Goal: Task Accomplishment & Management: Manage account settings

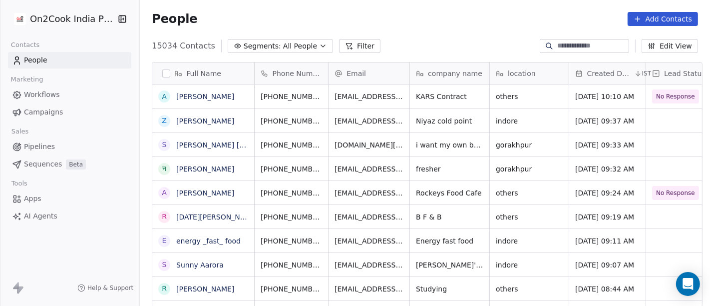
scroll to position [261, 566]
click at [553, 40] on div at bounding box center [584, 46] width 89 height 14
paste input "**********"
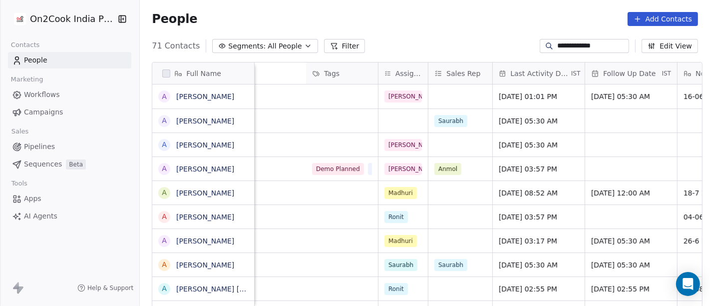
scroll to position [0, 693]
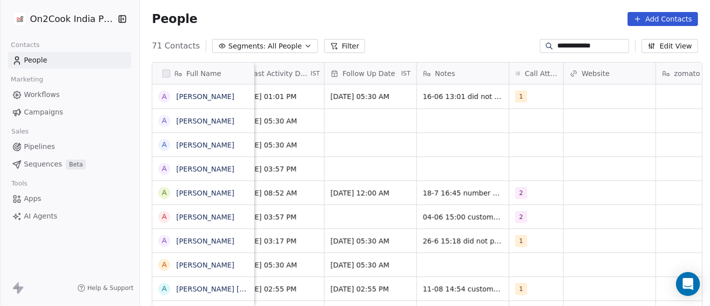
type input "**********"
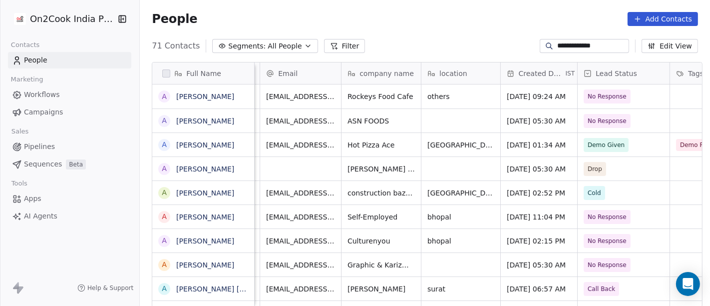
scroll to position [0, 90]
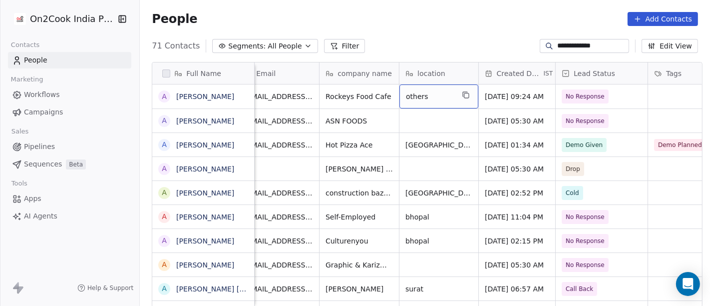
click at [415, 95] on span "others" at bounding box center [430, 96] width 48 height 10
type textarea "*****"
click at [450, 40] on html "**********" at bounding box center [355, 153] width 710 height 306
click at [471, 27] on html "**********" at bounding box center [355, 153] width 710 height 306
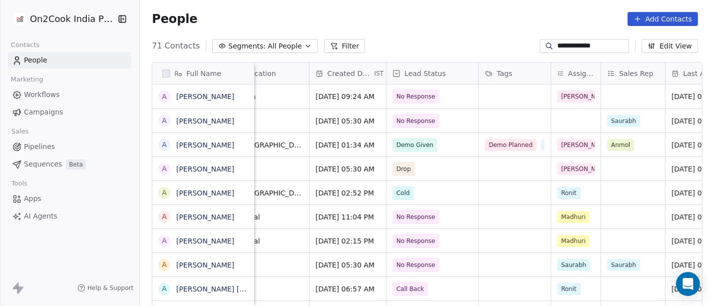
scroll to position [0, 265]
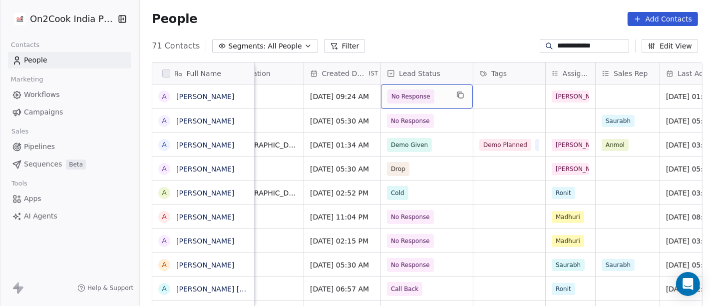
click at [433, 94] on span "No Response" at bounding box center [417, 96] width 61 height 14
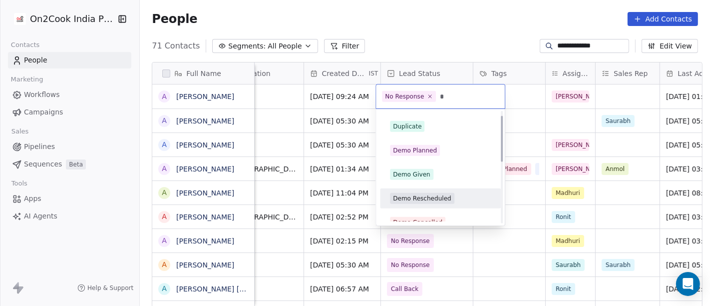
scroll to position [0, 0]
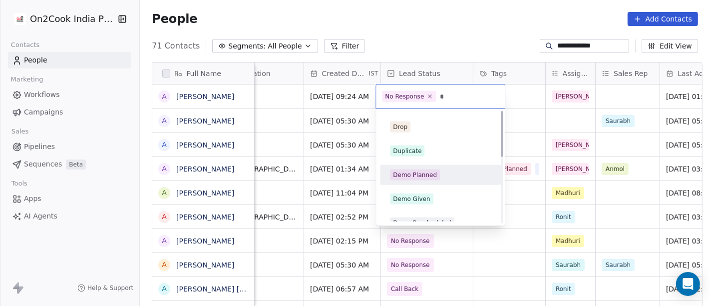
type input "*"
click at [429, 174] on div "Demo Planned" at bounding box center [415, 174] width 44 height 9
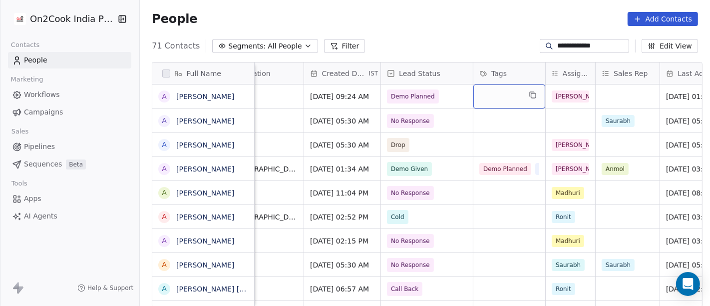
click at [499, 106] on div "grid" at bounding box center [509, 96] width 72 height 24
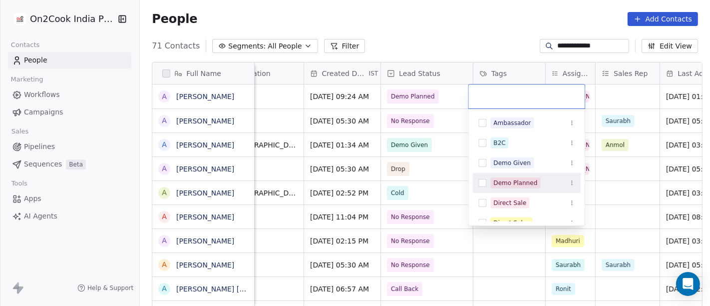
click at [520, 184] on div "Demo Planned" at bounding box center [516, 182] width 44 height 9
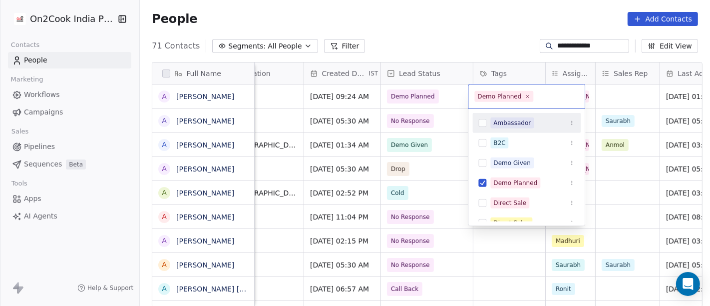
click at [451, 20] on html "**********" at bounding box center [355, 153] width 710 height 306
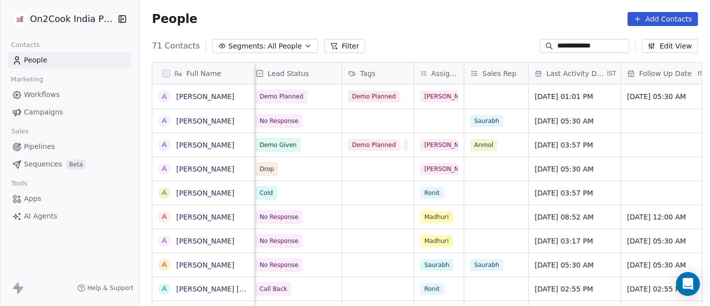
scroll to position [0, 397]
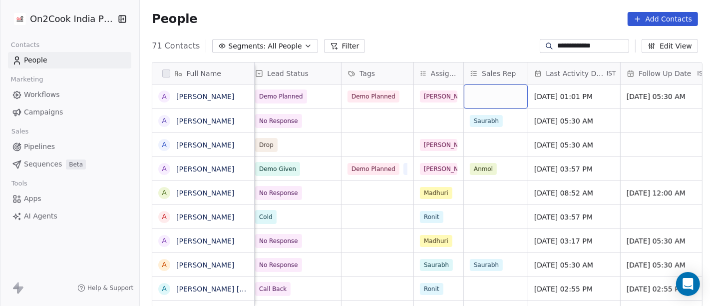
click at [480, 96] on div "grid" at bounding box center [496, 96] width 64 height 24
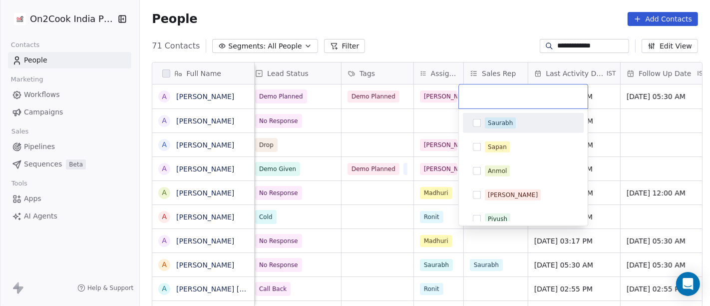
click at [493, 120] on div "Saurabh" at bounding box center [500, 122] width 25 height 9
click at [434, 26] on html "**********" at bounding box center [355, 153] width 710 height 306
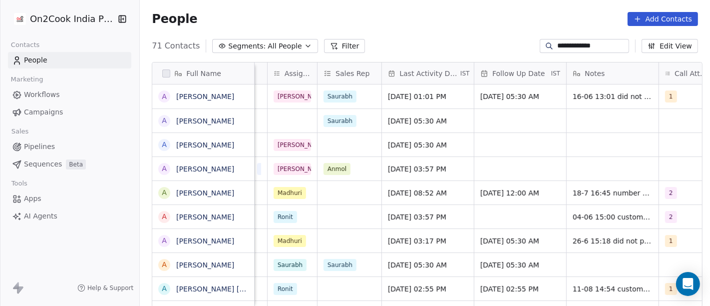
scroll to position [0, 552]
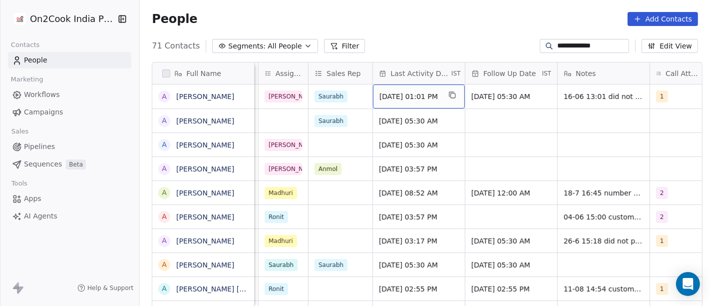
click at [408, 100] on span "Jun 16, 2025 01:01 PM" at bounding box center [409, 96] width 61 height 10
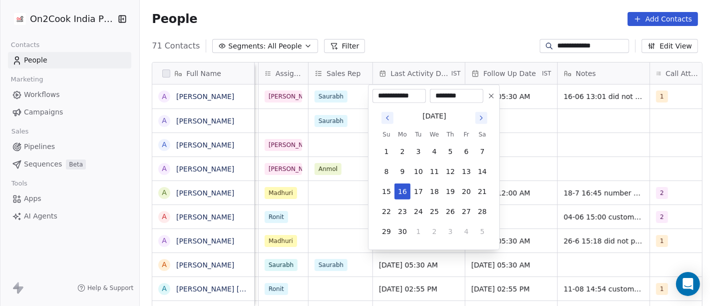
click at [488, 116] on div "June 2025" at bounding box center [434, 115] width 112 height 12
click at [482, 119] on icon "Go to next month" at bounding box center [481, 118] width 8 height 8
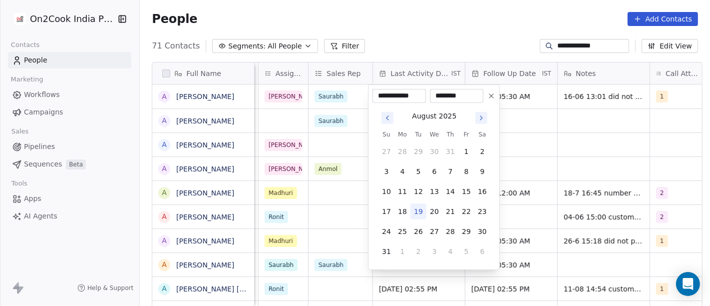
click at [419, 212] on button "19" at bounding box center [418, 211] width 16 height 16
type input "**********"
click at [468, 20] on html "**********" at bounding box center [355, 153] width 710 height 306
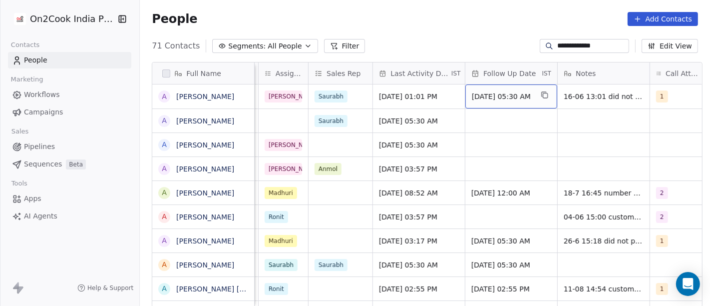
click at [501, 90] on div "19/06/2025 05:30 AM" at bounding box center [511, 96] width 92 height 24
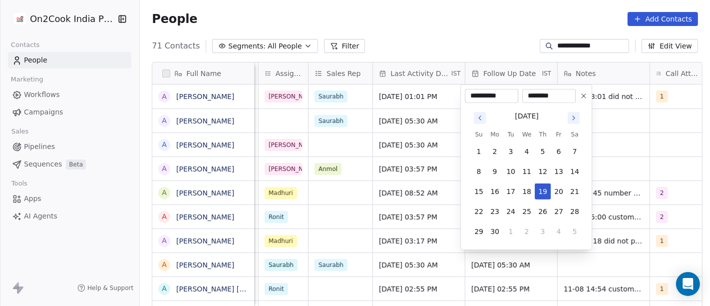
click at [573, 119] on icon "Go to next month" at bounding box center [574, 118] width 2 height 4
click at [572, 113] on button "Go to next month" at bounding box center [574, 118] width 12 height 12
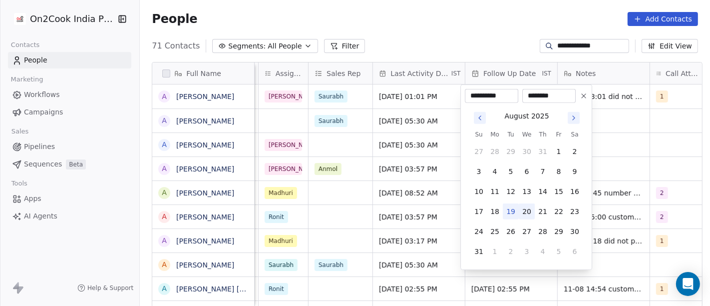
click at [530, 207] on button "20" at bounding box center [527, 211] width 16 height 16
type input "**********"
click at [435, 4] on html "**********" at bounding box center [355, 153] width 710 height 306
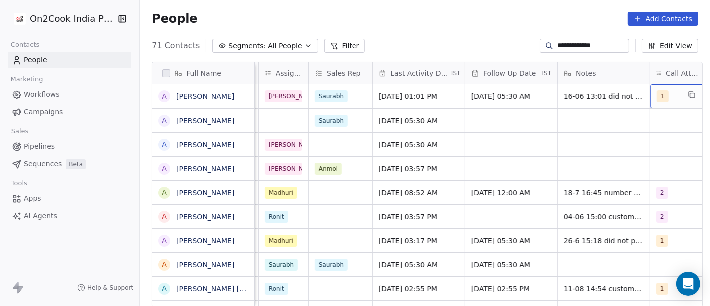
scroll to position [0, 563]
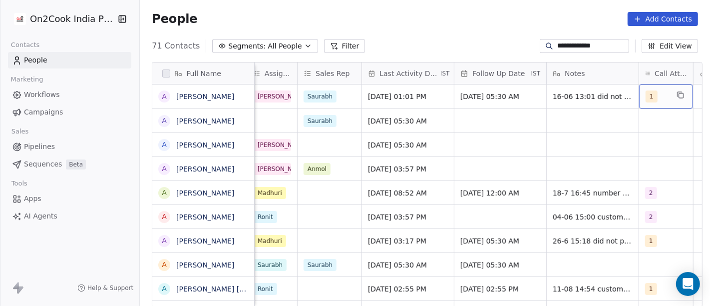
click at [663, 97] on div "1" at bounding box center [657, 96] width 23 height 12
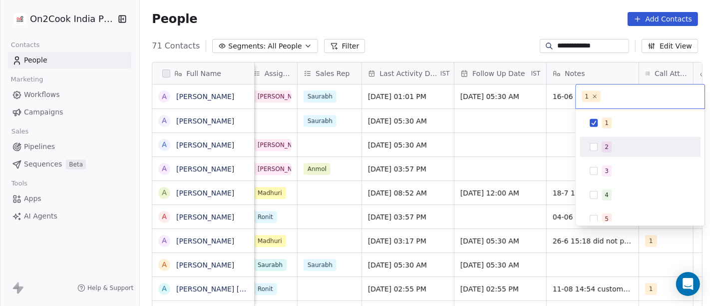
click at [613, 142] on div "2" at bounding box center [646, 146] width 89 height 11
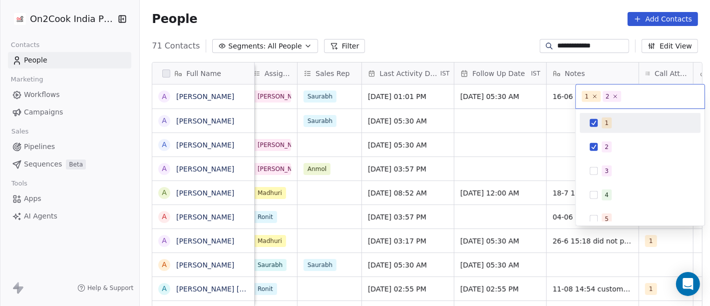
click at [603, 122] on span "1" at bounding box center [607, 122] width 10 height 11
click at [515, 43] on html "**********" at bounding box center [355, 153] width 710 height 306
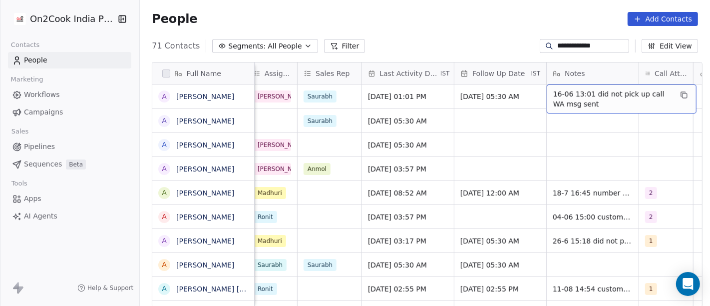
click at [563, 93] on span "16-06 13:01 did not pick up call WA msg sent" at bounding box center [612, 99] width 119 height 20
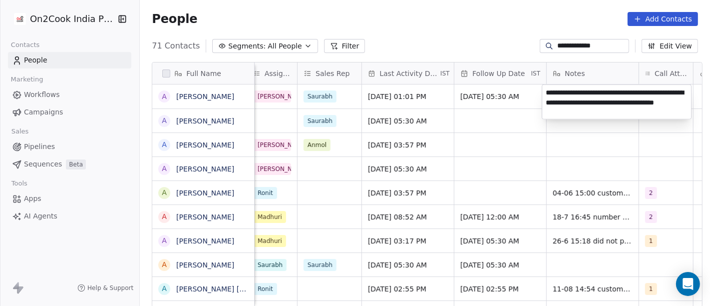
type textarea "**********"
click at [420, 30] on html "**********" at bounding box center [355, 153] width 710 height 306
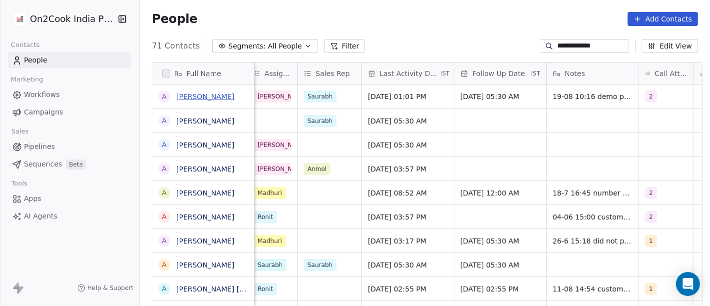
click at [209, 94] on link "[PERSON_NAME]" at bounding box center [205, 96] width 58 height 8
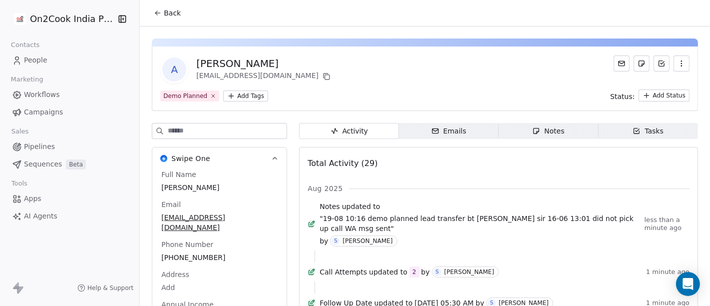
click at [163, 6] on button "Back" at bounding box center [167, 13] width 39 height 18
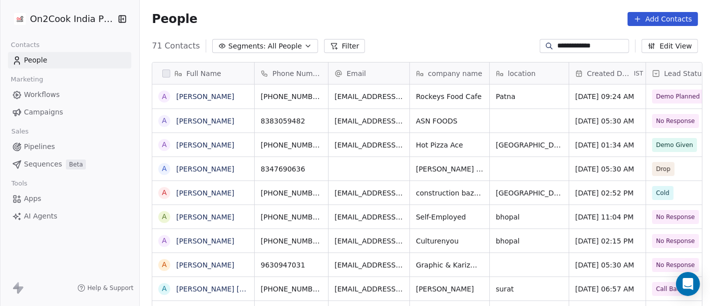
scroll to position [261, 566]
click at [567, 41] on input "**********" at bounding box center [592, 46] width 70 height 10
paste input "**"
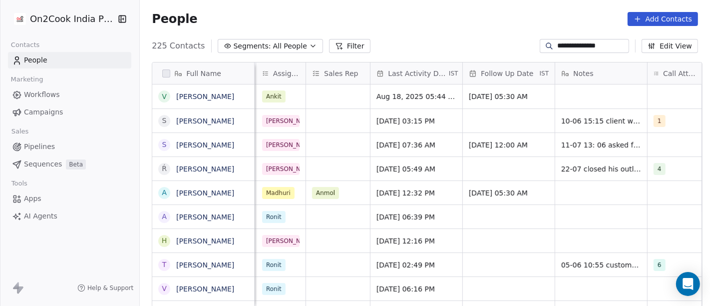
scroll to position [0, 662]
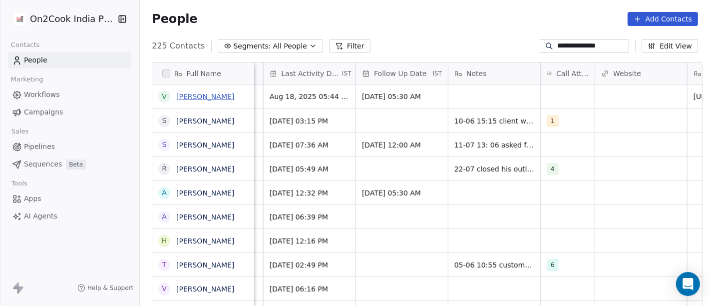
type input "**********"
click at [201, 93] on link "Vaibhava sharma" at bounding box center [205, 96] width 58 height 8
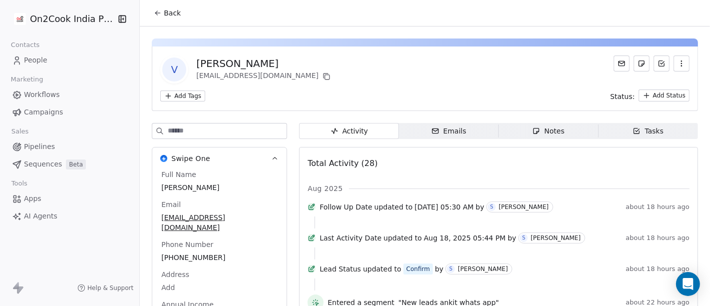
click at [157, 12] on icon at bounding box center [158, 13] width 8 height 8
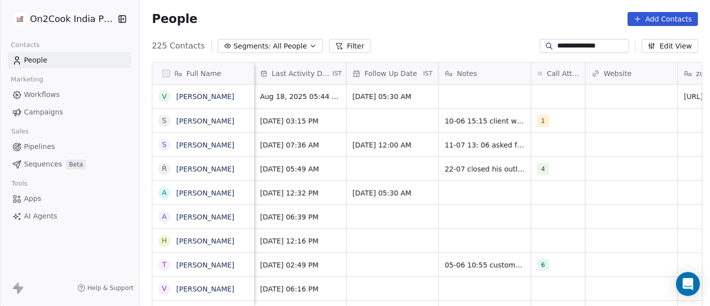
scroll to position [0, 682]
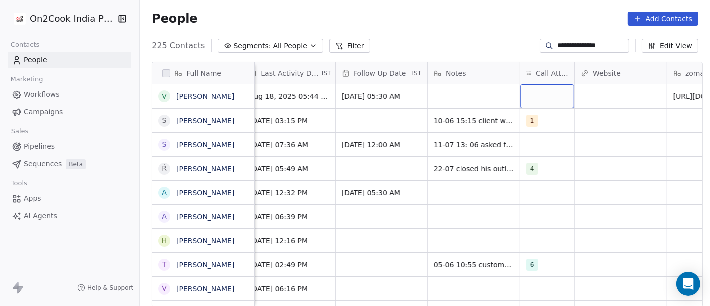
click at [543, 99] on div "grid" at bounding box center [547, 96] width 54 height 24
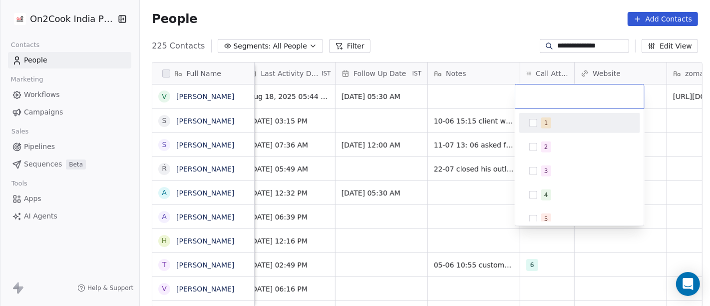
click at [543, 118] on span "1" at bounding box center [546, 122] width 10 height 11
click at [463, 91] on html "**********" at bounding box center [355, 153] width 710 height 306
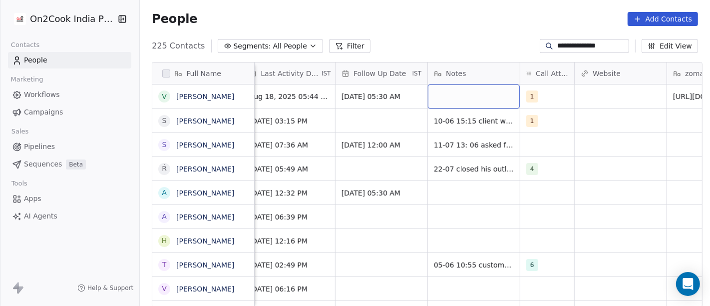
click at [463, 91] on div "grid" at bounding box center [474, 96] width 92 height 24
click at [463, 91] on textarea at bounding box center [468, 100] width 91 height 31
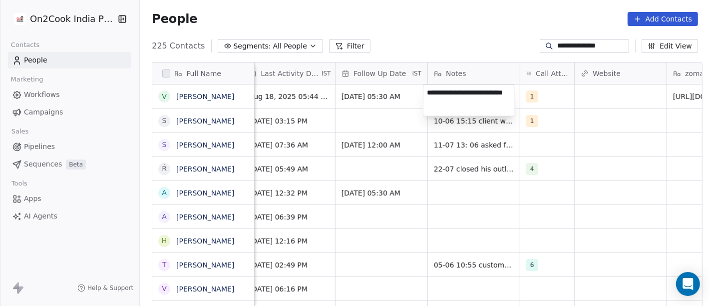
type textarea "**********"
click at [456, 223] on html "**********" at bounding box center [355, 153] width 710 height 306
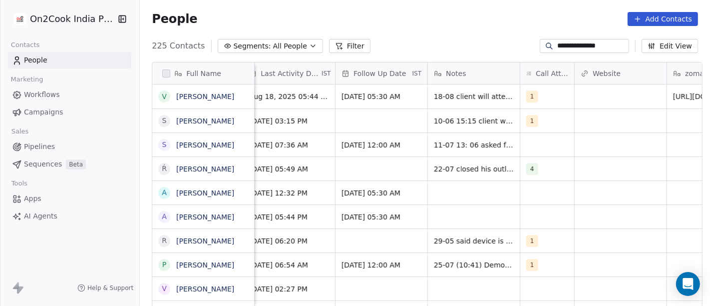
click at [570, 45] on input "**********" at bounding box center [592, 46] width 70 height 10
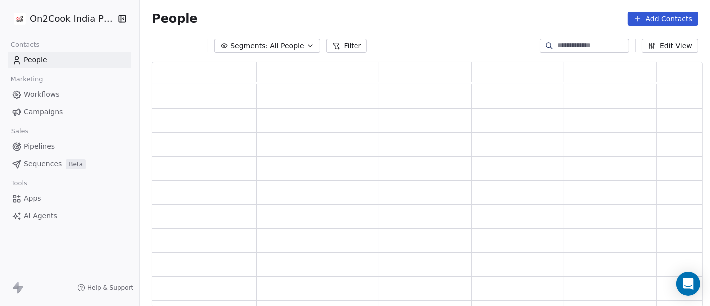
scroll to position [237, 542]
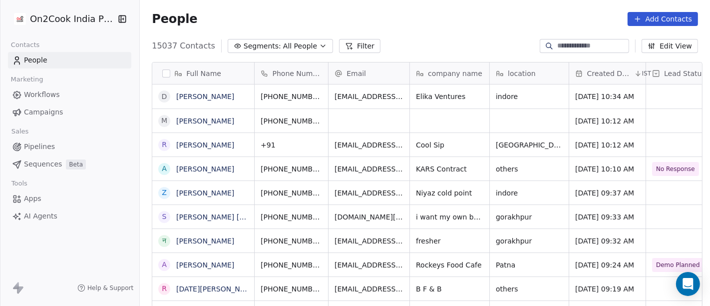
click at [320, 46] on div "15037 Contacts Segments: All People Filter" at bounding box center [266, 46] width 229 height 14
click at [349, 45] on button "Filter" at bounding box center [359, 46] width 41 height 14
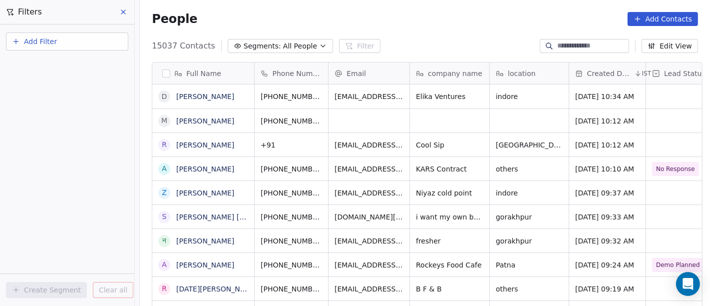
click at [44, 30] on div "Add Filter" at bounding box center [67, 39] width 134 height 30
click at [51, 35] on button "Add Filter" at bounding box center [67, 41] width 122 height 18
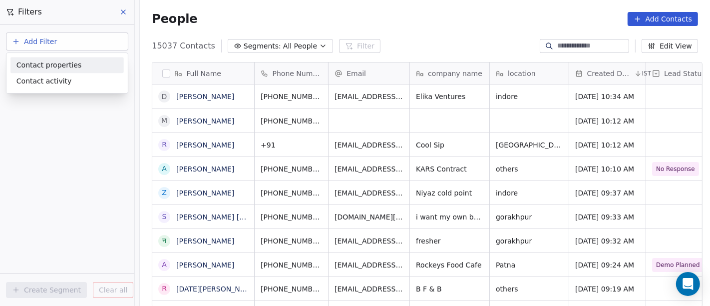
click at [60, 65] on span "Contact properties" at bounding box center [48, 65] width 65 height 10
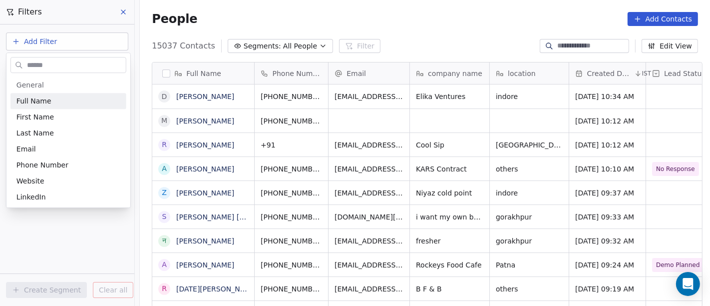
click at [45, 69] on input "text" at bounding box center [75, 65] width 101 height 14
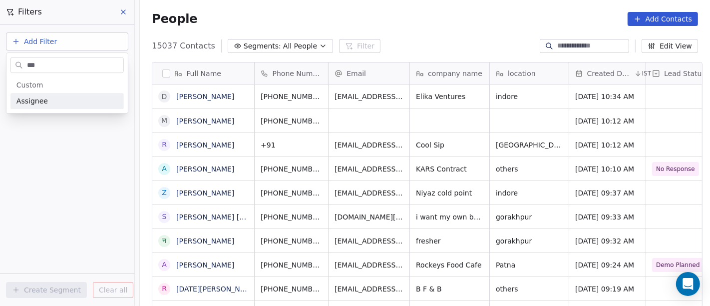
type input "***"
click at [67, 96] on div "Assignee" at bounding box center [66, 101] width 101 height 10
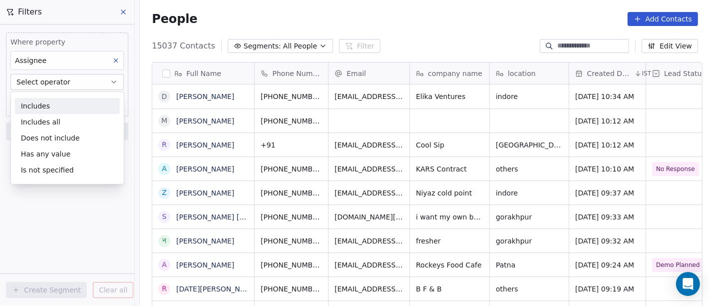
click at [54, 107] on div "Includes" at bounding box center [67, 106] width 105 height 16
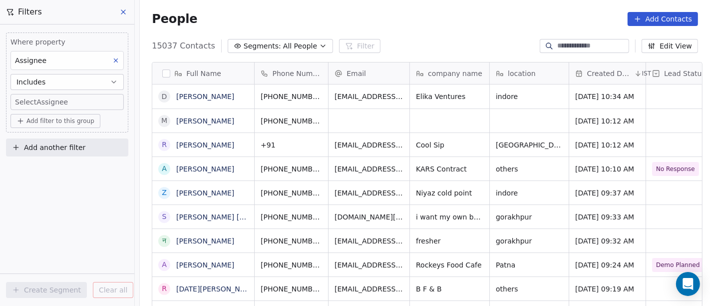
click at [64, 104] on body "On2Cook India Pvt. Ltd. Contacts People Marketing Workflows Campaigns Sales Pip…" at bounding box center [355, 153] width 710 height 306
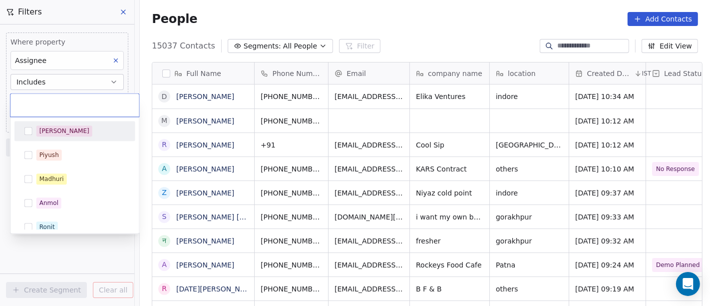
click at [49, 130] on div "[PERSON_NAME]" at bounding box center [64, 130] width 50 height 9
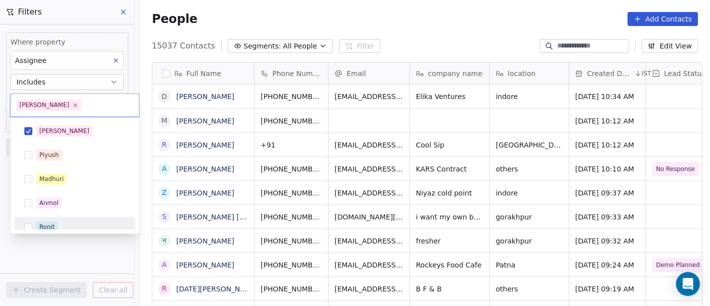
click at [72, 257] on html "On2Cook India Pvt. Ltd. Contacts People Marketing Workflows Campaigns Sales Pip…" at bounding box center [355, 153] width 710 height 306
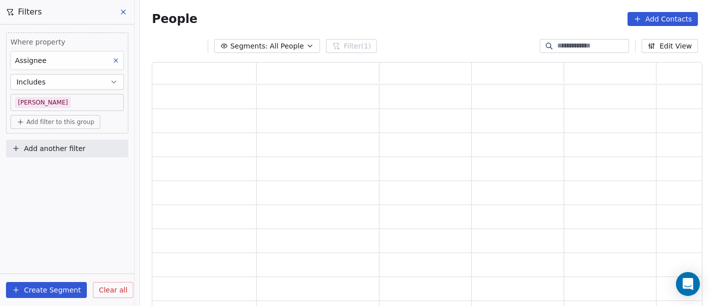
scroll to position [237, 542]
click at [36, 119] on span "Add filter to this group" at bounding box center [60, 122] width 68 height 8
click at [41, 135] on div "Contact properties" at bounding box center [67, 143] width 105 height 16
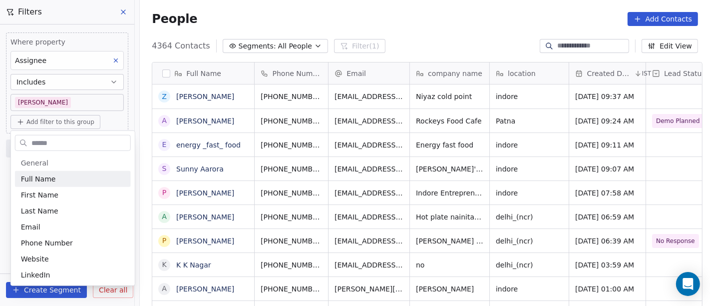
scroll to position [261, 566]
click at [47, 146] on input "text" at bounding box center [79, 142] width 101 height 14
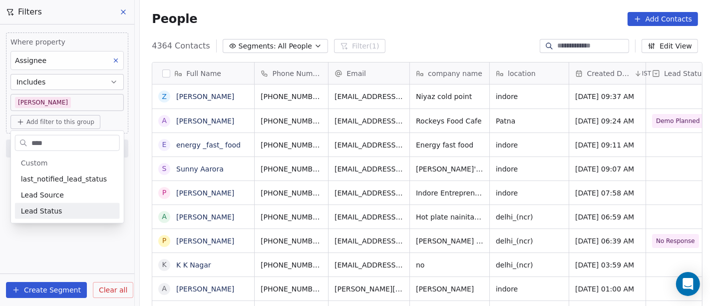
type input "****"
click at [54, 205] on div "Lead Status" at bounding box center [67, 211] width 105 height 16
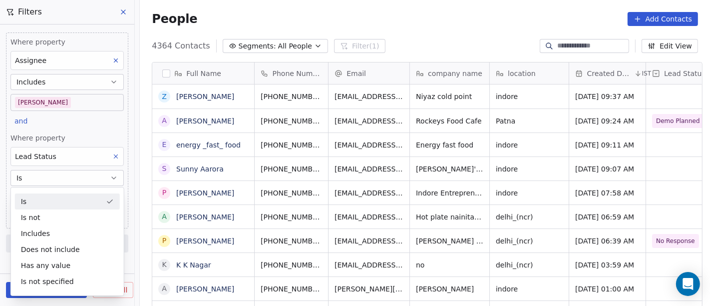
click at [64, 197] on div "Is" at bounding box center [67, 201] width 105 height 16
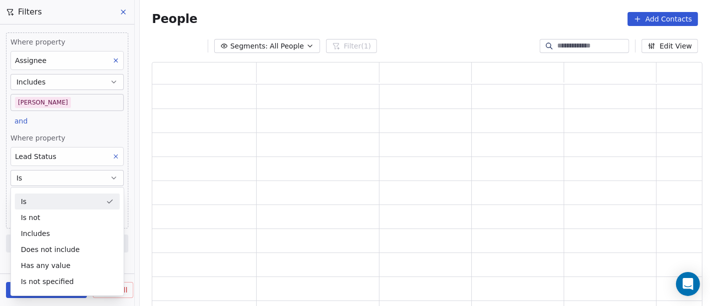
scroll to position [237, 542]
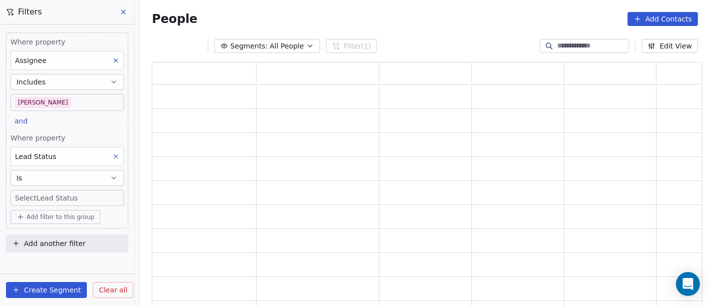
click at [55, 196] on body "On2Cook India Pvt. Ltd. Contacts People Marketing Workflows Campaigns Sales Pip…" at bounding box center [355, 153] width 710 height 306
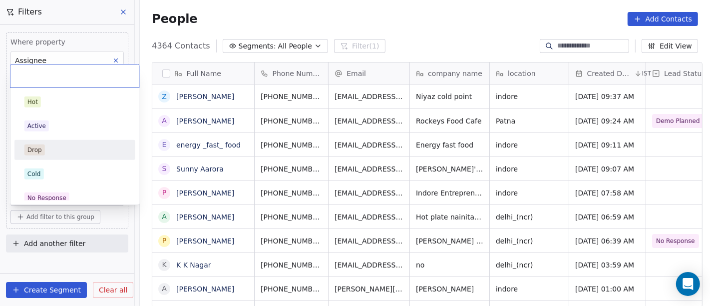
scroll to position [261, 566]
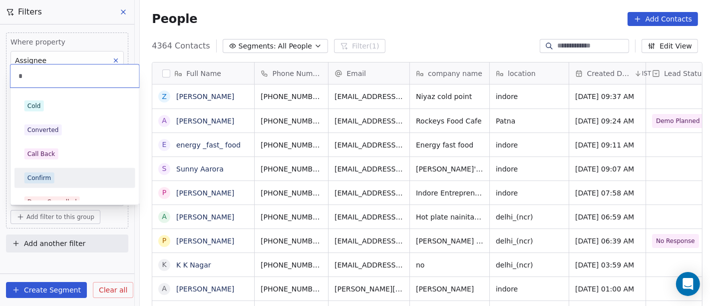
type input "*"
click at [70, 174] on div "Confirm" at bounding box center [74, 177] width 101 height 11
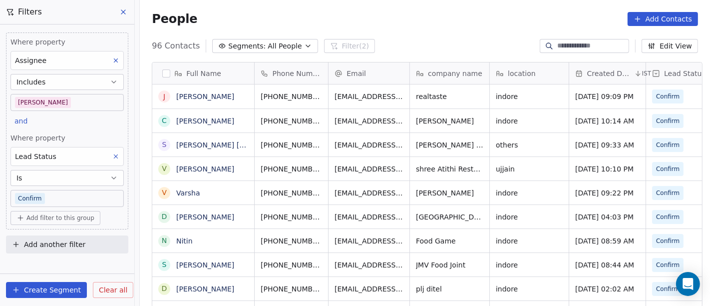
click at [375, 20] on div "People Add Contacts" at bounding box center [425, 19] width 546 height 14
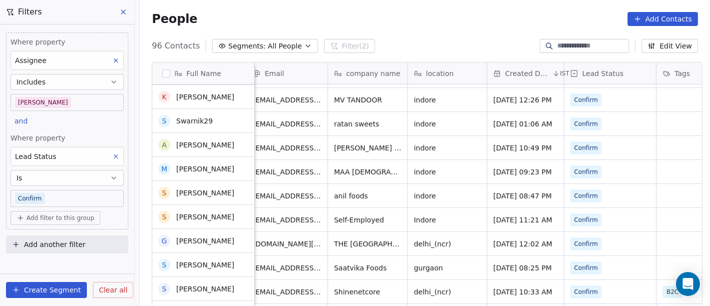
scroll to position [448, 0]
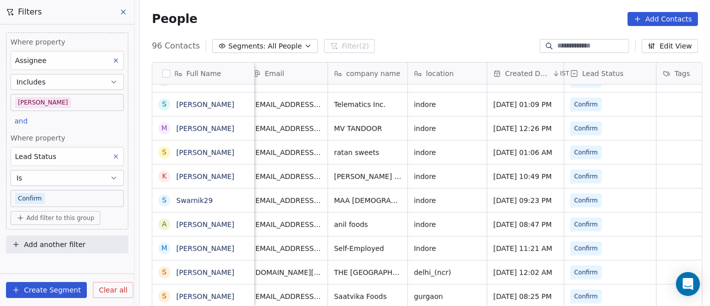
click at [51, 216] on span "Add filter to this group" at bounding box center [60, 218] width 68 height 8
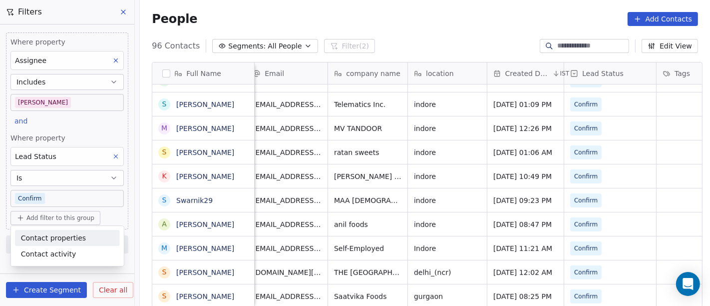
click at [48, 233] on span "Contact properties" at bounding box center [53, 238] width 65 height 10
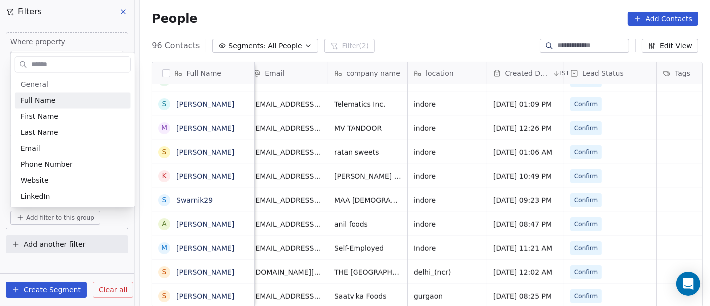
click at [48, 64] on input "text" at bounding box center [79, 64] width 101 height 14
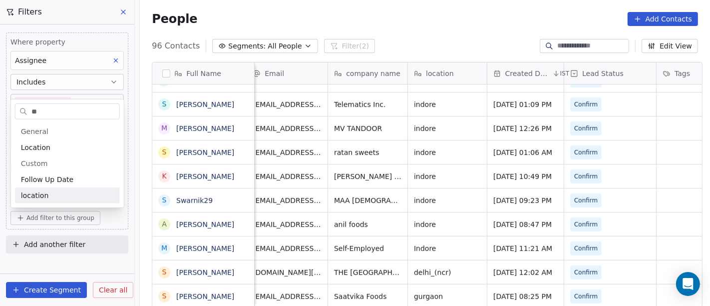
type input "**"
click at [42, 200] on div "location" at bounding box center [67, 195] width 105 height 16
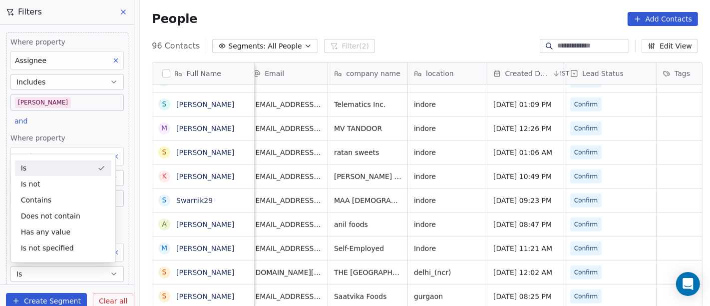
click at [38, 171] on div "Is" at bounding box center [63, 168] width 96 height 16
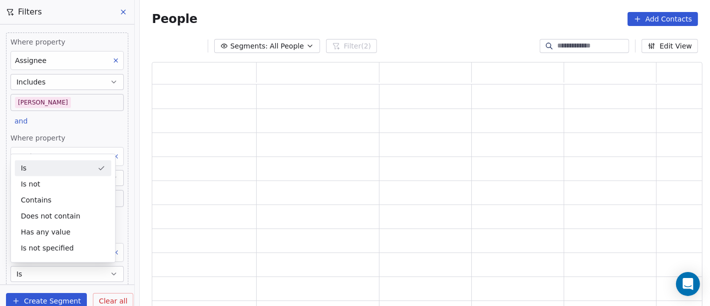
scroll to position [0, 0]
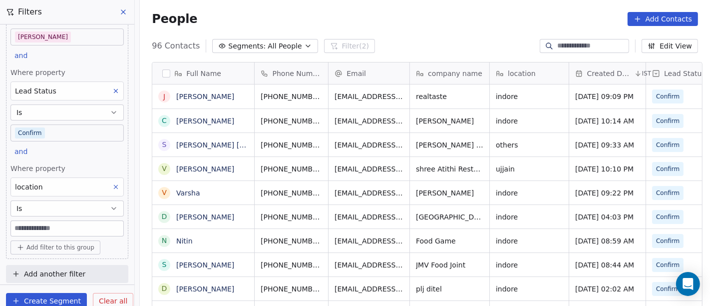
click at [41, 226] on input at bounding box center [67, 228] width 112 height 15
click at [404, 19] on div "People Add Contacts" at bounding box center [425, 19] width 546 height 14
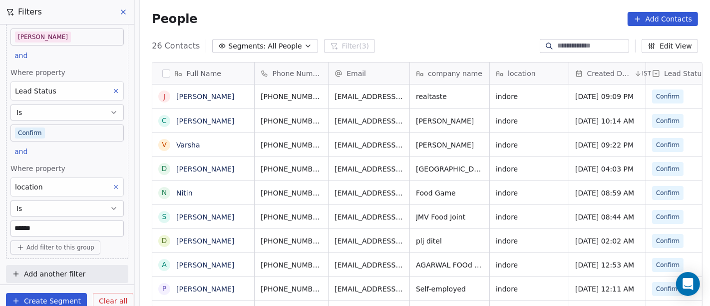
click at [486, 23] on div "People Add Contacts" at bounding box center [425, 19] width 546 height 14
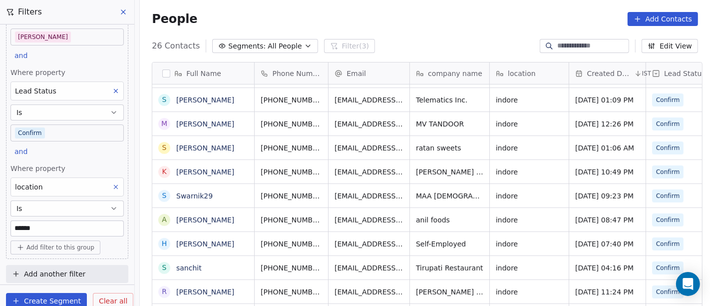
click at [52, 225] on input "******" at bounding box center [67, 228] width 112 height 15
type input "******"
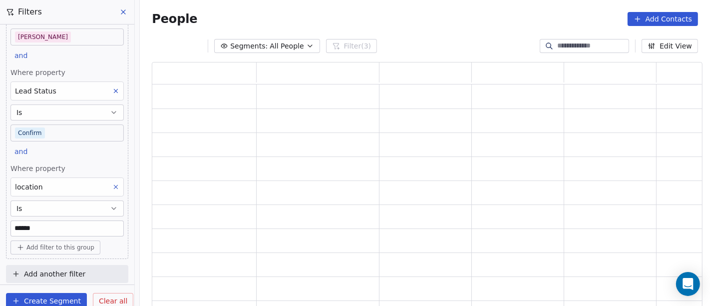
click at [439, 42] on div "Segments: All People Filter (3) Edit View" at bounding box center [425, 46] width 570 height 16
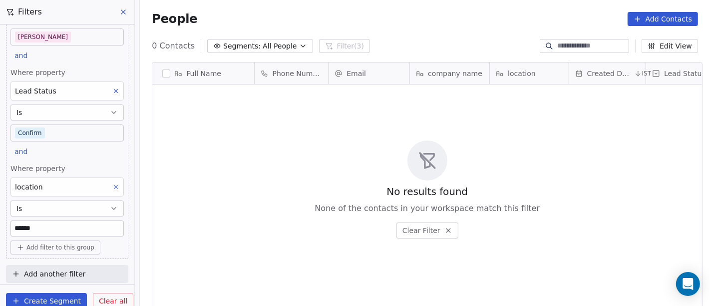
click at [58, 223] on input "******" at bounding box center [67, 228] width 112 height 15
click at [51, 223] on input "******" at bounding box center [67, 228] width 112 height 15
type input "******"
click at [110, 301] on span "Clear all" at bounding box center [113, 301] width 28 height 10
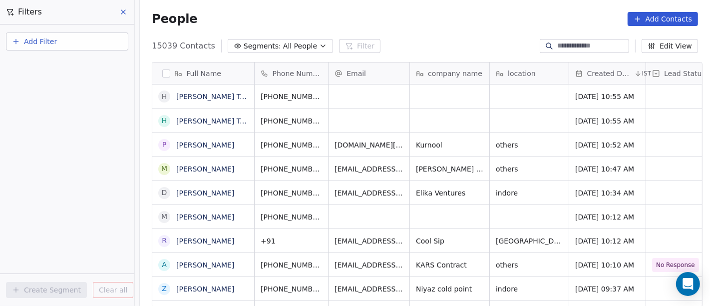
scroll to position [261, 566]
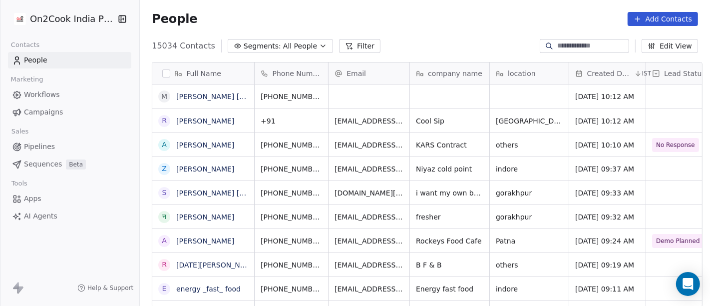
scroll to position [8, 8]
click at [181, 96] on link "Mohammad sarfaraj fish seeds and cultivation" at bounding box center [273, 96] width 195 height 8
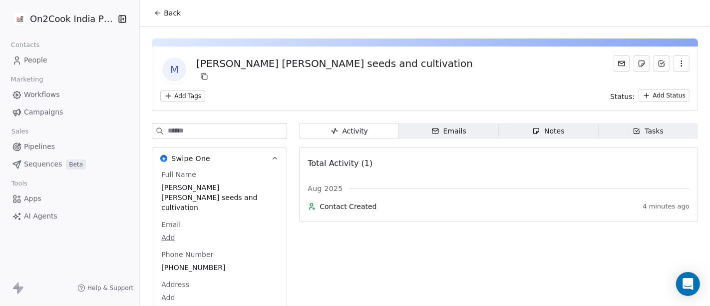
click at [156, 13] on icon at bounding box center [158, 13] width 8 height 8
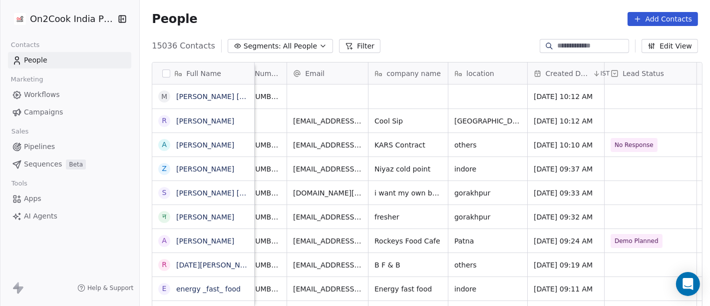
scroll to position [0, 36]
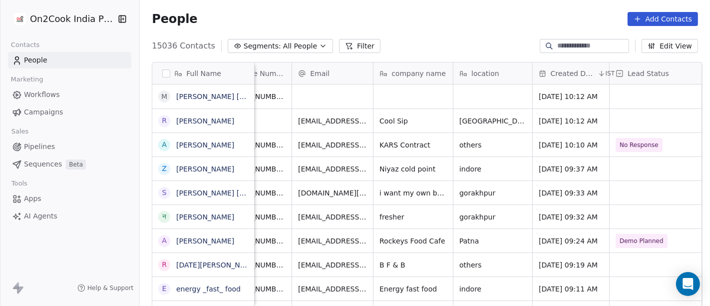
click at [302, 50] on button "Segments: All People" at bounding box center [280, 46] width 105 height 14
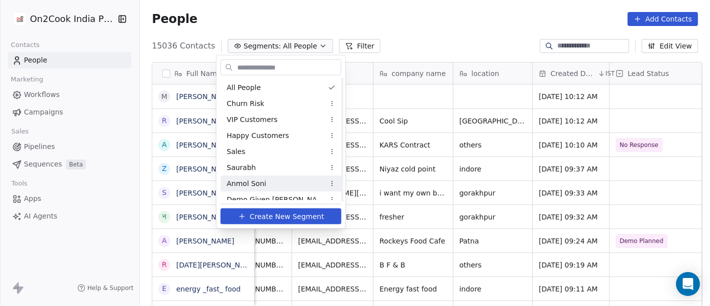
scroll to position [222, 0]
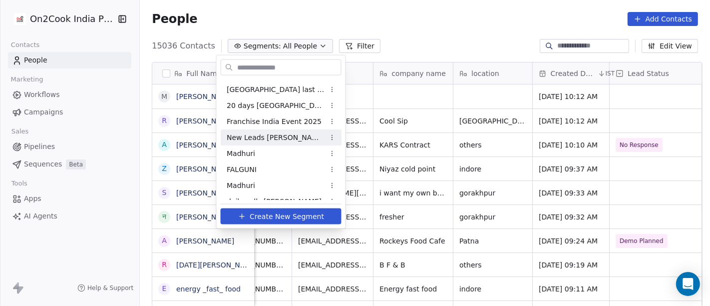
click at [264, 135] on span "New Leads [PERSON_NAME]" at bounding box center [276, 137] width 98 height 10
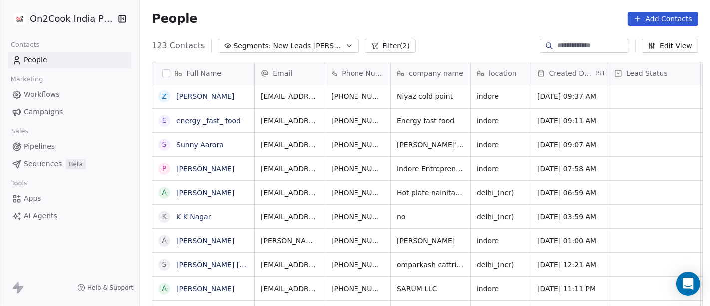
scroll to position [261, 566]
click at [363, 18] on div "People Add Contacts" at bounding box center [425, 19] width 546 height 14
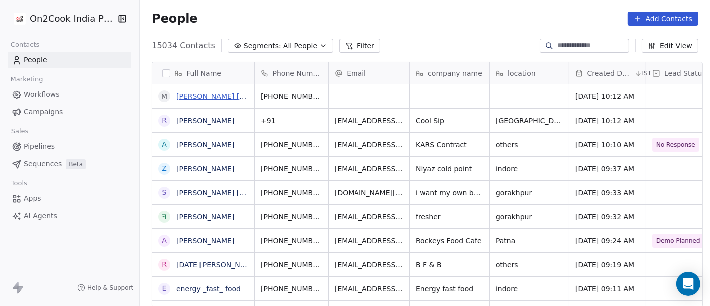
scroll to position [261, 566]
click at [184, 95] on link "Mohammad sarfaraj fish seeds and cultivation" at bounding box center [273, 96] width 195 height 8
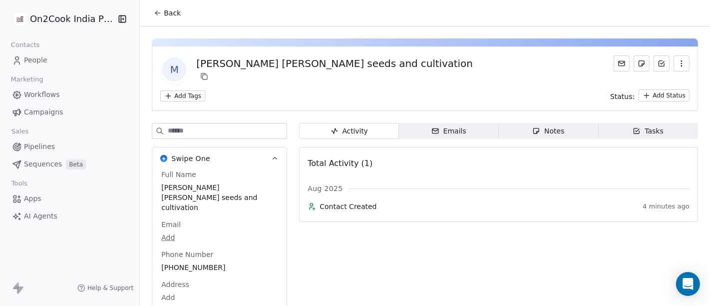
click at [169, 8] on span "Back" at bounding box center [172, 13] width 17 height 10
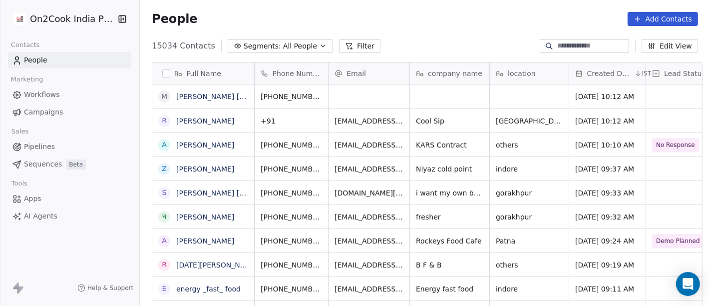
scroll to position [261, 566]
click at [253, 47] on span "Segments:" at bounding box center [262, 46] width 37 height 10
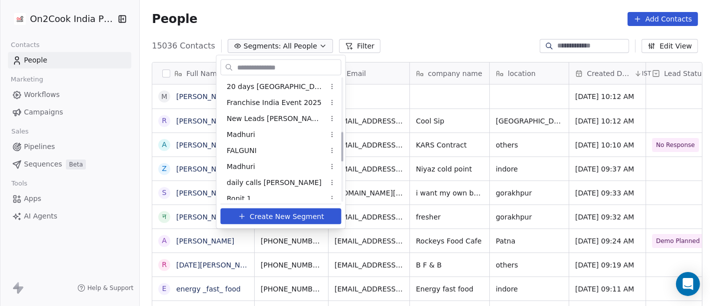
scroll to position [224, 0]
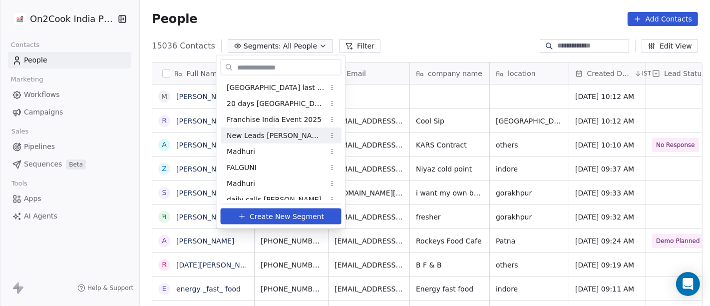
click at [256, 140] on div "New Leads [PERSON_NAME]" at bounding box center [281, 135] width 121 height 16
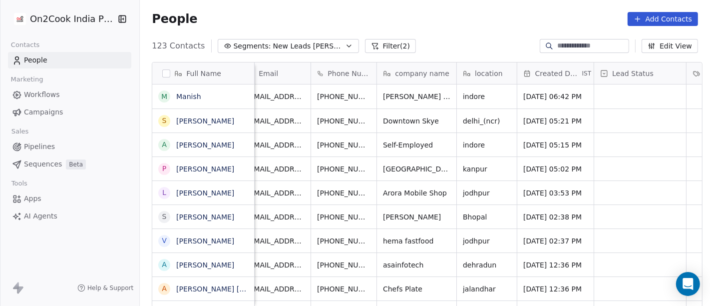
scroll to position [0, 0]
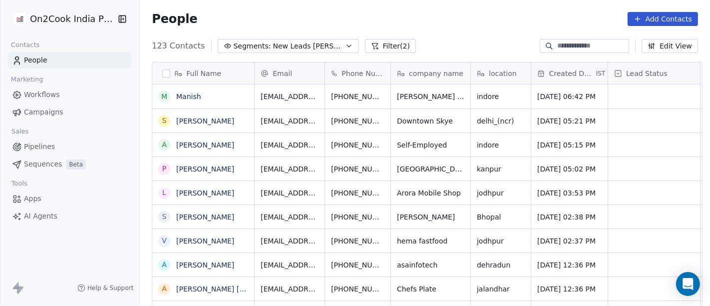
click at [281, 41] on span "New Leads [PERSON_NAME]" at bounding box center [308, 46] width 70 height 10
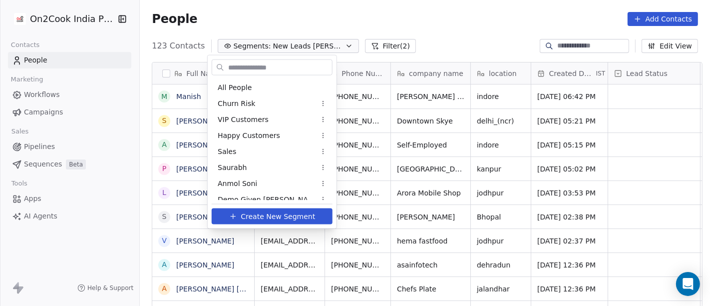
scroll to position [167, 0]
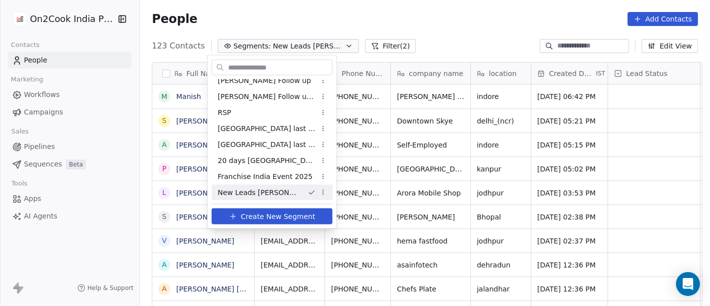
click at [381, 24] on html "On2Cook India Pvt. Ltd. Contacts People Marketing Workflows Campaigns Sales Pip…" at bounding box center [355, 153] width 710 height 306
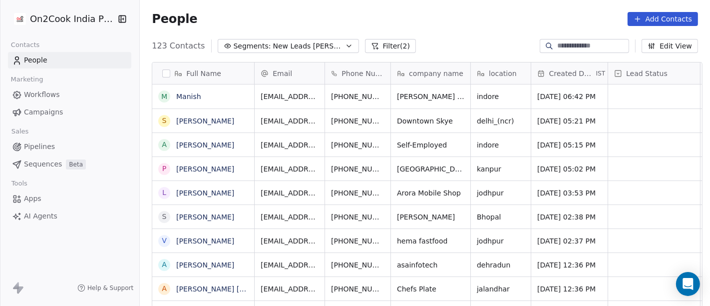
click at [290, 52] on button "Segments: New Leads [PERSON_NAME]" at bounding box center [288, 46] width 141 height 14
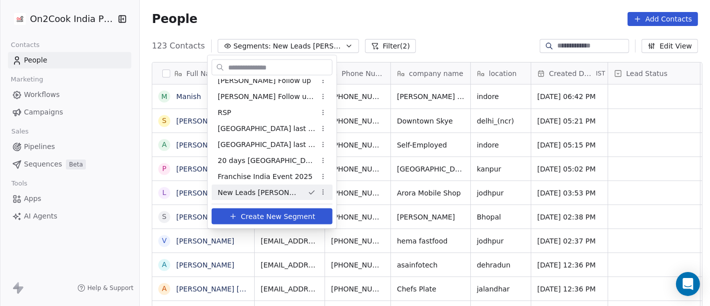
click at [311, 26] on html "On2Cook India Pvt. Ltd. Contacts People Marketing Workflows Campaigns Sales Pip…" at bounding box center [355, 153] width 710 height 306
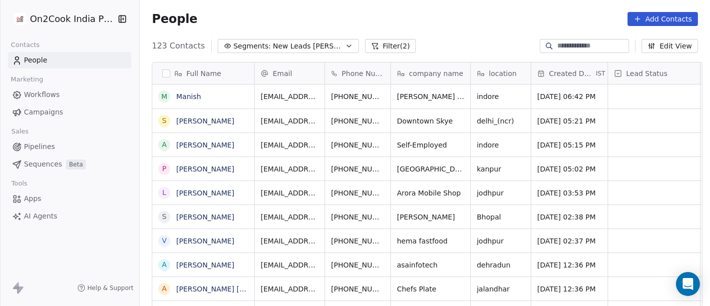
click at [365, 50] on button "Filter (2)" at bounding box center [390, 46] width 51 height 14
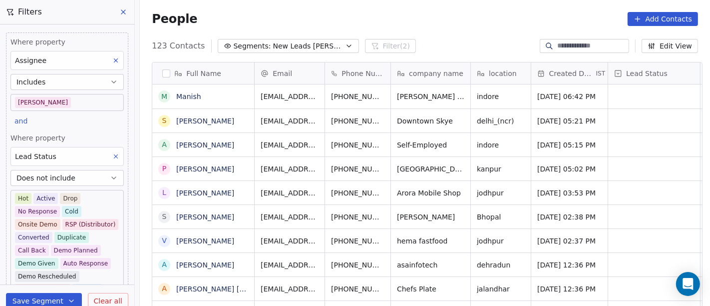
click at [114, 156] on icon at bounding box center [115, 156] width 3 height 3
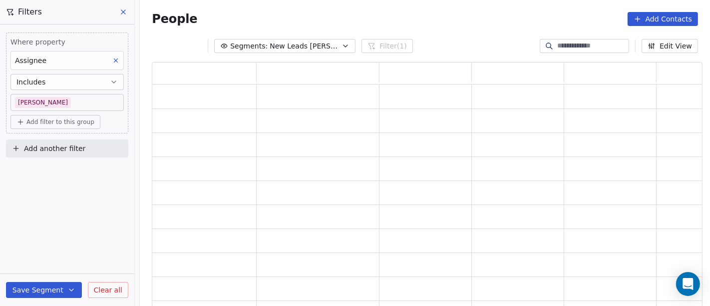
scroll to position [237, 542]
click at [54, 75] on button "Includes" at bounding box center [66, 82] width 113 height 16
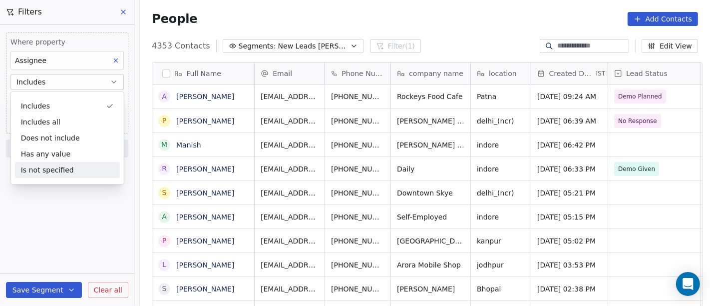
scroll to position [261, 566]
click at [70, 169] on div "Is not specified" at bounding box center [67, 170] width 105 height 16
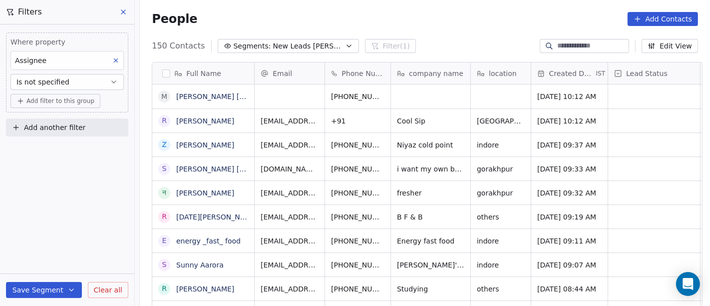
click at [37, 100] on span "Add filter to this group" at bounding box center [60, 101] width 68 height 8
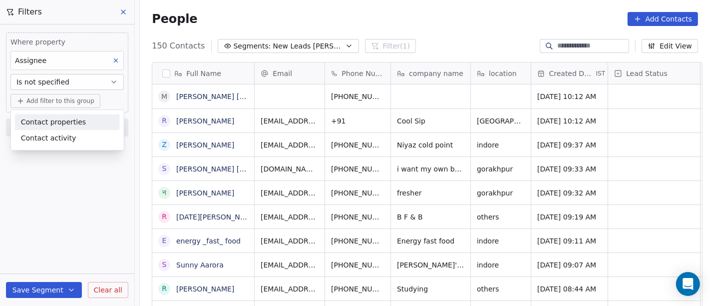
click at [66, 122] on span "Contact properties" at bounding box center [53, 122] width 65 height 10
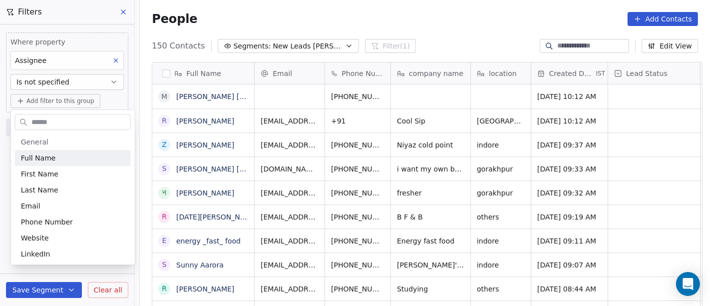
click at [60, 119] on input "text" at bounding box center [79, 122] width 101 height 14
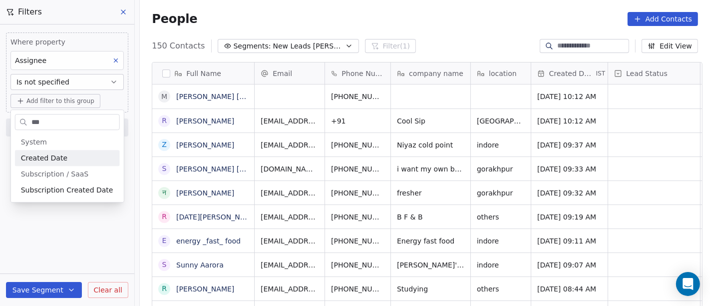
type input "***"
click at [45, 154] on span "Created Date" at bounding box center [44, 158] width 46 height 10
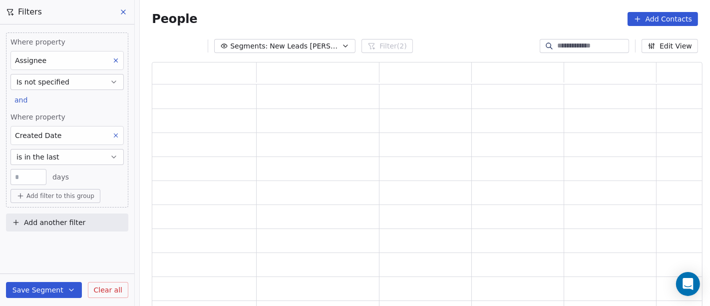
scroll to position [237, 542]
click at [56, 160] on button "is in the last" at bounding box center [66, 157] width 113 height 16
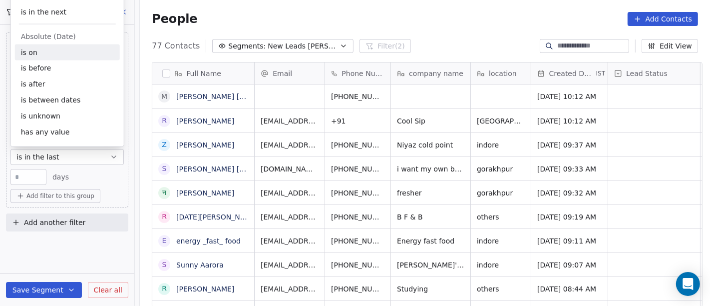
scroll to position [261, 566]
click at [50, 86] on div "is after" at bounding box center [67, 84] width 105 height 16
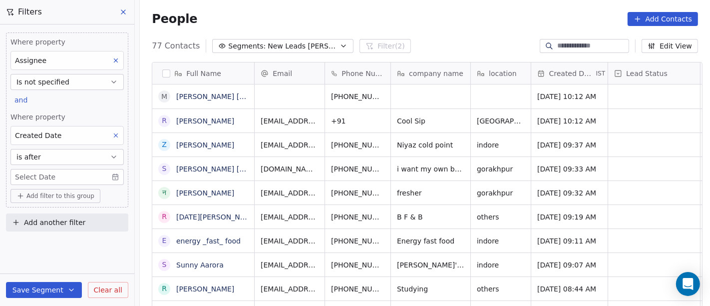
click at [54, 174] on body "On2Cook India Pvt. Ltd. Contacts People Marketing Workflows Campaigns Sales Pip…" at bounding box center [355, 153] width 710 height 306
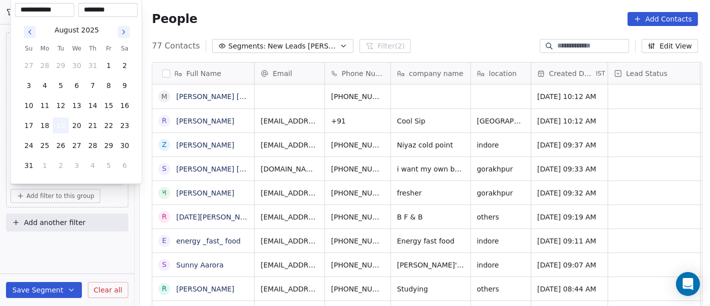
click at [60, 125] on button "19" at bounding box center [61, 125] width 16 height 16
click at [56, 243] on html "On2Cook India Pvt. Ltd. Contacts People Marketing Workflows Campaigns Sales Pip…" at bounding box center [355, 153] width 710 height 306
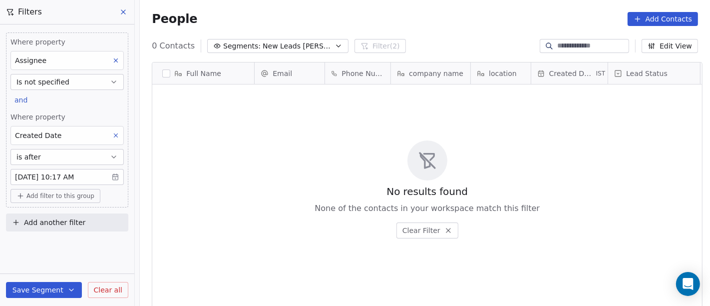
scroll to position [0, 0]
click at [62, 173] on body "On2Cook India Pvt. Ltd. Contacts People Marketing Workflows Campaigns Sales Pip…" at bounding box center [355, 153] width 710 height 306
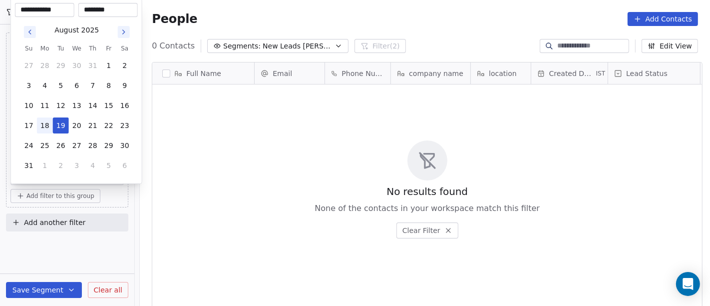
click at [41, 128] on button "18" at bounding box center [45, 125] width 16 height 16
type input "**********"
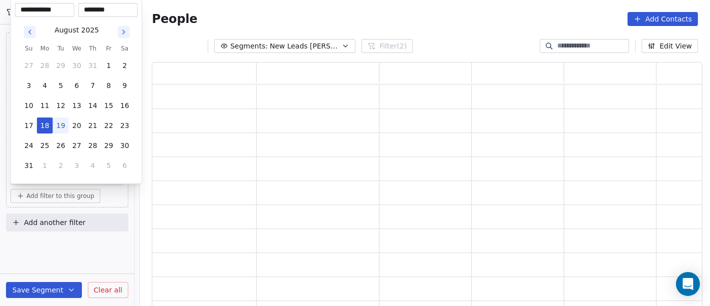
click at [84, 257] on html "**********" at bounding box center [355, 153] width 710 height 306
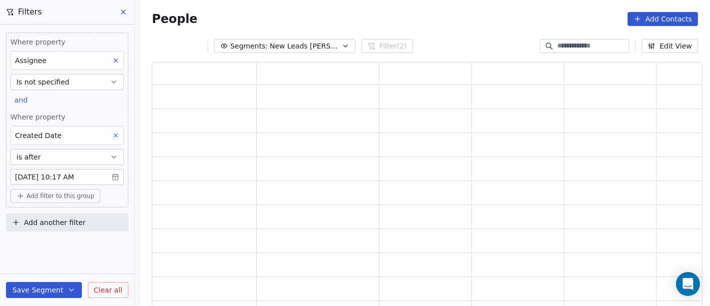
scroll to position [237, 542]
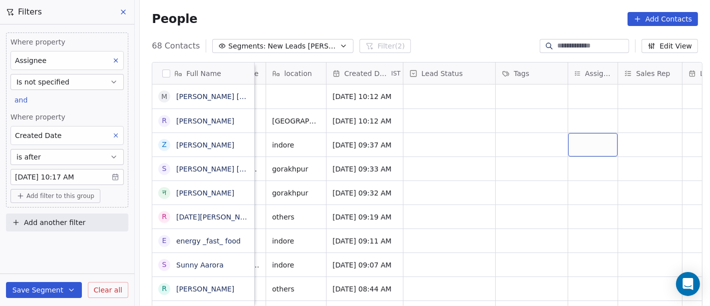
click at [583, 137] on div "grid" at bounding box center [592, 144] width 49 height 23
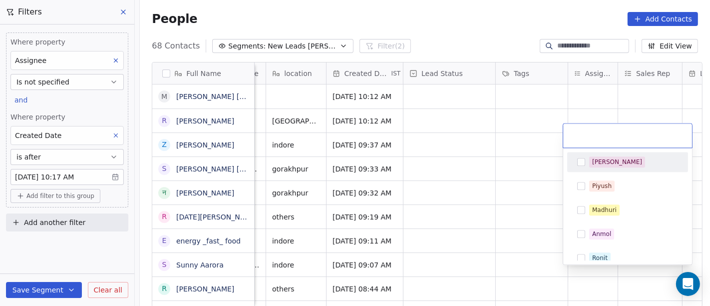
click at [587, 161] on div "[PERSON_NAME]" at bounding box center [627, 162] width 113 height 16
click at [483, 131] on html "On2Cook India Pvt. Ltd. Contacts People Marketing Workflows Campaigns Sales Pip…" at bounding box center [355, 153] width 710 height 306
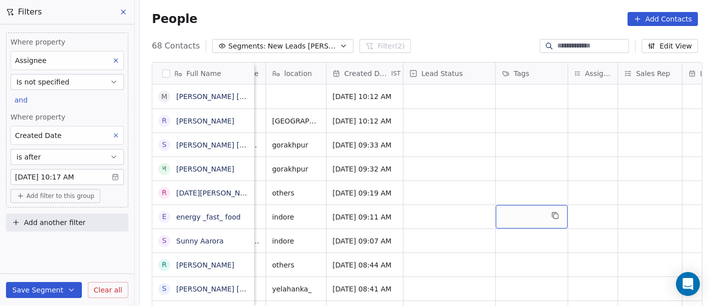
click at [539, 205] on div "grid" at bounding box center [532, 216] width 72 height 23
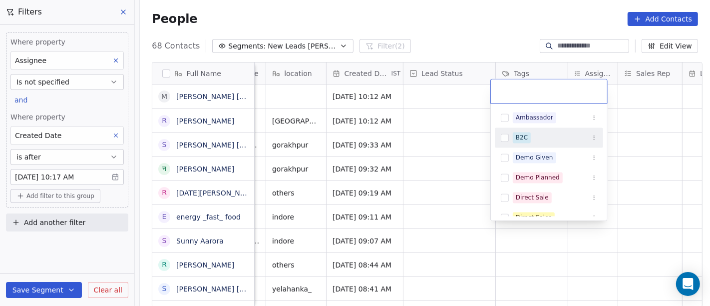
click at [424, 196] on html "On2Cook India Pvt. Ltd. Contacts People Marketing Workflows Campaigns Sales Pip…" at bounding box center [355, 153] width 710 height 306
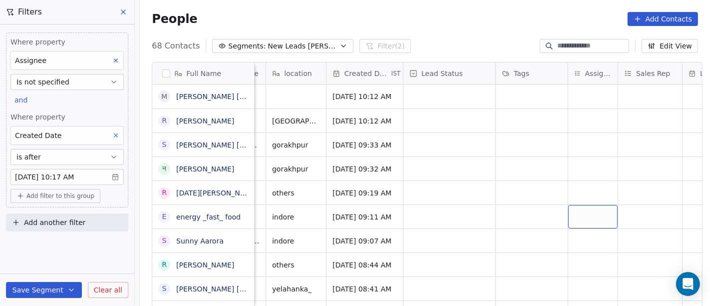
click at [576, 209] on div "grid" at bounding box center [592, 216] width 49 height 23
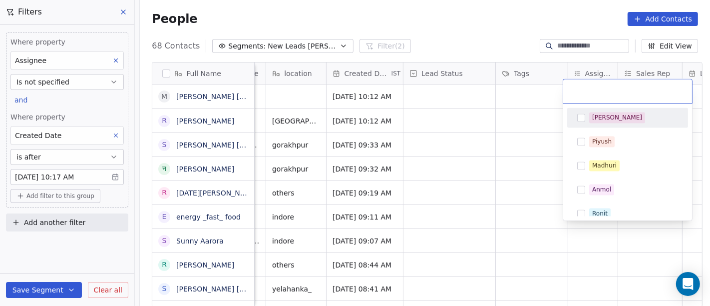
click at [589, 124] on div "[PERSON_NAME]" at bounding box center [627, 118] width 113 height 16
click at [441, 42] on html "On2Cook India Pvt. Ltd. Contacts People Marketing Workflows Campaigns Sales Pip…" at bounding box center [355, 153] width 710 height 306
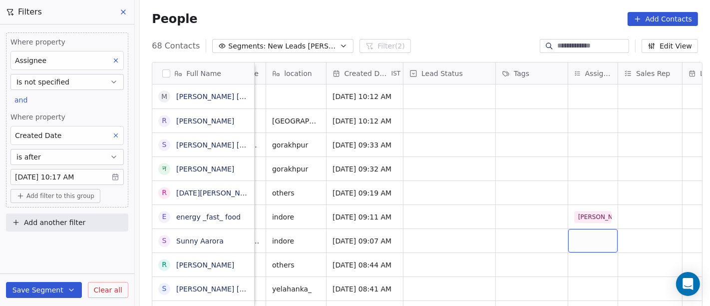
click at [585, 231] on div "grid" at bounding box center [592, 240] width 49 height 23
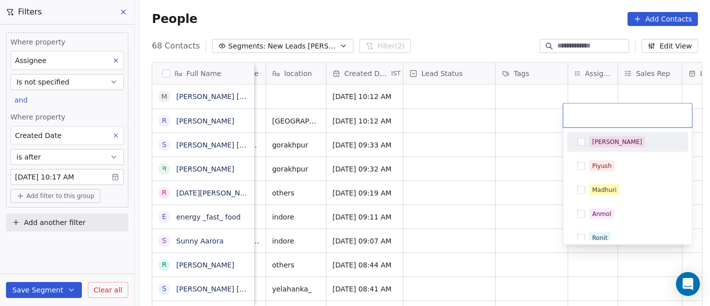
click at [595, 142] on div "[PERSON_NAME]" at bounding box center [617, 141] width 50 height 9
click at [519, 149] on html "On2Cook India Pvt. Ltd. Contacts People Marketing Workflows Campaigns Sales Pip…" at bounding box center [355, 153] width 710 height 306
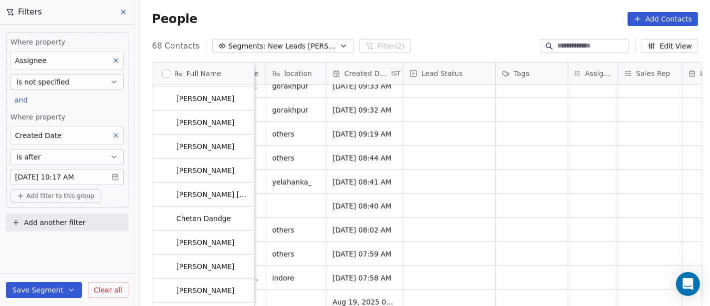
scroll to position [166, 0]
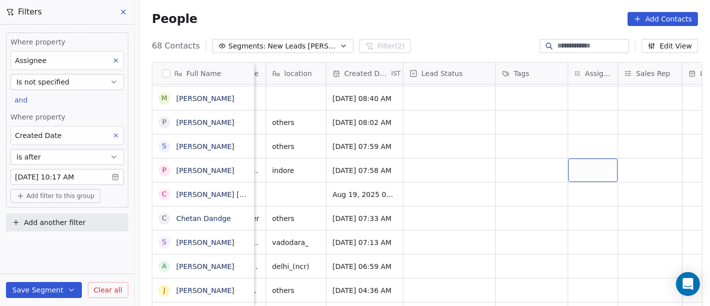
click at [574, 165] on div "grid" at bounding box center [592, 169] width 49 height 23
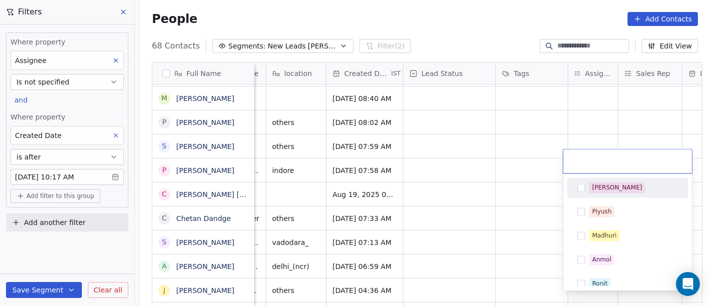
click at [592, 186] on div "[PERSON_NAME]" at bounding box center [617, 187] width 50 height 9
click at [506, 151] on html "On2Cook India Pvt. Ltd. Contacts People Marketing Workflows Campaigns Sales Pip…" at bounding box center [355, 153] width 710 height 306
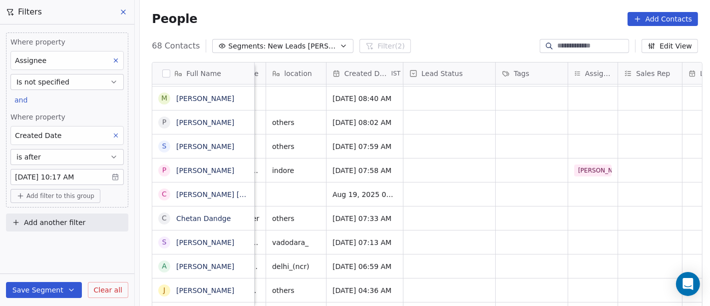
scroll to position [167, 0]
click at [593, 254] on div "grid" at bounding box center [592, 265] width 49 height 23
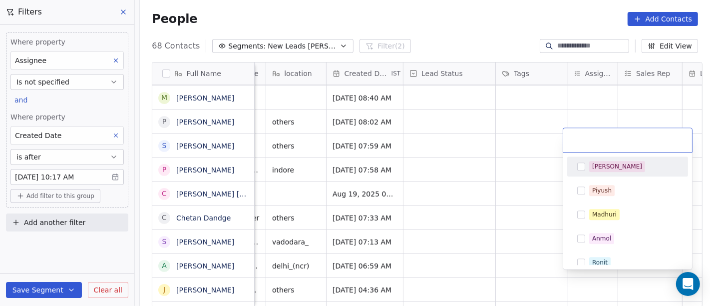
click at [587, 168] on div "[PERSON_NAME]" at bounding box center [627, 166] width 113 height 16
click at [507, 197] on html "On2Cook India Pvt. Ltd. Contacts People Marketing Workflows Campaigns Sales Pip…" at bounding box center [355, 153] width 710 height 306
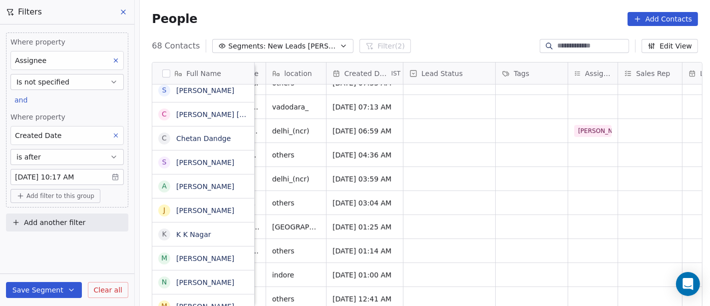
scroll to position [278, 0]
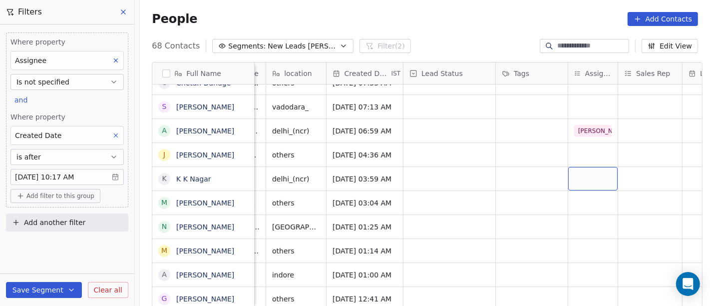
click at [576, 170] on div "grid" at bounding box center [592, 178] width 49 height 23
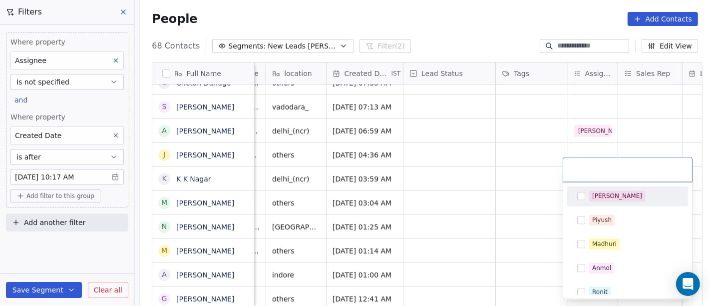
click at [600, 202] on div "[PERSON_NAME]" at bounding box center [627, 196] width 113 height 16
click at [507, 189] on html "On2Cook India Pvt. Ltd. Contacts People Marketing Workflows Campaigns Sales Pip…" at bounding box center [355, 153] width 710 height 306
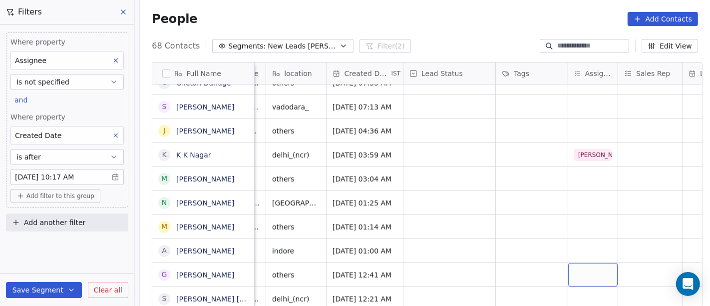
scroll to position [287, 0]
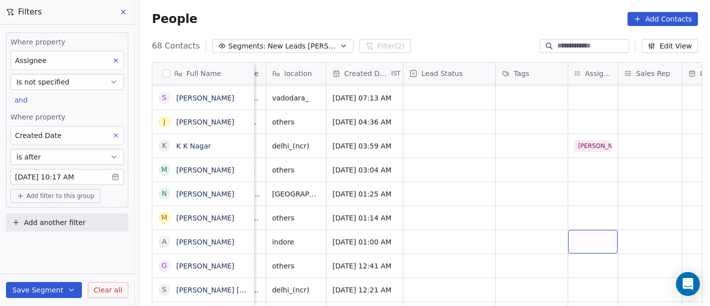
click at [581, 230] on div "grid" at bounding box center [592, 241] width 49 height 23
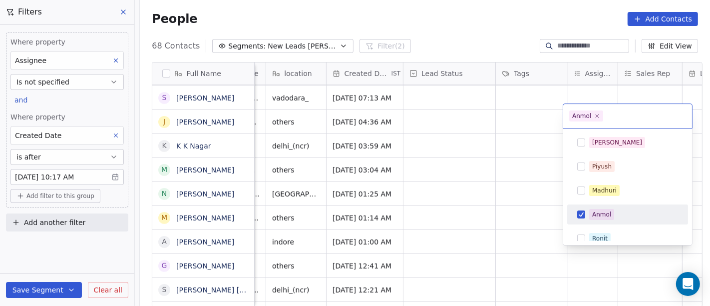
click at [603, 211] on div "Anmol" at bounding box center [601, 214] width 19 height 9
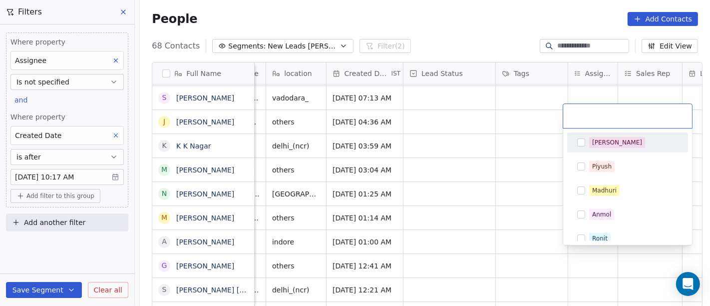
click at [579, 143] on button "Suggestions" at bounding box center [581, 142] width 8 height 8
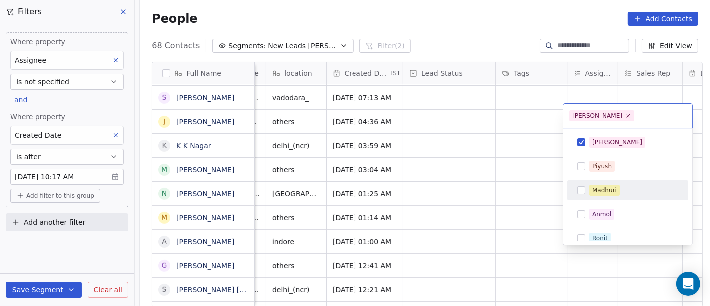
click at [452, 210] on html "On2Cook India Pvt. Ltd. Contacts People Marketing Workflows Campaigns Sales Pip…" at bounding box center [355, 153] width 710 height 306
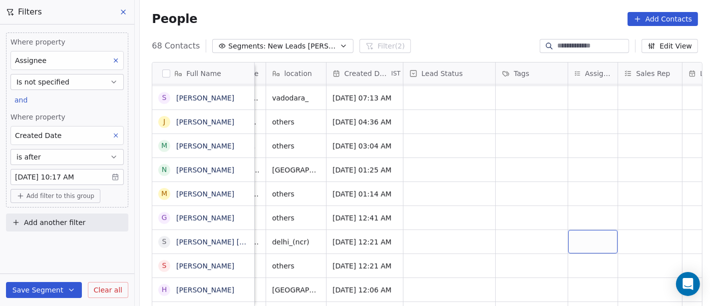
click at [591, 233] on div "grid" at bounding box center [592, 241] width 49 height 23
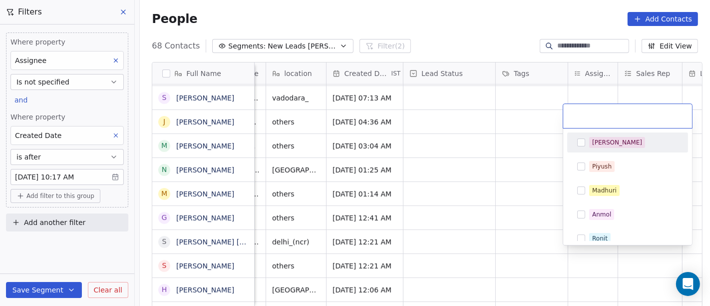
click at [580, 139] on button "Suggestions" at bounding box center [581, 142] width 8 height 8
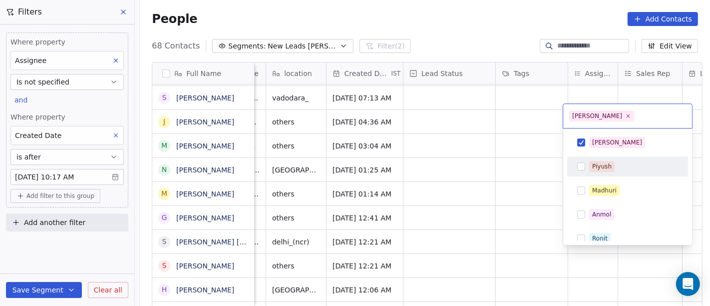
click at [504, 196] on html "On2Cook India Pvt. Ltd. Contacts People Marketing Workflows Campaigns Sales Pip…" at bounding box center [355, 153] width 710 height 306
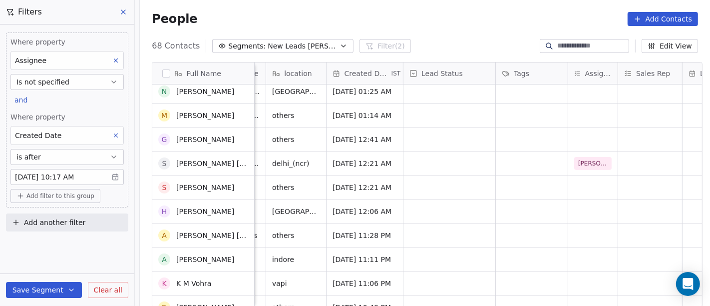
scroll to position [397, 0]
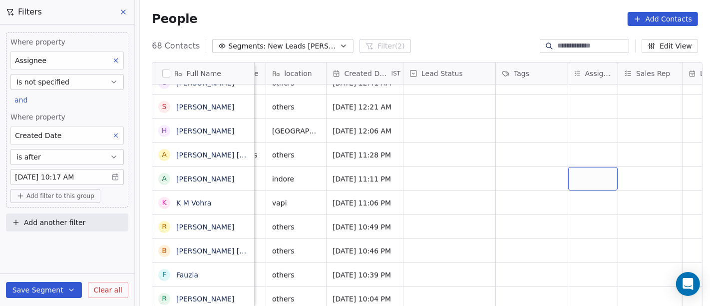
click at [582, 168] on div "grid" at bounding box center [592, 178] width 49 height 23
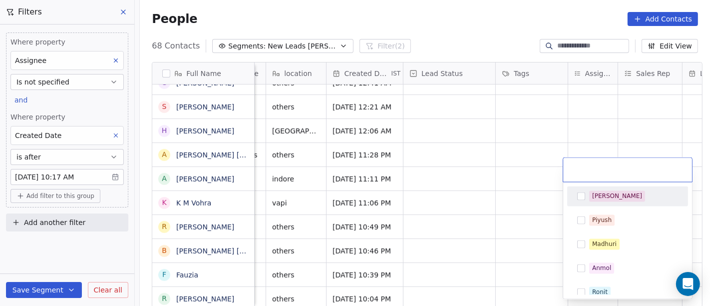
click at [599, 200] on div "[PERSON_NAME]" at bounding box center [617, 196] width 50 height 9
click at [426, 162] on html "On2Cook India Pvt. Ltd. Contacts People Marketing Workflows Campaigns Sales Pip…" at bounding box center [355, 153] width 710 height 306
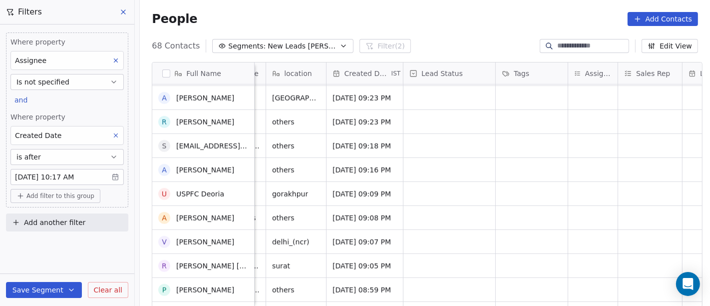
scroll to position [675, 0]
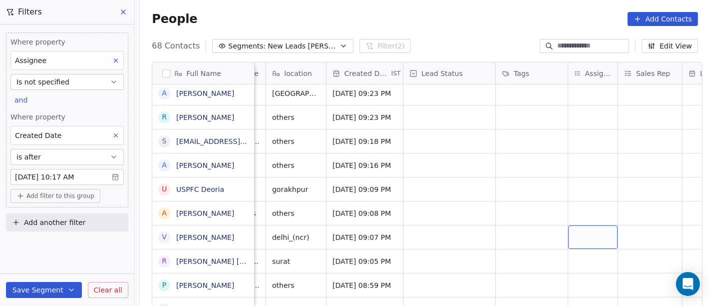
click at [571, 226] on div "grid" at bounding box center [592, 236] width 49 height 23
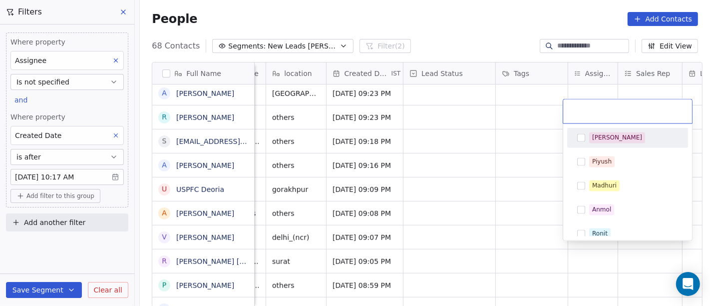
click at [605, 142] on span "[PERSON_NAME]" at bounding box center [617, 137] width 56 height 11
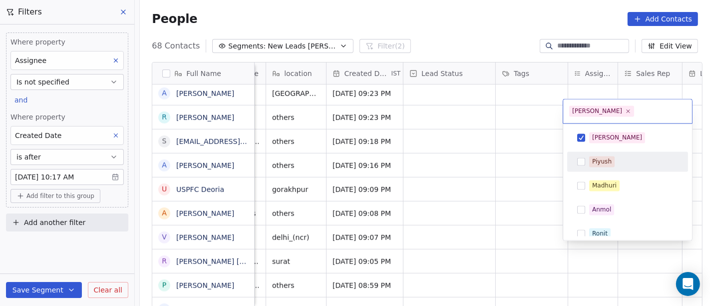
click at [493, 186] on html "On2Cook India Pvt. Ltd. Contacts People Marketing Workflows Campaigns Sales Pip…" at bounding box center [355, 153] width 710 height 306
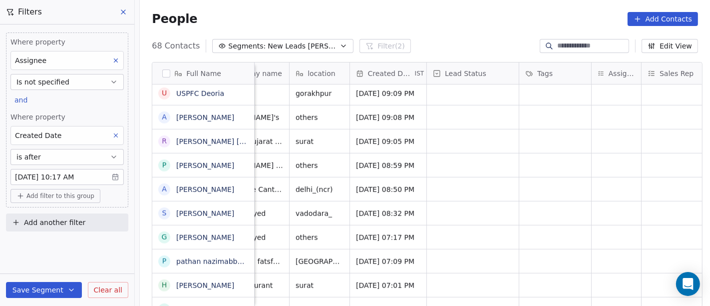
scroll to position [8, 196]
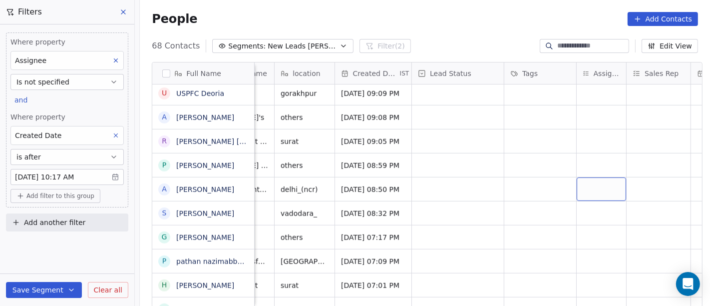
click at [596, 179] on div "grid" at bounding box center [601, 188] width 49 height 23
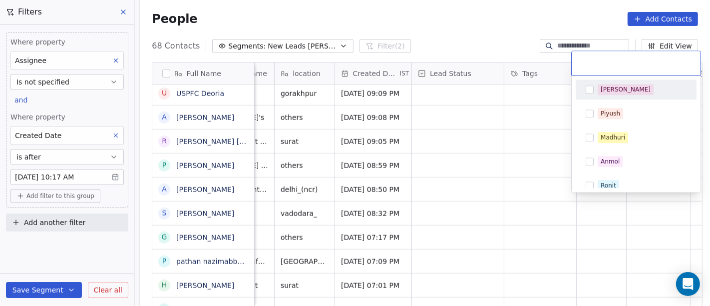
click at [589, 81] on div "[PERSON_NAME]" at bounding box center [636, 89] width 113 height 16
click at [512, 110] on html "On2Cook India Pvt. Ltd. Contacts People Marketing Workflows Campaigns Sales Pip…" at bounding box center [355, 153] width 710 height 306
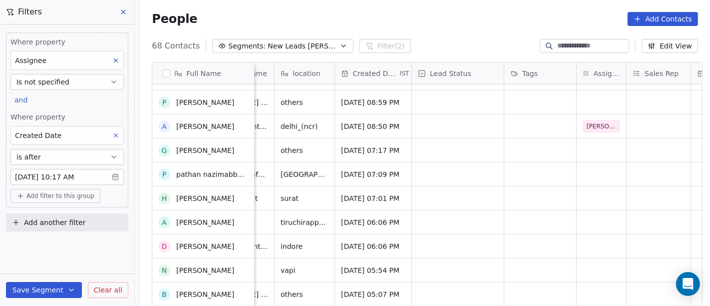
scroll to position [722, 0]
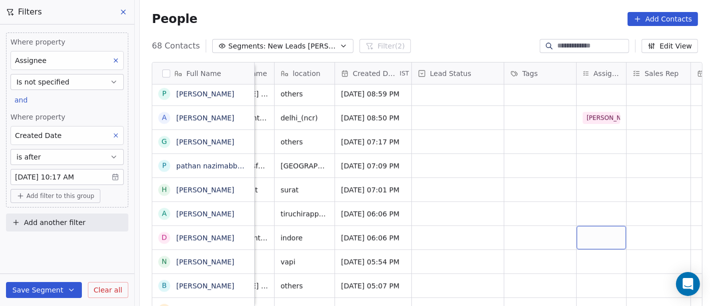
click at [589, 227] on div "grid" at bounding box center [601, 237] width 49 height 23
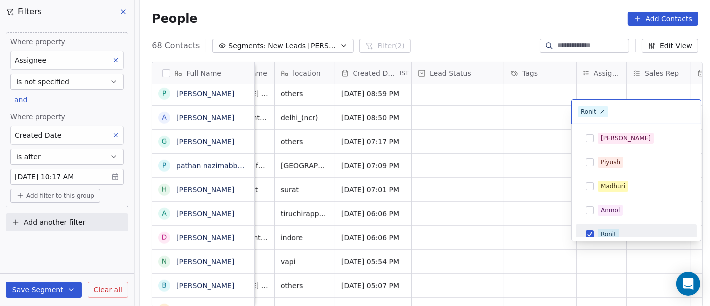
click at [589, 231] on button "Suggestions" at bounding box center [590, 234] width 8 height 8
click at [492, 178] on html "On2Cook India Pvt. Ltd. Contacts People Marketing Workflows Campaigns Sales Pip…" at bounding box center [355, 153] width 710 height 306
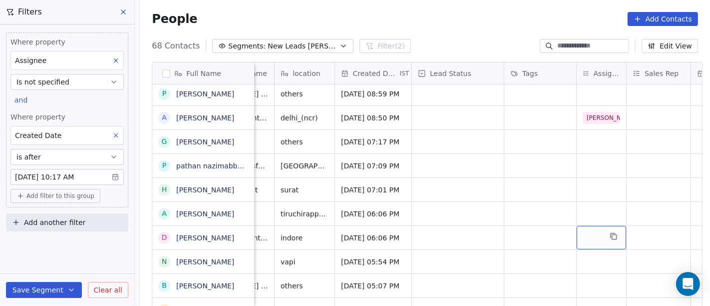
click at [593, 229] on div "grid" at bounding box center [601, 237] width 49 height 23
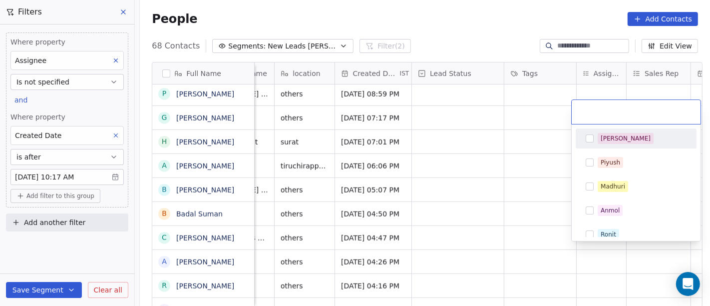
click at [596, 137] on div "[PERSON_NAME]" at bounding box center [636, 138] width 113 height 16
click at [606, 136] on div "[PERSON_NAME]" at bounding box center [626, 138] width 50 height 9
click at [506, 155] on html "On2Cook India Pvt. Ltd. Contacts People Marketing Workflows Campaigns Sales Pip…" at bounding box center [355, 153] width 710 height 306
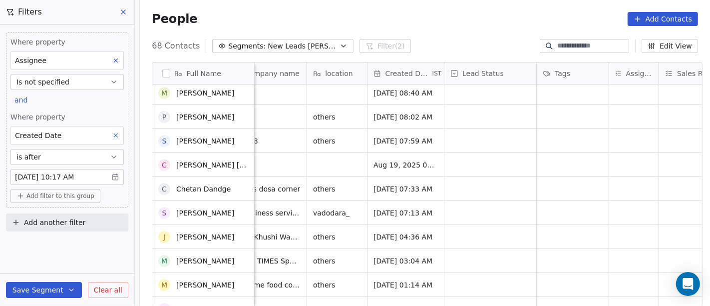
scroll to position [75, 0]
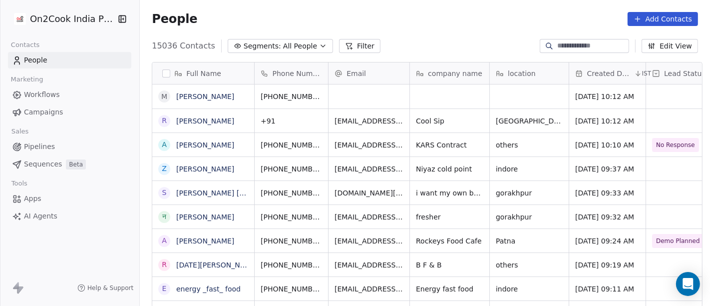
scroll to position [261, 566]
drag, startPoint x: 340, startPoint y: 44, endPoint x: 327, endPoint y: 66, distance: 25.1
click at [340, 45] on button "Filter" at bounding box center [359, 46] width 41 height 14
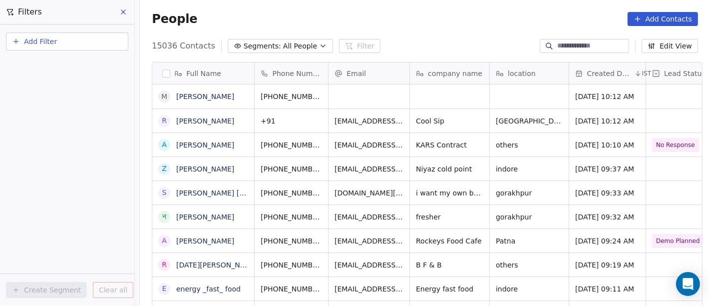
click at [46, 35] on button "Add Filter" at bounding box center [67, 41] width 122 height 18
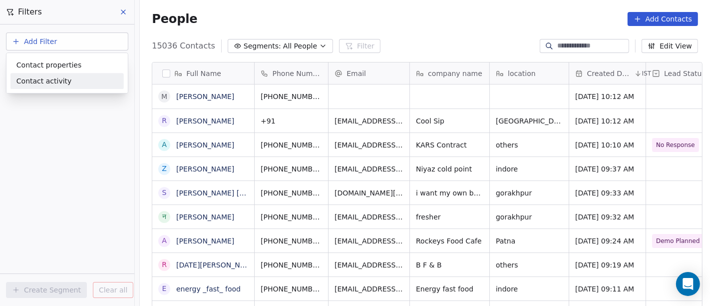
click at [56, 116] on html "On2Cook India Pvt. Ltd. Contacts People Marketing Workflows Campaigns Sales Pip…" at bounding box center [355, 153] width 710 height 306
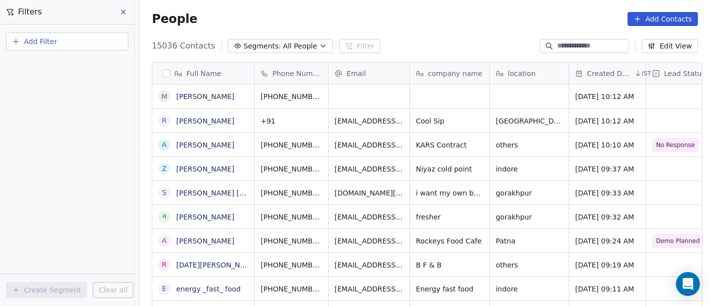
click at [100, 44] on button "Add Filter" at bounding box center [67, 41] width 122 height 18
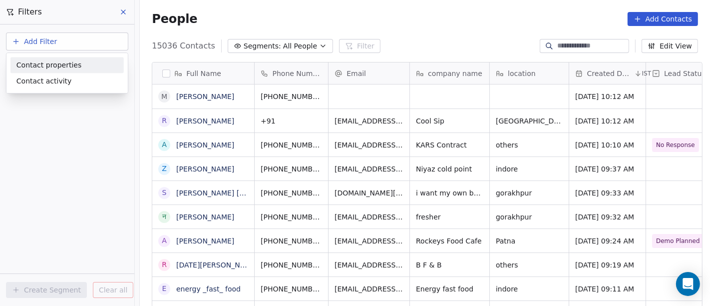
click at [78, 62] on div "Contact properties" at bounding box center [66, 65] width 101 height 10
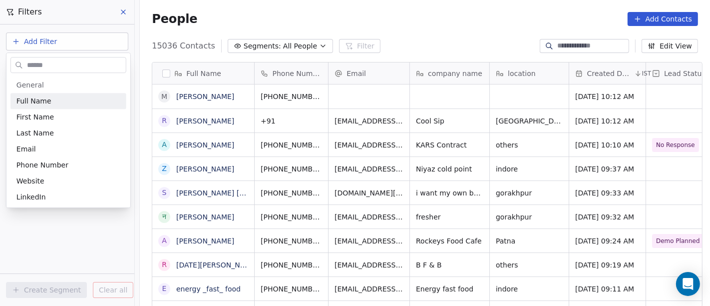
click at [41, 66] on input "text" at bounding box center [75, 65] width 101 height 14
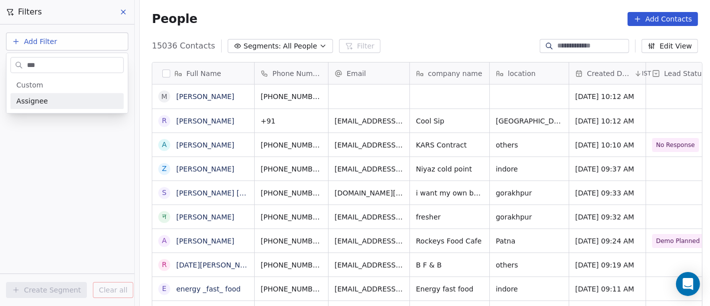
type input "***"
click at [60, 101] on div "Assignee" at bounding box center [66, 101] width 101 height 10
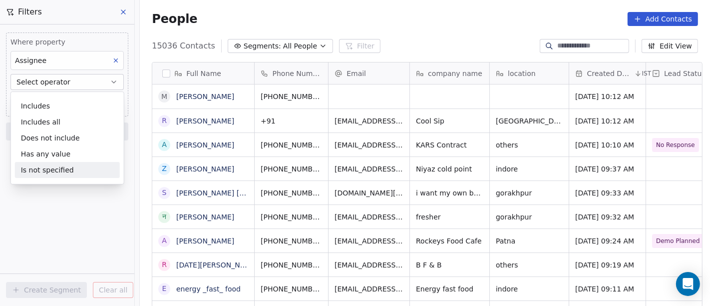
click at [67, 170] on div "Is not specified" at bounding box center [67, 170] width 105 height 16
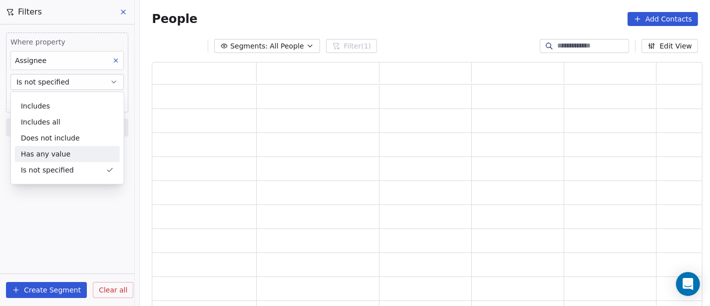
scroll to position [237, 542]
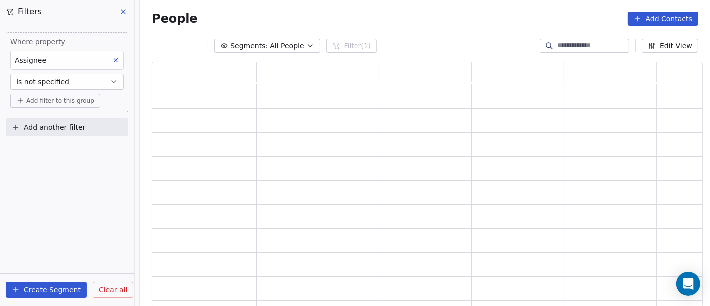
click at [68, 101] on span "Add filter to this group" at bounding box center [60, 101] width 68 height 8
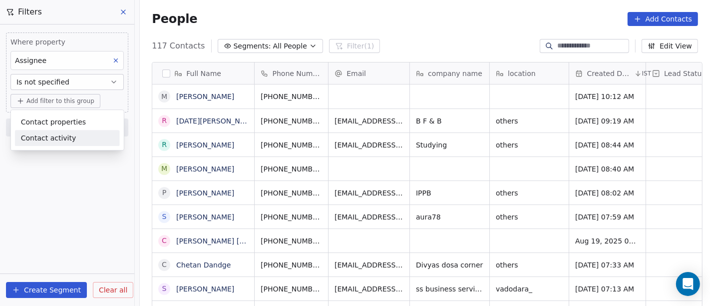
click at [65, 196] on html "On2Cook India Pvt. Ltd. Contacts People Marketing Workflows Campaigns Sales Pip…" at bounding box center [355, 153] width 710 height 306
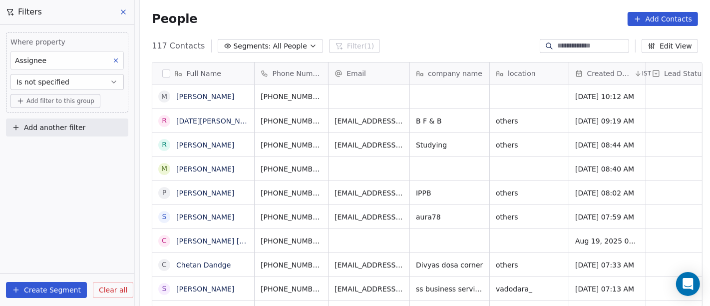
scroll to position [261, 566]
click at [65, 97] on span "Add filter to this group" at bounding box center [60, 101] width 68 height 8
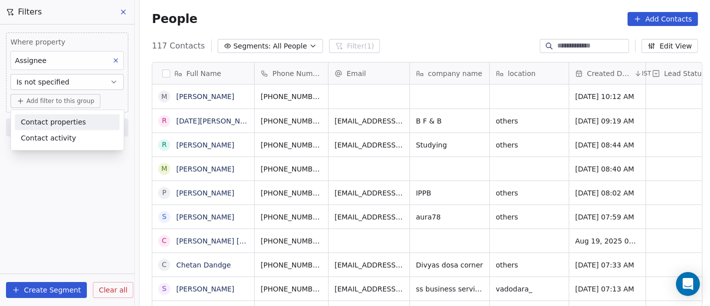
click at [64, 122] on span "Contact properties" at bounding box center [53, 122] width 65 height 10
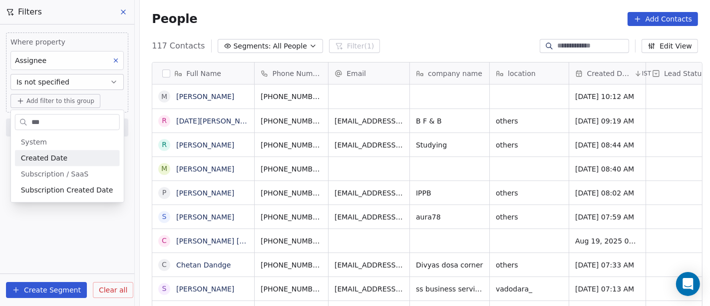
type input "***"
click at [56, 157] on span "Created Date" at bounding box center [44, 158] width 46 height 10
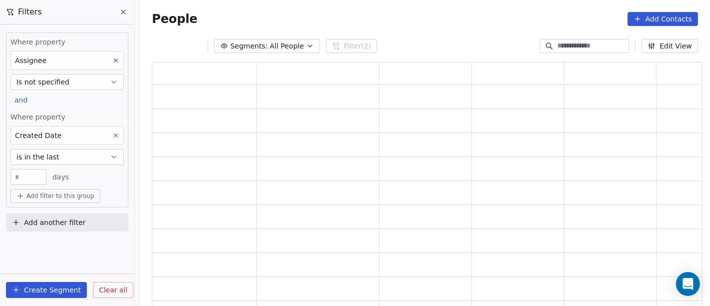
scroll to position [237, 542]
click at [55, 152] on span "is in the last" at bounding box center [37, 157] width 43 height 10
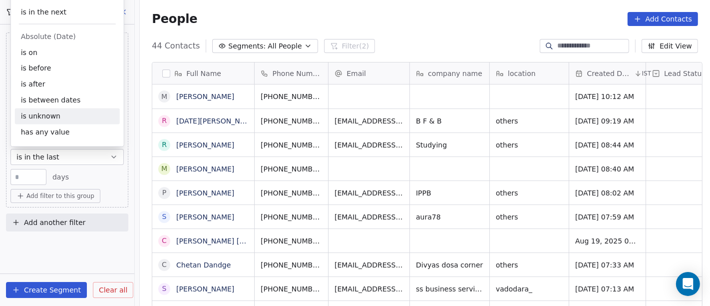
scroll to position [261, 566]
click at [64, 92] on div "is between dates" at bounding box center [67, 100] width 105 height 16
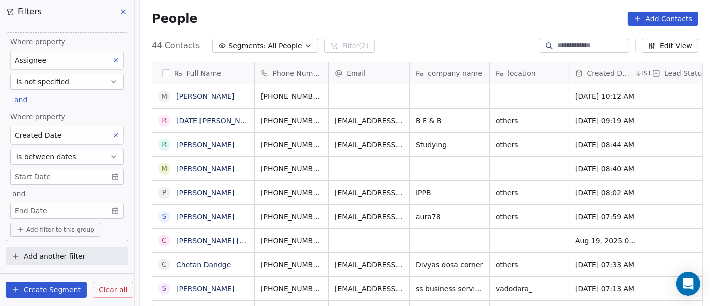
click at [66, 152] on span "is between dates" at bounding box center [46, 157] width 60 height 10
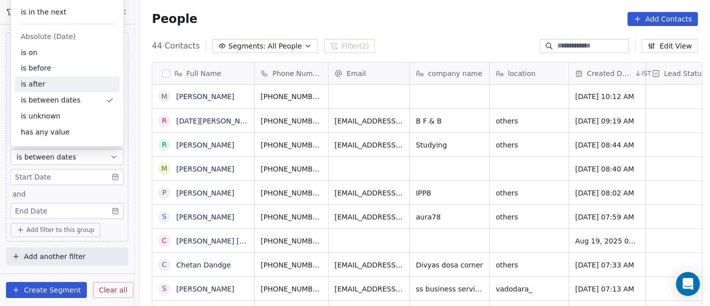
click at [59, 88] on div "is after" at bounding box center [67, 84] width 105 height 16
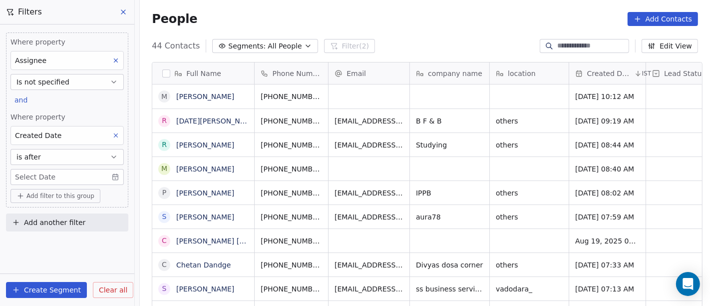
click at [44, 169] on body "On2Cook India Pvt. Ltd. Contacts People Marketing Workflows Campaigns Sales Pip…" at bounding box center [355, 153] width 710 height 306
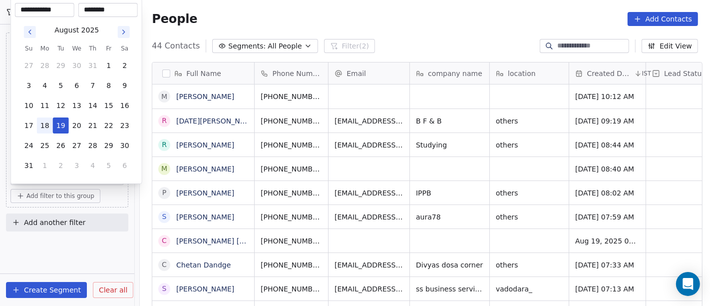
click at [45, 120] on button "18" at bounding box center [45, 125] width 16 height 16
type input "**********"
click at [66, 256] on html "On2Cook India Pvt. Ltd. Contacts People Marketing Workflows Campaigns Sales Pip…" at bounding box center [355, 153] width 710 height 306
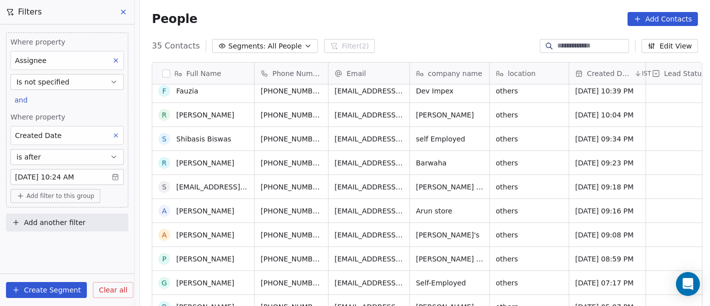
scroll to position [0, 0]
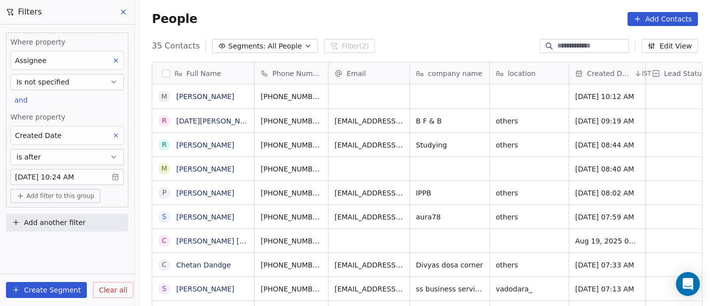
click at [272, 43] on span "All People" at bounding box center [285, 46] width 34 height 10
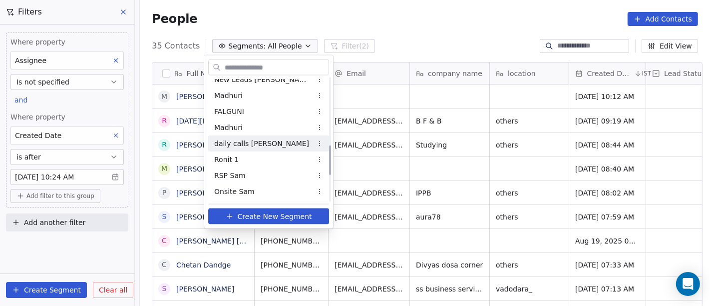
click at [261, 143] on span "daily calls [PERSON_NAME]" at bounding box center [261, 143] width 95 height 10
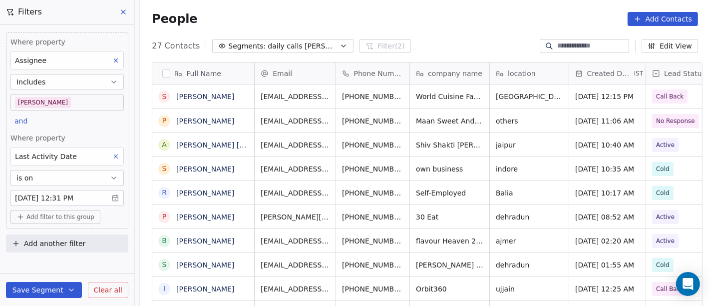
click at [398, 40] on div "27 Contacts Segments: daily calls salim Filter (2) Edit View" at bounding box center [425, 46] width 570 height 16
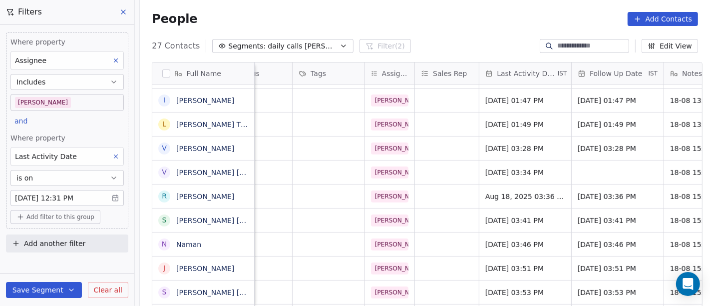
scroll to position [0, 449]
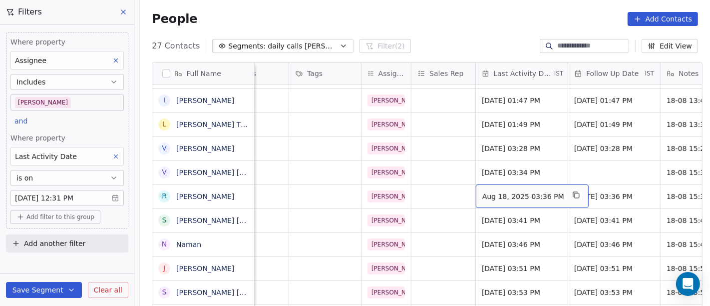
click at [513, 194] on span "Aug 18, 2025 03:36 PM" at bounding box center [523, 196] width 82 height 10
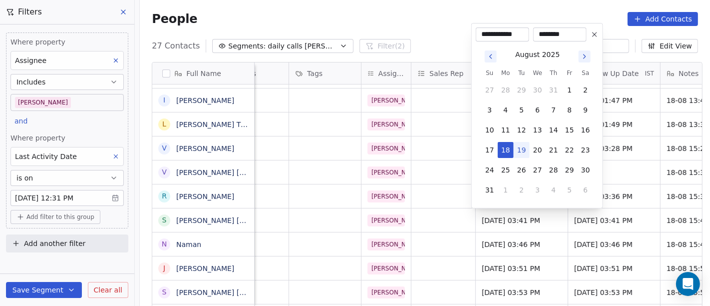
click at [428, 29] on html "On2Cook India Pvt. Ltd. Contacts People Marketing Workflows Campaigns Sales Pip…" at bounding box center [355, 153] width 710 height 306
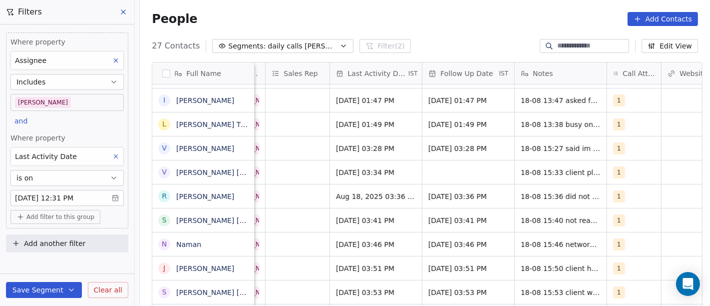
scroll to position [0, 596]
click at [614, 196] on span "1" at bounding box center [619, 196] width 12 height 12
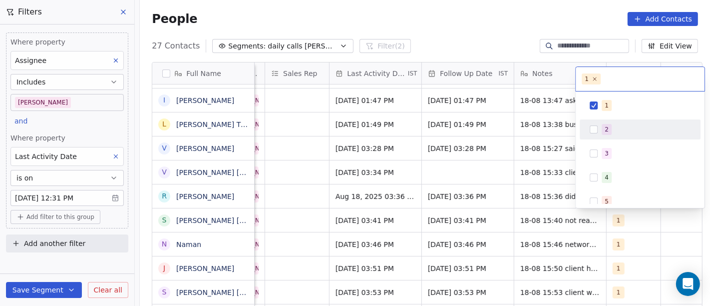
click at [599, 137] on div "2" at bounding box center [640, 129] width 121 height 20
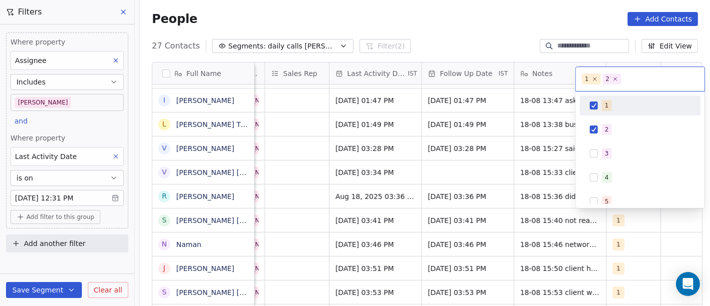
click at [590, 106] on button "Suggestions" at bounding box center [594, 105] width 8 height 8
click at [476, 31] on html "On2Cook India Pvt. Ltd. Contacts People Marketing Workflows Campaigns Sales Pip…" at bounding box center [355, 153] width 710 height 306
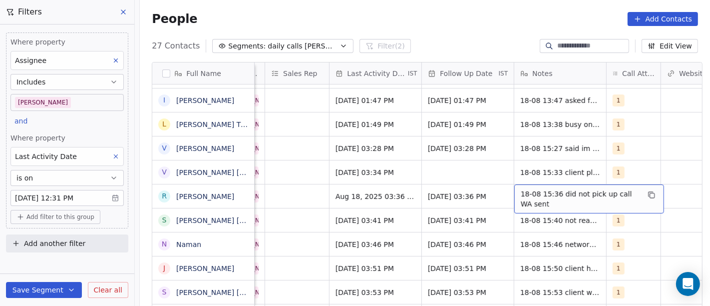
click at [542, 204] on span "18-08 15:36 did not pick up call WA sent" at bounding box center [580, 199] width 119 height 20
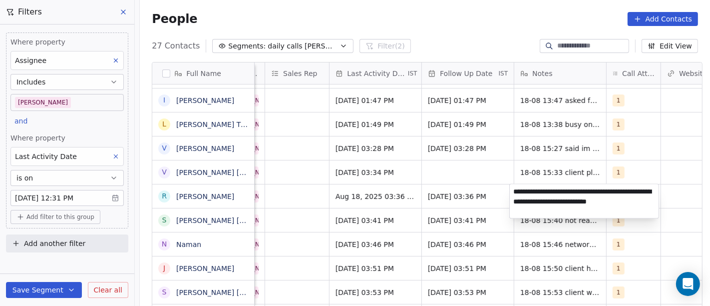
type textarea "**********"
click at [411, 195] on html "On2Cook India Pvt. Ltd. Contacts People Marketing Workflows Campaigns Sales Pip…" at bounding box center [355, 153] width 710 height 306
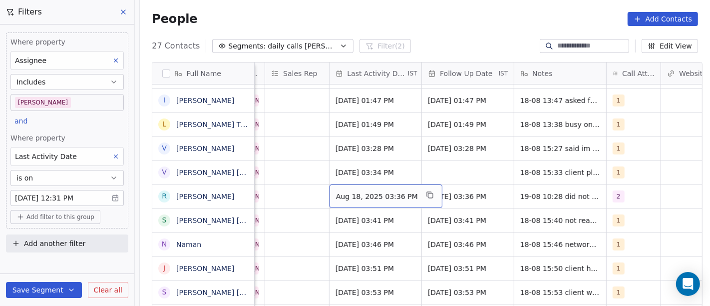
click at [370, 189] on div "Aug 18, 2025 03:36 PM" at bounding box center [386, 195] width 113 height 23
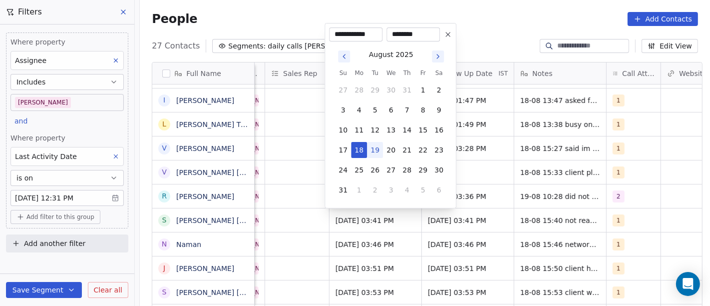
click at [381, 150] on button "19" at bounding box center [375, 150] width 16 height 16
type input "**********"
click at [503, 12] on html "On2Cook India Pvt. Ltd. Contacts People Marketing Workflows Campaigns Sales Pip…" at bounding box center [355, 153] width 710 height 306
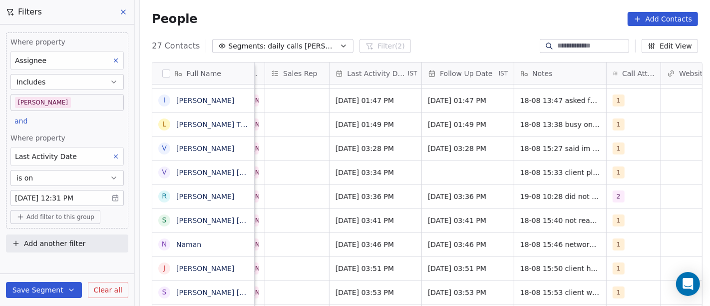
click at [478, 13] on div "People Add Contacts" at bounding box center [425, 19] width 546 height 14
click at [438, 21] on div "People Add Contacts" at bounding box center [425, 19] width 546 height 14
click at [425, 22] on div "People Add Contacts" at bounding box center [425, 19] width 546 height 14
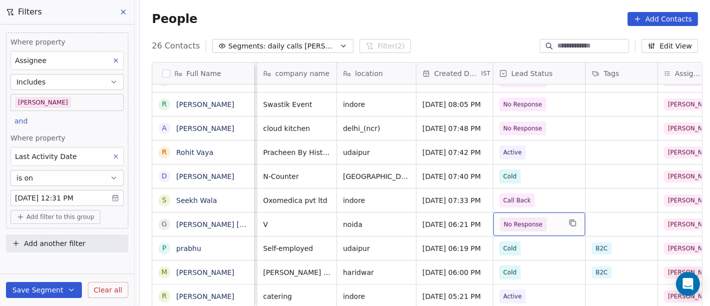
scroll to position [0, 167]
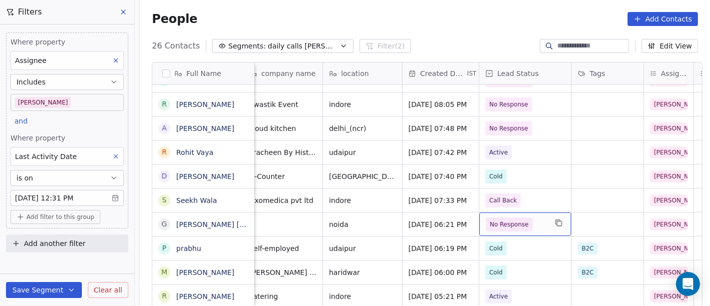
click at [530, 222] on span "No Response" at bounding box center [516, 224] width 61 height 14
click at [525, 222] on span "No Response" at bounding box center [516, 224] width 61 height 14
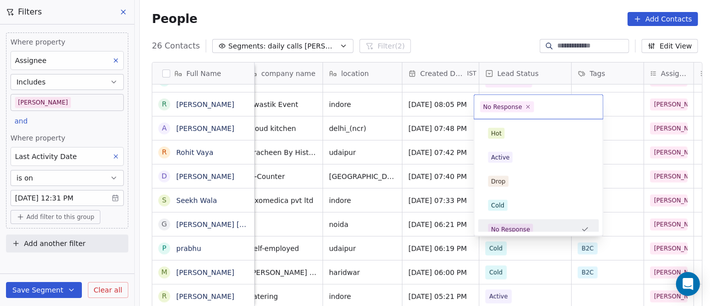
scroll to position [7, 0]
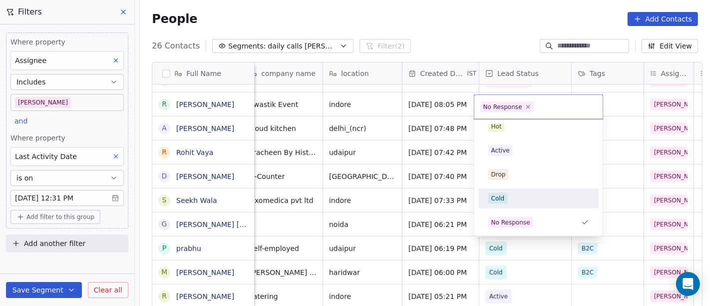
click at [519, 201] on div "Cold" at bounding box center [538, 198] width 101 height 11
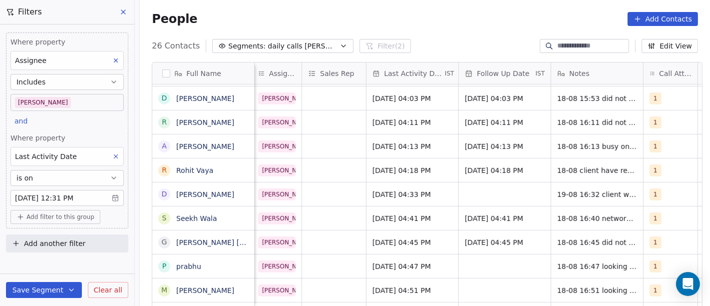
scroll to position [0, 638]
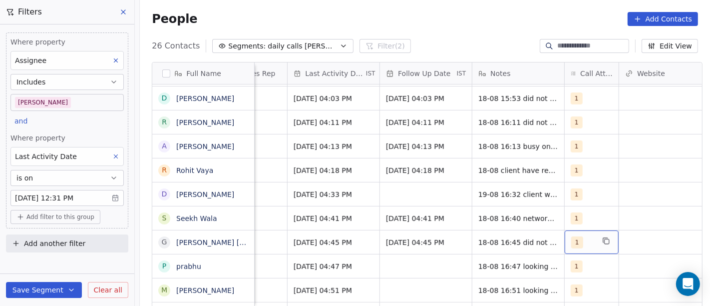
click at [584, 246] on div "1" at bounding box center [582, 242] width 23 height 12
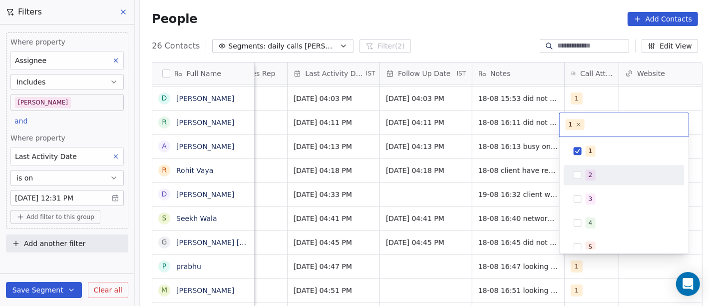
click at [586, 172] on span "2" at bounding box center [591, 174] width 10 height 11
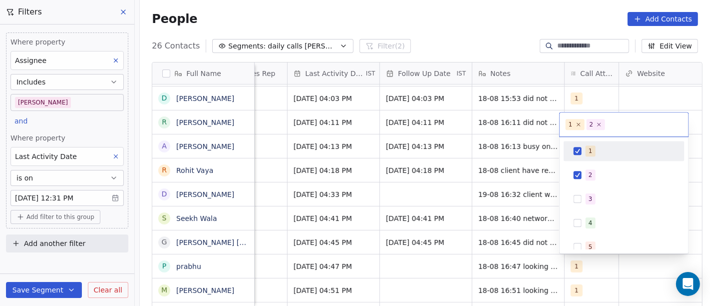
click at [585, 149] on div "1" at bounding box center [624, 151] width 113 height 16
click at [506, 198] on html "On2Cook India Pvt. Ltd. Contacts People Marketing Workflows Campaigns Sales Pip…" at bounding box center [355, 153] width 710 height 306
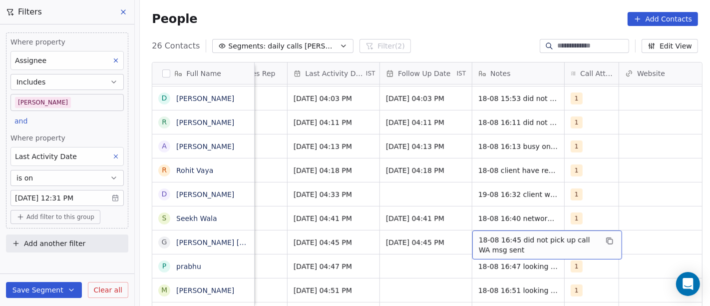
click at [514, 247] on span "18-08 16:45 did not pick up call WA msg sent" at bounding box center [538, 245] width 119 height 20
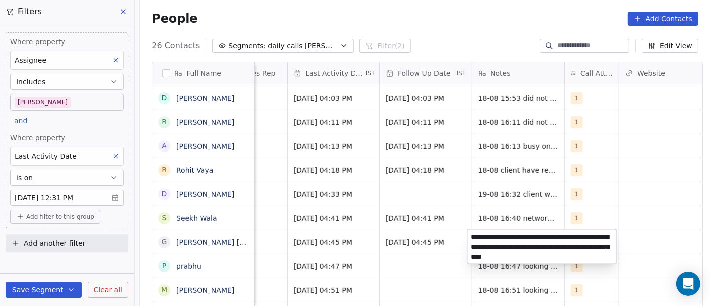
type textarea "**********"
click at [464, 18] on html "On2Cook India Pvt. Ltd. Contacts People Marketing Workflows Campaigns Sales Pip…" at bounding box center [355, 153] width 710 height 306
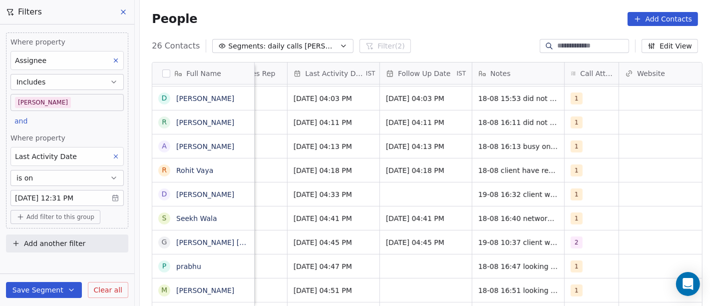
click at [101, 291] on span "Clear all" at bounding box center [108, 290] width 28 height 10
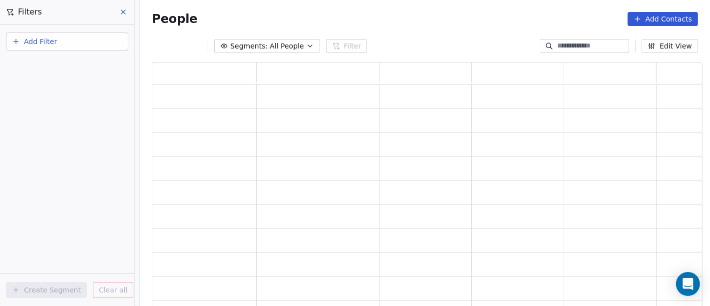
scroll to position [237, 542]
click at [131, 9] on button at bounding box center [123, 12] width 15 height 14
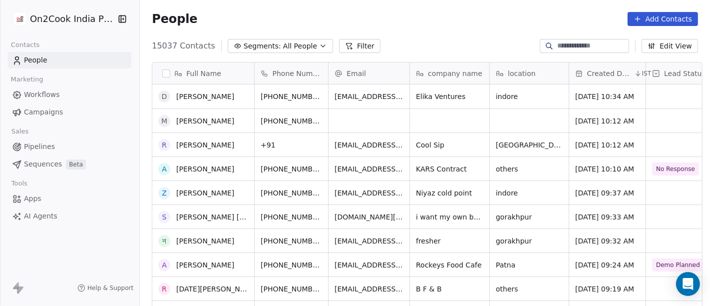
scroll to position [222, 0]
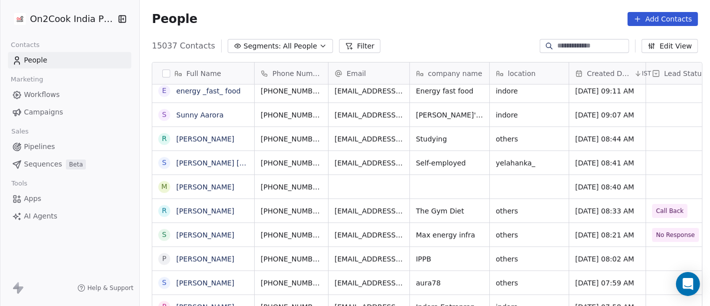
click at [244, 42] on span "Segments:" at bounding box center [262, 46] width 37 height 10
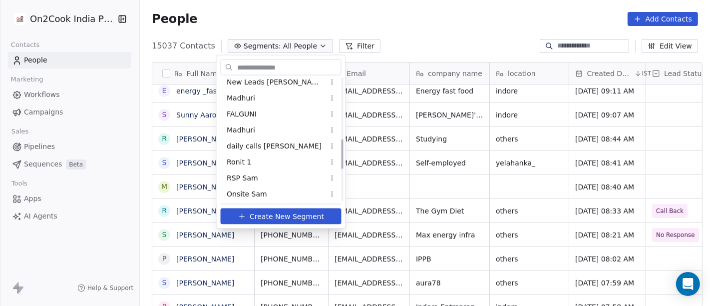
scroll to position [166, 0]
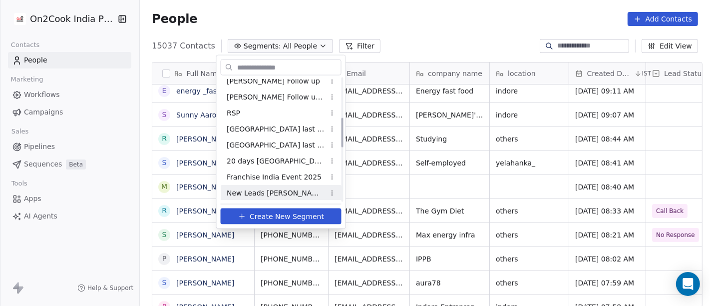
click at [252, 186] on div "New Leads [PERSON_NAME]" at bounding box center [281, 193] width 121 height 16
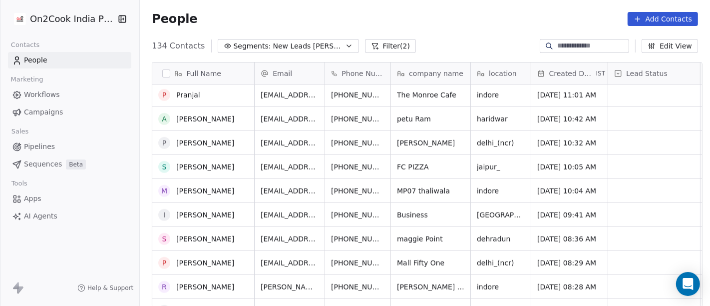
scroll to position [887, 0]
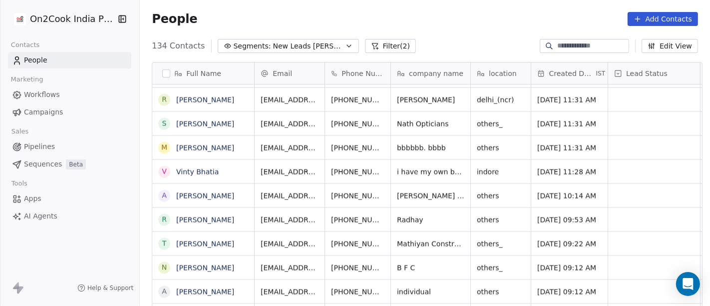
click at [469, 27] on div "People Add Contacts" at bounding box center [425, 19] width 570 height 38
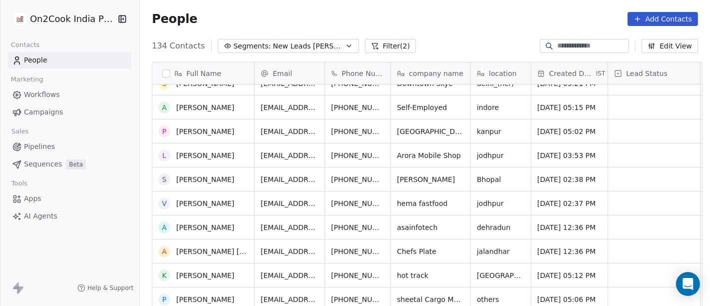
scroll to position [0, 0]
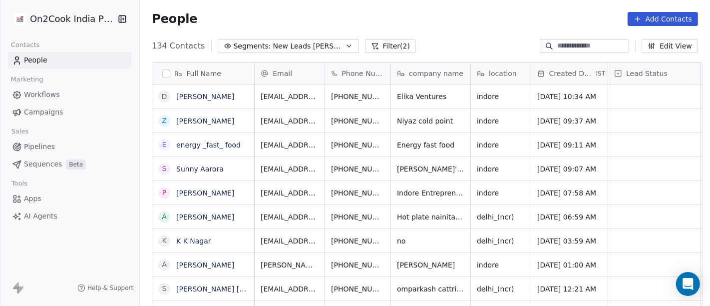
click at [277, 41] on span "New Leads [PERSON_NAME]" at bounding box center [308, 46] width 70 height 10
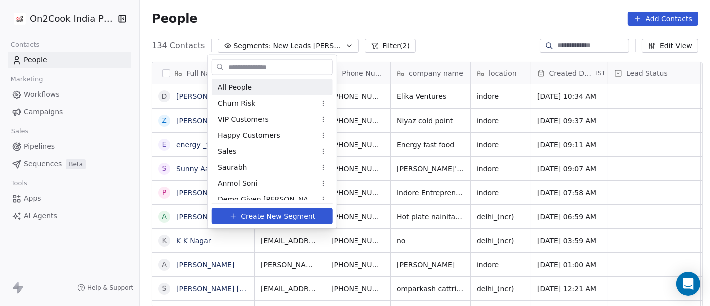
click at [359, 41] on html "On2Cook India Pvt. Ltd. Contacts People Marketing Workflows Campaigns Sales Pip…" at bounding box center [355, 153] width 710 height 306
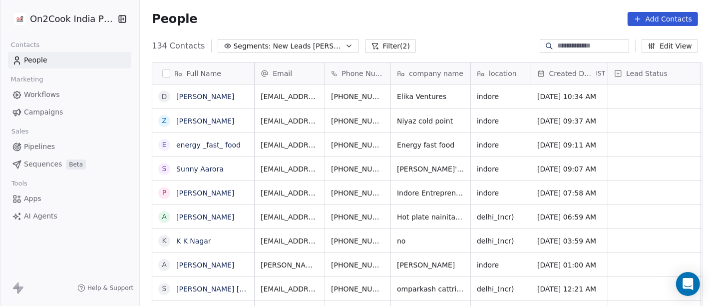
click at [365, 48] on button "Filter (2)" at bounding box center [390, 46] width 51 height 14
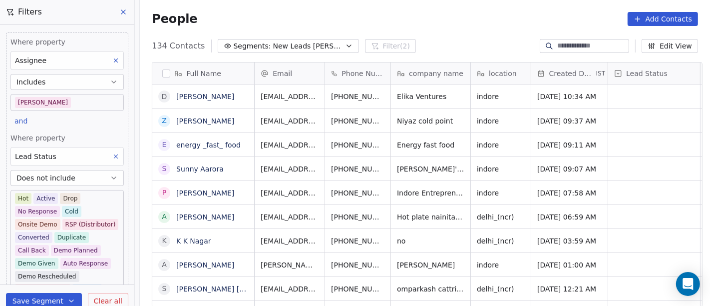
click at [109, 157] on button at bounding box center [115, 156] width 13 height 13
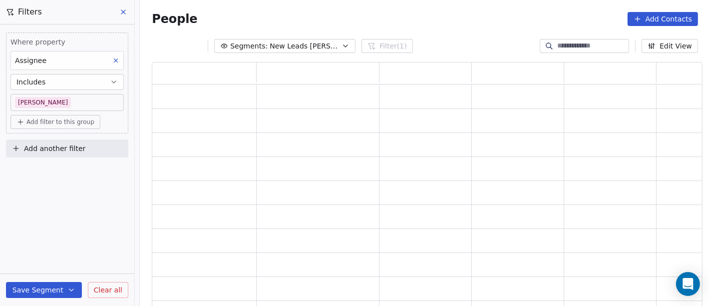
scroll to position [237, 542]
click at [67, 93] on div "Where property Assignee Includes Salim" at bounding box center [66, 74] width 113 height 74
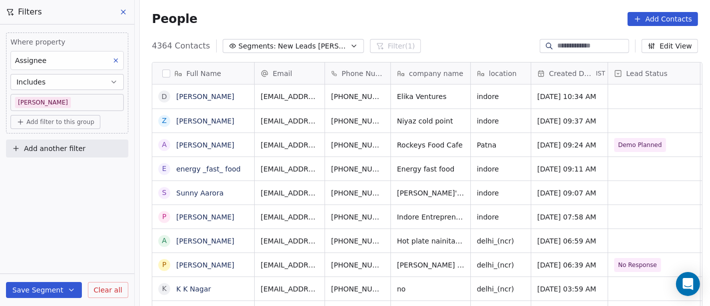
scroll to position [261, 566]
click at [74, 103] on body "On2Cook India Pvt. Ltd. Contacts People Marketing Workflows Campaigns Sales Pip…" at bounding box center [355, 153] width 710 height 306
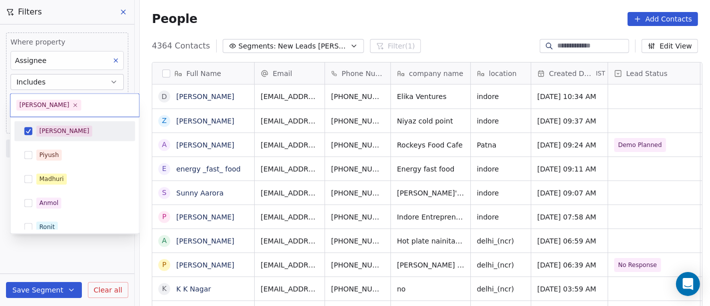
click at [70, 130] on div "[PERSON_NAME]" at bounding box center [80, 130] width 89 height 11
click at [68, 86] on html "On2Cook India Pvt. Ltd. Contacts People Marketing Workflows Campaigns Sales Pip…" at bounding box center [355, 153] width 710 height 306
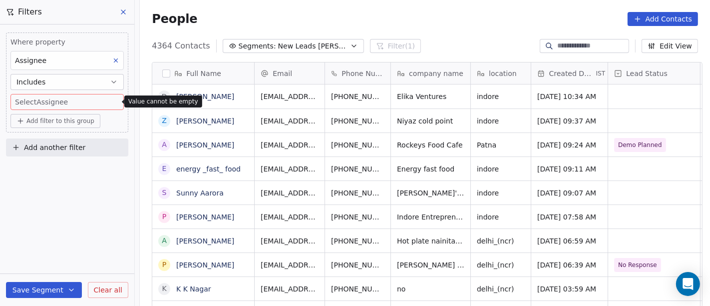
click at [65, 78] on button "Includes" at bounding box center [66, 82] width 113 height 16
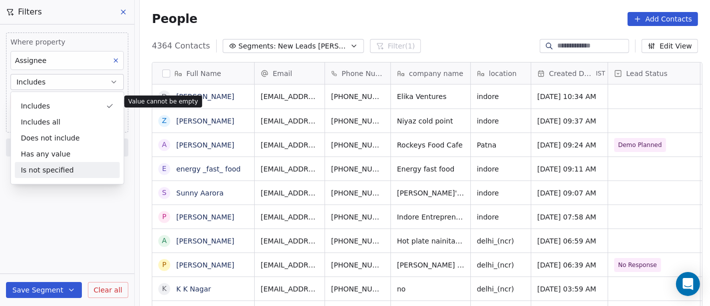
click at [82, 171] on div "Is not specified" at bounding box center [67, 170] width 105 height 16
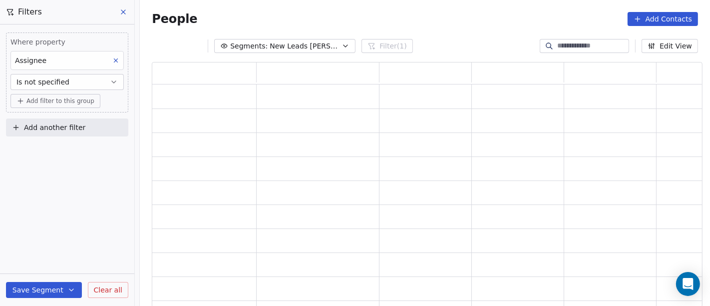
scroll to position [237, 542]
click at [75, 228] on div "Where property Assignee Is not specified Add filter to this group Add another f…" at bounding box center [67, 164] width 134 height 281
click at [57, 126] on span "Add another filter" at bounding box center [54, 127] width 61 height 10
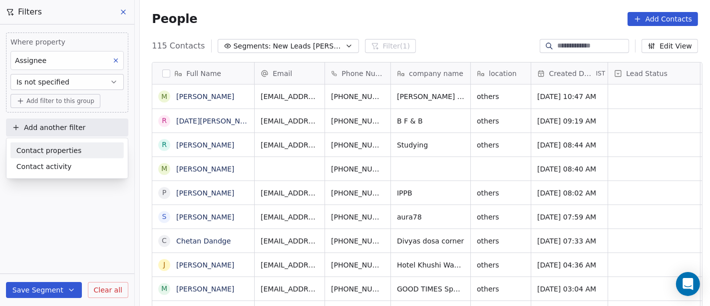
click at [65, 99] on html "On2Cook India Pvt. Ltd. Contacts People Marketing Workflows Campaigns Sales Pip…" at bounding box center [355, 153] width 710 height 306
click at [65, 99] on span "Add filter to this group" at bounding box center [60, 101] width 68 height 8
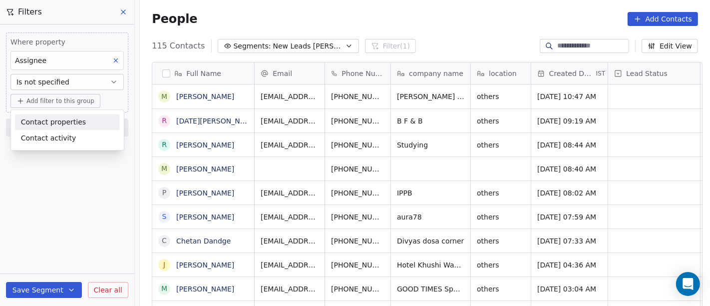
click at [75, 118] on span "Contact properties" at bounding box center [53, 122] width 65 height 10
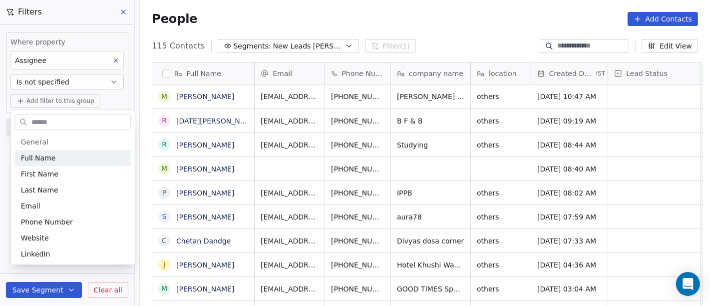
click at [54, 125] on input "text" at bounding box center [79, 122] width 101 height 14
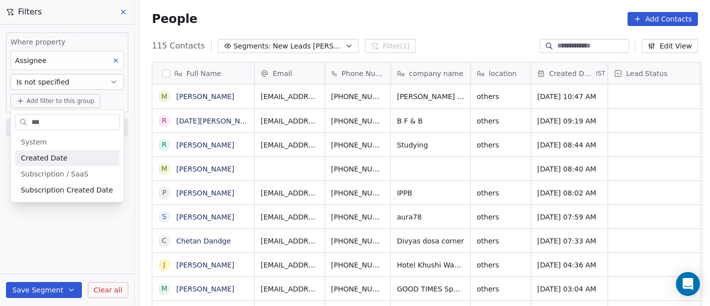
type input "***"
click at [57, 157] on span "Created Date" at bounding box center [44, 158] width 46 height 10
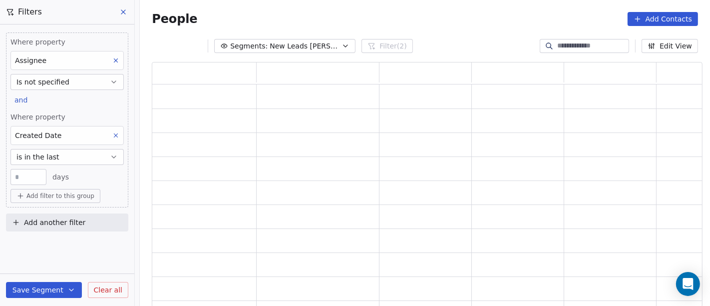
scroll to position [237, 542]
click at [68, 156] on button "is in the last" at bounding box center [66, 157] width 113 height 16
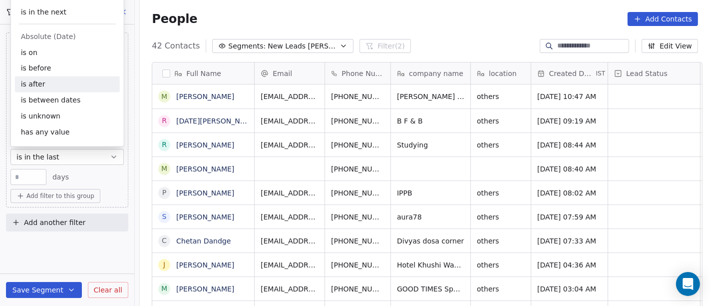
click at [47, 89] on div "is after" at bounding box center [67, 84] width 105 height 16
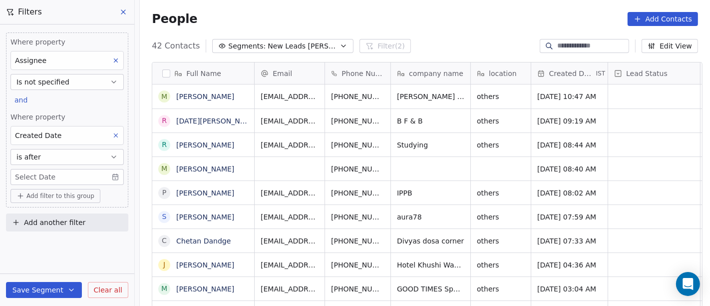
click at [70, 243] on div "Where property Assignee Is not specified and Where property Created Date is aft…" at bounding box center [67, 164] width 134 height 281
click at [77, 175] on body "On2Cook India Pvt. Ltd. Contacts People Marketing Workflows Campaigns Sales Pip…" at bounding box center [355, 153] width 710 height 306
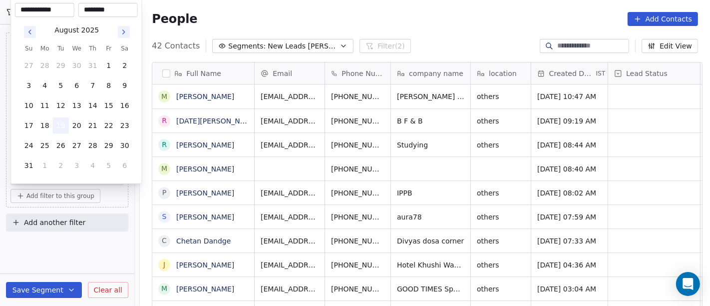
click at [62, 125] on button "19" at bounding box center [61, 125] width 16 height 16
click at [76, 240] on html "On2Cook India Pvt. Ltd. Contacts People Marketing Workflows Campaigns Sales Pip…" at bounding box center [355, 153] width 710 height 306
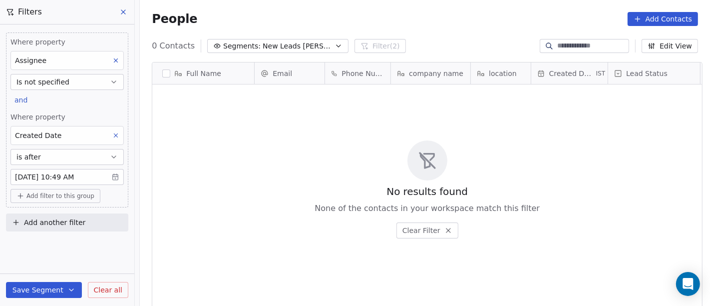
click at [88, 173] on body "On2Cook India Pvt. Ltd. Contacts People Marketing Workflows Campaigns Sales Pip…" at bounding box center [355, 153] width 710 height 306
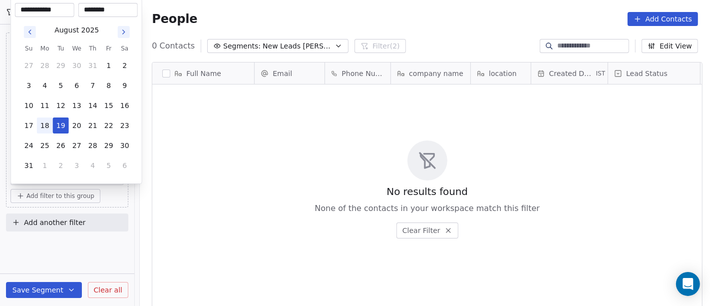
click at [48, 123] on button "18" at bounding box center [45, 125] width 16 height 16
type input "**********"
click at [64, 247] on html "**********" at bounding box center [355, 153] width 710 height 306
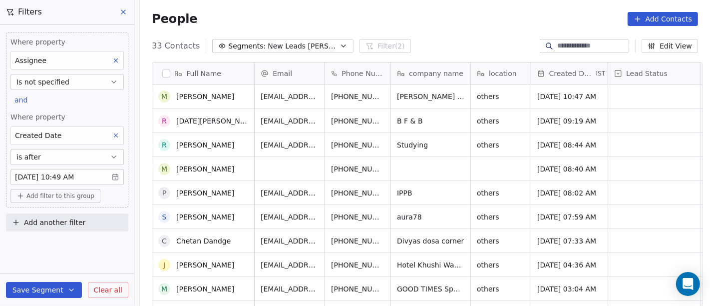
scroll to position [147, 0]
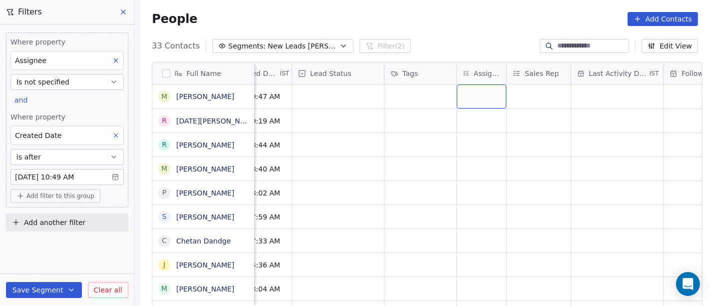
click at [475, 97] on div "grid" at bounding box center [481, 96] width 49 height 24
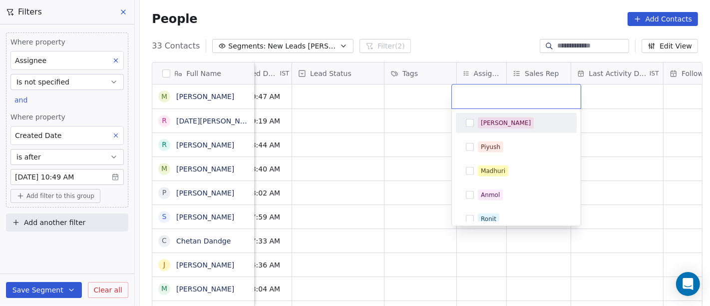
click at [482, 120] on div "[PERSON_NAME]" at bounding box center [506, 122] width 50 height 9
click at [403, 95] on html "On2Cook India Pvt. Ltd. Contacts People Marketing Workflows Campaigns Sales Pip…" at bounding box center [355, 153] width 710 height 306
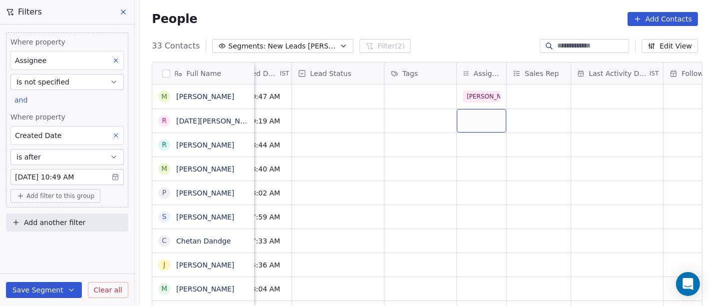
click at [481, 123] on div "grid" at bounding box center [481, 120] width 49 height 23
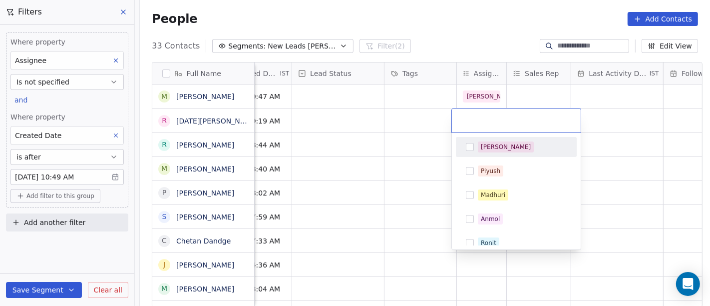
click at [486, 139] on div "[PERSON_NAME]" at bounding box center [516, 147] width 113 height 16
click at [402, 129] on html "On2Cook India Pvt. Ltd. Contacts People Marketing Workflows Campaigns Sales Pip…" at bounding box center [355, 153] width 710 height 306
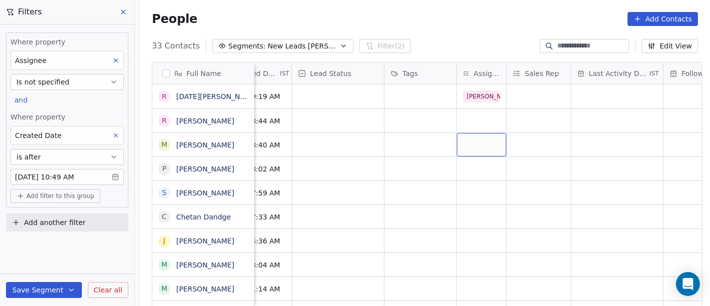
click at [465, 145] on div "grid" at bounding box center [481, 144] width 49 height 23
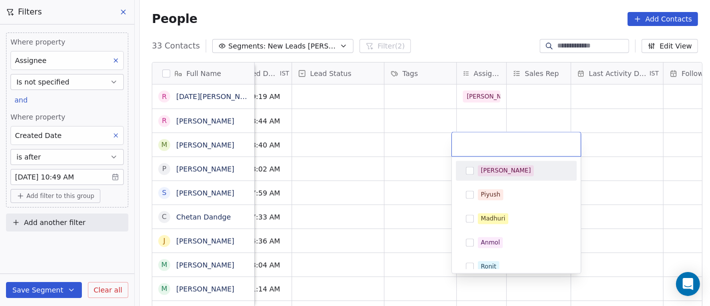
click at [475, 169] on div "[PERSON_NAME]" at bounding box center [516, 170] width 113 height 16
click at [454, 114] on html "On2Cook India Pvt. Ltd. Contacts People Marketing Workflows Campaigns Sales Pip…" at bounding box center [355, 153] width 710 height 306
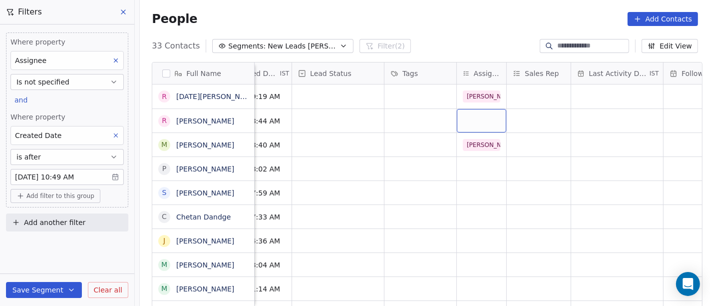
click at [471, 119] on div "grid" at bounding box center [481, 120] width 49 height 23
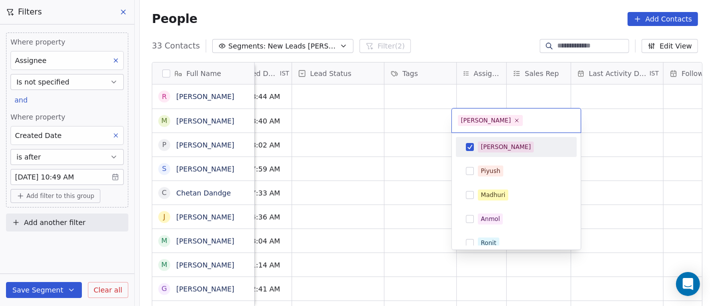
click at [481, 150] on div "[PERSON_NAME]" at bounding box center [506, 146] width 50 height 9
click at [458, 93] on html "On2Cook India Pvt. Ltd. Contacts People Marketing Workflows Campaigns Sales Pip…" at bounding box center [355, 153] width 710 height 306
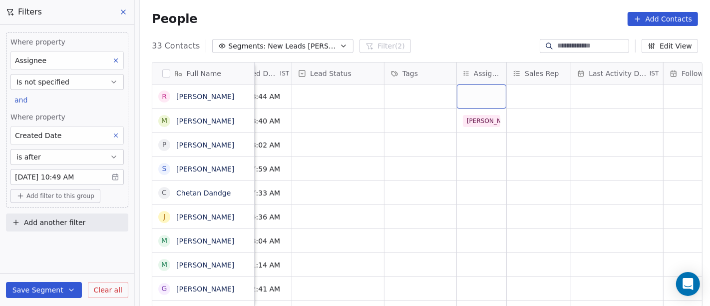
click at [458, 93] on div "grid" at bounding box center [481, 96] width 49 height 24
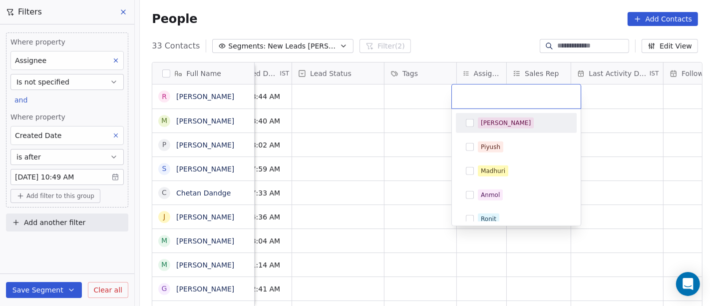
click at [490, 123] on div "[PERSON_NAME]" at bounding box center [506, 122] width 50 height 9
click at [389, 110] on html "On2Cook India Pvt. Ltd. Contacts People Marketing Workflows Campaigns Sales Pip…" at bounding box center [355, 153] width 710 height 306
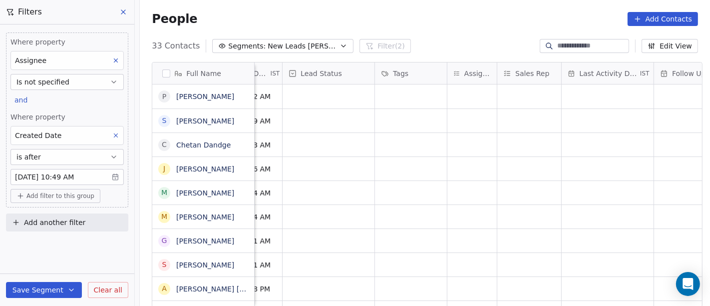
scroll to position [0, 325]
click at [475, 97] on div "grid" at bounding box center [472, 96] width 49 height 24
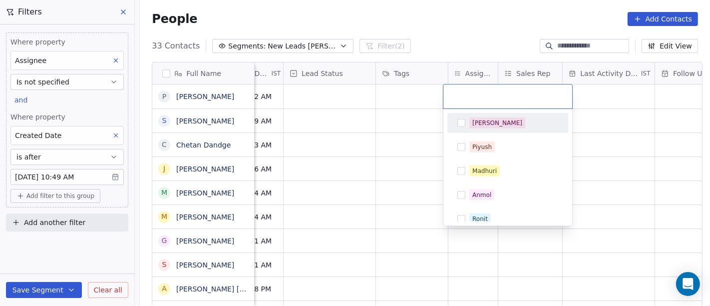
click at [475, 129] on div "[PERSON_NAME]" at bounding box center [507, 123] width 113 height 16
click at [432, 33] on html "On2Cook India Pvt. Ltd. Contacts People Marketing Workflows Campaigns Sales Pip…" at bounding box center [355, 153] width 710 height 306
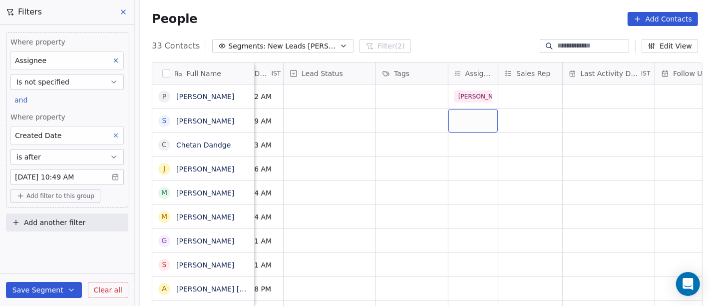
click at [465, 119] on div "grid" at bounding box center [472, 120] width 49 height 23
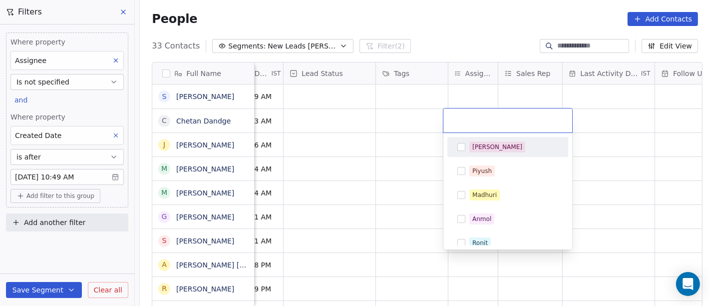
click at [474, 154] on div "[PERSON_NAME]" at bounding box center [507, 147] width 113 height 16
click at [394, 127] on html "On2Cook India Pvt. Ltd. Contacts People Marketing Workflows Campaigns Sales Pip…" at bounding box center [355, 153] width 710 height 306
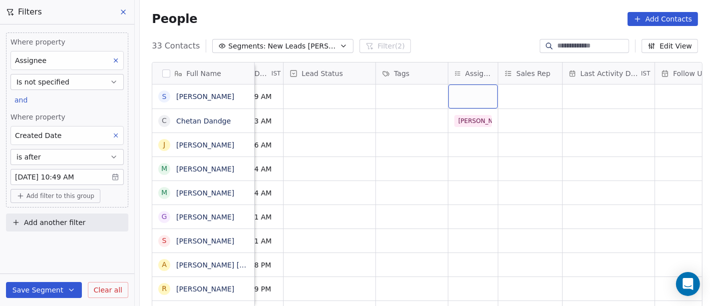
click at [453, 100] on div "grid" at bounding box center [472, 96] width 49 height 24
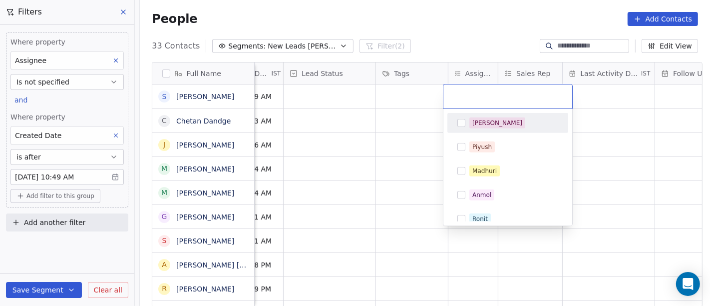
click at [466, 121] on div "[PERSON_NAME]" at bounding box center [507, 123] width 113 height 16
click at [402, 102] on html "On2Cook India Pvt. Ltd. Contacts People Marketing Workflows Campaigns Sales Pip…" at bounding box center [355, 153] width 710 height 306
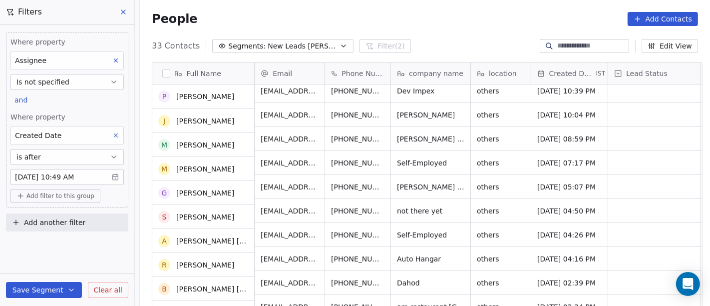
scroll to position [222, 0]
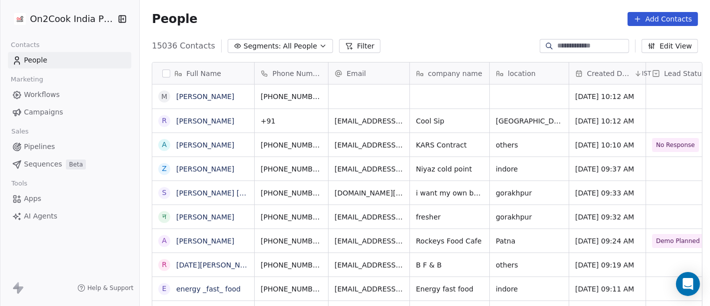
scroll to position [261, 566]
click at [274, 51] on button "Segments: All People" at bounding box center [280, 46] width 105 height 14
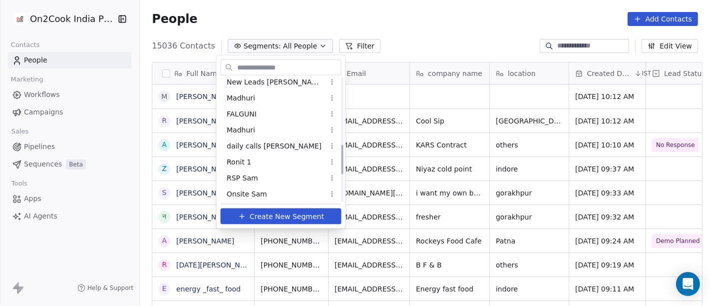
scroll to position [222, 0]
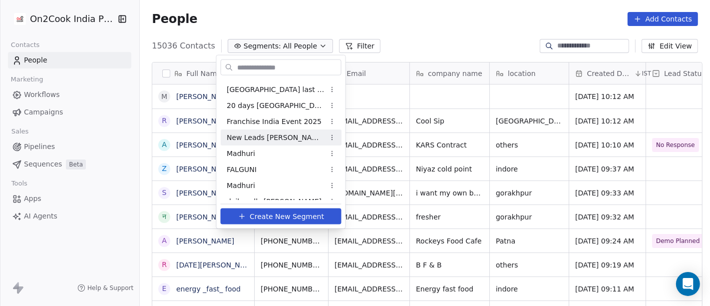
click at [267, 132] on span "New Leads [PERSON_NAME]" at bounding box center [276, 137] width 98 height 10
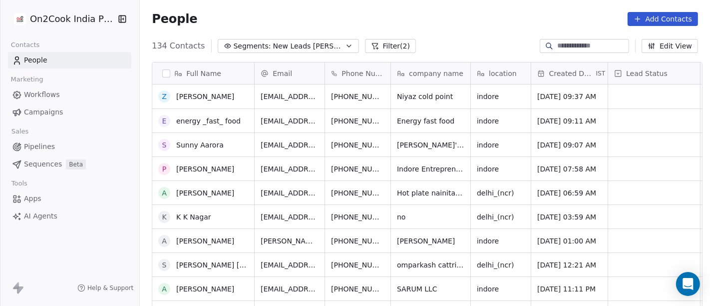
scroll to position [0, 0]
click at [285, 47] on span "New Leads [PERSON_NAME]" at bounding box center [308, 46] width 70 height 10
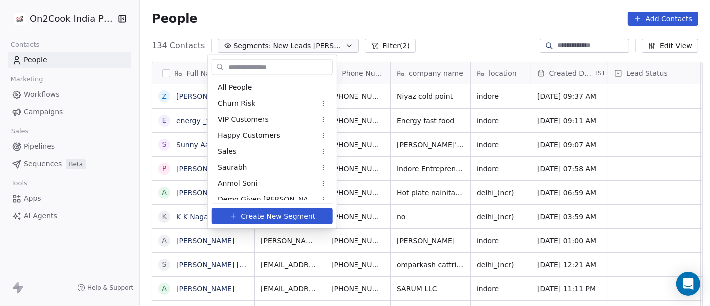
scroll to position [167, 0]
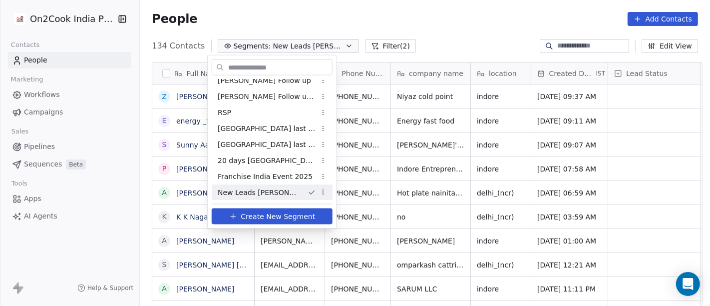
click at [416, 15] on html "On2Cook India Pvt. Ltd. Contacts People Marketing Workflows Campaigns Sales Pip…" at bounding box center [355, 153] width 710 height 306
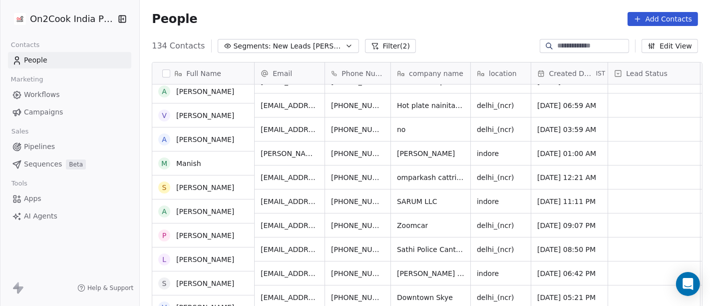
scroll to position [222, 0]
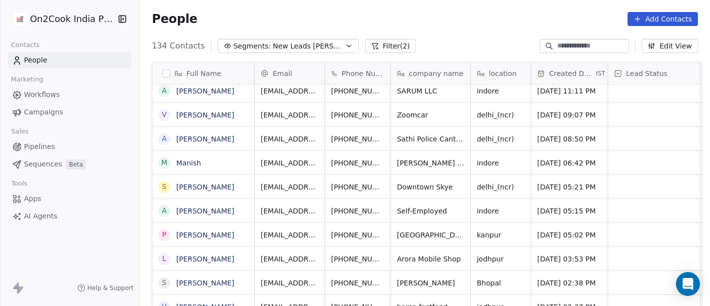
click at [438, 10] on div "People Add Contacts" at bounding box center [425, 19] width 570 height 38
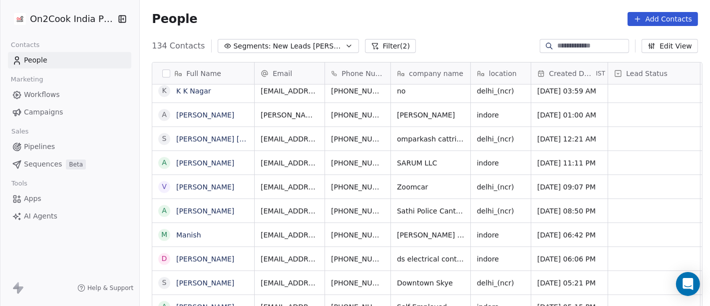
click at [359, 10] on div "People Add Contacts" at bounding box center [425, 19] width 570 height 38
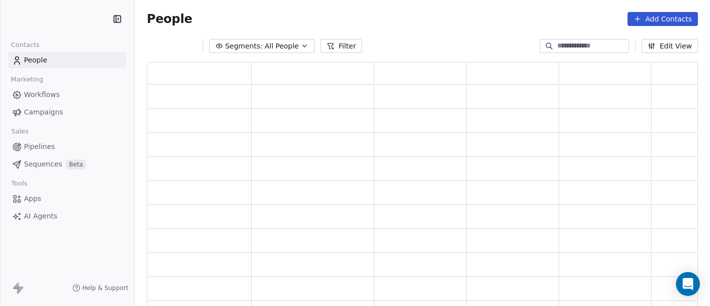
scroll to position [237, 542]
click at [231, 47] on span "Segments:" at bounding box center [243, 46] width 37 height 10
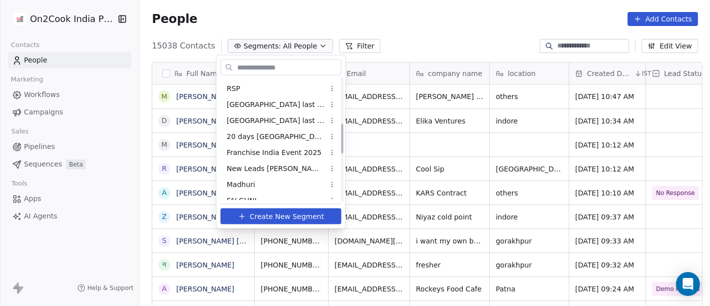
scroll to position [191, 0]
click at [270, 163] on span "New Leads [PERSON_NAME]" at bounding box center [276, 167] width 98 height 10
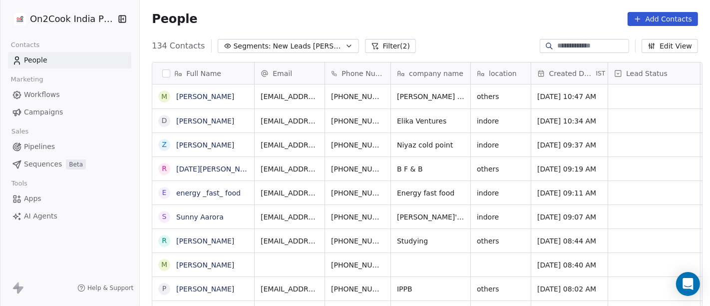
scroll to position [261, 566]
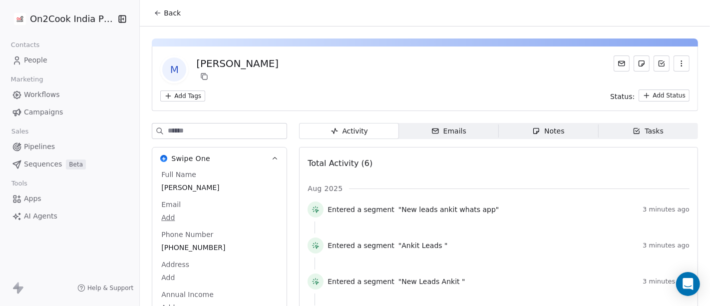
click at [151, 17] on button "Back" at bounding box center [167, 13] width 39 height 18
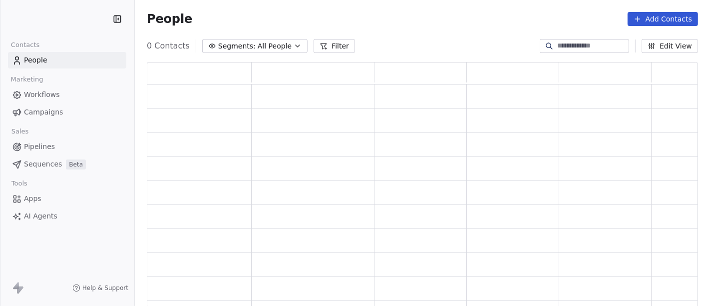
scroll to position [237, 542]
click at [255, 39] on button "Segments: All People" at bounding box center [261, 46] width 105 height 14
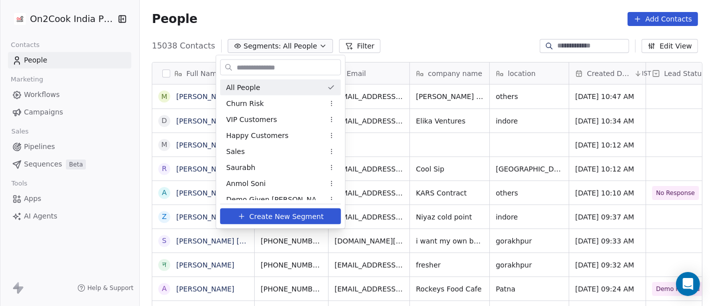
scroll to position [261, 566]
click at [378, 18] on html "On2Cook India Pvt. Ltd. Contacts People Marketing Workflows Campaigns Sales Pip…" at bounding box center [355, 153] width 710 height 306
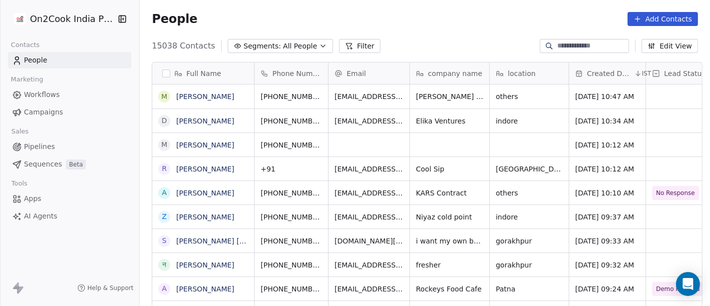
click at [283, 42] on span "All People" at bounding box center [300, 46] width 34 height 10
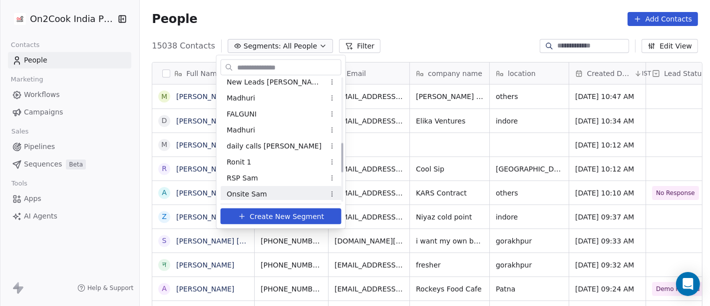
scroll to position [222, 0]
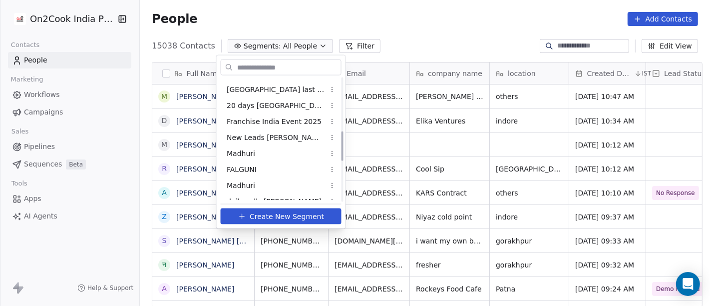
click at [272, 139] on span "New Leads [PERSON_NAME]" at bounding box center [276, 137] width 98 height 10
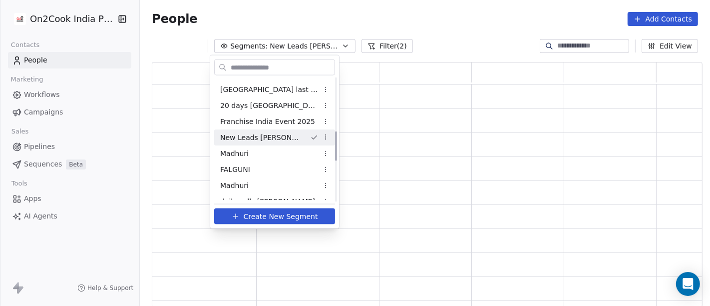
scroll to position [237, 542]
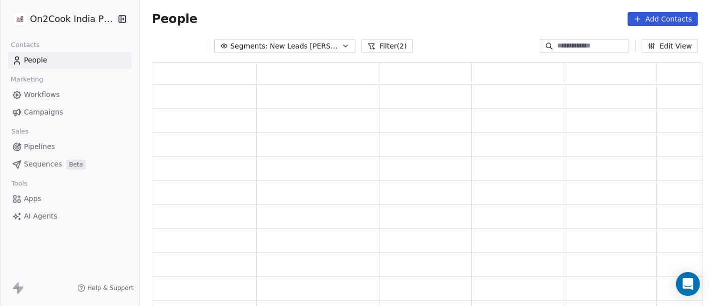
click at [381, 7] on div "People Add Contacts" at bounding box center [425, 19] width 570 height 38
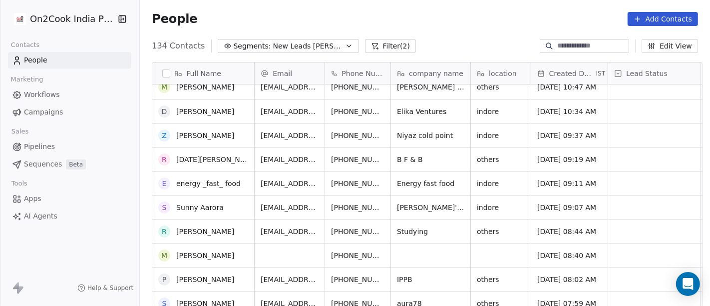
scroll to position [0, 0]
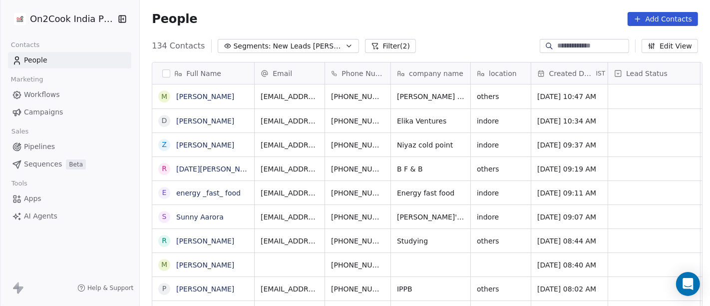
click at [418, 7] on div "People Add Contacts" at bounding box center [425, 19] width 570 height 38
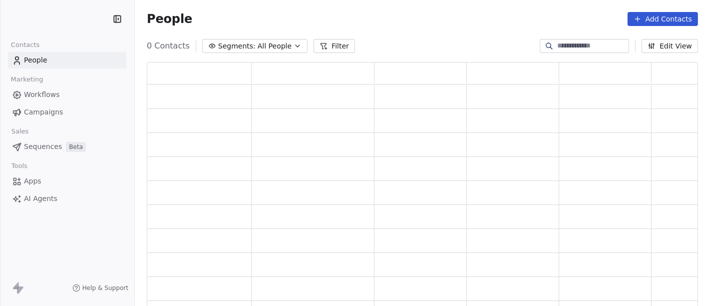
scroll to position [237, 542]
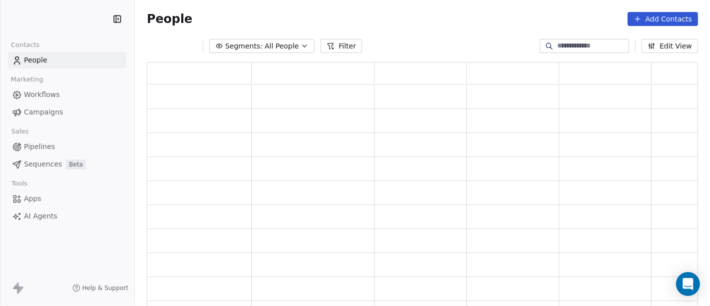
click at [260, 45] on button "Segments: All People" at bounding box center [261, 46] width 105 height 14
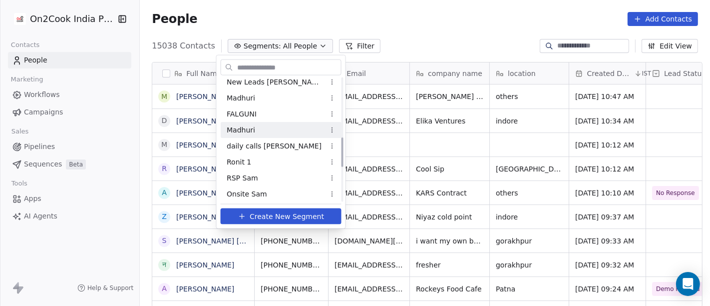
scroll to position [222, 0]
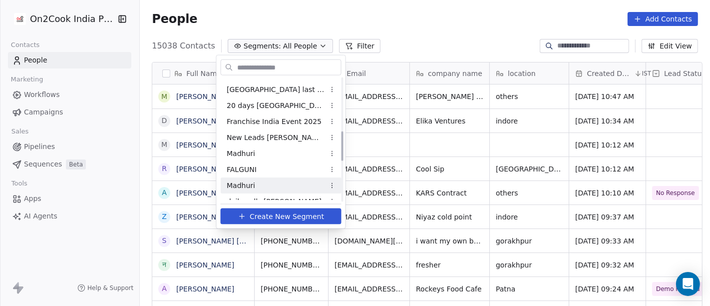
click at [255, 136] on span "New Leads [PERSON_NAME]" at bounding box center [276, 137] width 98 height 10
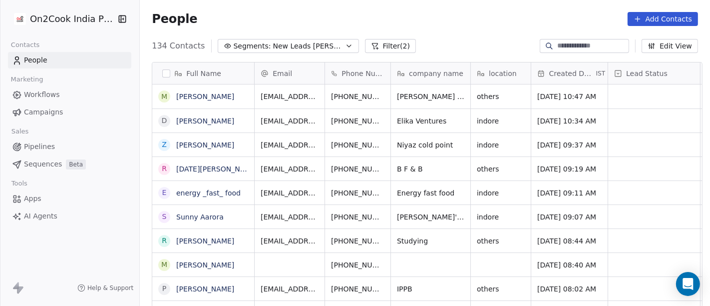
scroll to position [261, 566]
click at [427, 7] on div "People Add Contacts" at bounding box center [425, 19] width 570 height 38
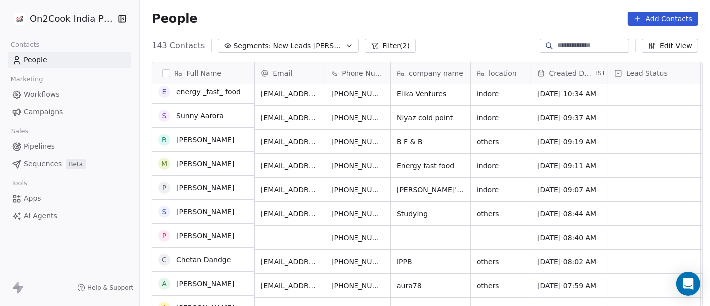
scroll to position [0, 0]
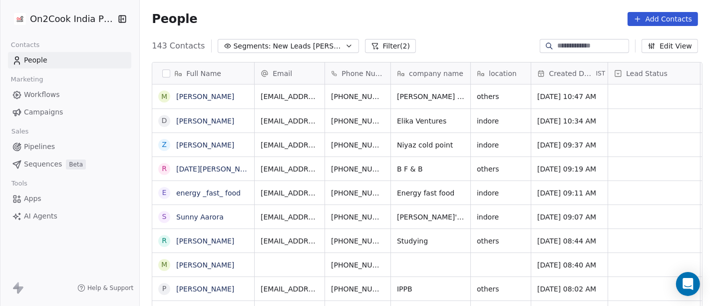
click at [273, 49] on span "New Leads [PERSON_NAME]" at bounding box center [308, 46] width 70 height 10
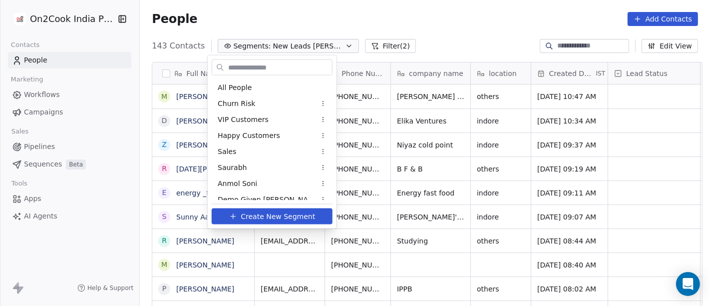
scroll to position [167, 0]
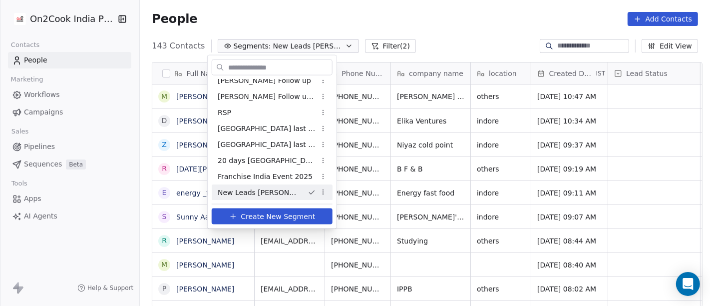
click at [260, 196] on span "New Leads [PERSON_NAME]" at bounding box center [259, 192] width 82 height 10
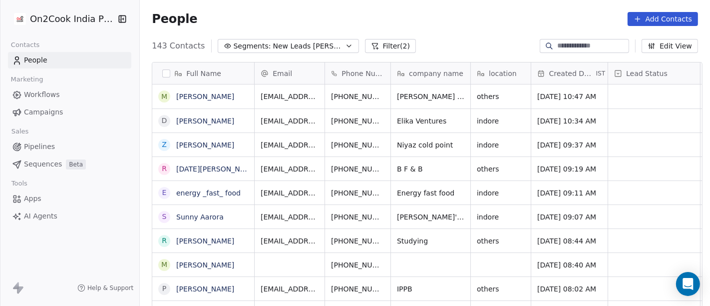
click at [273, 48] on span "New Leads [PERSON_NAME]" at bounding box center [308, 46] width 70 height 10
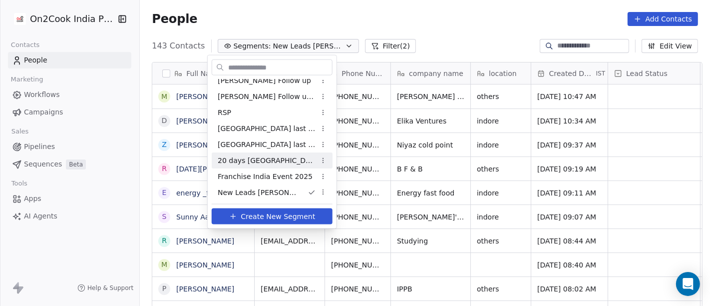
click at [275, 165] on div "20 days delhi ncr" at bounding box center [272, 160] width 121 height 16
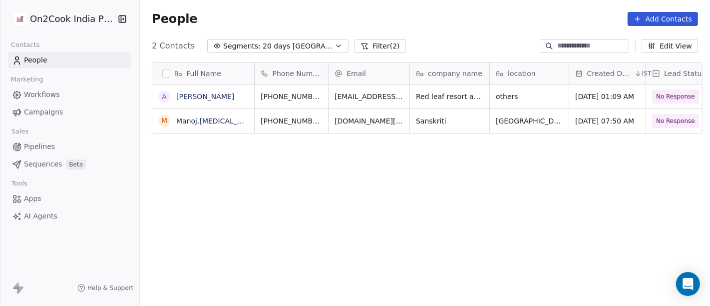
scroll to position [261, 566]
click at [298, 45] on span "20 days delhi ncr" at bounding box center [298, 46] width 70 height 10
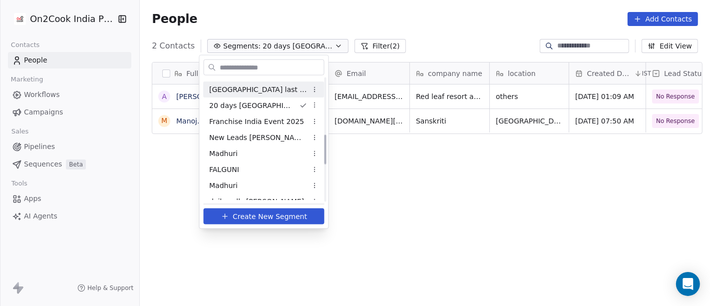
scroll to position [246, 0]
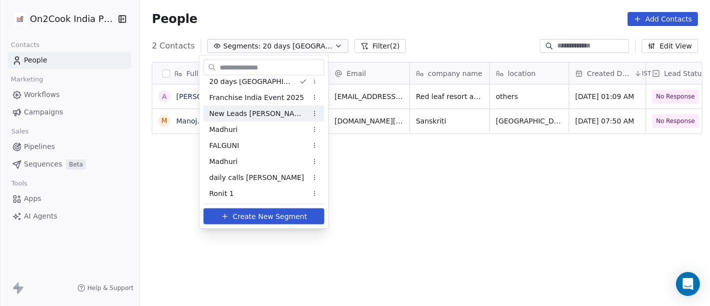
click at [242, 115] on span "New Leads [PERSON_NAME]" at bounding box center [259, 113] width 98 height 10
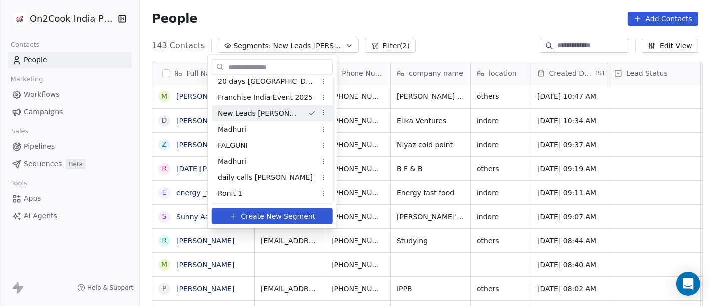
scroll to position [246, 0]
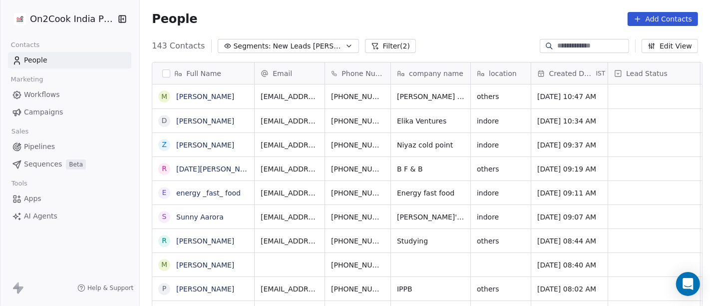
click at [410, 31] on div "People Add Contacts" at bounding box center [425, 19] width 570 height 38
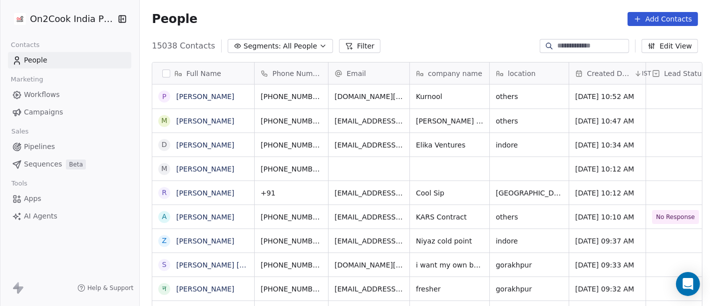
scroll to position [261, 566]
click at [345, 43] on icon at bounding box center [349, 46] width 8 height 8
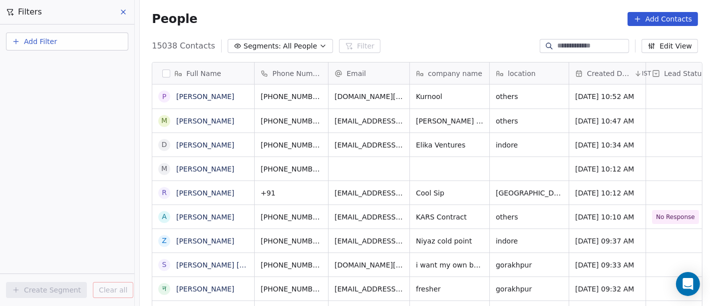
click at [75, 37] on button "Add Filter" at bounding box center [67, 41] width 122 height 18
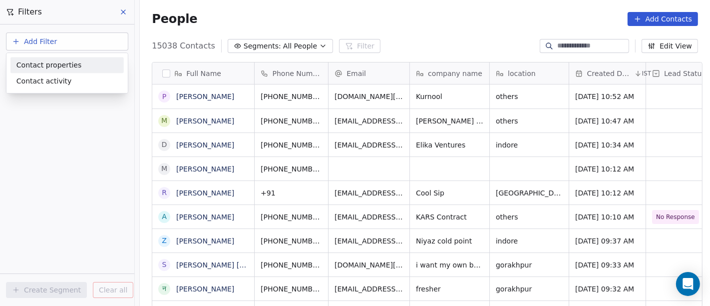
click at [61, 62] on span "Contact properties" at bounding box center [48, 65] width 65 height 10
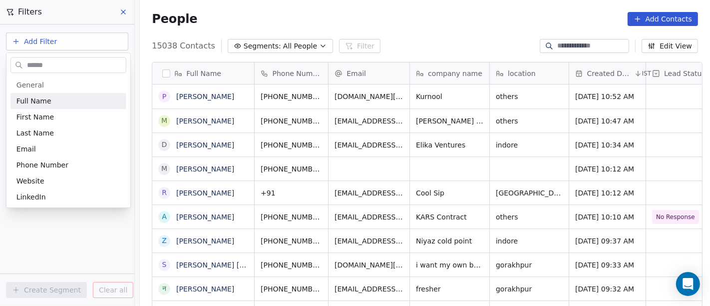
click at [57, 59] on input "text" at bounding box center [75, 65] width 101 height 14
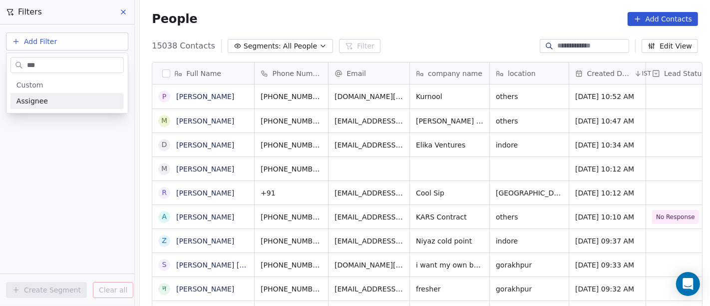
type input "***"
click at [61, 95] on div "Assignee" at bounding box center [66, 101] width 113 height 16
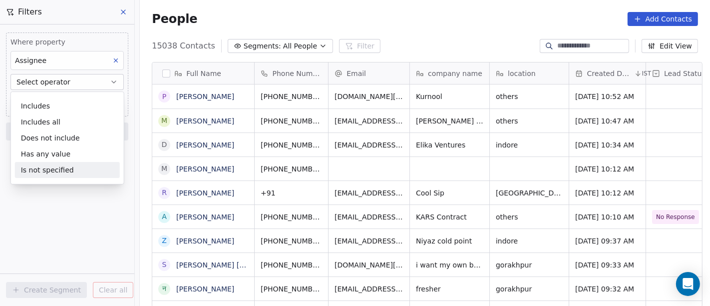
click at [52, 171] on div "Is not specified" at bounding box center [67, 170] width 105 height 16
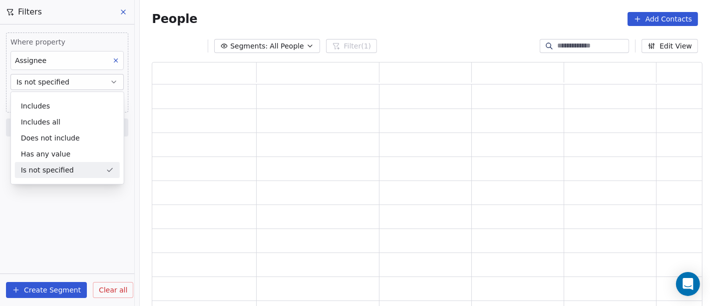
scroll to position [237, 542]
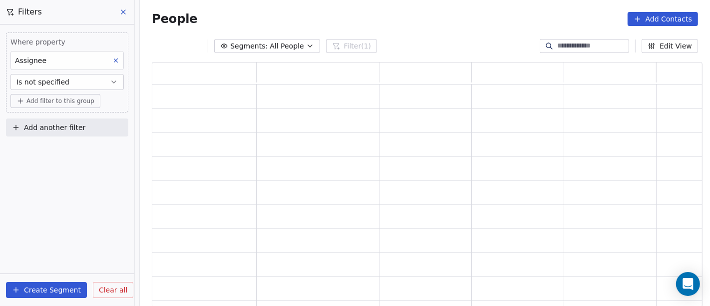
click at [76, 97] on span "Add filter to this group" at bounding box center [60, 101] width 68 height 8
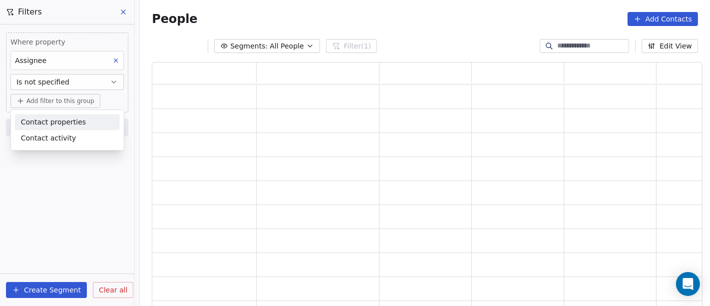
click at [67, 128] on div "Contact properties" at bounding box center [67, 122] width 105 height 16
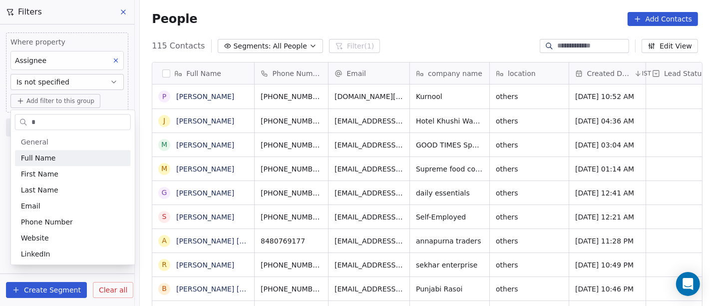
scroll to position [261, 566]
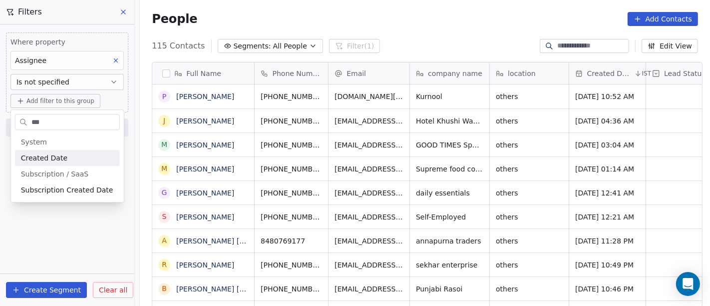
type input "***"
click at [76, 156] on div "Created Date" at bounding box center [67, 158] width 93 height 10
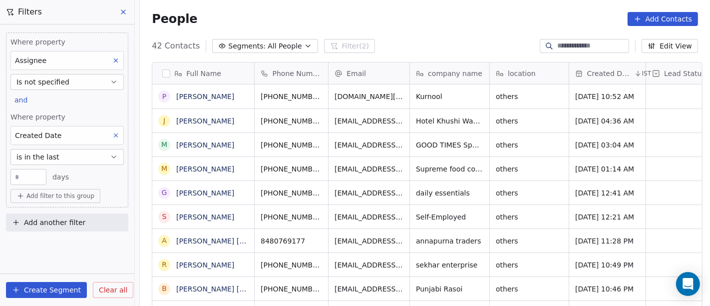
click at [68, 159] on button "is in the last" at bounding box center [66, 157] width 113 height 16
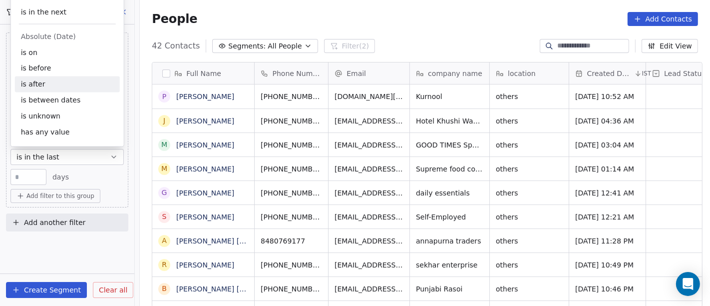
click at [416, 25] on div "People Add Contacts" at bounding box center [425, 19] width 546 height 14
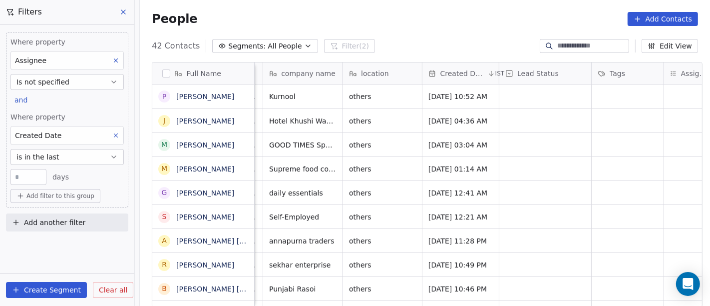
scroll to position [0, 147]
click at [81, 156] on button "is in the last" at bounding box center [66, 157] width 113 height 16
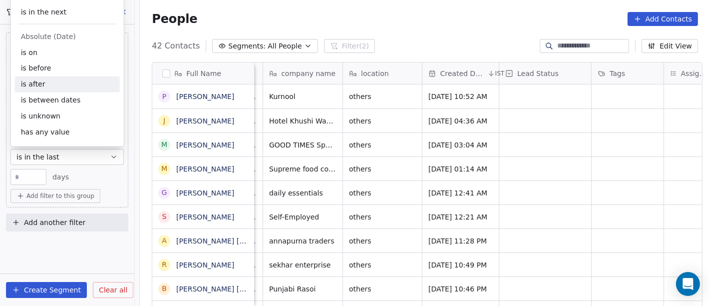
click at [53, 84] on div "is after" at bounding box center [67, 84] width 105 height 16
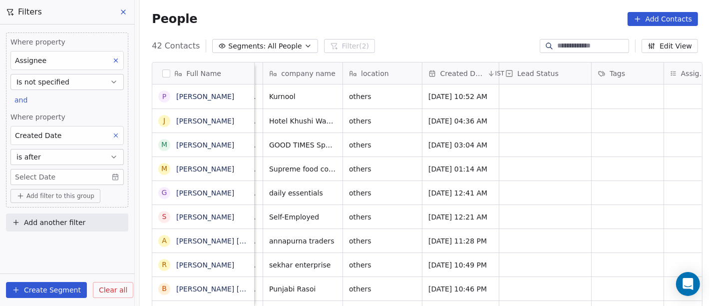
click at [49, 178] on body "On2Cook India Pvt. Ltd. Contacts People Marketing Workflows Campaigns Sales Pip…" at bounding box center [355, 153] width 710 height 306
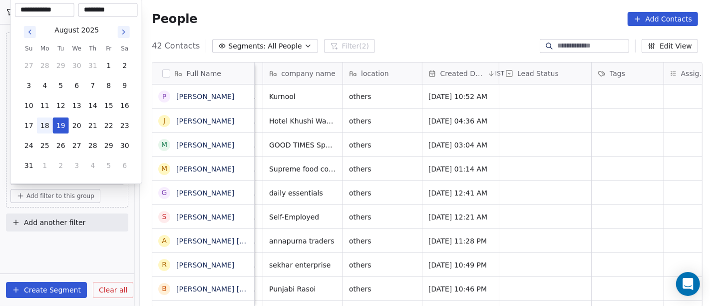
click at [44, 122] on button "18" at bounding box center [45, 125] width 16 height 16
type input "**********"
click at [406, 30] on html "On2Cook India Pvt. Ltd. Contacts People Marketing Workflows Campaigns Sales Pip…" at bounding box center [355, 153] width 710 height 306
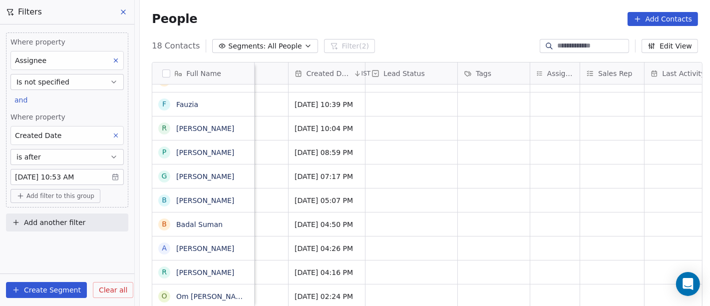
scroll to position [8, 280]
click at [499, 284] on div "grid" at bounding box center [495, 295] width 72 height 23
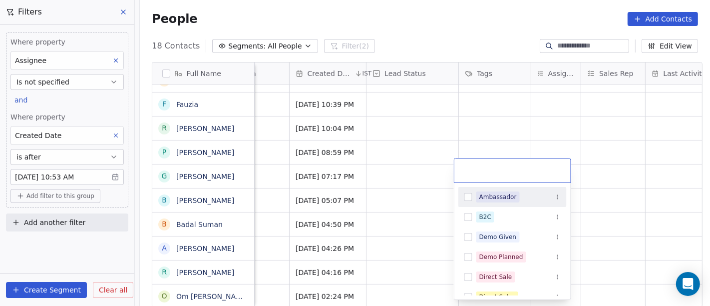
click at [546, 122] on html "On2Cook India Pvt. Ltd. Contacts People Marketing Workflows Campaigns Sales Pip…" at bounding box center [355, 153] width 710 height 306
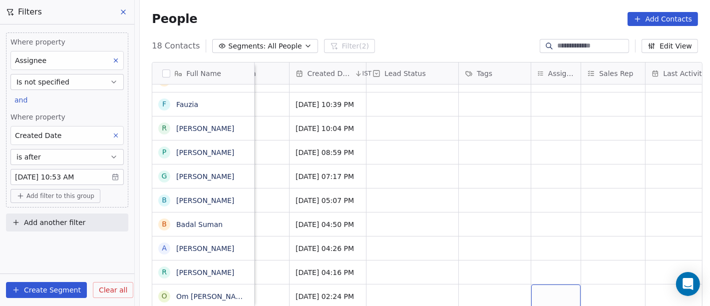
click at [547, 284] on div "grid" at bounding box center [555, 295] width 49 height 23
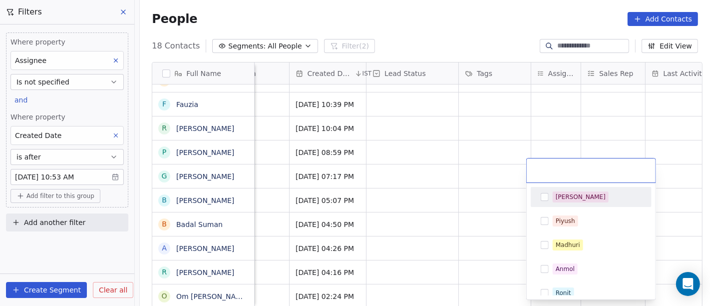
click at [568, 196] on div "[PERSON_NAME]" at bounding box center [581, 196] width 50 height 9
click at [488, 199] on html "On2Cook India Pvt. Ltd. Contacts People Marketing Workflows Campaigns Sales Pip…" at bounding box center [355, 153] width 710 height 306
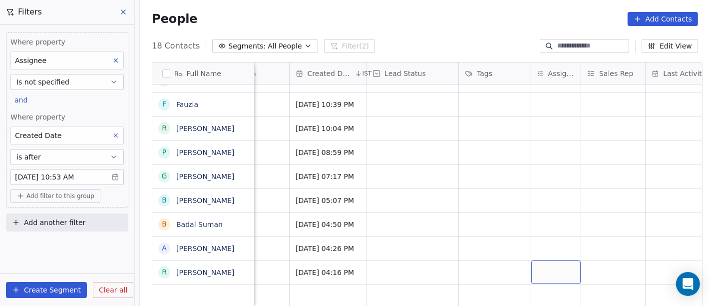
click at [542, 262] on div "grid" at bounding box center [555, 271] width 49 height 23
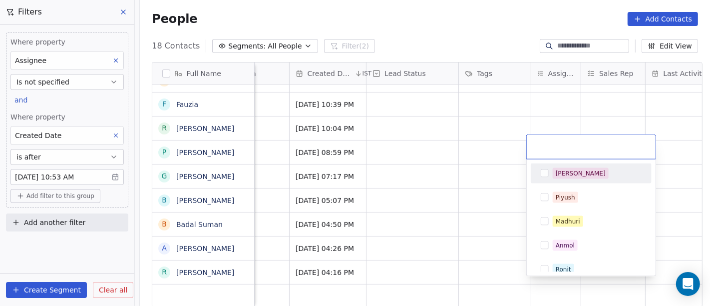
click at [565, 172] on div "[PERSON_NAME]" at bounding box center [581, 173] width 50 height 9
click at [480, 216] on html "On2Cook India Pvt. Ltd. Contacts People Marketing Workflows Campaigns Sales Pip…" at bounding box center [355, 153] width 710 height 306
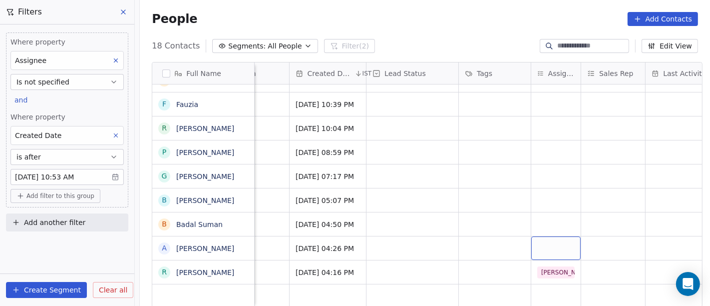
click at [551, 240] on div "grid" at bounding box center [555, 247] width 49 height 23
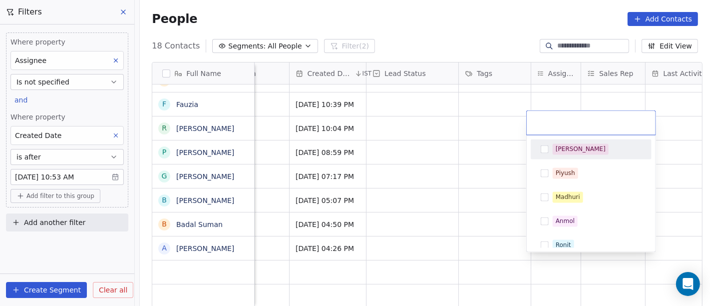
click at [553, 150] on span "[PERSON_NAME]" at bounding box center [581, 148] width 56 height 11
click at [443, 186] on html "On2Cook India Pvt. Ltd. Contacts People Marketing Workflows Campaigns Sales Pip…" at bounding box center [355, 153] width 710 height 306
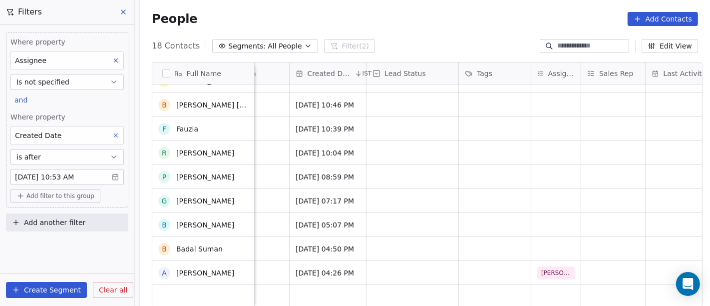
scroll to position [0, 0]
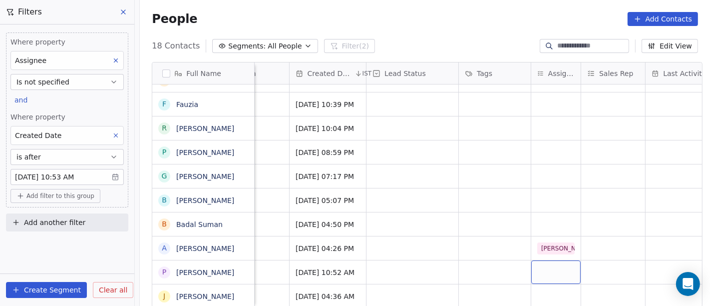
click at [546, 263] on div "grid" at bounding box center [555, 271] width 49 height 23
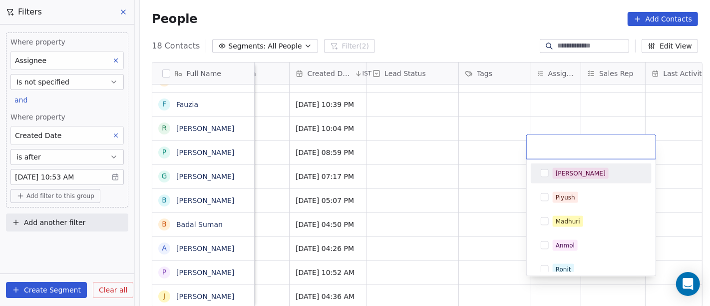
click at [550, 172] on div "[PERSON_NAME]" at bounding box center [591, 173] width 113 height 16
click at [451, 212] on html "On2Cook India Pvt. Ltd. Contacts People Marketing Workflows Campaigns Sales Pip…" at bounding box center [355, 153] width 710 height 306
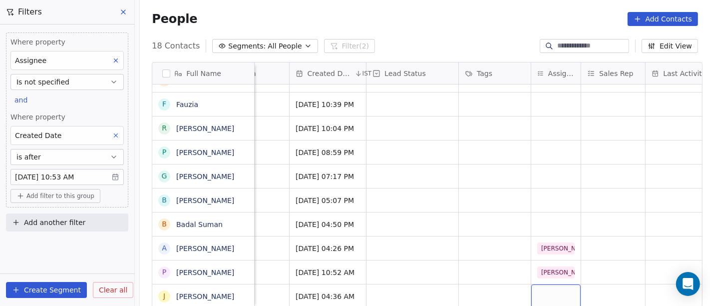
click at [548, 284] on div "grid" at bounding box center [555, 295] width 49 height 23
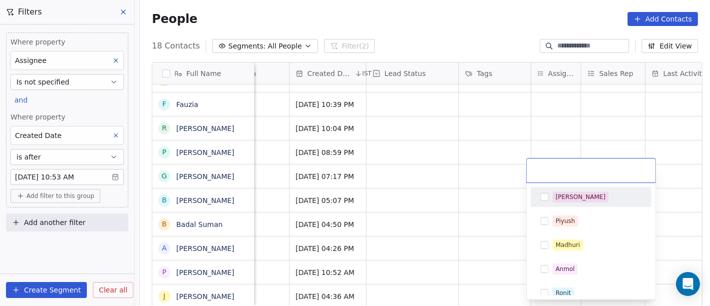
click at [553, 200] on span "[PERSON_NAME]" at bounding box center [581, 196] width 56 height 11
click at [477, 214] on html "On2Cook India Pvt. Ltd. Contacts People Marketing Workflows Campaigns Sales Pip…" at bounding box center [355, 153] width 710 height 306
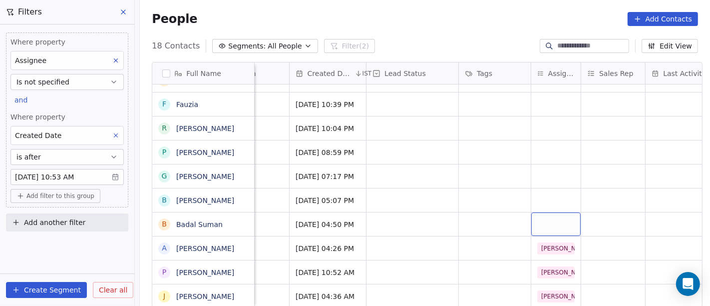
click at [546, 220] on div "grid" at bounding box center [555, 223] width 49 height 23
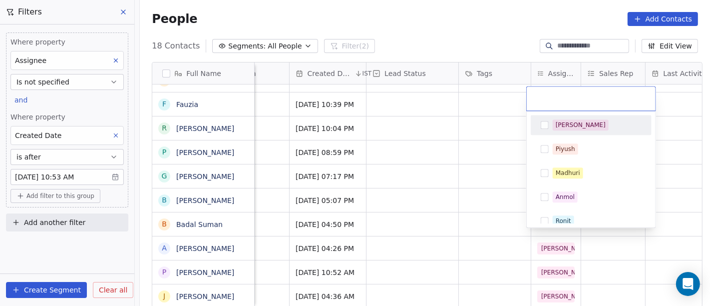
click at [539, 129] on div "[PERSON_NAME]" at bounding box center [591, 125] width 113 height 16
click at [445, 194] on html "On2Cook India Pvt. Ltd. Contacts People Marketing Workflows Campaigns Sales Pip…" at bounding box center [355, 153] width 710 height 306
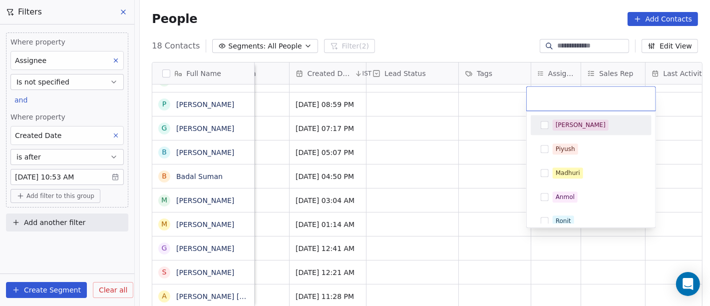
click at [546, 128] on button "Suggestions" at bounding box center [545, 125] width 8 height 8
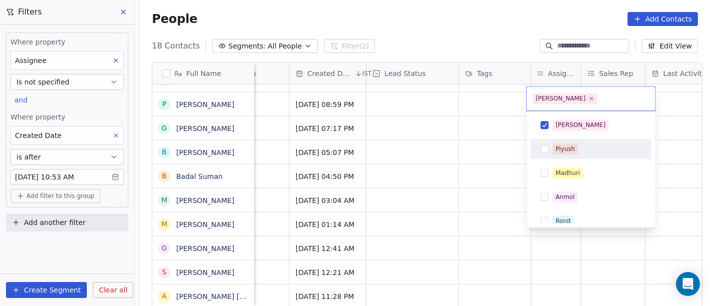
click at [502, 186] on html "On2Cook India Pvt. Ltd. Contacts People Marketing Workflows Campaigns Sales Pip…" at bounding box center [355, 153] width 710 height 306
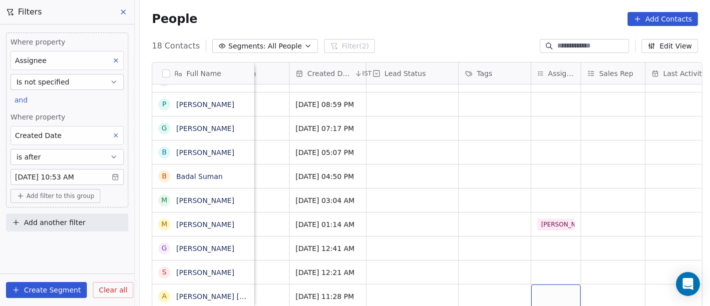
click at [548, 292] on div "grid" at bounding box center [555, 295] width 49 height 23
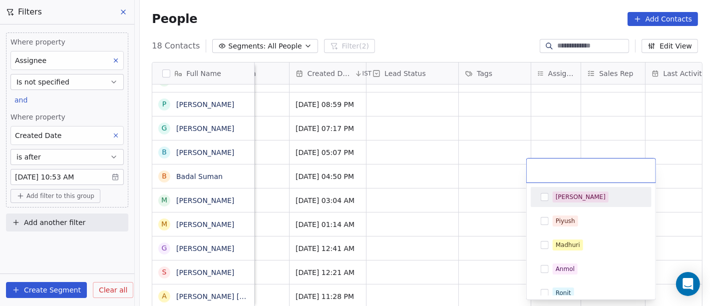
click at [577, 196] on div "[PERSON_NAME]" at bounding box center [597, 196] width 89 height 11
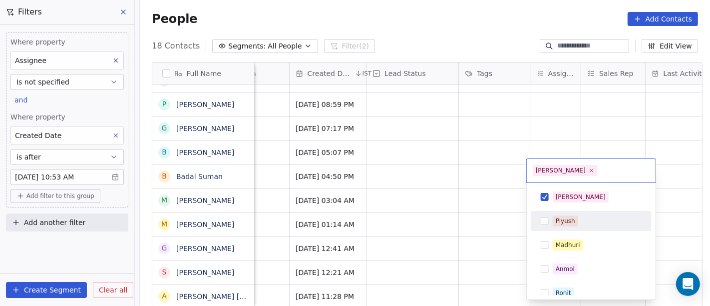
click at [447, 232] on html "On2Cook India Pvt. Ltd. Contacts People Marketing Workflows Campaigns Sales Pip…" at bounding box center [355, 153] width 710 height 306
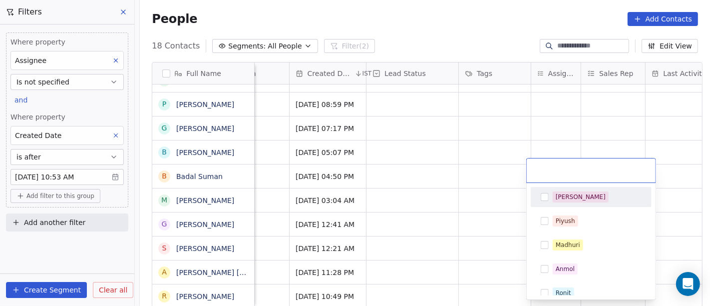
click at [447, 232] on html "On2Cook India Pvt. Ltd. Contacts People Marketing Workflows Campaigns Sales Pip…" at bounding box center [355, 153] width 710 height 306
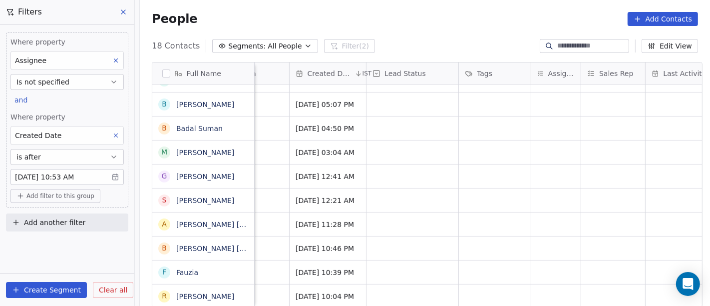
click at [245, 47] on span "Segments:" at bounding box center [246, 46] width 37 height 10
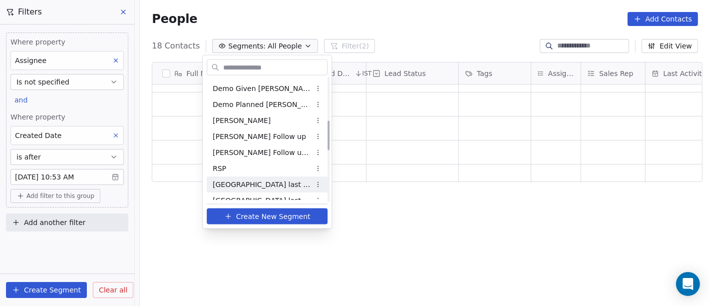
scroll to position [388, 0]
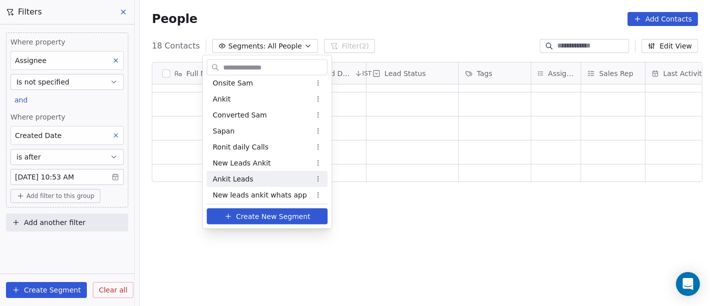
click at [541, 230] on html "On2Cook India Pvt. Ltd. Contacts People Marketing Workflows Campaigns Sales Pip…" at bounding box center [355, 153] width 710 height 306
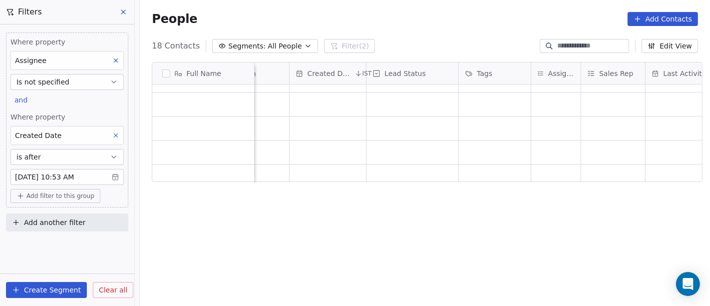
click at [328, 237] on div "Full Name H Haji Sharif Tandori Fish & Chicken H Haji Sharif Tandori Fish & Chi…" at bounding box center [425, 188] width 570 height 269
click at [277, 39] on button "Segments: All People" at bounding box center [264, 46] width 105 height 14
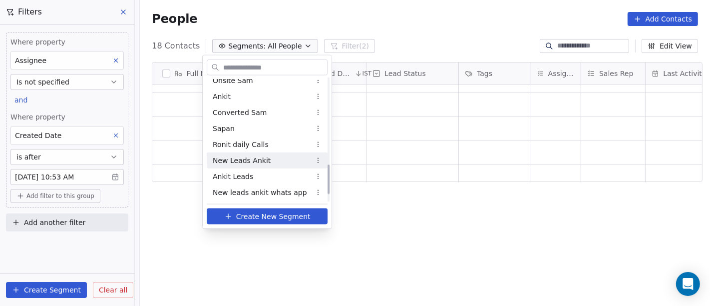
scroll to position [280, 0]
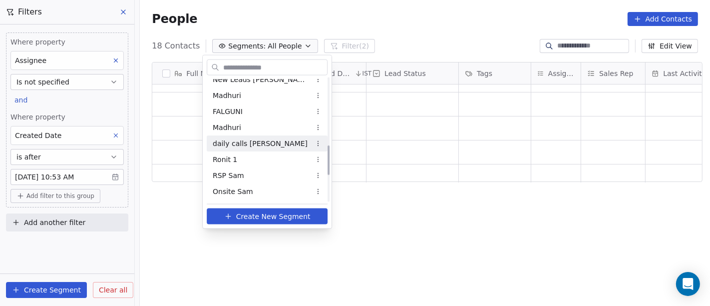
click at [235, 145] on span "daily calls [PERSON_NAME]" at bounding box center [260, 143] width 95 height 10
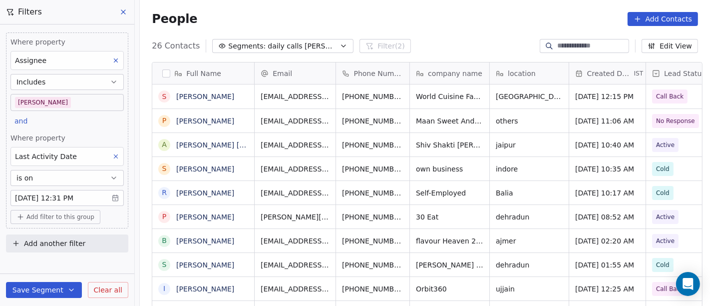
scroll to position [261, 566]
click at [59, 196] on body "On2Cook India Pvt. Ltd. Contacts People Marketing Workflows Campaigns Sales Pip…" at bounding box center [355, 153] width 710 height 306
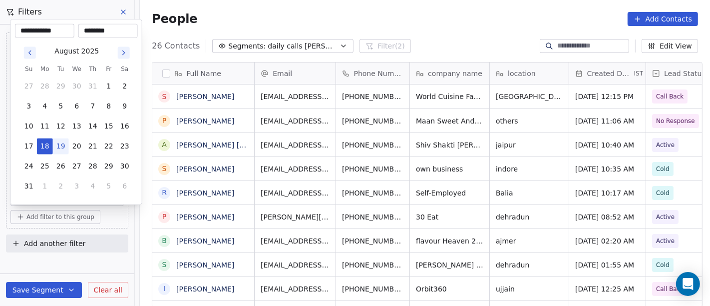
click at [61, 142] on button "19" at bounding box center [61, 146] width 16 height 16
type input "**********"
click at [392, 25] on html "On2Cook India Pvt. Ltd. Contacts People Marketing Workflows Campaigns Sales Pip…" at bounding box center [355, 153] width 710 height 306
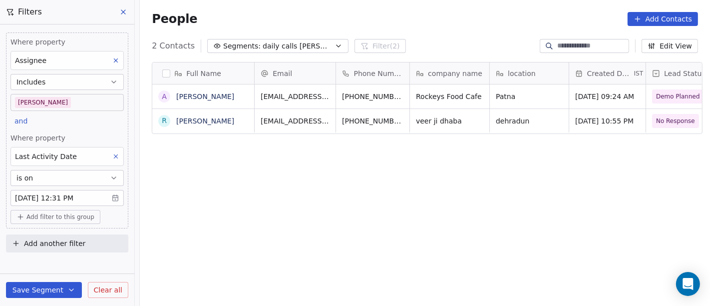
click at [53, 282] on button "Save Segment" at bounding box center [44, 290] width 76 height 16
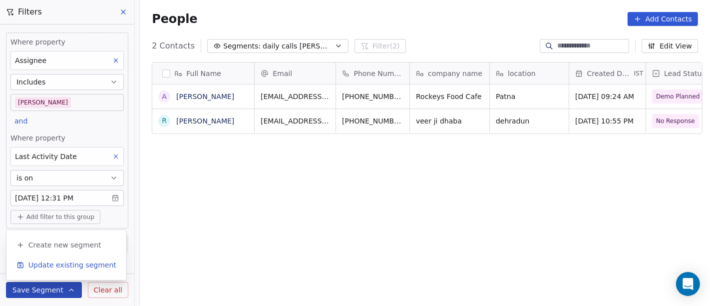
click at [50, 265] on span "Update existing segment" at bounding box center [72, 265] width 88 height 10
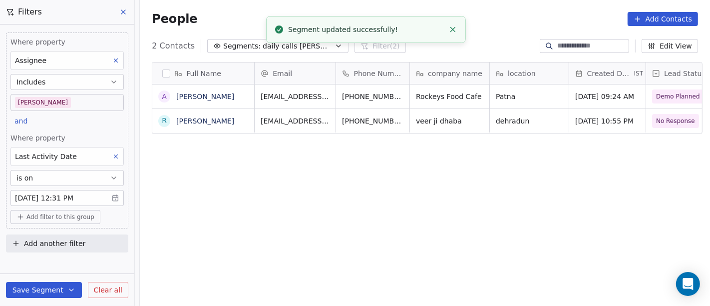
click at [241, 209] on div "Full Name A Aashish Verma R Raima Siddiqui Email Phone Number company name loca…" at bounding box center [425, 188] width 570 height 269
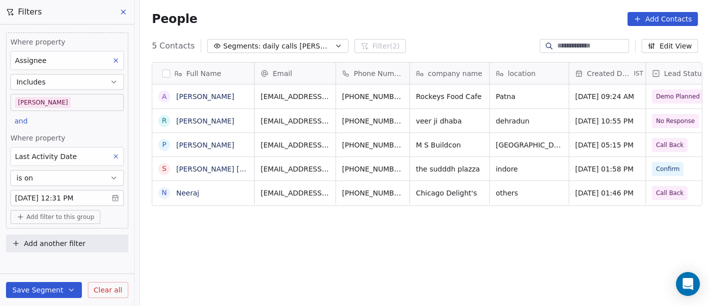
click at [351, 245] on div "Full Name A Aashish Verma R Raima Siddiqui P Pankaj Shukla S Shobhit Sahu Dinka…" at bounding box center [425, 188] width 570 height 269
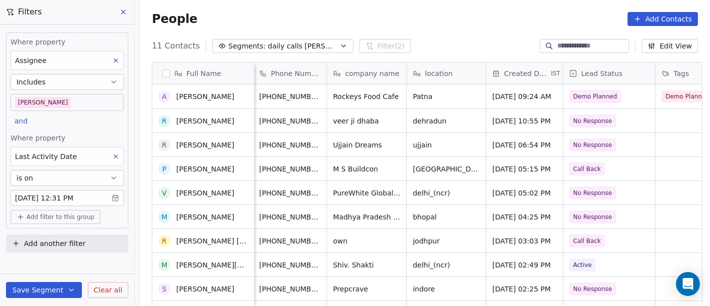
scroll to position [0, 0]
click at [433, 32] on div "People Add Contacts" at bounding box center [425, 19] width 570 height 38
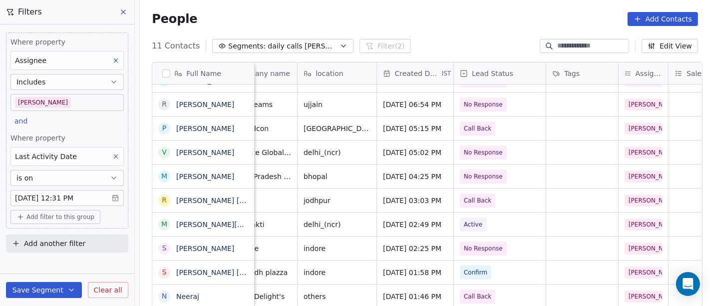
scroll to position [8, 221]
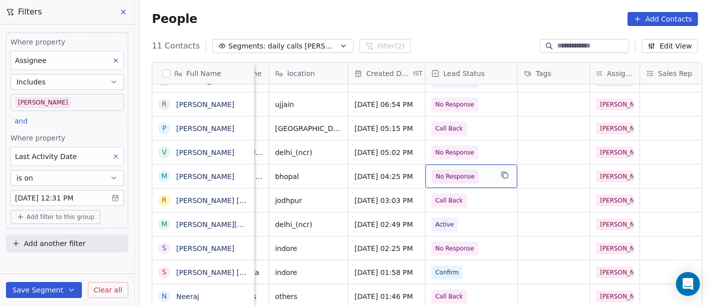
click at [439, 171] on span "No Response" at bounding box center [455, 176] width 39 height 10
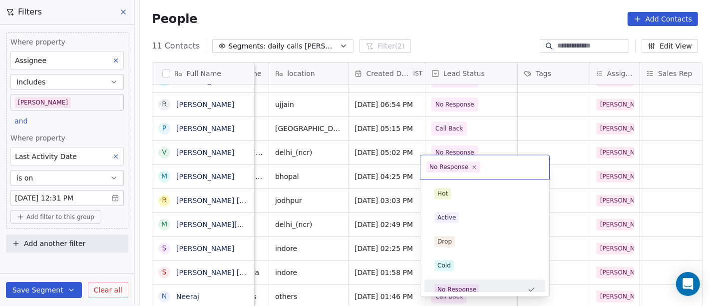
scroll to position [7, 0]
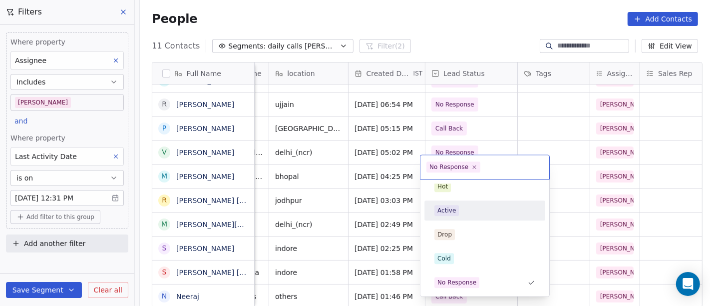
click at [446, 208] on div "Active" at bounding box center [446, 210] width 18 height 9
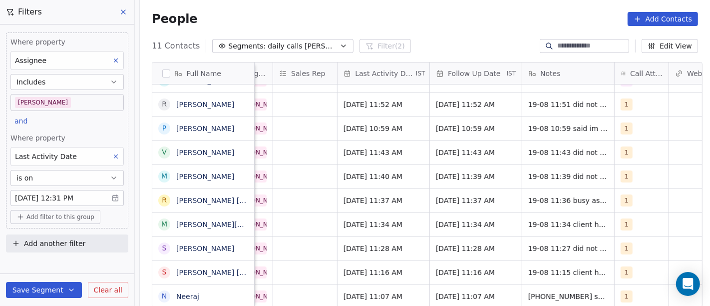
scroll to position [8, 591]
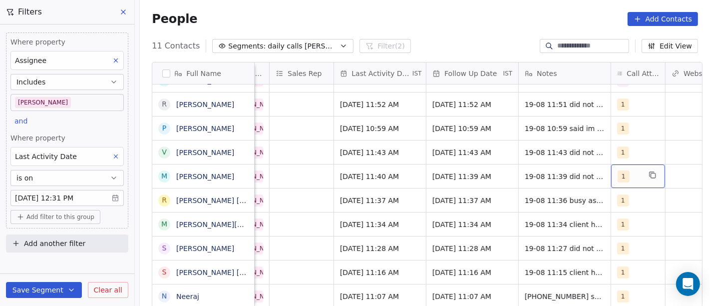
click at [618, 170] on span "1" at bounding box center [624, 176] width 12 height 12
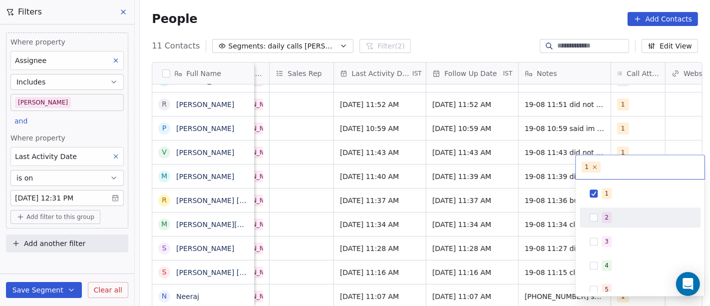
click at [612, 215] on div "2" at bounding box center [646, 217] width 89 height 11
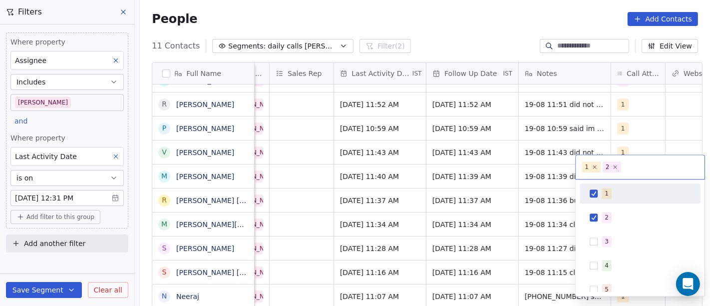
drag, startPoint x: 601, startPoint y: 194, endPoint x: 524, endPoint y: 160, distance: 84.5
click at [601, 194] on div "1" at bounding box center [640, 193] width 113 height 16
click at [521, 159] on html "On2Cook India Pvt. Ltd. Contacts People Marketing Workflows Campaigns Sales Pip…" at bounding box center [355, 153] width 710 height 306
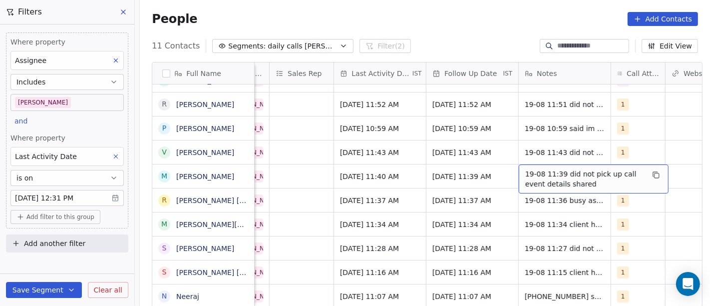
click at [543, 169] on span "19-08 11:39 did not pick up call event details shared" at bounding box center [584, 179] width 119 height 20
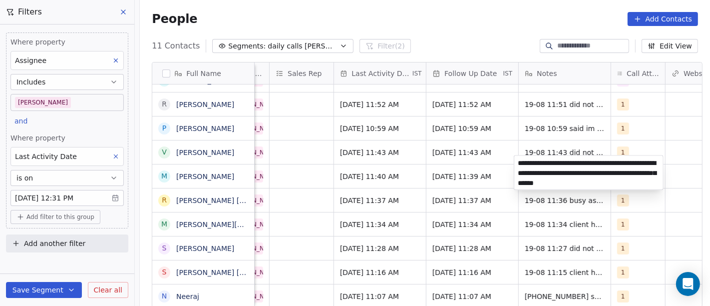
type textarea "**********"
click at [511, 135] on html "On2Cook India Pvt. Ltd. Contacts People Marketing Workflows Campaigns Sales Pip…" at bounding box center [355, 153] width 710 height 306
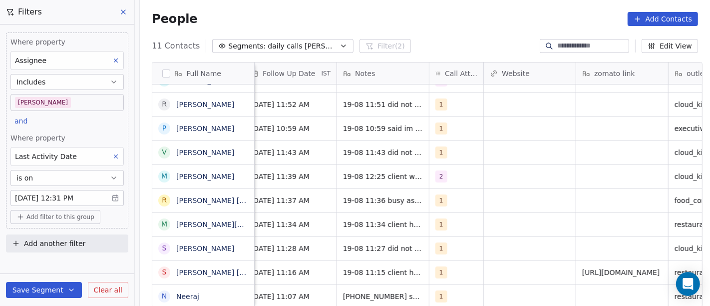
scroll to position [8, 770]
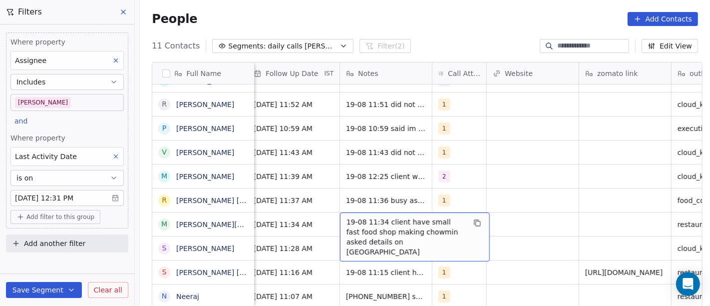
click at [442, 29] on div "People Add Contacts" at bounding box center [425, 19] width 570 height 38
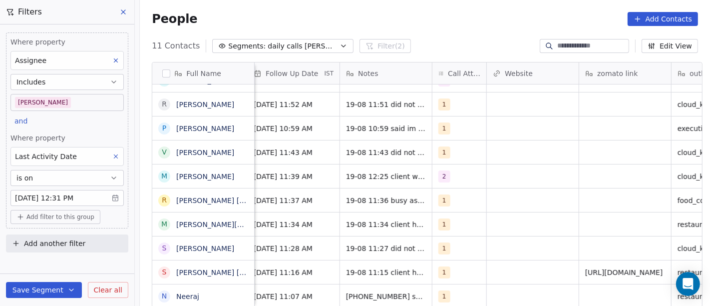
click at [61, 102] on body "On2Cook India Pvt. Ltd. Contacts People Marketing Workflows Campaigns Sales Pip…" at bounding box center [355, 153] width 710 height 306
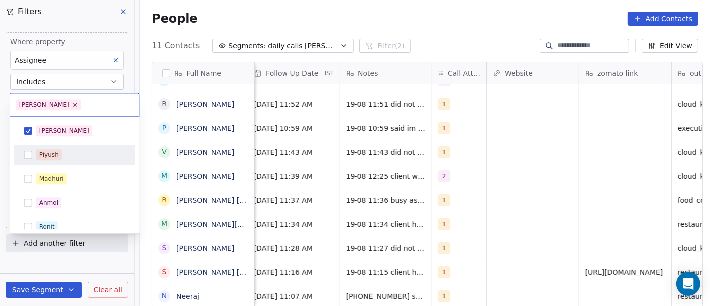
click at [58, 156] on span "Piyush" at bounding box center [48, 154] width 25 height 11
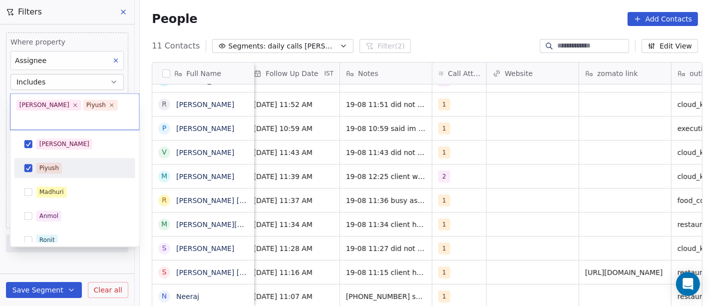
click at [58, 182] on div "Madhuri" at bounding box center [74, 192] width 121 height 20
click at [58, 154] on div "[PERSON_NAME] [PERSON_NAME] [PERSON_NAME] [PERSON_NAME] Saurabh [PERSON_NAME] […" at bounding box center [74, 264] width 121 height 260
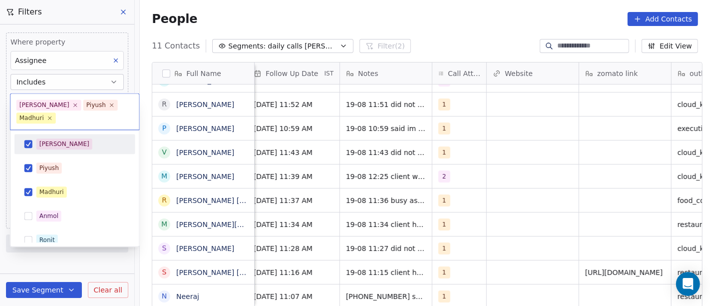
click at [55, 145] on span "[PERSON_NAME]" at bounding box center [64, 143] width 56 height 11
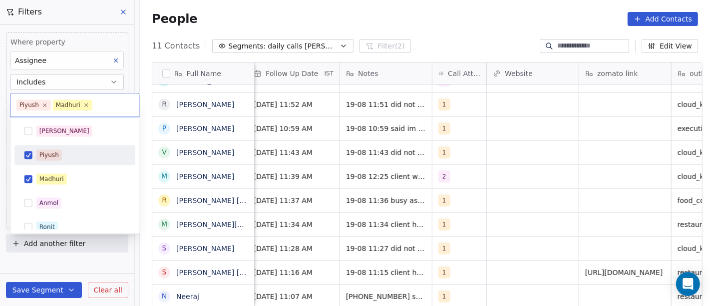
click at [56, 169] on div "Madhuri" at bounding box center [74, 179] width 121 height 20
click at [61, 156] on div "Piyush" at bounding box center [80, 154] width 89 height 11
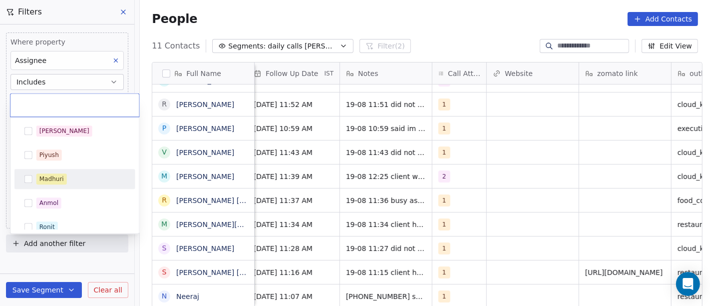
click at [62, 183] on div "Madhuri" at bounding box center [51, 178] width 24 height 9
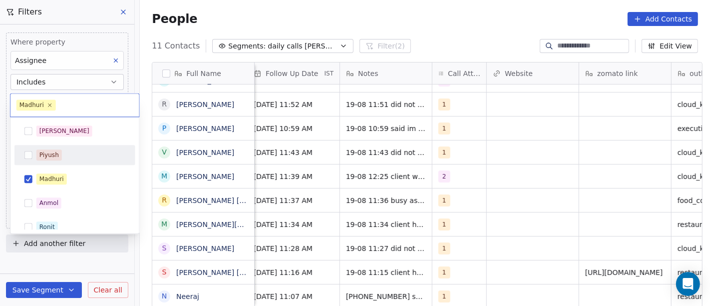
click at [404, 6] on html "On2Cook India Pvt. Ltd. Contacts People Marketing Workflows Campaigns Sales Pip…" at bounding box center [355, 153] width 710 height 306
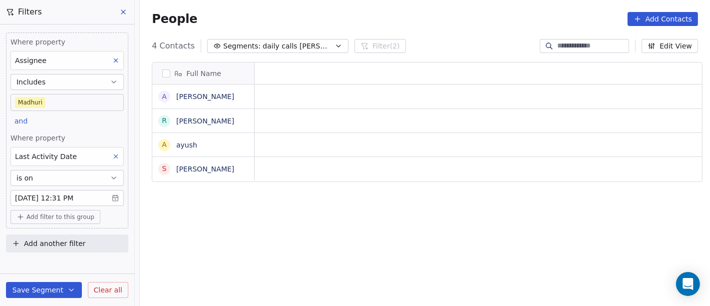
scroll to position [261, 566]
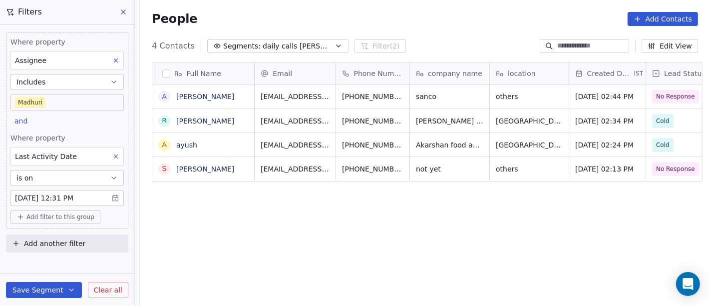
click at [68, 93] on body "On2Cook India Pvt. Ltd. Contacts People Marketing Workflows Campaigns Sales Pip…" at bounding box center [355, 153] width 710 height 306
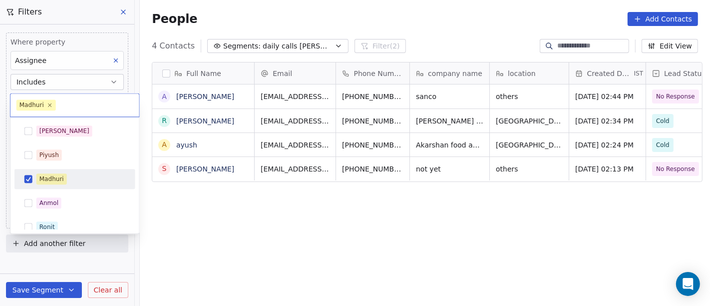
click at [45, 186] on div "Madhuri" at bounding box center [74, 179] width 113 height 16
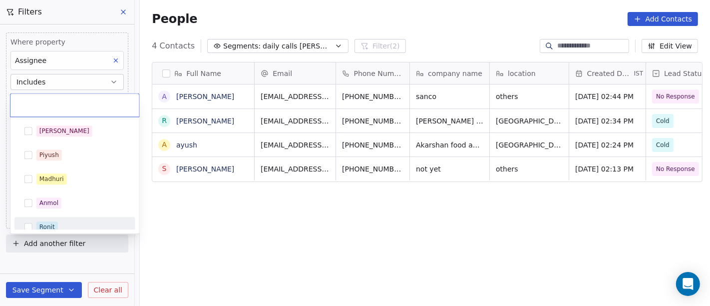
click at [57, 223] on div "Ronit" at bounding box center [80, 226] width 89 height 11
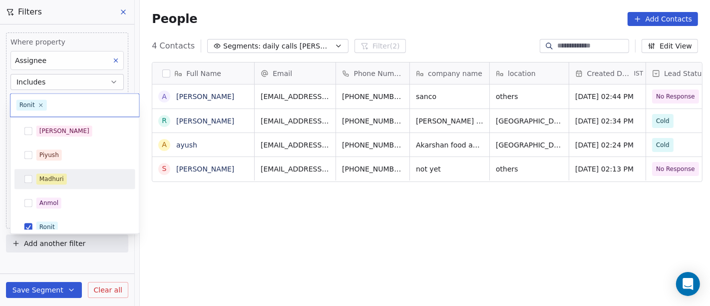
click at [378, 27] on html "On2Cook India Pvt. Ltd. Contacts People Marketing Workflows Campaigns Sales Pip…" at bounding box center [355, 153] width 710 height 306
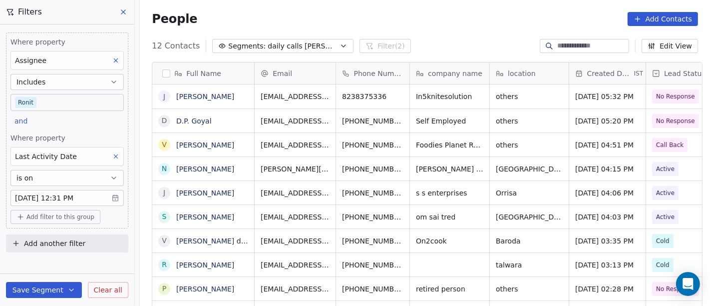
click at [63, 99] on body "On2Cook India Pvt. Ltd. Contacts People Marketing Workflows Campaigns Sales Pip…" at bounding box center [355, 153] width 710 height 306
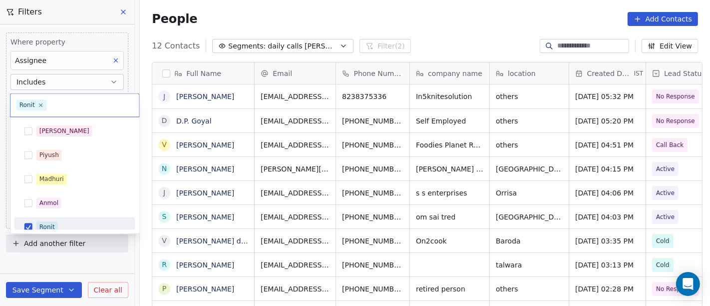
scroll to position [7, 0]
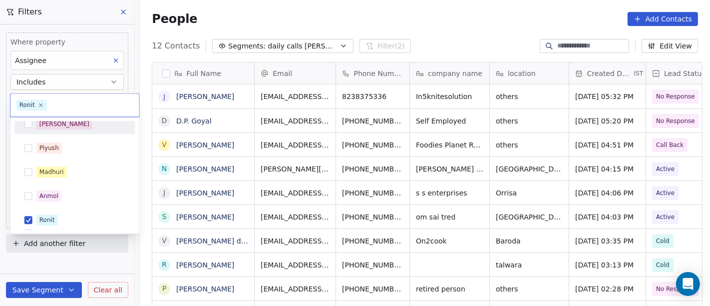
click at [63, 126] on div "[PERSON_NAME]" at bounding box center [80, 123] width 89 height 11
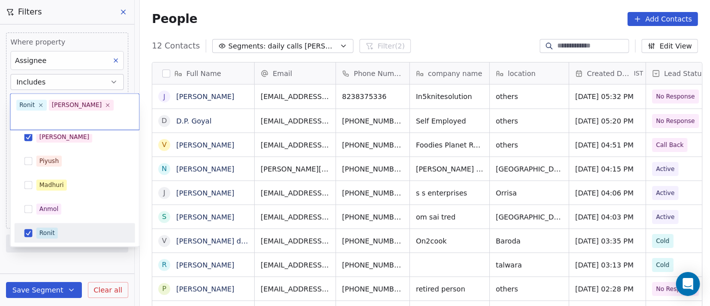
click at [60, 223] on div "Ronit" at bounding box center [74, 233] width 121 height 20
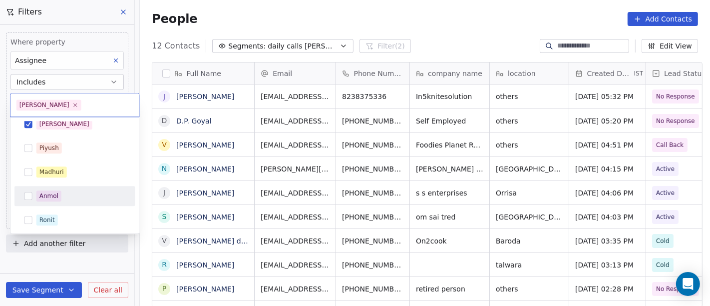
click at [449, 33] on html "On2Cook India Pvt. Ltd. Contacts People Marketing Workflows Campaigns Sales Pip…" at bounding box center [355, 153] width 710 height 306
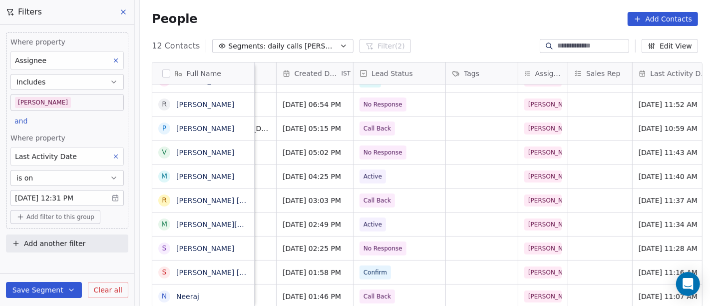
scroll to position [0, 294]
click at [382, 222] on span "Active" at bounding box center [389, 224] width 61 height 14
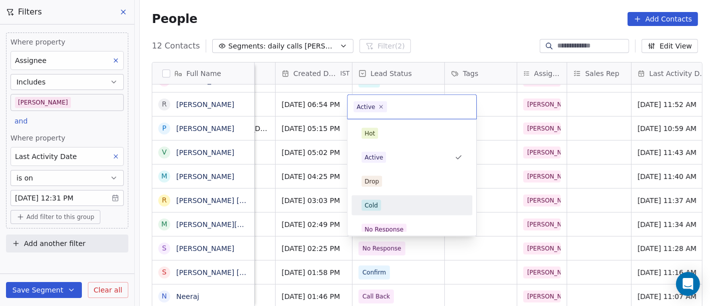
click at [370, 206] on div "Cold" at bounding box center [370, 205] width 13 height 9
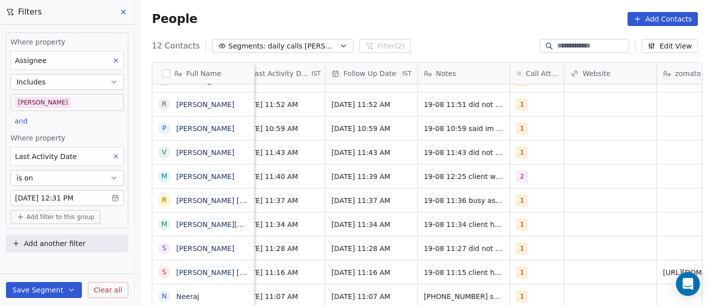
scroll to position [8, 693]
click at [519, 218] on span "1" at bounding box center [522, 224] width 12 height 12
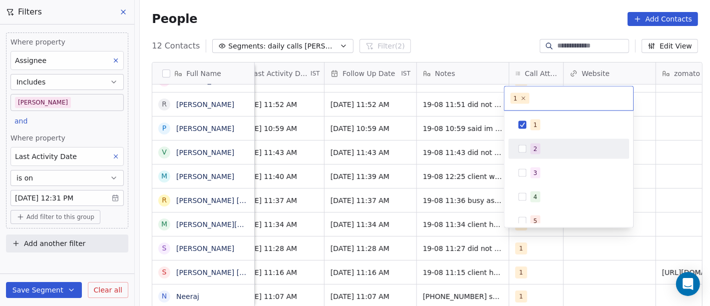
click at [529, 154] on div "2" at bounding box center [568, 149] width 113 height 16
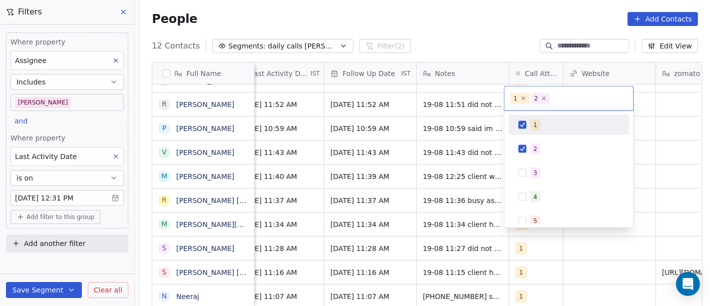
click at [528, 125] on div "1" at bounding box center [568, 125] width 113 height 16
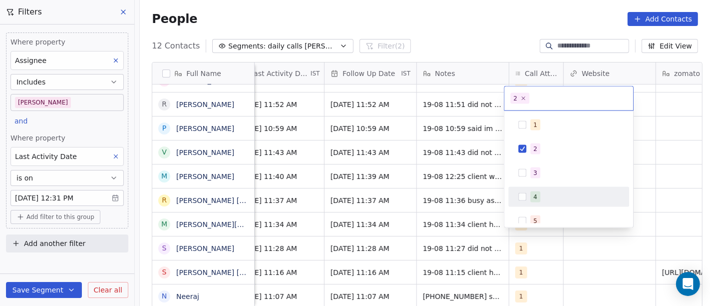
click at [466, 212] on html "On2Cook India Pvt. Ltd. Contacts People Marketing Workflows Campaigns Sales Pip…" at bounding box center [355, 153] width 710 height 306
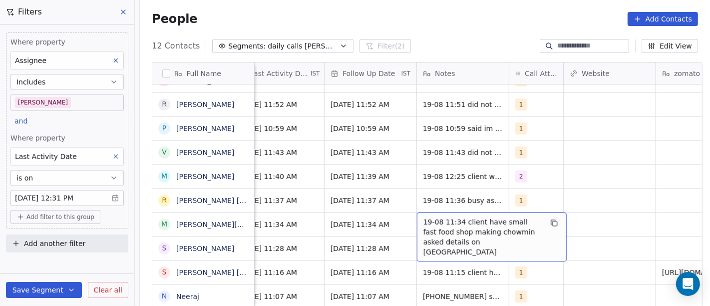
click at [468, 219] on span "19-08 11:34 client have small fast food shop making chowmin asked details on WA" at bounding box center [482, 237] width 119 height 40
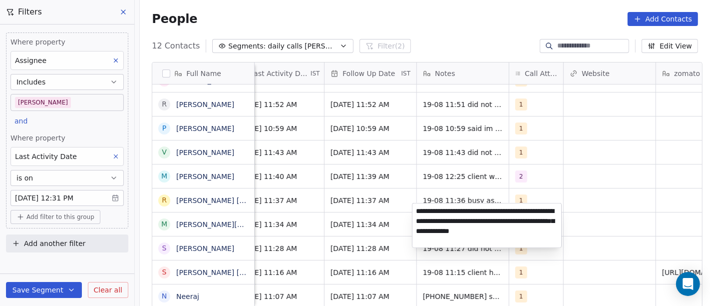
type textarea "**********"
click at [576, 207] on html "On2Cook India Pvt. Ltd. Contacts People Marketing Workflows Campaigns Sales Pip…" at bounding box center [355, 153] width 710 height 306
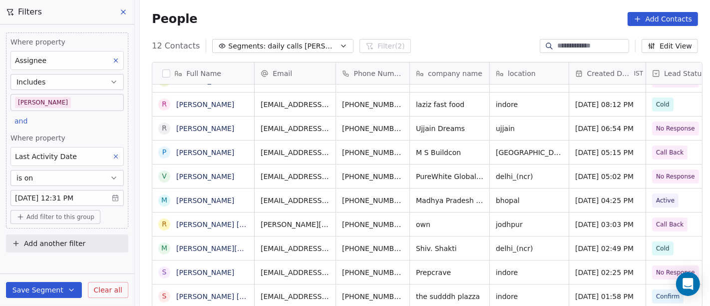
scroll to position [0, 0]
click at [389, 40] on div "12 Contacts Segments: daily calls salim Filter (2) Edit View" at bounding box center [425, 46] width 570 height 16
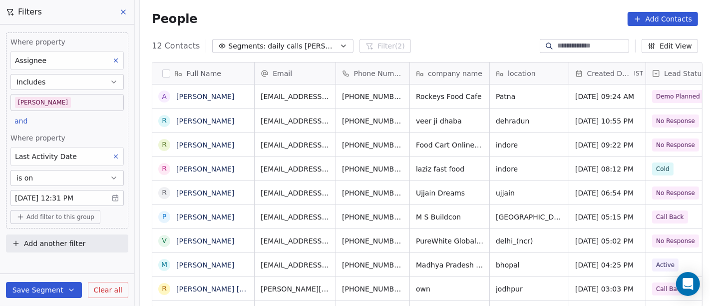
click at [414, 25] on div "People Add Contacts" at bounding box center [425, 19] width 546 height 14
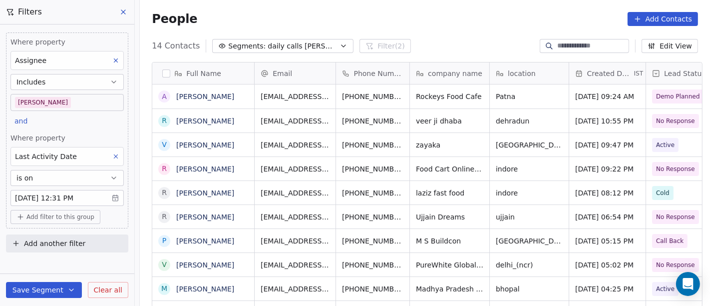
click at [77, 104] on body "On2Cook India Pvt. Ltd. Contacts People Marketing Workflows Campaigns Sales Pip…" at bounding box center [355, 153] width 710 height 306
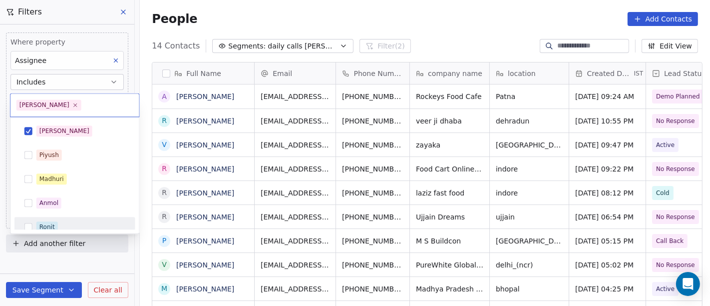
click at [74, 219] on div "Ronit" at bounding box center [74, 227] width 113 height 16
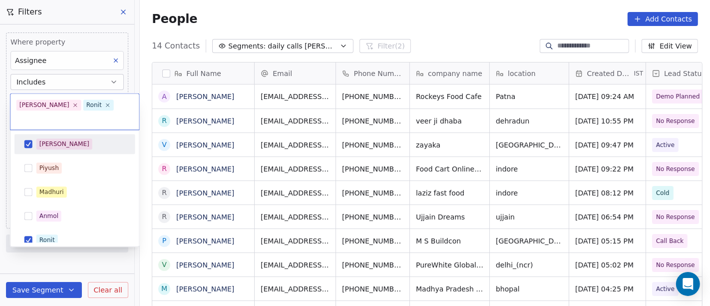
click at [70, 138] on div "[PERSON_NAME]" at bounding box center [80, 143] width 89 height 11
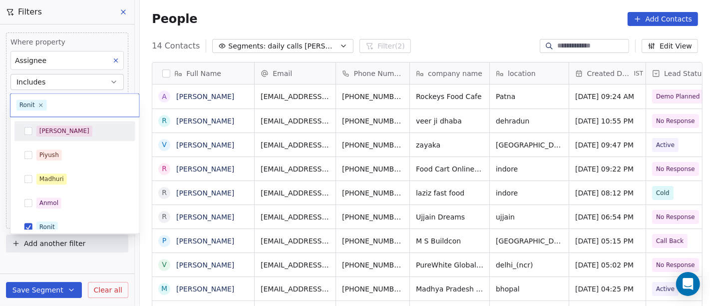
click at [257, 25] on html "On2Cook India Pvt. Ltd. Contacts People Marketing Workflows Campaigns Sales Pip…" at bounding box center [355, 153] width 710 height 306
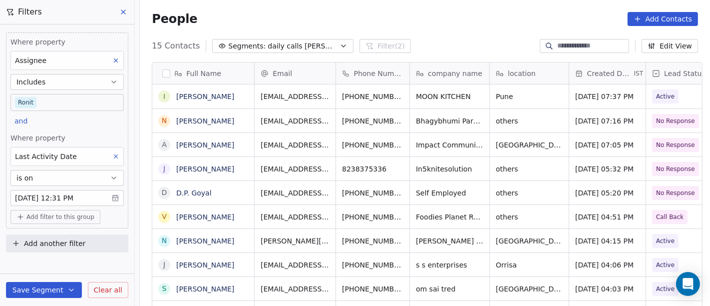
scroll to position [261, 566]
click at [54, 106] on body "On2Cook India Pvt. Ltd. Contacts People Marketing Workflows Campaigns Sales Pip…" at bounding box center [355, 153] width 710 height 306
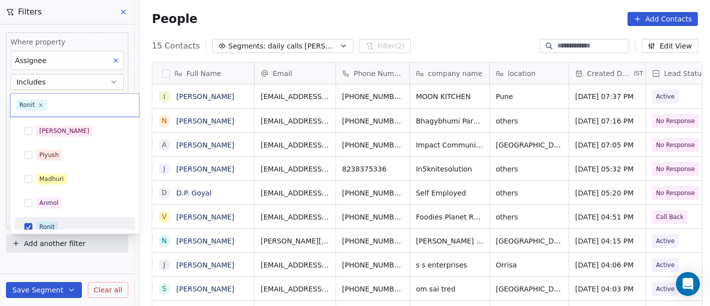
scroll to position [7, 0]
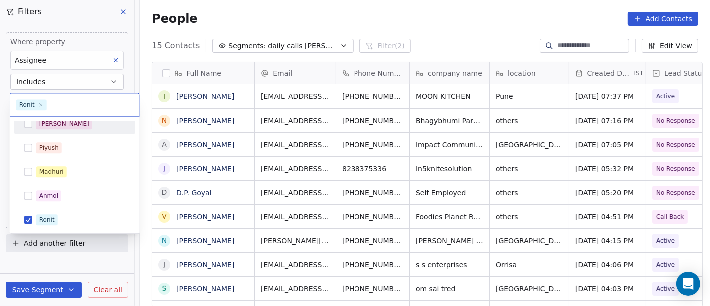
click at [61, 127] on div "[PERSON_NAME]" at bounding box center [80, 123] width 89 height 11
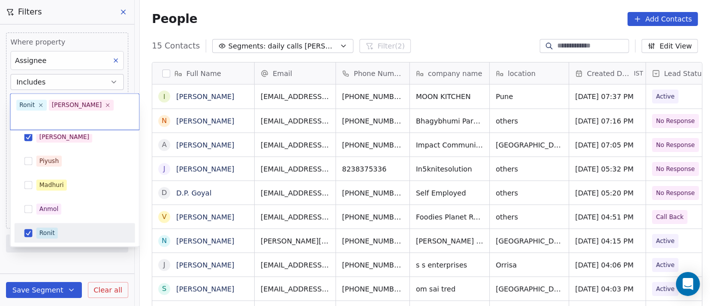
click at [65, 227] on div "Ronit" at bounding box center [80, 232] width 89 height 11
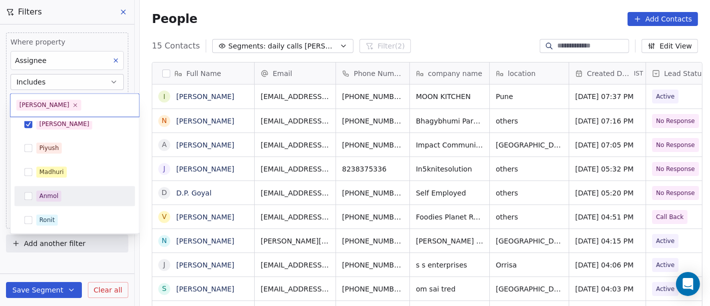
click at [397, 29] on html "On2Cook India Pvt. Ltd. Contacts People Marketing Workflows Campaigns Sales Pip…" at bounding box center [355, 153] width 710 height 306
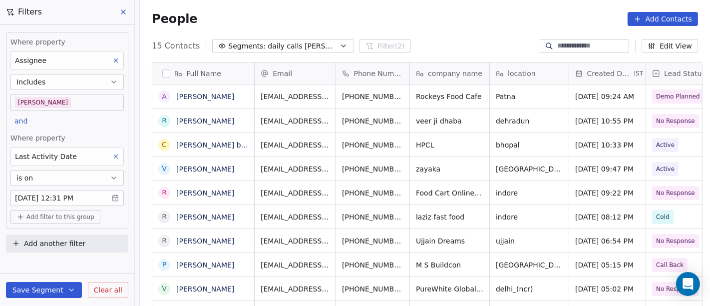
click at [409, 33] on div "People Add Contacts" at bounding box center [425, 19] width 570 height 38
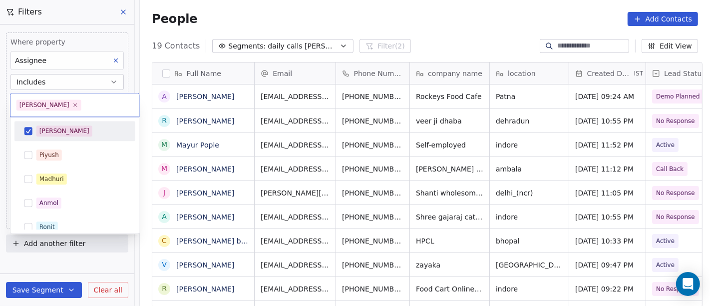
click at [78, 103] on body "On2Cook India Pvt. Ltd. Contacts People Marketing Workflows Campaigns Sales Pip…" at bounding box center [355, 153] width 710 height 306
click at [69, 125] on div "[PERSON_NAME]" at bounding box center [74, 131] width 113 height 16
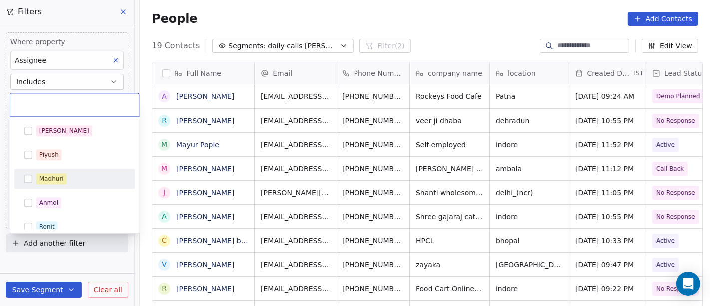
click at [53, 177] on div "Madhuri" at bounding box center [51, 178] width 24 height 9
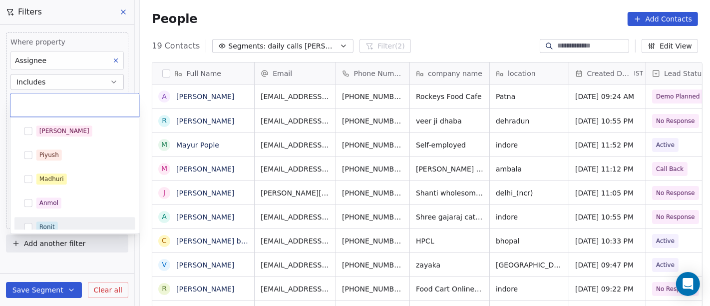
click at [50, 223] on div "Ronit" at bounding box center [46, 226] width 15 height 9
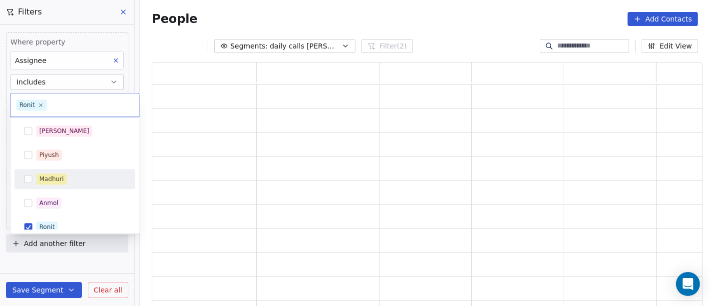
click at [314, 13] on html "On2Cook India Pvt. Ltd. Contacts People Marketing Workflows Campaigns Sales Pip…" at bounding box center [355, 153] width 710 height 306
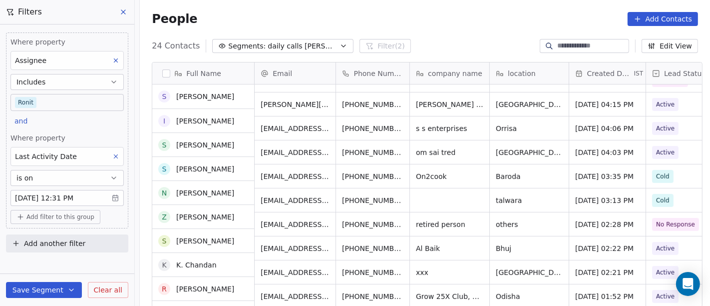
scroll to position [352, 0]
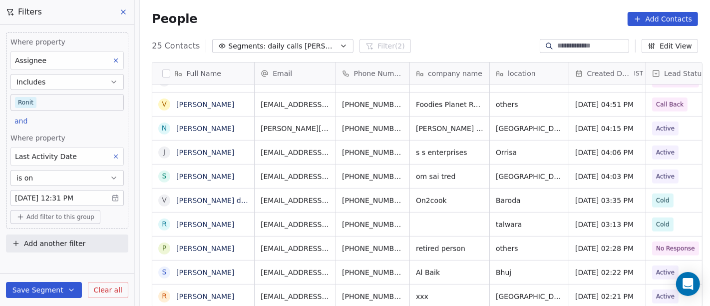
drag, startPoint x: 427, startPoint y: 29, endPoint x: 394, endPoint y: 50, distance: 39.3
click at [427, 29] on div "People Add Contacts" at bounding box center [425, 19] width 570 height 38
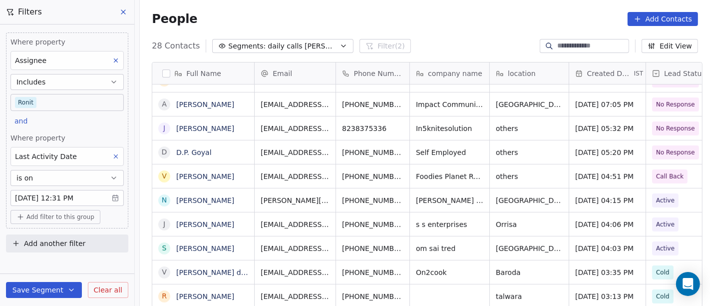
click at [54, 112] on div "Where property Assignee Includes Ronit and Where property Last Activity Date is…" at bounding box center [67, 130] width 122 height 196
click at [54, 103] on body "On2Cook India Pvt. Ltd. Contacts People Marketing Workflows Campaigns Sales Pip…" at bounding box center [355, 153] width 710 height 306
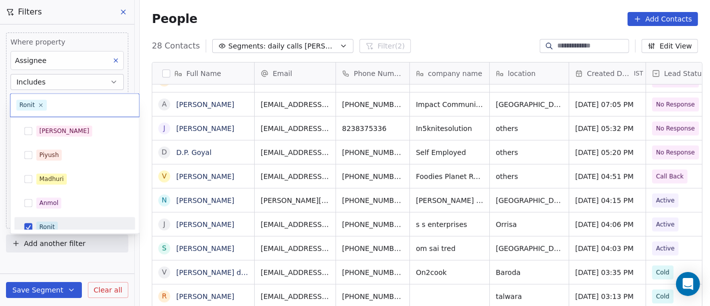
scroll to position [7, 0]
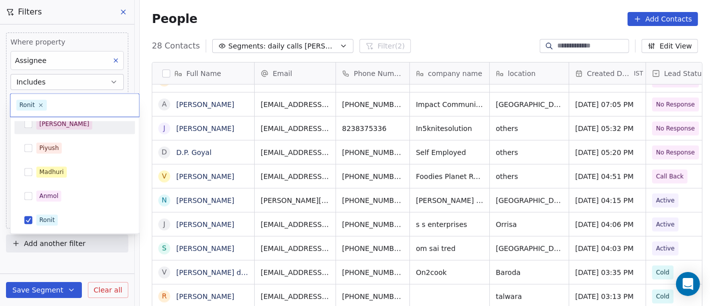
click at [61, 127] on div "[PERSON_NAME]" at bounding box center [80, 123] width 89 height 11
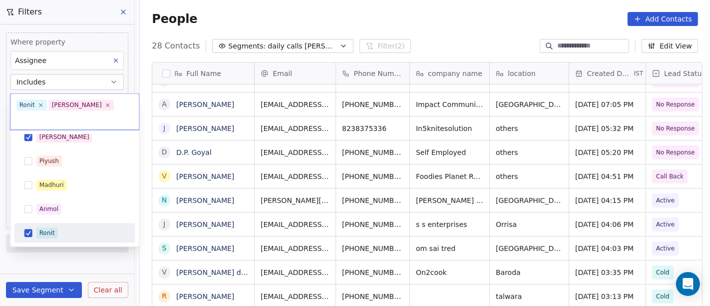
click at [61, 227] on div "Ronit" at bounding box center [80, 232] width 89 height 11
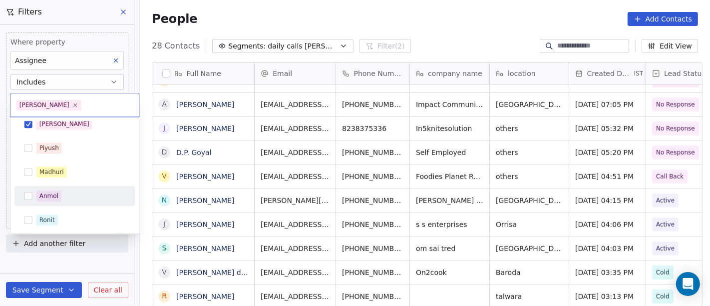
click at [390, 6] on html "On2Cook India Pvt. Ltd. Contacts People Marketing Workflows Campaigns Sales Pip…" at bounding box center [355, 153] width 710 height 306
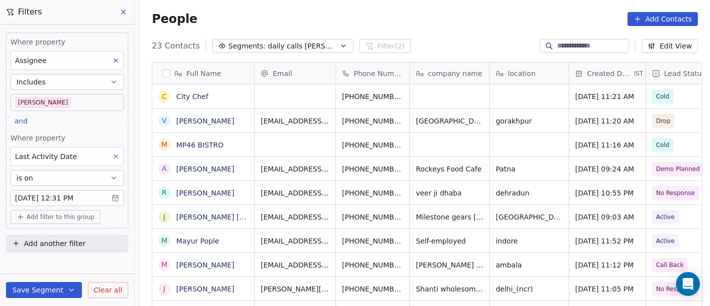
scroll to position [261, 566]
click at [75, 100] on body "On2Cook India Pvt. Ltd. Contacts People Marketing Workflows Campaigns Sales Pip…" at bounding box center [355, 153] width 710 height 306
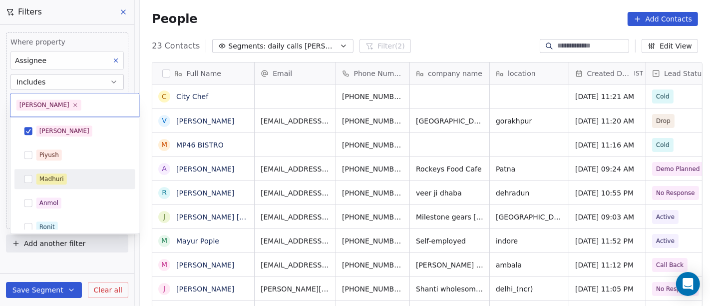
click at [75, 172] on div "Madhuri" at bounding box center [74, 179] width 113 height 16
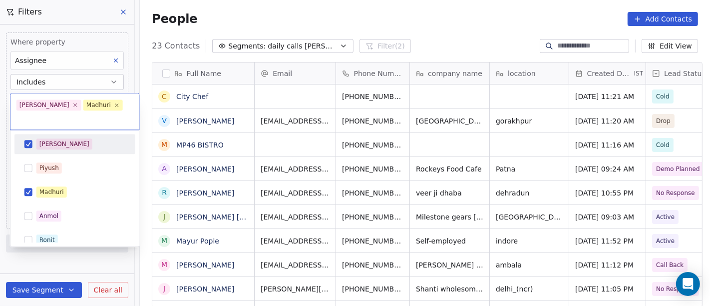
click at [76, 130] on div "[PERSON_NAME] [PERSON_NAME] [PERSON_NAME] [PERSON_NAME] Saurabh [PERSON_NAME] […" at bounding box center [74, 188] width 129 height 116
click at [77, 138] on div "[PERSON_NAME]" at bounding box center [80, 143] width 89 height 11
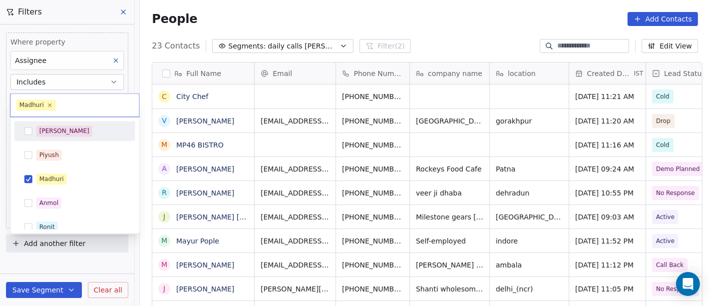
click at [274, 28] on html "On2Cook India Pvt. Ltd. Contacts People Marketing Workflows Campaigns Sales Pip…" at bounding box center [355, 153] width 710 height 306
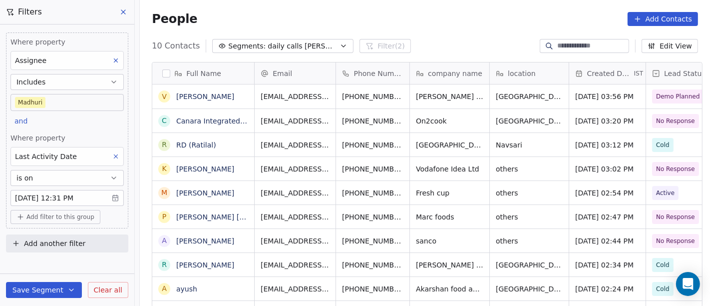
click at [78, 103] on body "On2Cook India Pvt. Ltd. Contacts People Marketing Workflows Campaigns Sales Pip…" at bounding box center [355, 153] width 710 height 306
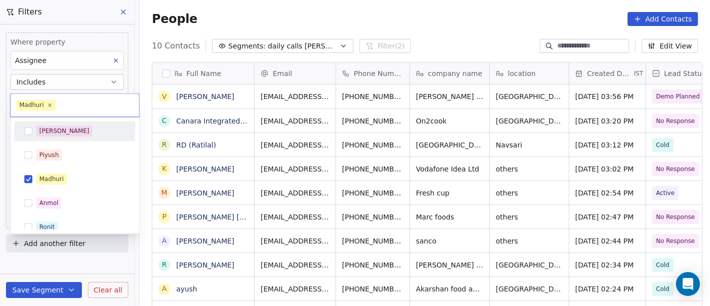
click at [78, 127] on div "[PERSON_NAME]" at bounding box center [80, 130] width 89 height 11
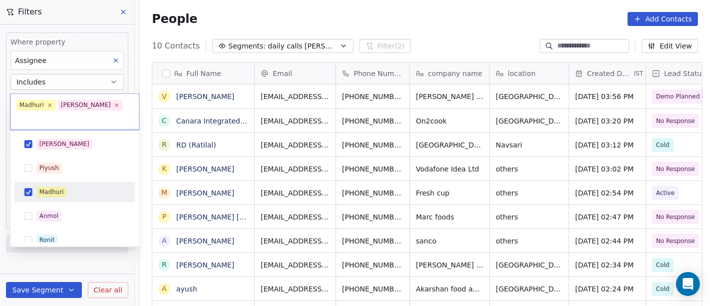
click at [74, 186] on div "Madhuri" at bounding box center [80, 191] width 89 height 11
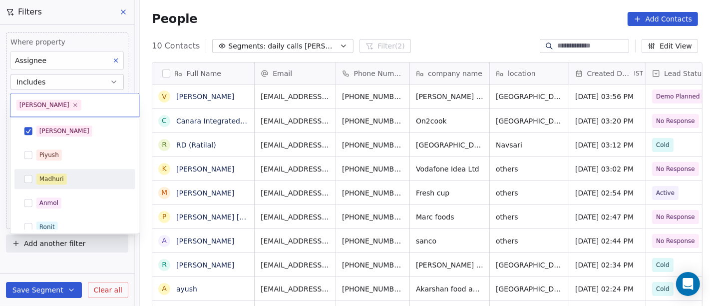
click at [355, 21] on html "On2Cook India Pvt. Ltd. Contacts People Marketing Workflows Campaigns Sales Pip…" at bounding box center [355, 153] width 710 height 306
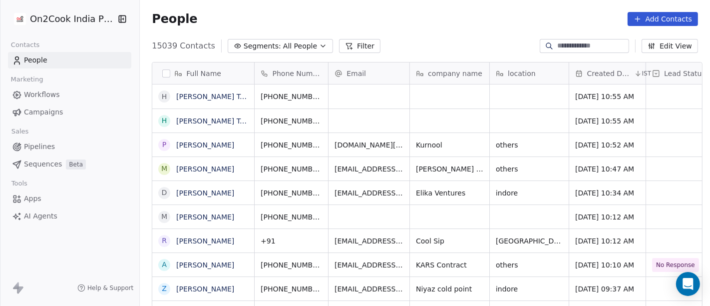
scroll to position [261, 566]
click at [347, 46] on icon at bounding box center [349, 45] width 5 height 5
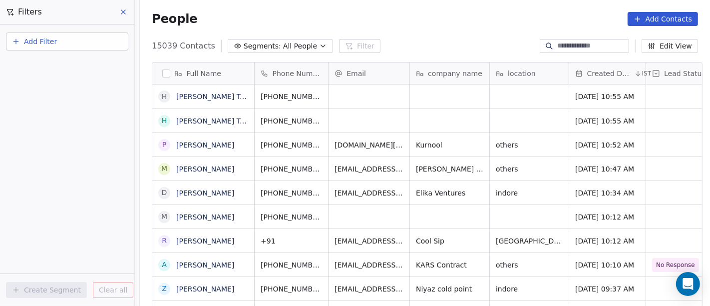
click at [113, 42] on button "Add Filter" at bounding box center [67, 41] width 122 height 18
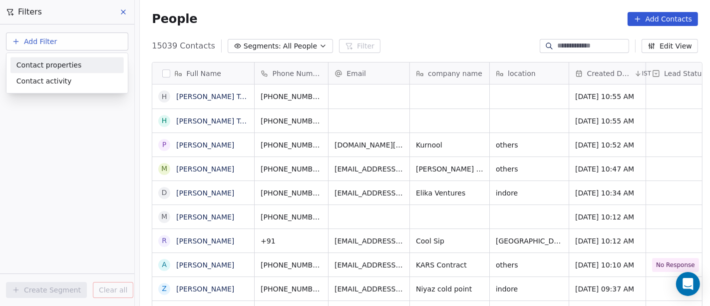
click at [90, 70] on div "Contact properties" at bounding box center [66, 65] width 113 height 16
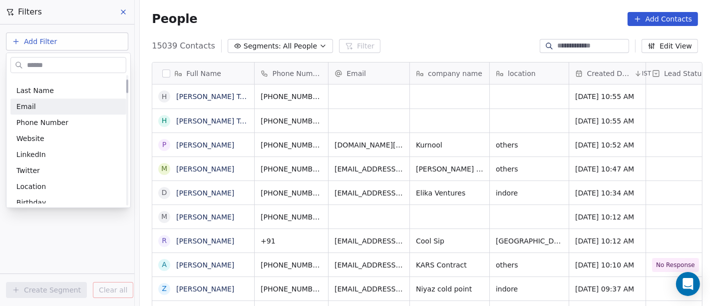
scroll to position [55, 0]
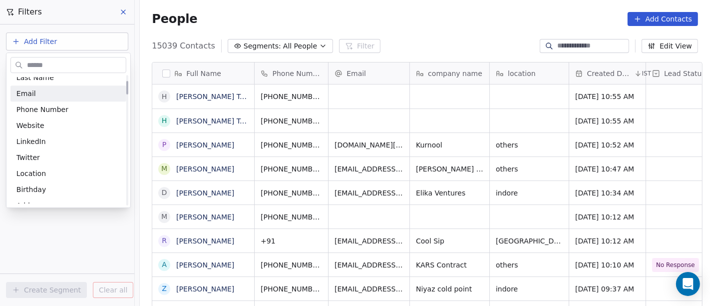
click at [260, 38] on html "On2Cook India Pvt. Ltd. Contacts People Marketing Workflows Campaigns Sales Pip…" at bounding box center [355, 153] width 710 height 306
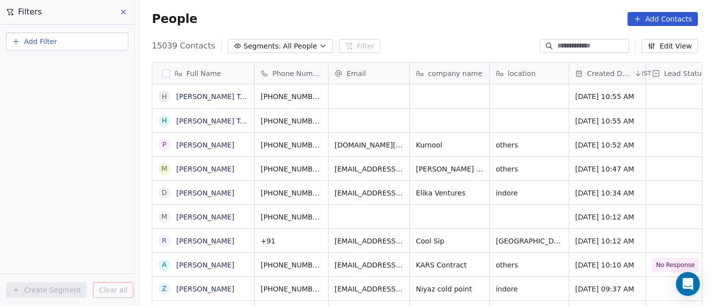
click at [283, 46] on span "All People" at bounding box center [300, 46] width 34 height 10
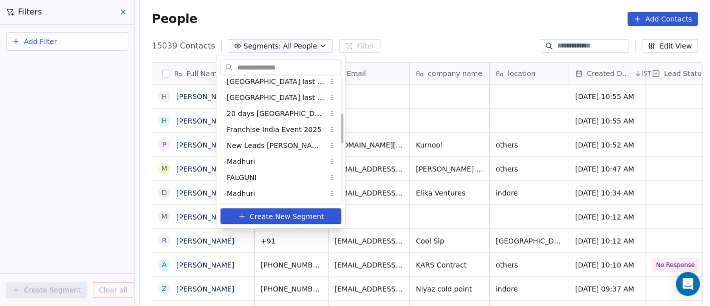
scroll to position [222, 0]
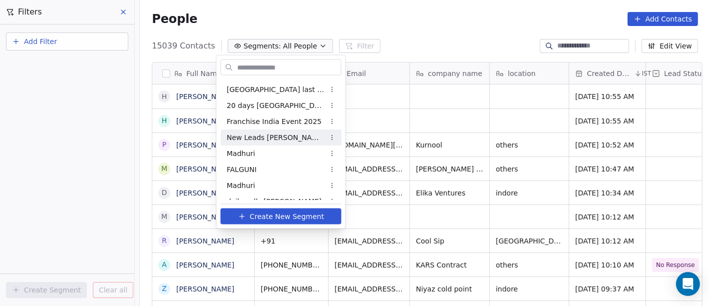
click at [269, 142] on div "New Leads [PERSON_NAME]" at bounding box center [281, 137] width 121 height 16
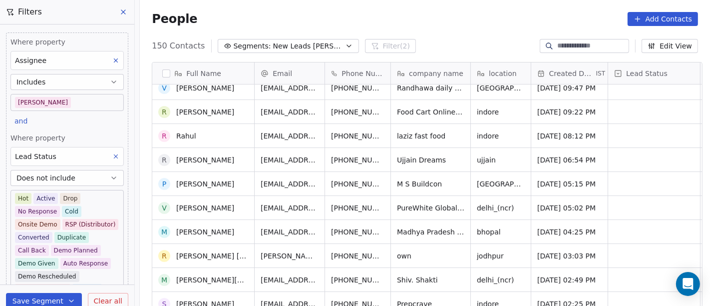
scroll to position [3261, 0]
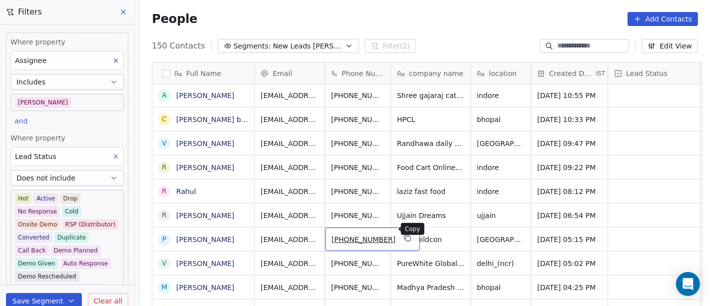
click at [403, 234] on icon "grid" at bounding box center [407, 238] width 8 height 8
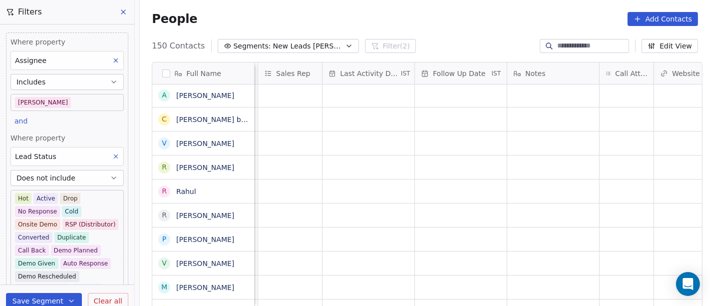
scroll to position [8, 664]
click at [520, 227] on div "grid" at bounding box center [527, 238] width 54 height 23
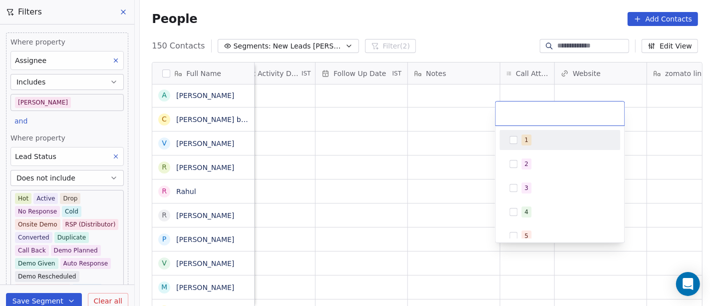
click at [516, 142] on button "Suggestions" at bounding box center [514, 140] width 8 height 8
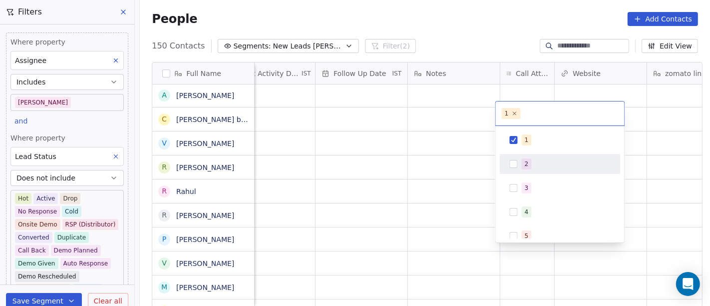
click at [442, 161] on html "On2Cook India Pvt. Ltd. Contacts People Marketing Workflows Campaigns Sales Pip…" at bounding box center [355, 153] width 710 height 306
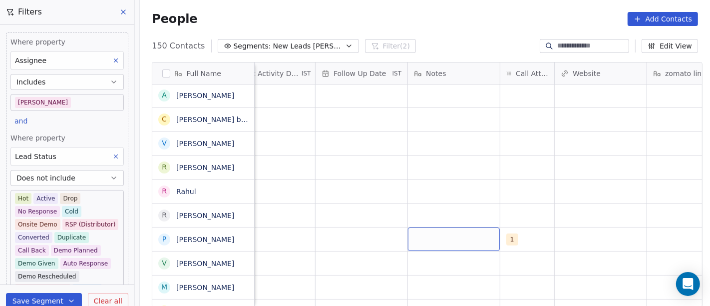
click at [460, 234] on div "grid" at bounding box center [454, 238] width 92 height 23
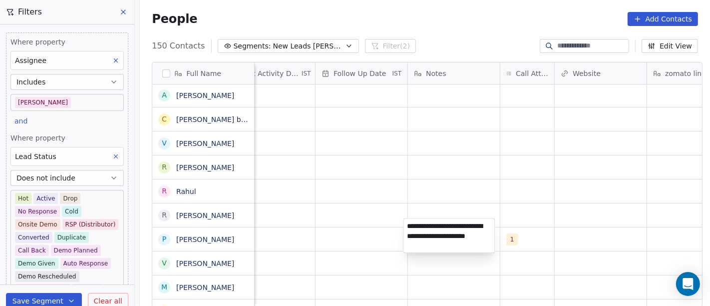
type textarea "**********"
click at [618, 189] on html "On2Cook India Pvt. Ltd. Contacts People Marketing Workflows Campaigns Sales Pip…" at bounding box center [355, 153] width 710 height 306
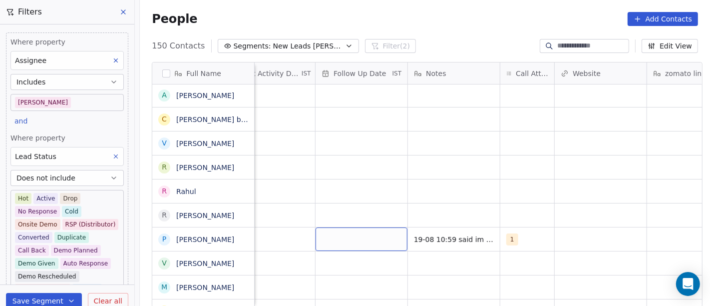
click at [346, 230] on div "grid" at bounding box center [362, 238] width 92 height 23
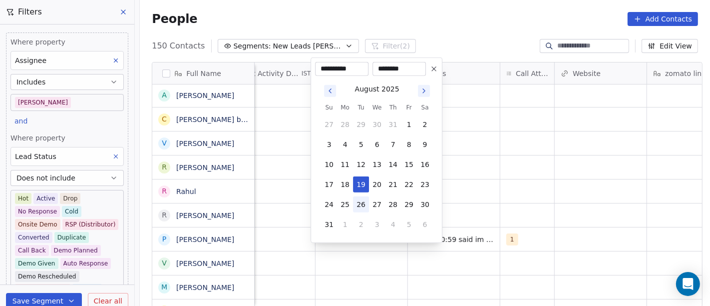
click at [364, 198] on button "26" at bounding box center [361, 204] width 16 height 16
type input "**********"
click at [496, 181] on html "On2Cook India Pvt. Ltd. Contacts People Marketing Workflows Campaigns Sales Pip…" at bounding box center [355, 153] width 710 height 306
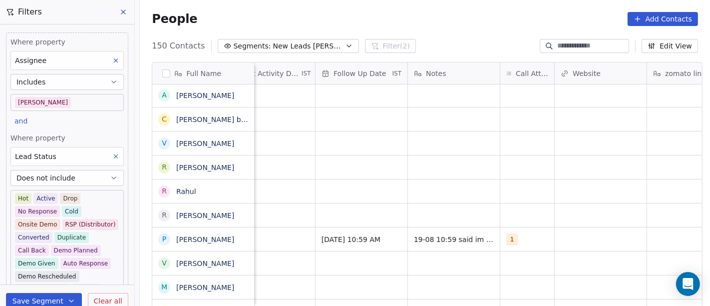
scroll to position [8, 543]
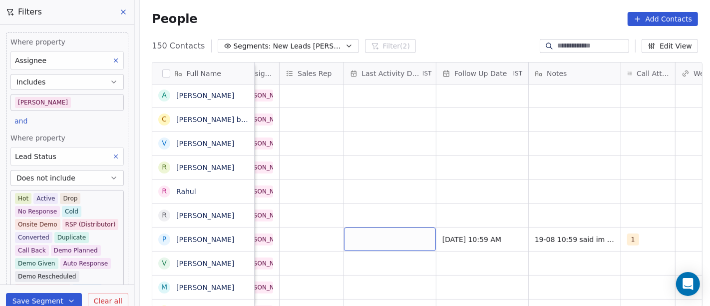
click at [373, 227] on div "grid" at bounding box center [390, 238] width 92 height 23
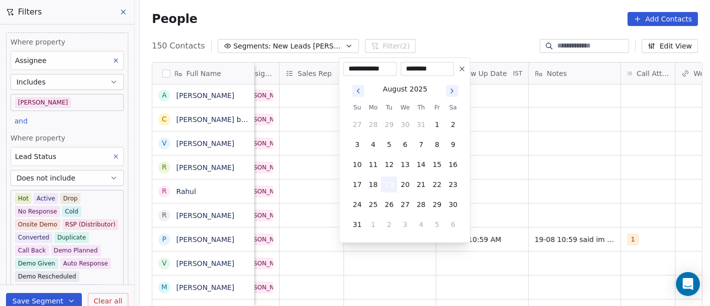
click at [389, 179] on button "19" at bounding box center [389, 184] width 16 height 16
click at [518, 181] on html "On2Cook India Pvt. Ltd. Contacts People Marketing Workflows Campaigns Sales Pip…" at bounding box center [355, 153] width 710 height 306
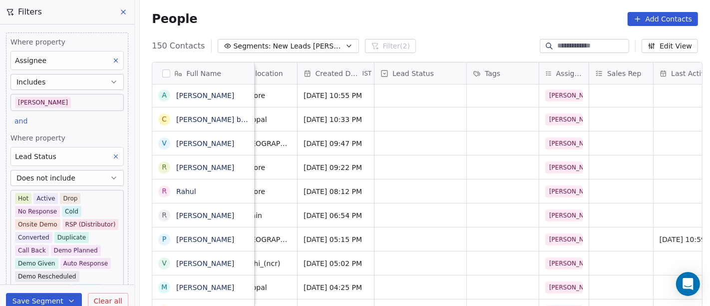
scroll to position [8, 233]
click at [418, 235] on div "grid" at bounding box center [421, 238] width 92 height 23
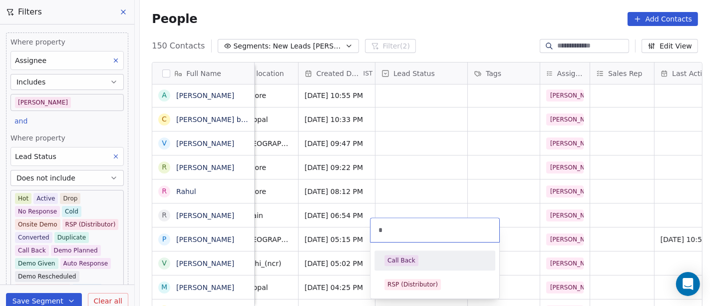
type input "*"
click at [411, 261] on div "Call Back" at bounding box center [401, 260] width 28 height 9
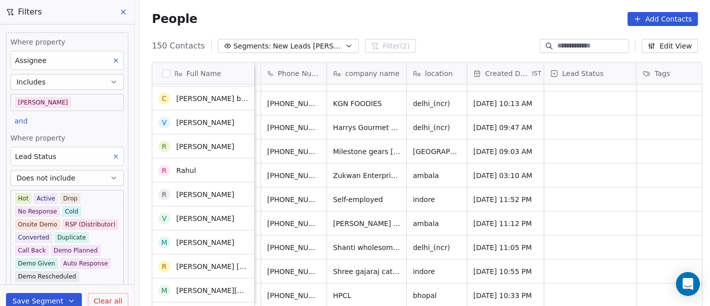
scroll to position [3084, 0]
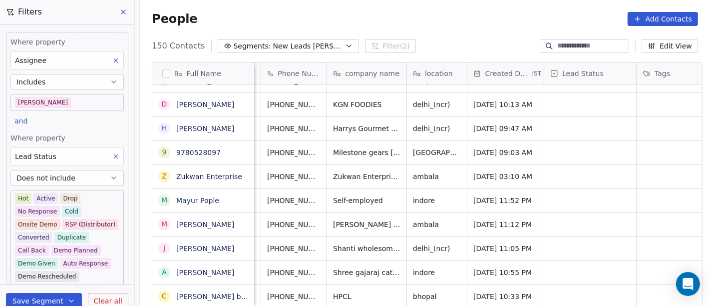
click at [57, 103] on body "On2Cook India Pvt. Ltd. Contacts People Marketing Workflows Campaigns Sales Pip…" at bounding box center [355, 153] width 710 height 306
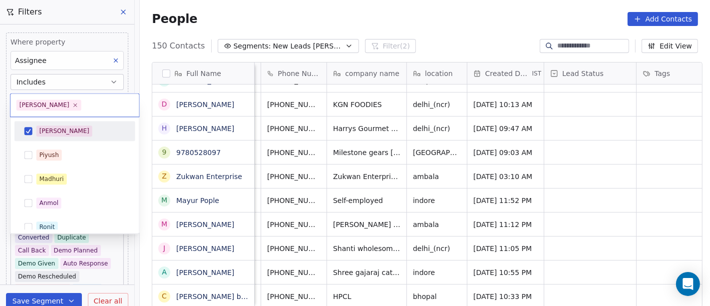
click at [60, 133] on div "[PERSON_NAME]" at bounding box center [80, 130] width 89 height 11
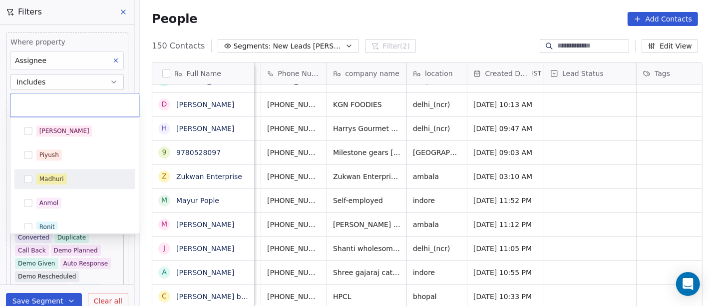
click at [60, 180] on div "Madhuri" at bounding box center [51, 178] width 24 height 9
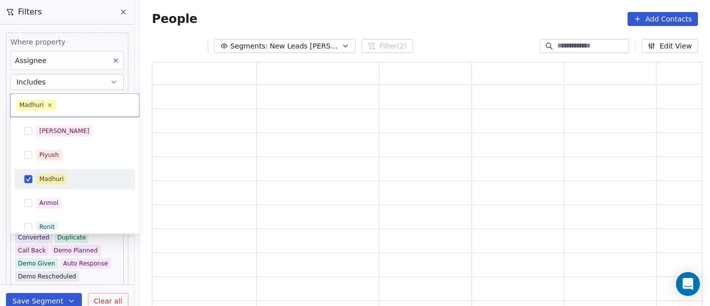
click at [401, 22] on html "On2Cook India Pvt. Ltd. Contacts People Marketing Workflows Campaigns Sales Pip…" at bounding box center [355, 153] width 710 height 306
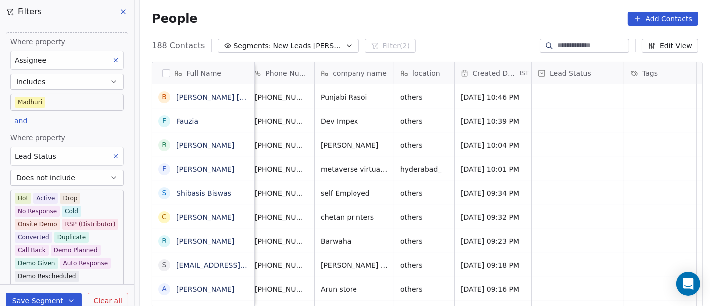
scroll to position [0, 0]
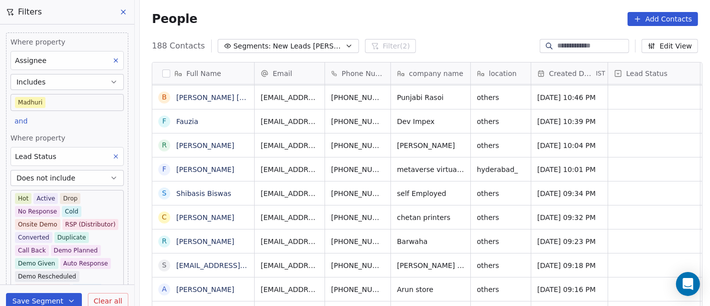
click at [86, 97] on body "On2Cook India Pvt. Ltd. Contacts People Marketing Workflows Campaigns Sales Pip…" at bounding box center [355, 153] width 710 height 306
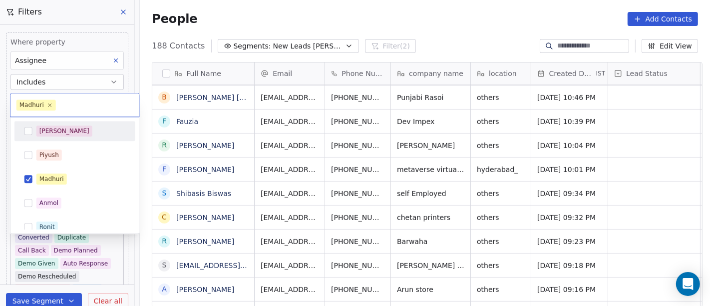
click at [78, 127] on div "[PERSON_NAME]" at bounding box center [80, 130] width 89 height 11
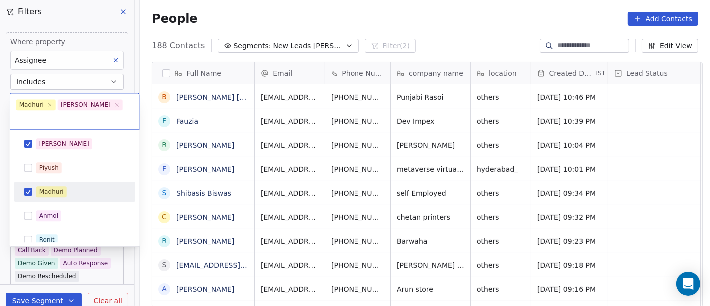
click at [74, 186] on div "Madhuri" at bounding box center [80, 191] width 89 height 11
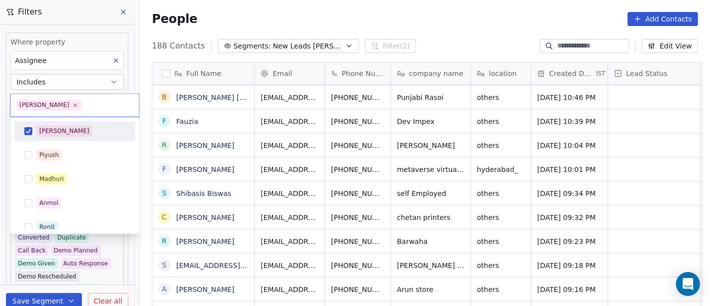
click at [387, 16] on html "On2Cook India Pvt. Ltd. Contacts People Marketing Workflows Campaigns Sales Pip…" at bounding box center [355, 153] width 710 height 306
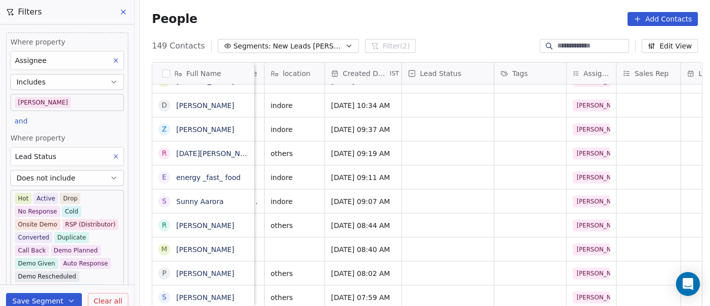
scroll to position [2, 0]
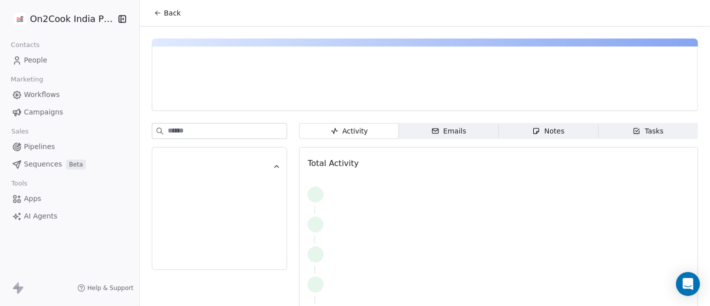
click at [159, 19] on button "Back" at bounding box center [167, 13] width 39 height 18
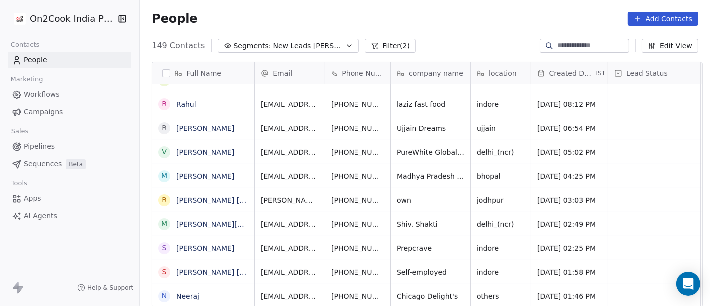
scroll to position [8, 0]
click at [403, 291] on icon "grid" at bounding box center [407, 295] width 8 height 8
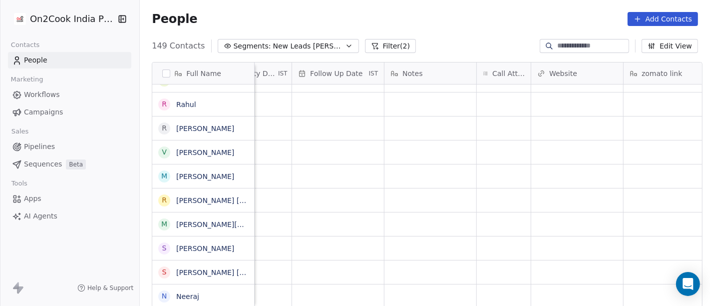
scroll to position [8, 865]
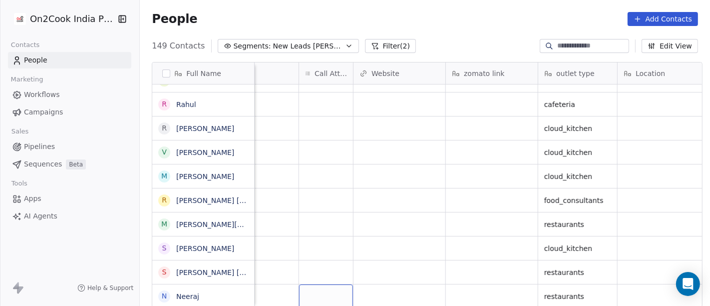
click at [323, 289] on div "grid" at bounding box center [326, 295] width 54 height 23
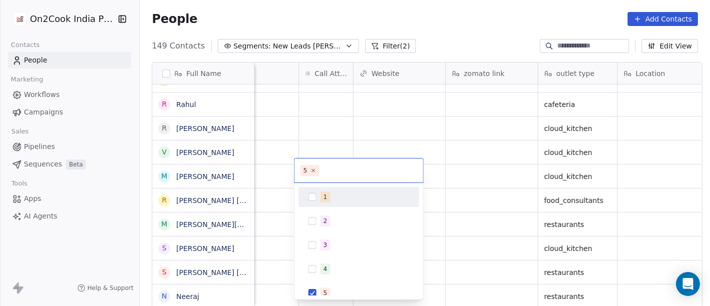
click at [319, 195] on div "1" at bounding box center [359, 197] width 113 height 16
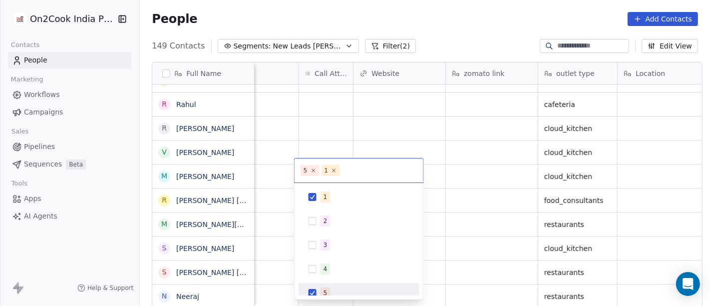
click at [316, 288] on div "5" at bounding box center [359, 293] width 113 height 16
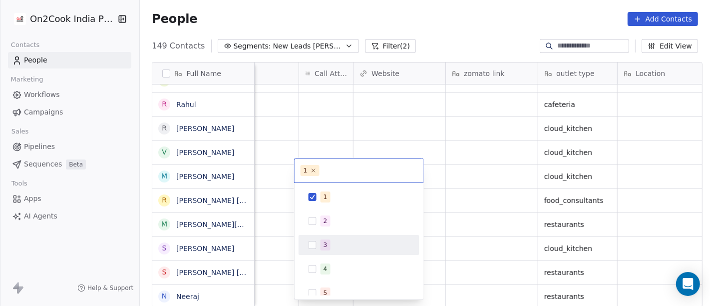
click at [515, 202] on html "On2Cook India Pvt. Ltd. Contacts People Marketing Workflows Campaigns Sales Pip…" at bounding box center [355, 153] width 710 height 306
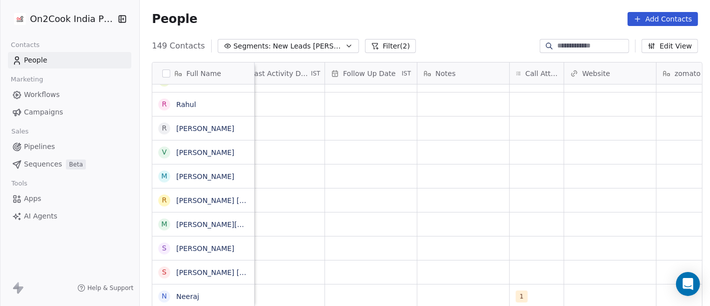
scroll to position [8, 521]
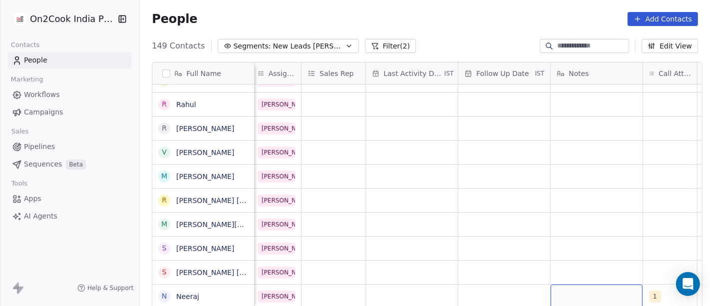
click at [572, 284] on div "grid" at bounding box center [597, 295] width 92 height 23
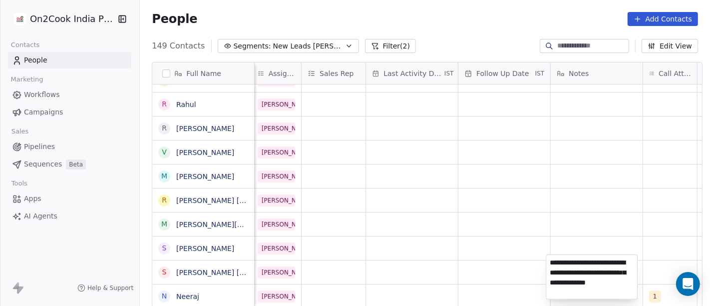
type textarea "**********"
click at [518, 254] on html "On2Cook India Pvt. Ltd. Contacts People Marketing Workflows Campaigns Sales Pip…" at bounding box center [355, 153] width 710 height 306
click at [456, 265] on html "On2Cook India Pvt. Ltd. Contacts People Marketing Workflows Campaigns Sales Pip…" at bounding box center [355, 153] width 710 height 306
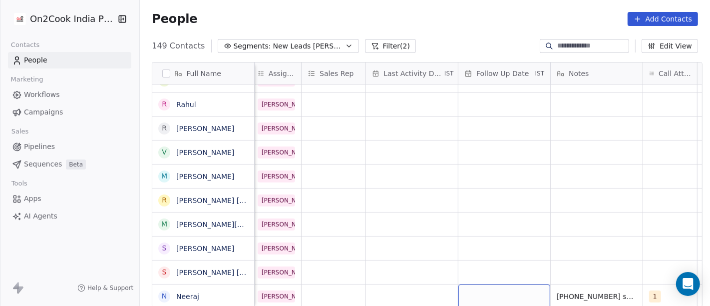
click at [512, 287] on div "grid" at bounding box center [504, 295] width 92 height 23
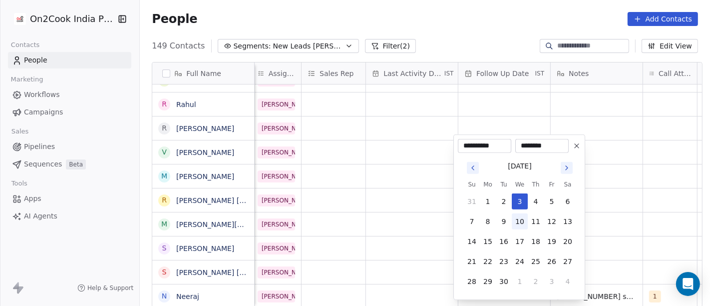
click at [516, 219] on button "10" at bounding box center [520, 221] width 16 height 16
type input "**********"
click at [416, 227] on html "On2Cook India Pvt. Ltd. Contacts People Marketing Workflows Campaigns Sales Pip…" at bounding box center [355, 153] width 710 height 306
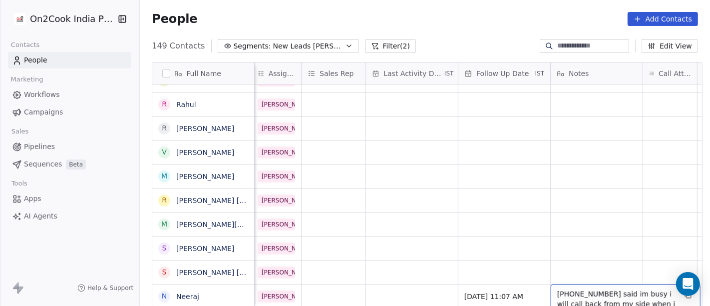
click at [578, 289] on span "19-08 11-07 said im busy i will call back from my side when i will be free" at bounding box center [616, 304] width 119 height 30
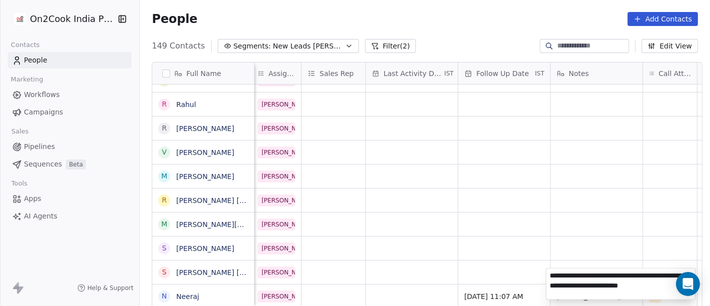
type textarea "**********"
click at [479, 229] on html "On2Cook India Pvt. Ltd. Contacts People Marketing Workflows Campaigns Sales Pip…" at bounding box center [355, 153] width 710 height 306
click at [385, 222] on html "On2Cook India Pvt. Ltd. Contacts People Marketing Workflows Campaigns Sales Pip…" at bounding box center [355, 153] width 710 height 306
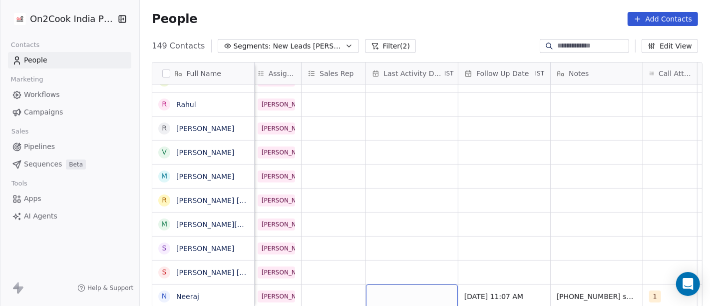
click at [390, 286] on div "grid" at bounding box center [412, 295] width 92 height 23
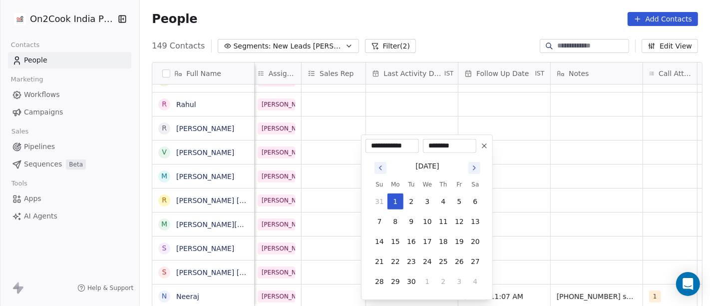
click at [381, 167] on icon "Go to previous month" at bounding box center [380, 168] width 8 height 8
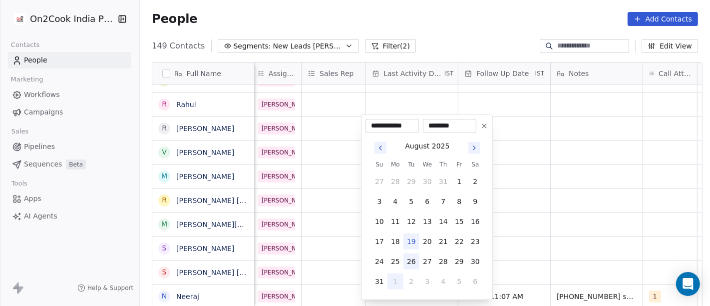
click at [407, 256] on button "26" at bounding box center [411, 261] width 16 height 16
click at [408, 239] on button "19" at bounding box center [411, 241] width 16 height 16
type input "**********"
click at [552, 228] on html "On2Cook India Pvt. Ltd. Contacts People Marketing Workflows Campaigns Sales Pip…" at bounding box center [355, 153] width 710 height 306
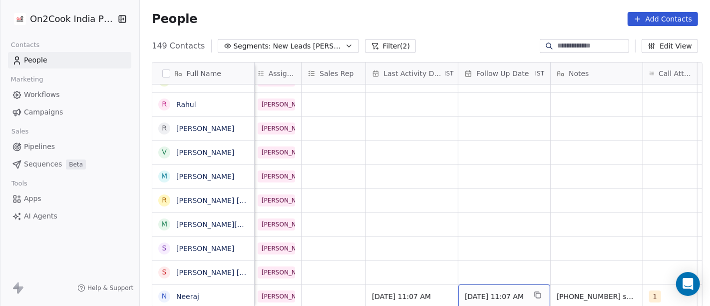
click at [492, 291] on span "10/09/2025 11:07 AM" at bounding box center [495, 296] width 61 height 10
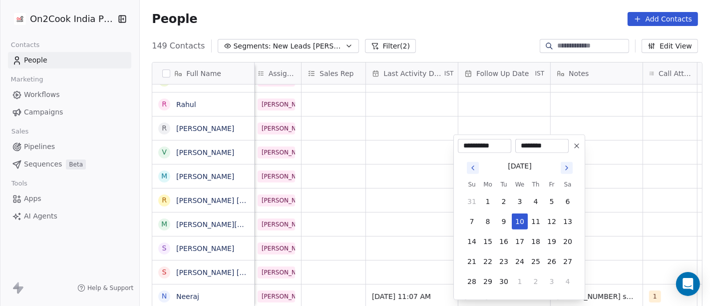
click at [476, 170] on icon "Go to previous month" at bounding box center [473, 168] width 8 height 8
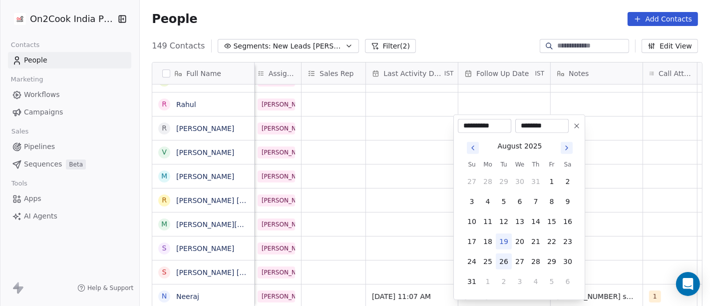
click at [500, 258] on button "26" at bounding box center [504, 261] width 16 height 16
type input "**********"
click at [389, 221] on html "On2Cook India Pvt. Ltd. Contacts People Marketing Workflows Campaigns Sales Pip…" at bounding box center [355, 153] width 710 height 306
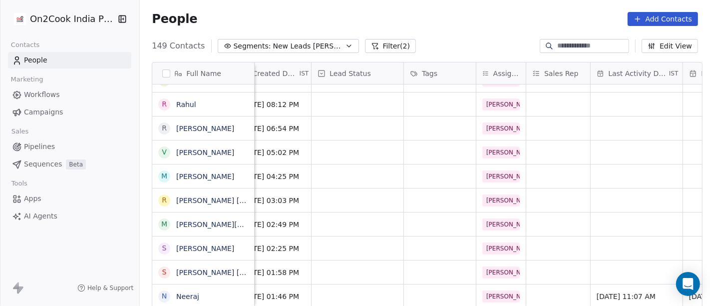
scroll to position [8, 297]
click at [324, 292] on div "grid" at bounding box center [357, 295] width 92 height 23
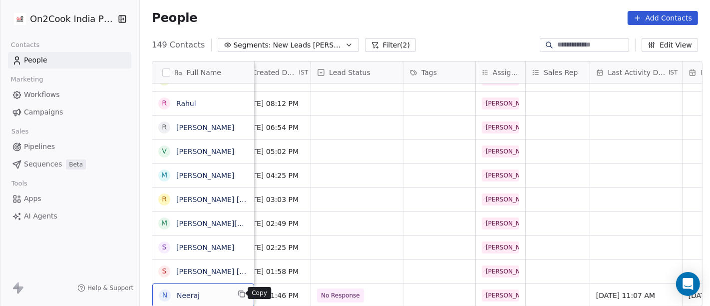
click at [238, 293] on icon "grid" at bounding box center [242, 294] width 8 height 8
click at [344, 290] on span "No Response" at bounding box center [341, 295] width 39 height 10
click at [336, 290] on span "No Response" at bounding box center [341, 295] width 39 height 10
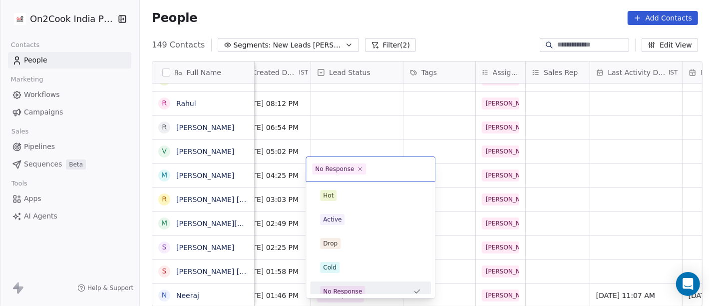
scroll to position [7, 0]
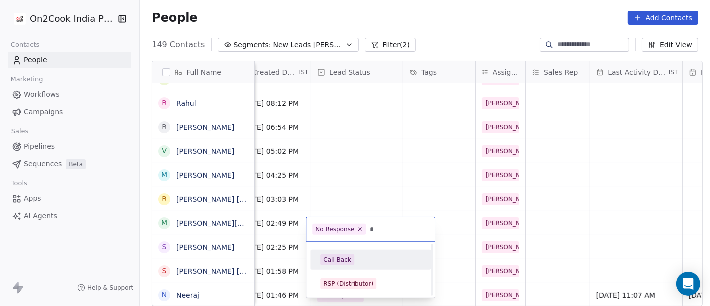
type input "*"
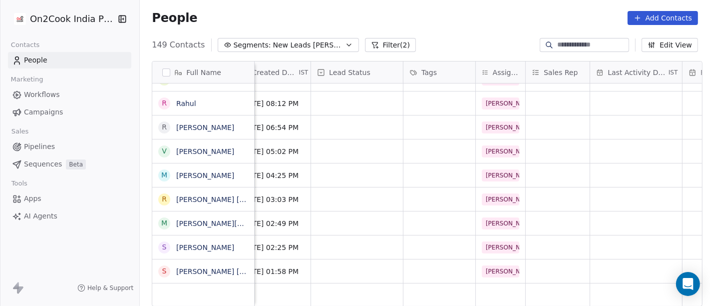
click at [569, 43] on input at bounding box center [592, 45] width 70 height 10
paste input "******"
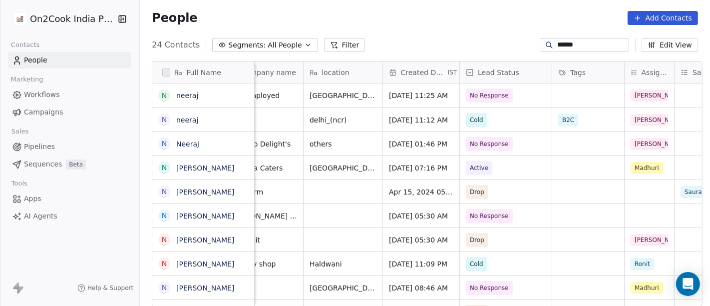
scroll to position [0, 150]
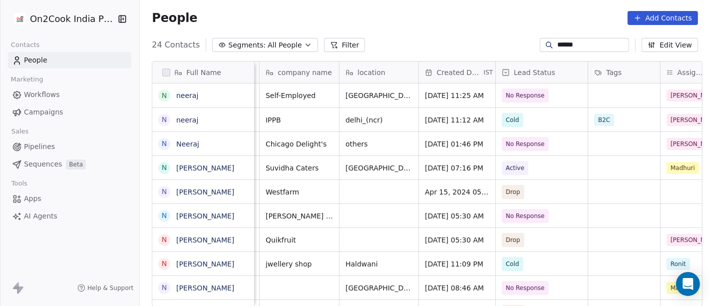
type input "******"
click at [524, 141] on span "No Response" at bounding box center [525, 144] width 39 height 10
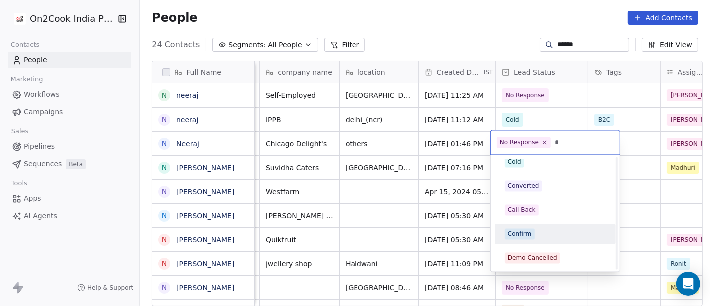
scroll to position [0, 0]
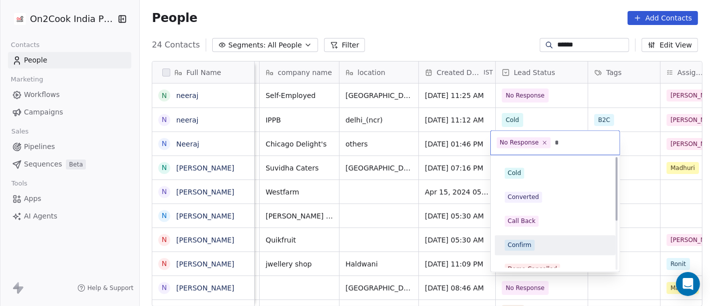
type input "*"
click at [531, 223] on div "Call Back" at bounding box center [522, 220] width 28 height 9
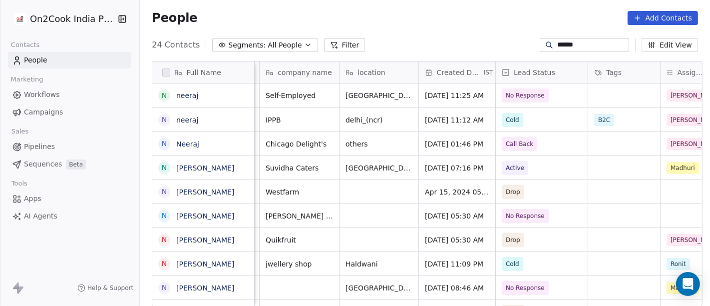
drag, startPoint x: 404, startPoint y: 14, endPoint x: 396, endPoint y: 9, distance: 9.8
click at [404, 15] on div "People Add Contacts" at bounding box center [425, 18] width 546 height 14
click at [268, 43] on span "All People" at bounding box center [285, 45] width 34 height 10
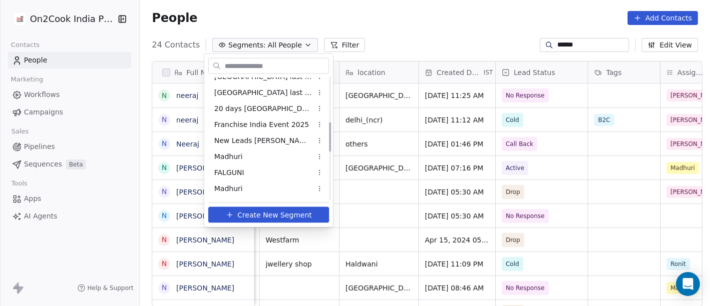
scroll to position [222, 0]
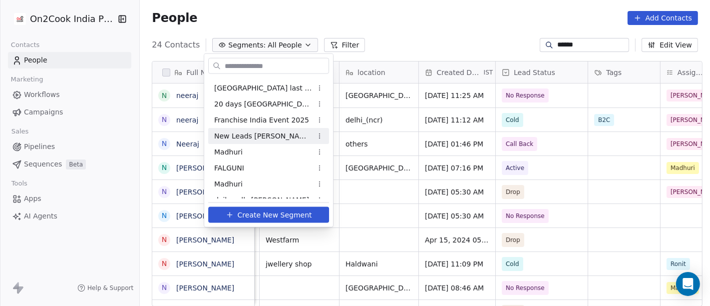
click at [251, 139] on span "New Leads [PERSON_NAME]" at bounding box center [263, 135] width 98 height 10
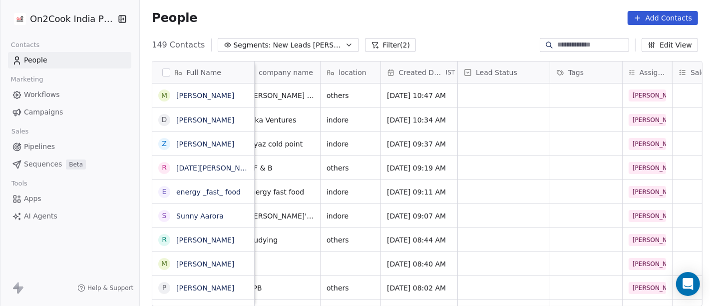
click at [419, 27] on div "People Add Contacts" at bounding box center [425, 18] width 570 height 38
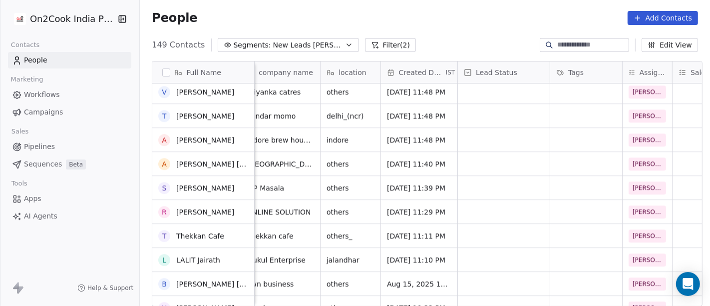
scroll to position [2884, 0]
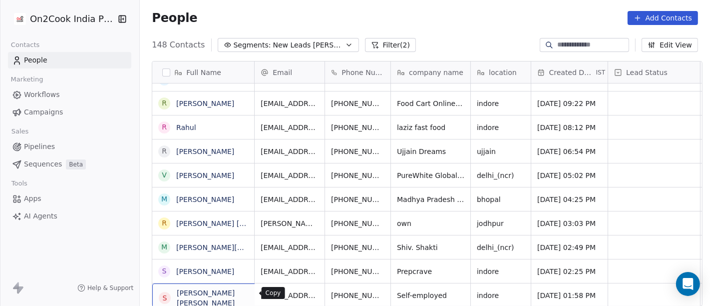
click at [286, 292] on icon "grid" at bounding box center [290, 294] width 8 height 8
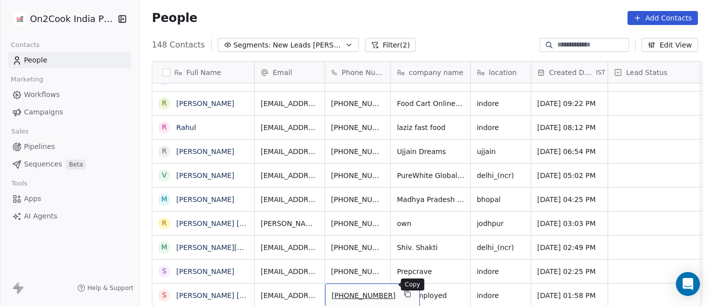
click at [403, 290] on icon "grid" at bounding box center [407, 294] width 8 height 8
click at [455, 290] on icon "grid" at bounding box center [459, 294] width 8 height 8
click at [449, 287] on textarea "**********" at bounding box center [426, 282] width 78 height 31
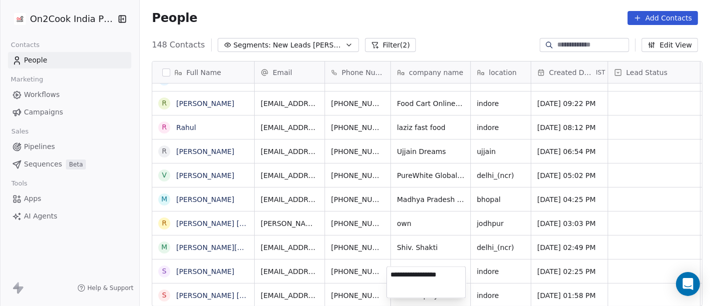
type textarea "**********"
click at [426, 231] on html "On2Cook India Pvt. Ltd. Contacts People Marketing Workflows Campaigns Sales Pip…" at bounding box center [355, 153] width 710 height 306
click at [429, 243] on html "On2Cook India Pvt. Ltd. Contacts People Marketing Workflows Campaigns Sales Pip…" at bounding box center [355, 153] width 710 height 306
click at [469, 290] on icon "grid" at bounding box center [473, 294] width 8 height 8
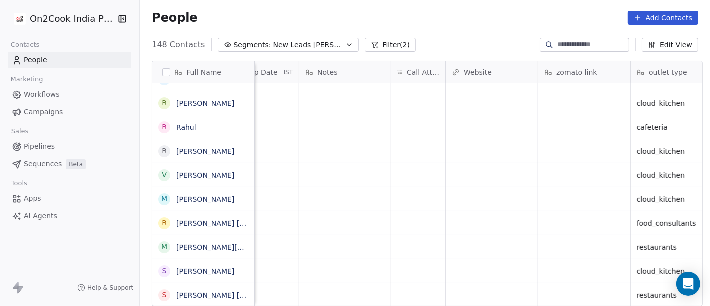
scroll to position [8, 843]
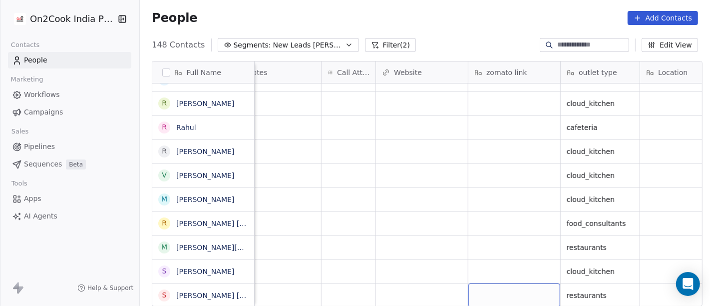
click at [508, 283] on div "grid" at bounding box center [514, 294] width 92 height 23
click at [508, 282] on textarea at bounding box center [508, 282] width 91 height 31
type textarea "**********"
click at [372, 263] on html "On2Cook India Pvt. Ltd. Contacts People Marketing Workflows Campaigns Sales Pip…" at bounding box center [355, 153] width 710 height 306
click at [427, 284] on div "grid" at bounding box center [422, 294] width 92 height 23
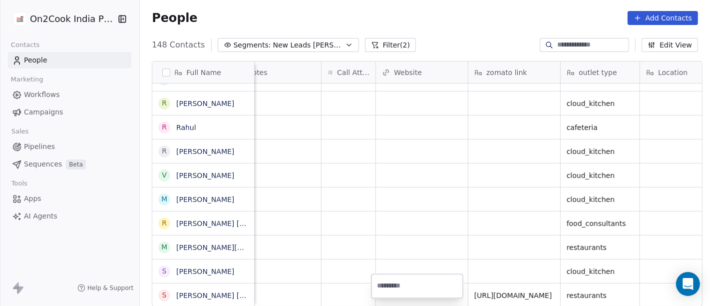
click at [434, 236] on html "On2Cook India Pvt. Ltd. Contacts People Marketing Workflows Campaigns Sales Pip…" at bounding box center [355, 153] width 710 height 306
click at [355, 232] on html "On2Cook India Pvt. Ltd. Contacts People Marketing Workflows Campaigns Sales Pip…" at bounding box center [355, 153] width 710 height 306
click at [340, 290] on div "grid" at bounding box center [349, 294] width 54 height 23
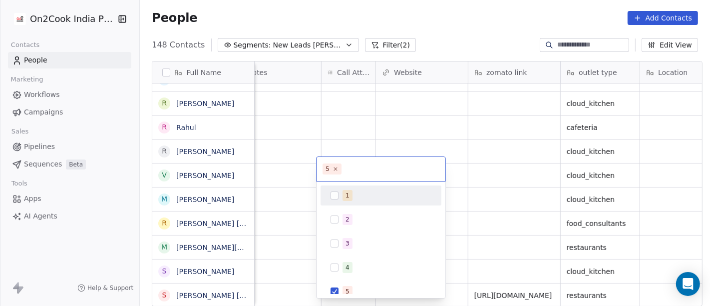
click at [363, 194] on div "1" at bounding box center [387, 195] width 89 height 11
click at [358, 287] on div "5" at bounding box center [387, 291] width 89 height 11
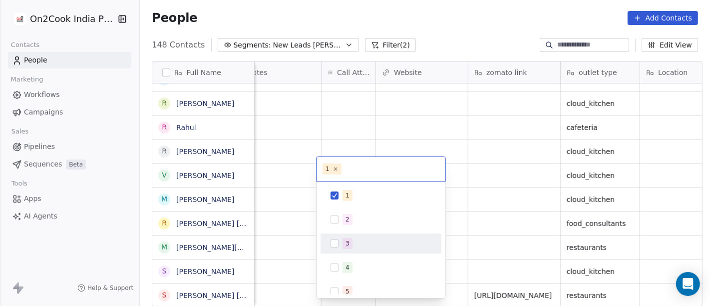
click at [467, 232] on html "On2Cook India Pvt. Ltd. Contacts People Marketing Workflows Campaigns Sales Pip…" at bounding box center [355, 153] width 710 height 306
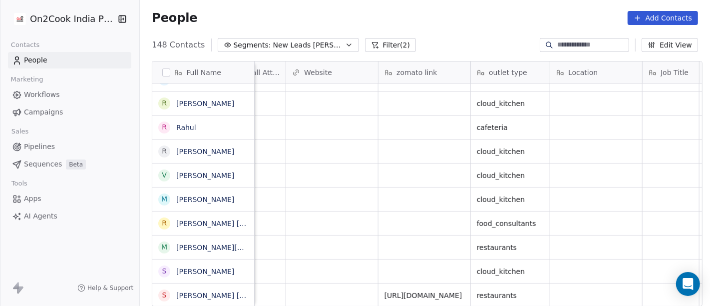
scroll to position [8, 1067]
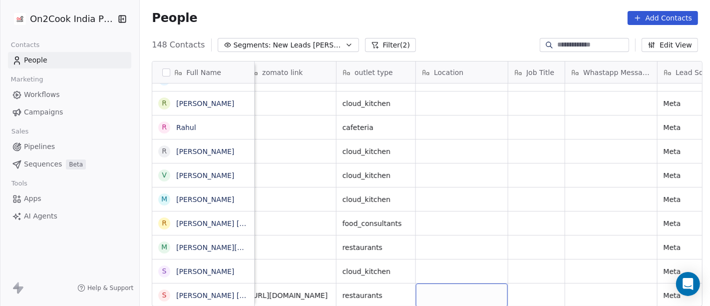
click at [459, 289] on div "grid" at bounding box center [462, 294] width 92 height 23
click at [604, 287] on html "On2Cook India Pvt. Ltd. Contacts People Marketing Workflows Campaigns Sales Pip…" at bounding box center [355, 153] width 710 height 306
click at [604, 287] on div "grid" at bounding box center [611, 294] width 92 height 23
click at [604, 287] on textarea at bounding box center [605, 282] width 91 height 31
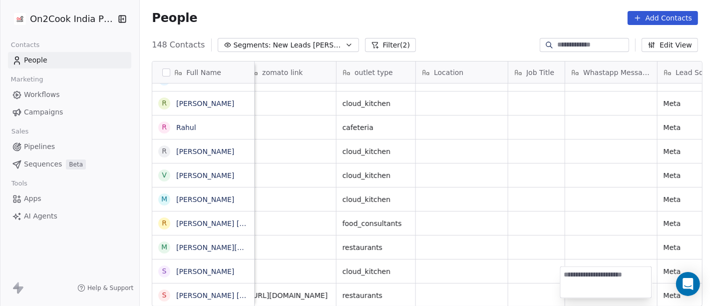
click at [467, 226] on html "On2Cook India Pvt. Ltd. Contacts People Marketing Workflows Campaigns Sales Pip…" at bounding box center [355, 153] width 710 height 306
click at [435, 231] on html "On2Cook India Pvt. Ltd. Contacts People Marketing Workflows Campaigns Sales Pip…" at bounding box center [355, 153] width 710 height 306
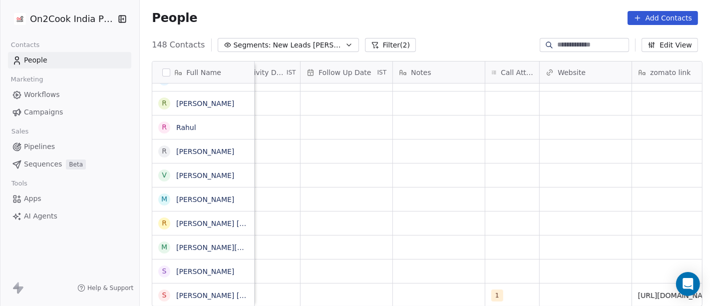
scroll to position [4, 679]
click at [419, 285] on div "grid" at bounding box center [439, 294] width 92 height 23
type textarea "**********"
click at [526, 197] on html "On2Cook India Pvt. Ltd. Contacts People Marketing Workflows Campaigns Sales Pip…" at bounding box center [355, 153] width 710 height 306
click at [257, 243] on html "On2Cook India Pvt. Ltd. Contacts People Marketing Workflows Campaigns Sales Pip…" at bounding box center [355, 153] width 710 height 306
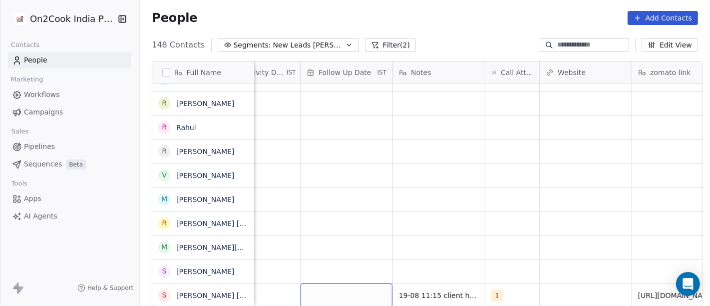
click at [342, 288] on div "grid" at bounding box center [347, 294] width 92 height 23
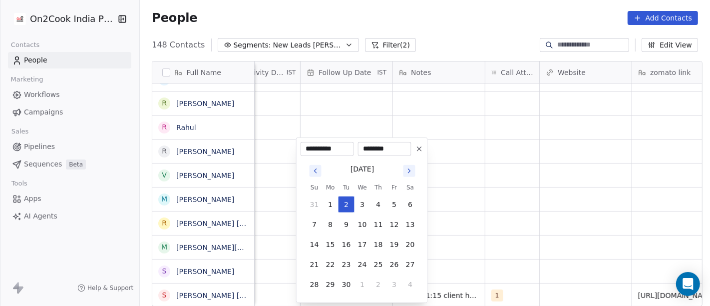
click at [420, 150] on icon at bounding box center [419, 149] width 4 height 4
type input "**********"
type input "********"
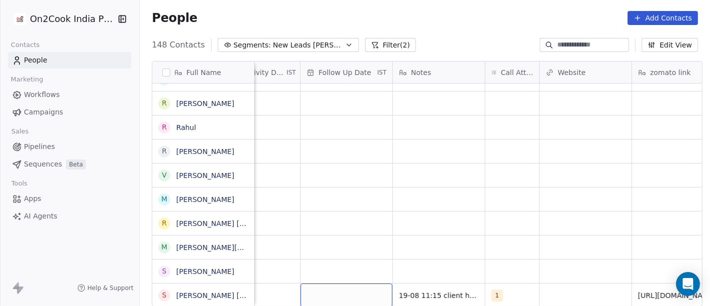
click at [327, 285] on div "grid" at bounding box center [347, 294] width 92 height 23
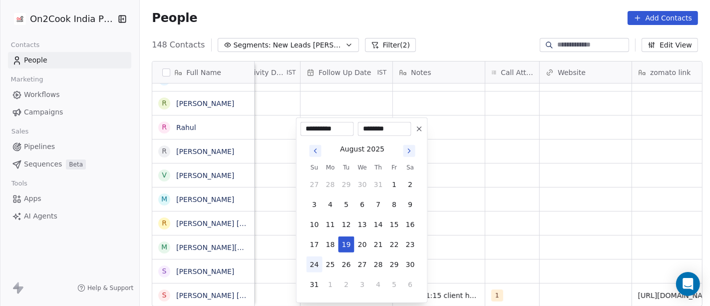
click at [318, 267] on button "24" at bounding box center [315, 264] width 16 height 16
type input "**********"
click at [479, 213] on html "On2Cook India Pvt. Ltd. Contacts People Marketing Workflows Campaigns Sales Pip…" at bounding box center [355, 153] width 710 height 306
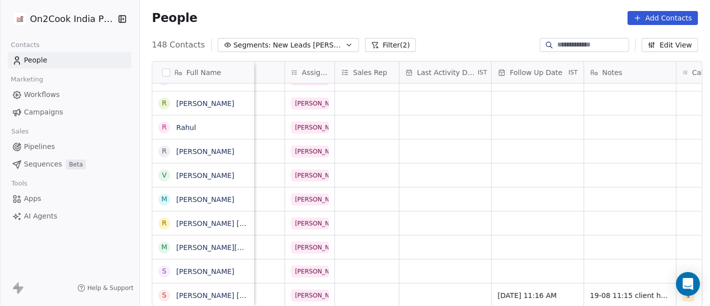
scroll to position [8, 487]
click at [435, 283] on div "grid" at bounding box center [446, 294] width 92 height 23
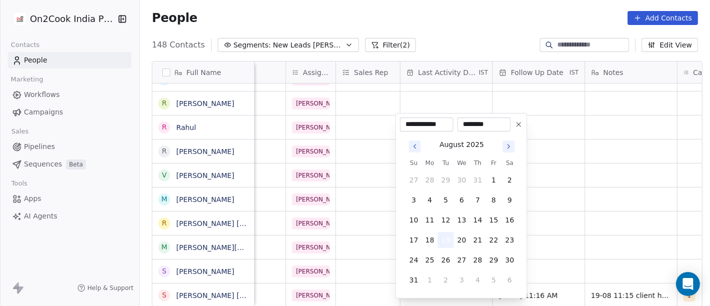
click at [444, 237] on button "19" at bounding box center [446, 240] width 16 height 16
click at [565, 220] on html "On2Cook India Pvt. Ltd. Contacts People Marketing Workflows Campaigns Sales Pip…" at bounding box center [355, 153] width 710 height 306
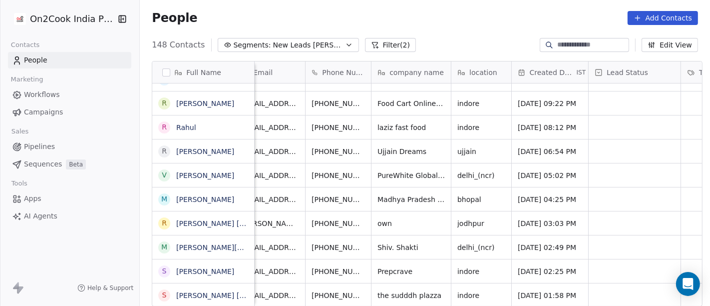
scroll to position [8, 18]
click at [385, 290] on icon "grid" at bounding box center [389, 294] width 8 height 8
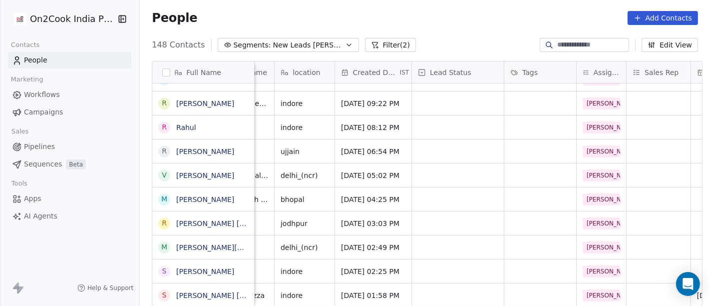
scroll to position [8, 189]
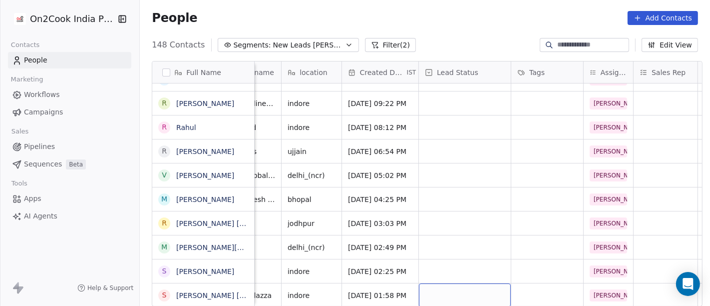
click at [452, 283] on div "grid" at bounding box center [465, 294] width 92 height 23
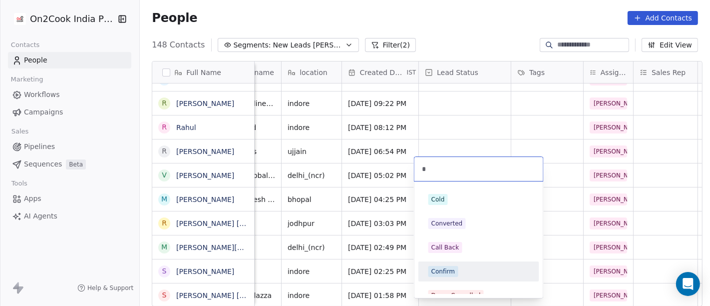
type input "*"
click at [450, 273] on div "Confirm" at bounding box center [443, 271] width 24 height 9
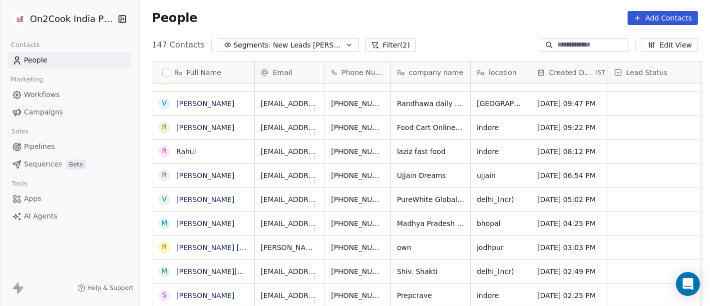
scroll to position [3300, 0]
drag, startPoint x: 387, startPoint y: 286, endPoint x: 358, endPoint y: 103, distance: 185.0
click at [403, 290] on icon "grid" at bounding box center [407, 294] width 8 height 8
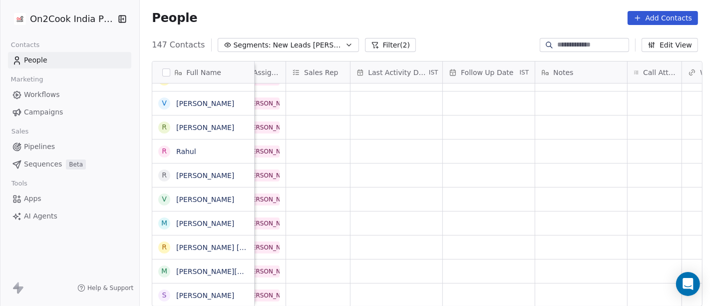
scroll to position [8, 625]
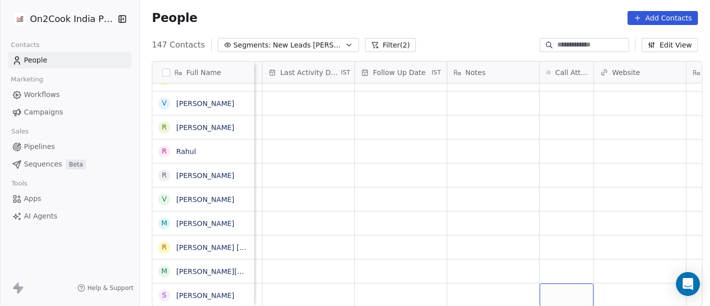
click at [572, 283] on div "grid" at bounding box center [567, 294] width 54 height 23
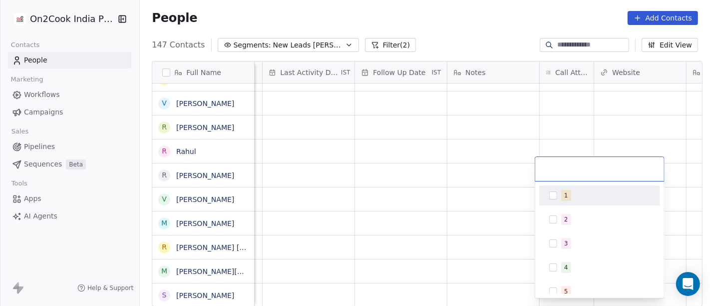
click at [574, 186] on div "1" at bounding box center [599, 195] width 121 height 20
click at [452, 188] on html "On2Cook India Pvt. Ltd. Contacts People Marketing Workflows Campaigns Sales Pip…" at bounding box center [355, 153] width 710 height 306
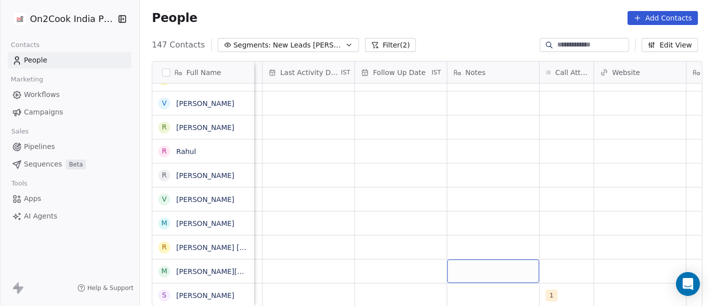
click at [458, 271] on div "grid" at bounding box center [493, 270] width 92 height 23
click at [466, 214] on html "On2Cook India Pvt. Ltd. Contacts People Marketing Workflows Campaigns Sales Pip…" at bounding box center [355, 153] width 710 height 306
click at [466, 292] on div "grid" at bounding box center [493, 294] width 92 height 23
type textarea "**********"
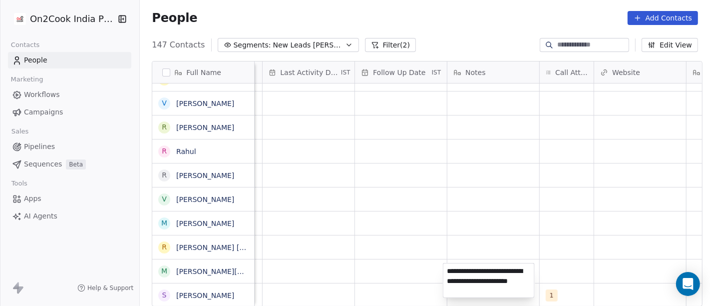
click at [396, 232] on html "On2Cook India Pvt. Ltd. Contacts People Marketing Workflows Campaigns Sales Pip…" at bounding box center [355, 153] width 710 height 306
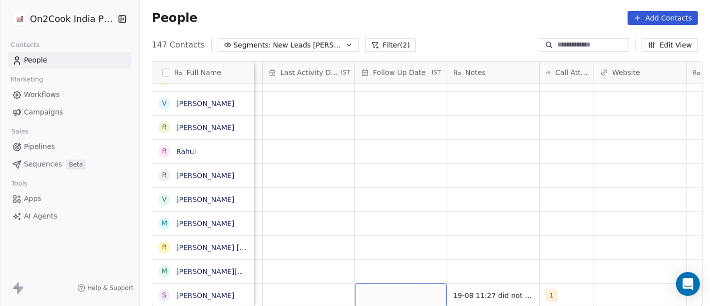
click at [392, 291] on div "grid" at bounding box center [401, 294] width 92 height 23
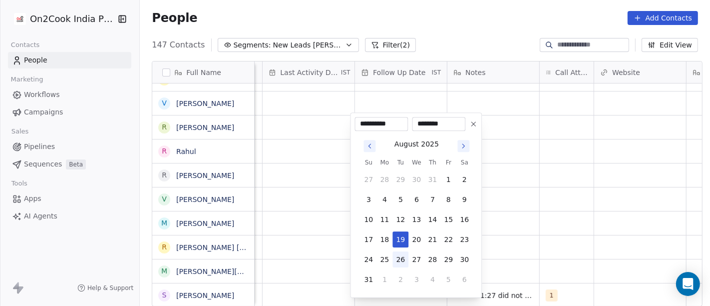
click at [399, 257] on button "26" at bounding box center [400, 259] width 16 height 16
type input "**********"
click at [545, 232] on html "On2Cook India Pvt. Ltd. Contacts People Marketing Workflows Campaigns Sales Pip…" at bounding box center [355, 153] width 710 height 306
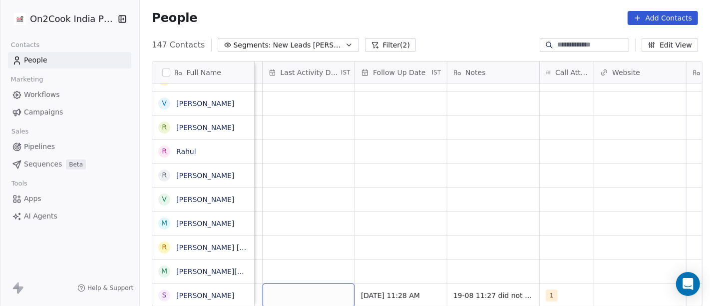
click at [307, 290] on div "grid" at bounding box center [309, 294] width 92 height 23
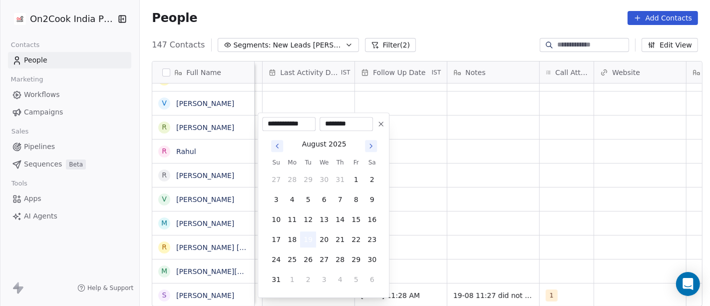
click at [305, 239] on button "19" at bounding box center [308, 239] width 16 height 16
click at [510, 226] on html "On2Cook India Pvt. Ltd. Contacts People Marketing Workflows Campaigns Sales Pip…" at bounding box center [355, 153] width 710 height 306
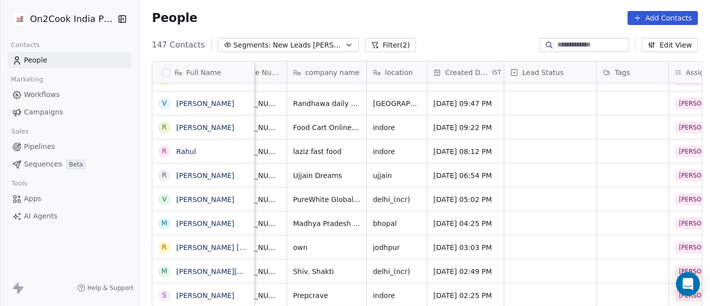
scroll to position [8, 97]
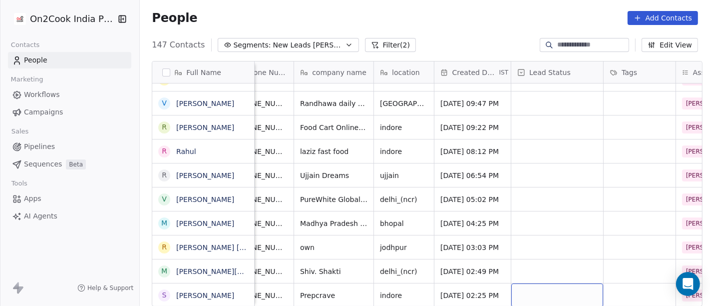
click at [522, 284] on div "grid" at bounding box center [557, 294] width 92 height 23
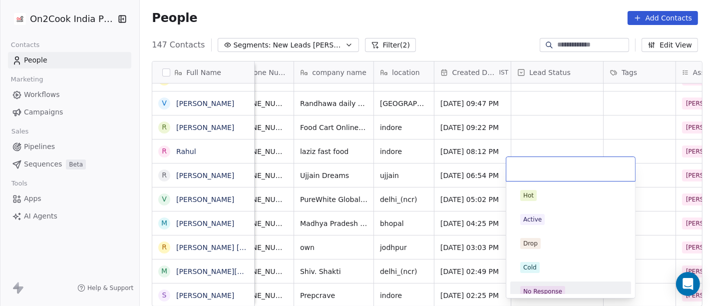
click at [549, 288] on div "No Response" at bounding box center [542, 291] width 39 height 9
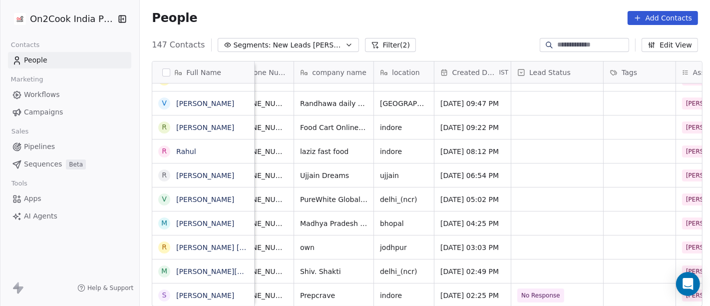
scroll to position [8, 0]
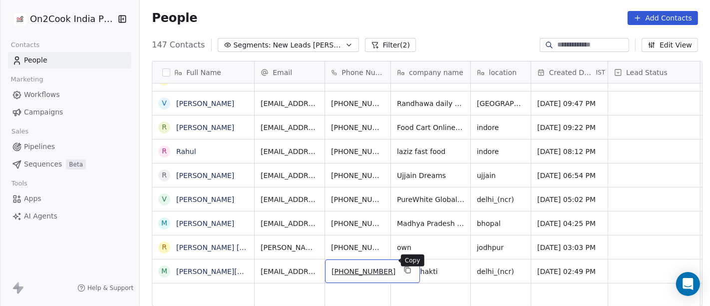
click at [403, 266] on icon "grid" at bounding box center [407, 270] width 8 height 8
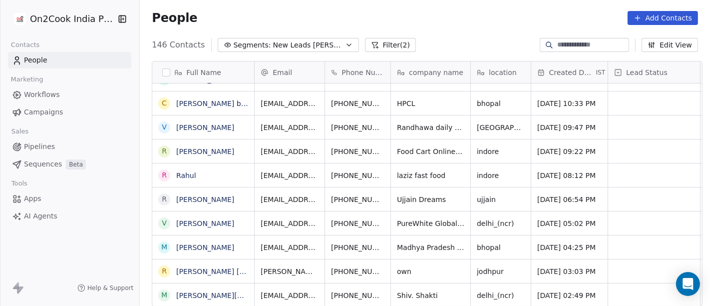
scroll to position [3276, 0]
click at [420, 11] on div "People Add Contacts" at bounding box center [425, 18] width 546 height 14
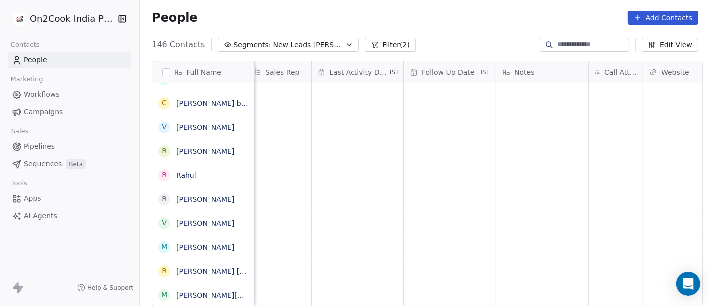
scroll to position [8, 576]
click at [623, 290] on div "grid" at bounding box center [615, 294] width 54 height 23
click at [599, 287] on div "grid" at bounding box center [615, 294] width 54 height 23
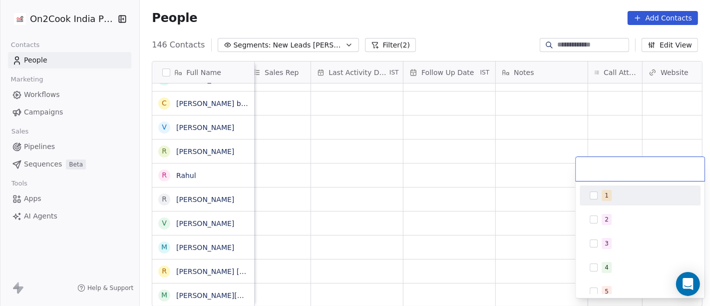
click at [594, 193] on button "Suggestions" at bounding box center [594, 195] width 8 height 8
click at [447, 10] on html "On2Cook India Pvt. Ltd. Contacts People Marketing Workflows Campaigns Sales Pip…" at bounding box center [355, 153] width 710 height 306
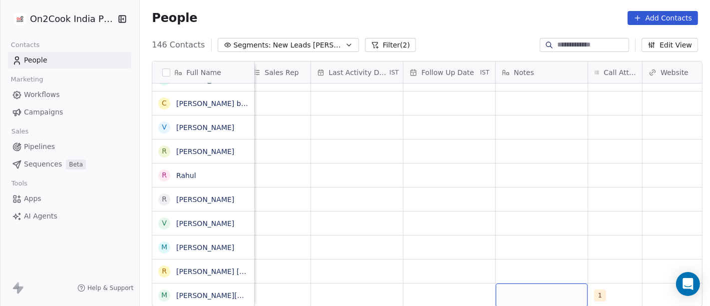
click at [532, 283] on div "grid" at bounding box center [542, 294] width 92 height 23
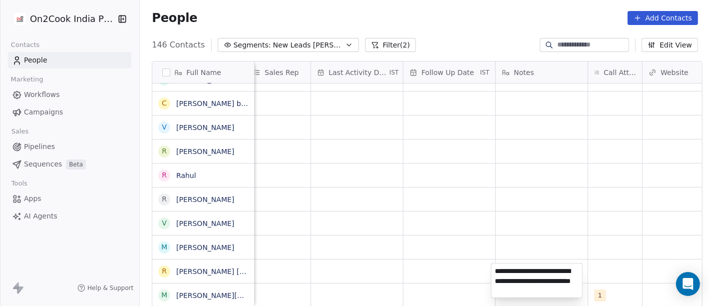
click at [518, 295] on textarea "**********" at bounding box center [536, 280] width 91 height 34
type textarea "**********"
click at [544, 212] on html "On2Cook India Pvt. Ltd. Contacts People Marketing Workflows Campaigns Sales Pip…" at bounding box center [355, 153] width 710 height 306
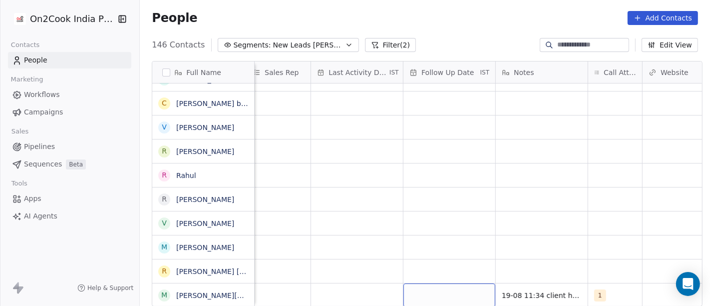
click at [432, 286] on div "grid" at bounding box center [449, 294] width 92 height 23
click at [445, 283] on div "grid" at bounding box center [449, 294] width 92 height 23
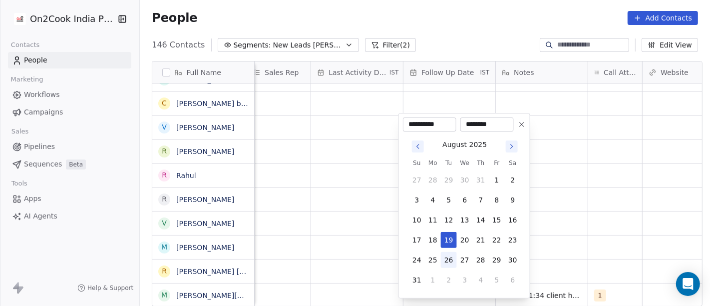
click at [449, 263] on button "26" at bounding box center [449, 260] width 16 height 16
type input "**********"
click at [567, 234] on html "On2Cook India Pvt. Ltd. Contacts People Marketing Workflows Campaigns Sales Pip…" at bounding box center [355, 153] width 710 height 306
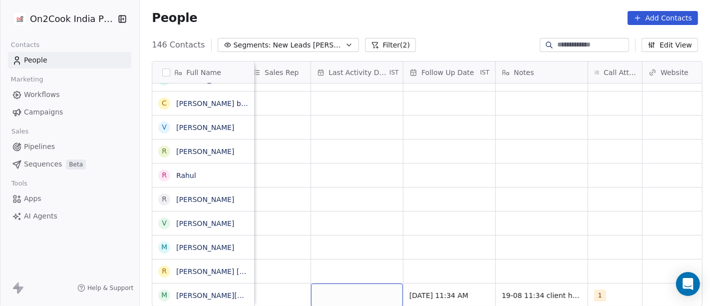
click at [372, 287] on div "grid" at bounding box center [357, 294] width 92 height 23
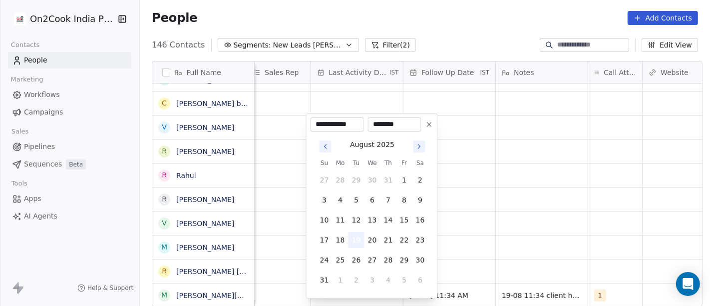
click at [355, 242] on button "19" at bounding box center [357, 240] width 16 height 16
click at [474, 226] on html "On2Cook India Pvt. Ltd. Contacts People Marketing Workflows Campaigns Sales Pip…" at bounding box center [355, 153] width 710 height 306
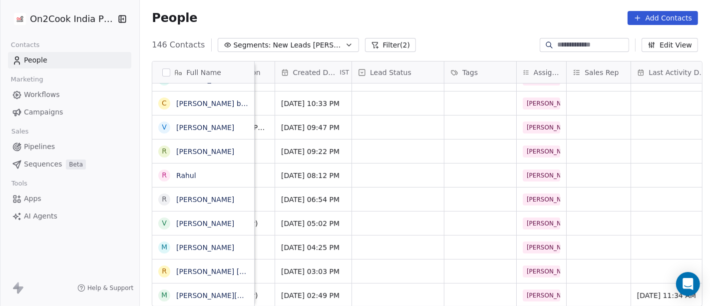
scroll to position [8, 255]
click at [411, 283] on div "grid" at bounding box center [399, 294] width 92 height 23
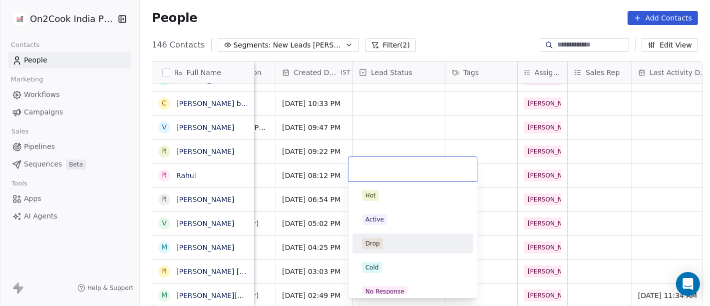
click at [605, 230] on html "On2Cook India Pvt. Ltd. Contacts People Marketing Workflows Campaigns Sales Pip…" at bounding box center [355, 153] width 710 height 306
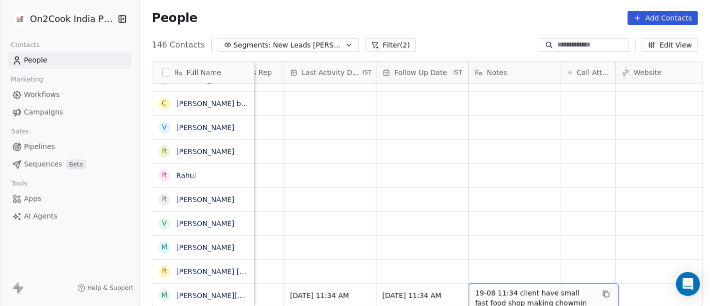
scroll to position [8, 603]
click at [586, 291] on span "19-08 11:34 client have small fast food shop making chowmin asked details on WA" at bounding box center [534, 308] width 119 height 40
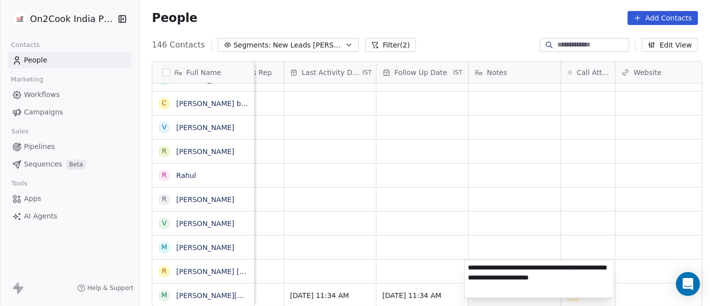
click at [560, 216] on html "On2Cook India Pvt. Ltd. Contacts People Marketing Workflows Campaigns Sales Pip…" at bounding box center [355, 153] width 710 height 306
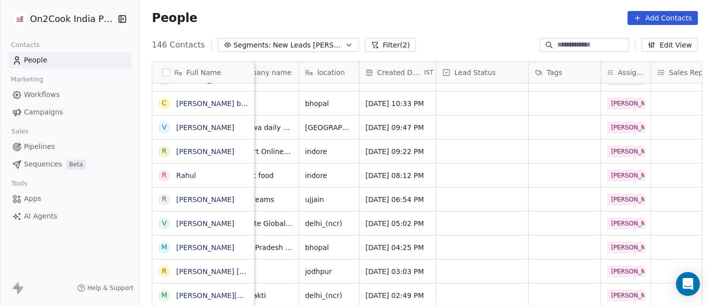
scroll to position [8, 171]
click at [466, 285] on div "grid" at bounding box center [483, 294] width 92 height 23
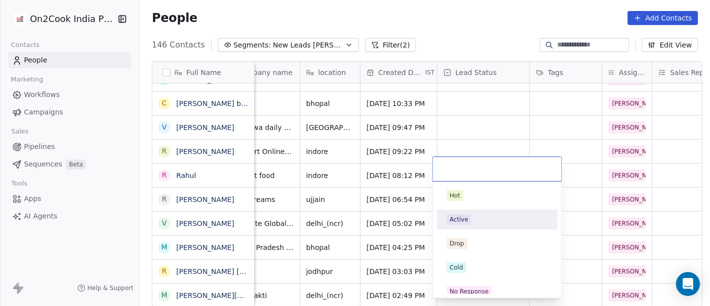
click at [460, 219] on div "Active" at bounding box center [459, 219] width 18 height 9
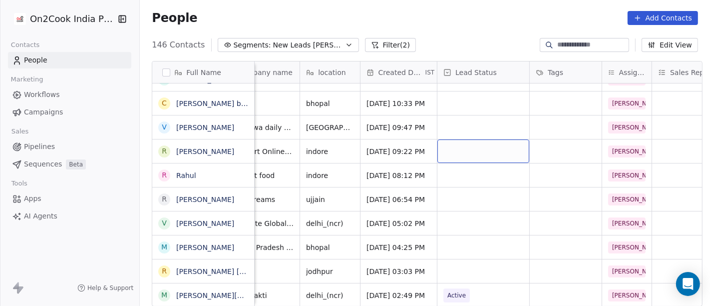
scroll to position [8, 0]
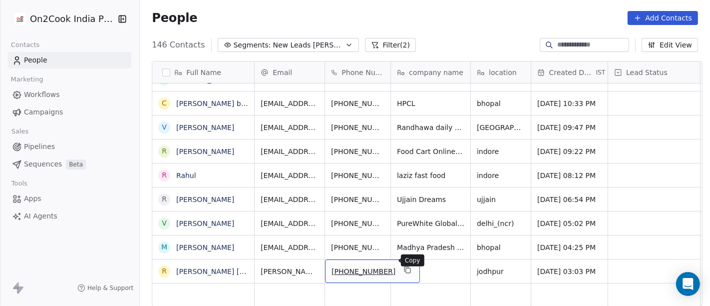
click at [406, 268] on icon "grid" at bounding box center [408, 270] width 4 height 4
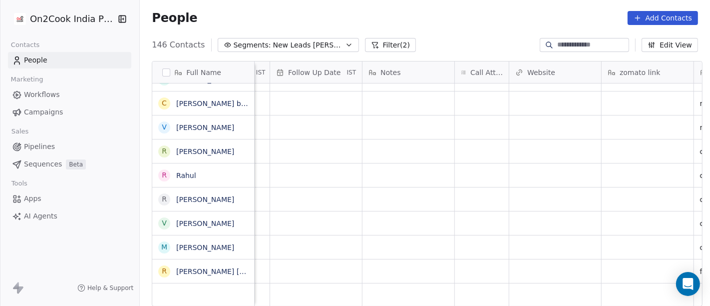
scroll to position [8, 710]
click at [471, 269] on div "grid" at bounding box center [481, 270] width 54 height 23
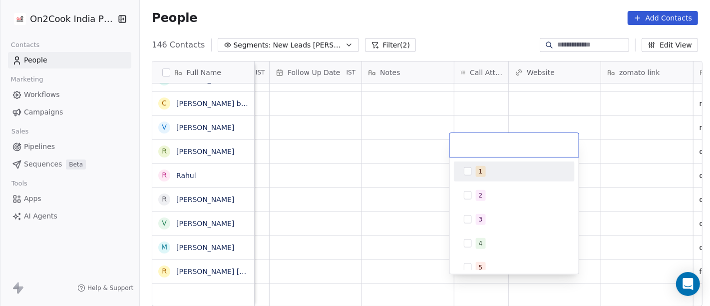
click at [468, 167] on button "Suggestions" at bounding box center [468, 171] width 8 height 8
click at [439, 23] on html "On2Cook India Pvt. Ltd. Contacts People Marketing Workflows Campaigns Sales Pip…" at bounding box center [355, 153] width 710 height 306
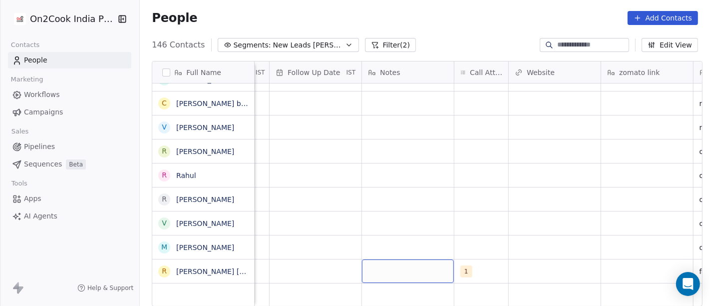
click at [378, 261] on div "grid" at bounding box center [408, 270] width 92 height 23
type textarea "**********"
click at [426, 219] on html "On2Cook India Pvt. Ltd. Contacts People Marketing Workflows Campaigns Sales Pip…" at bounding box center [355, 153] width 710 height 306
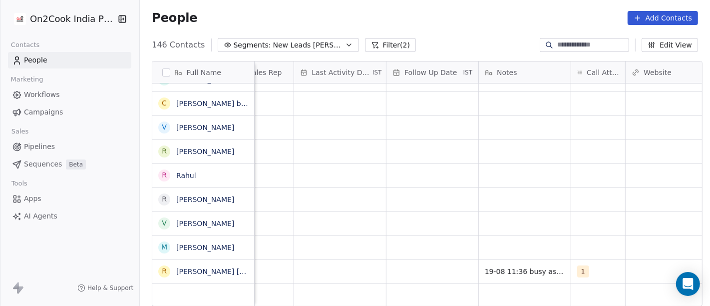
scroll to position [8, 593]
click at [411, 261] on div "grid" at bounding box center [432, 270] width 92 height 23
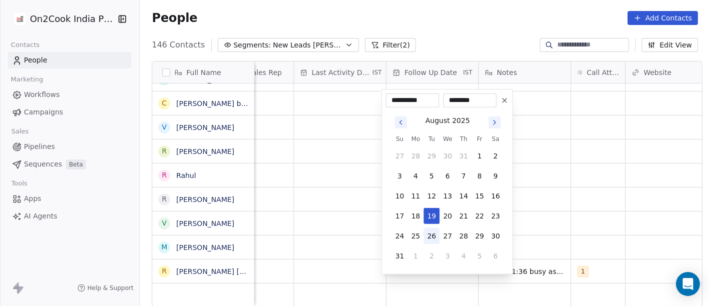
click at [428, 238] on button "26" at bounding box center [432, 236] width 16 height 16
type input "**********"
click at [598, 177] on html "On2Cook India Pvt. Ltd. Contacts People Marketing Workflows Campaigns Sales Pip…" at bounding box center [355, 153] width 710 height 306
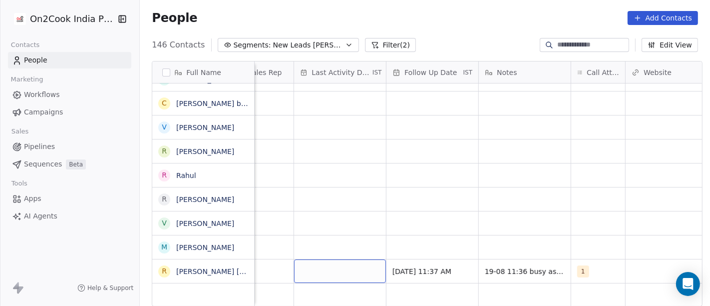
click at [351, 265] on div "grid" at bounding box center [340, 270] width 92 height 23
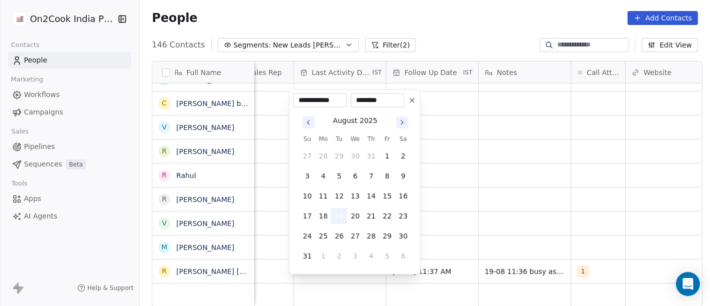
click at [340, 216] on button "19" at bounding box center [340, 216] width 16 height 16
click at [522, 202] on html "On2Cook India Pvt. Ltd. Contacts People Marketing Workflows Campaigns Sales Pip…" at bounding box center [355, 153] width 710 height 306
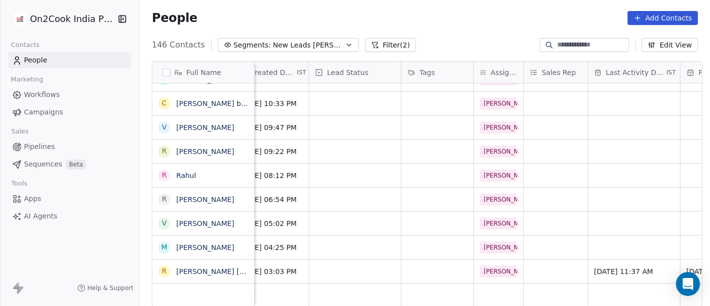
scroll to position [8, 298]
click at [363, 259] on div "grid" at bounding box center [356, 270] width 92 height 23
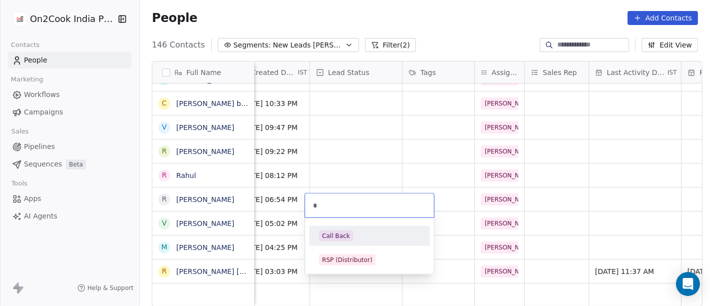
type input "*"
click at [359, 233] on div "Call Back" at bounding box center [369, 235] width 101 height 11
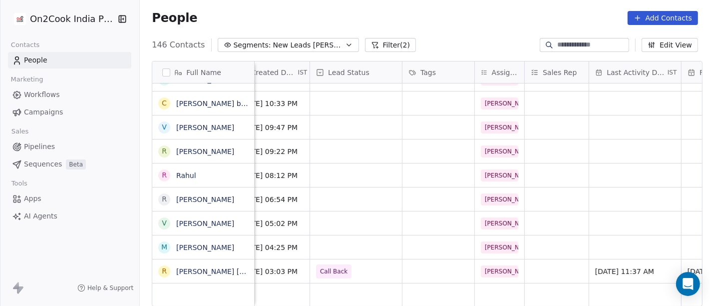
click at [431, 16] on div "People Add Contacts" at bounding box center [425, 18] width 546 height 14
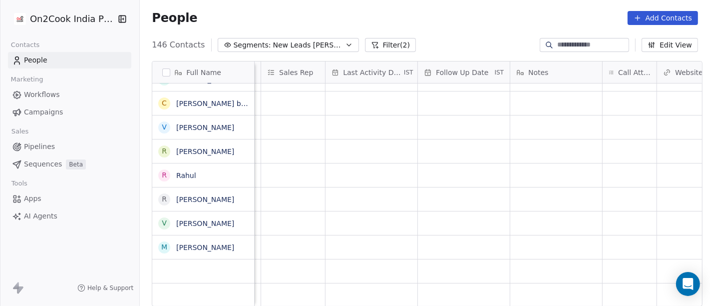
scroll to position [8, 0]
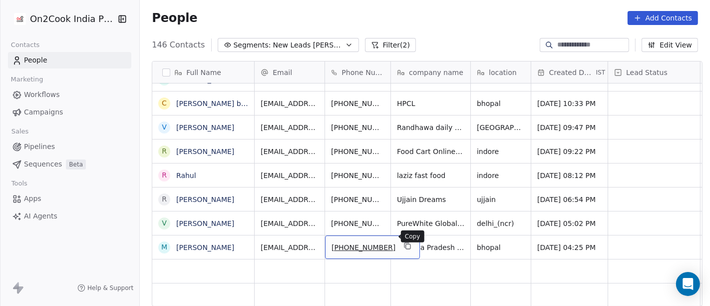
click at [403, 242] on icon "grid" at bounding box center [407, 246] width 8 height 8
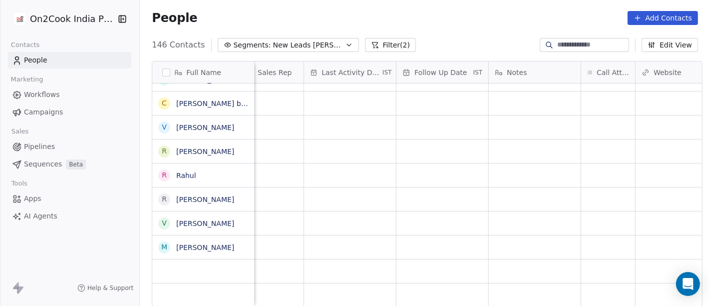
scroll to position [8, 594]
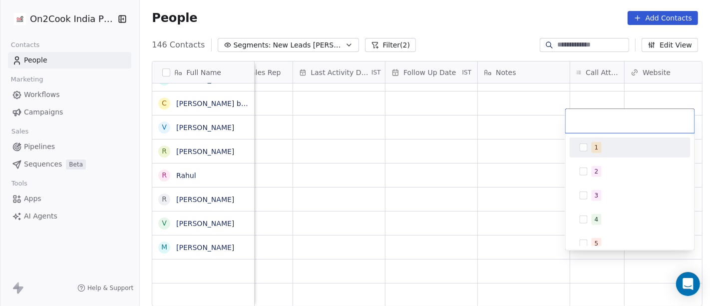
click at [588, 139] on div "1" at bounding box center [630, 147] width 113 height 16
click at [492, 158] on html "On2Cook India Pvt. Ltd. Contacts People Marketing Workflows Campaigns Sales Pip…" at bounding box center [355, 153] width 710 height 306
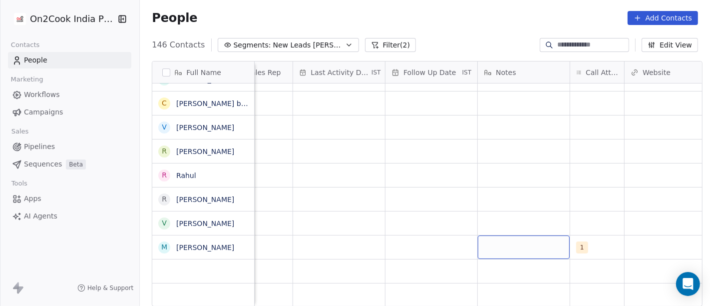
click at [494, 239] on div "grid" at bounding box center [524, 246] width 92 height 23
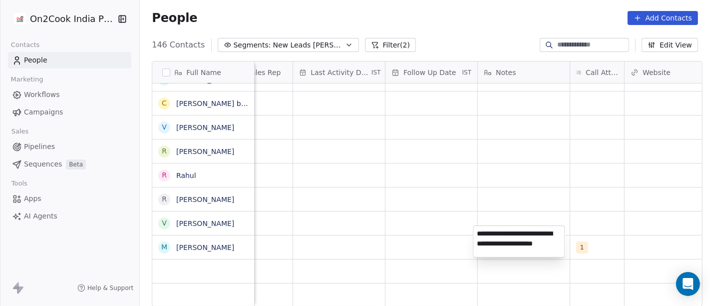
type textarea "**********"
click at [511, 153] on html "On2Cook India Pvt. Ltd. Contacts People Marketing Workflows Campaigns Sales Pip…" at bounding box center [355, 153] width 710 height 306
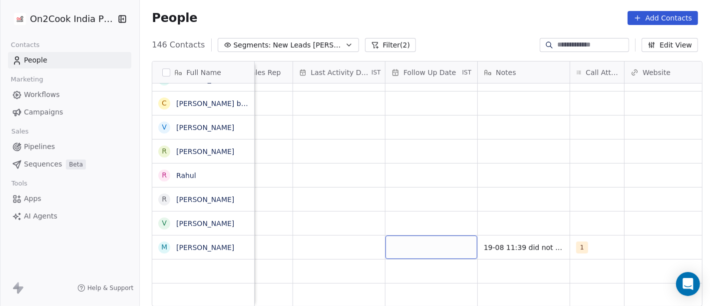
click at [405, 235] on div "grid" at bounding box center [431, 246] width 92 height 23
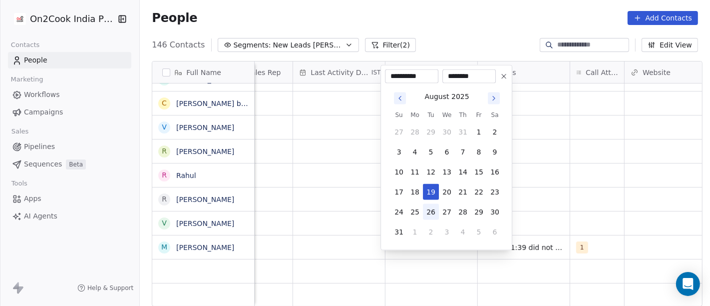
click at [430, 211] on button "26" at bounding box center [431, 212] width 16 height 16
type input "**********"
click at [539, 198] on html "On2Cook India Pvt. Ltd. Contacts People Marketing Workflows Campaigns Sales Pip…" at bounding box center [355, 153] width 710 height 306
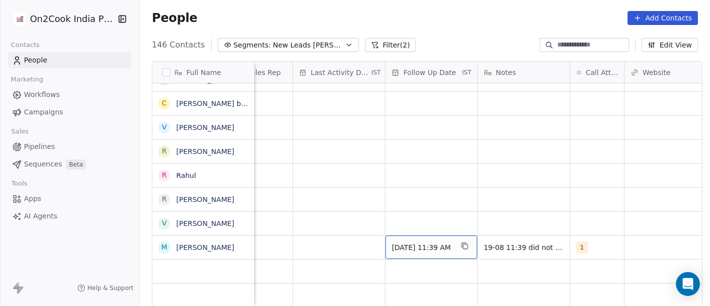
click at [421, 242] on span "26/08/2025 11:39 AM" at bounding box center [422, 247] width 61 height 10
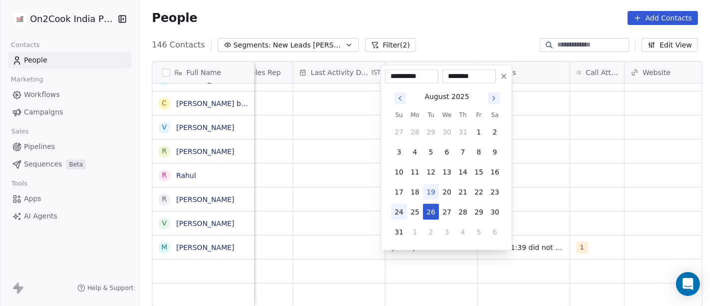
click at [396, 206] on button "24" at bounding box center [399, 212] width 16 height 16
type input "**********"
click at [596, 192] on html "On2Cook India Pvt. Ltd. Contacts People Marketing Workflows Campaigns Sales Pip…" at bounding box center [355, 153] width 710 height 306
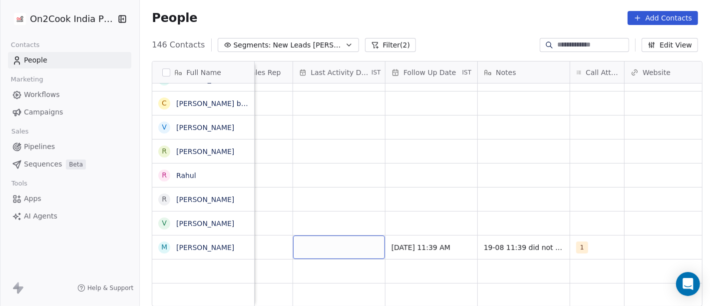
click at [337, 238] on div "grid" at bounding box center [339, 246] width 92 height 23
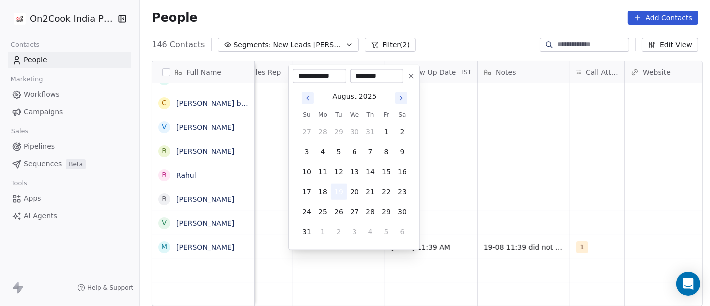
click at [339, 190] on button "19" at bounding box center [339, 192] width 16 height 16
click at [533, 183] on html "On2Cook India Pvt. Ltd. Contacts People Marketing Workflows Campaigns Sales Pip…" at bounding box center [355, 153] width 710 height 306
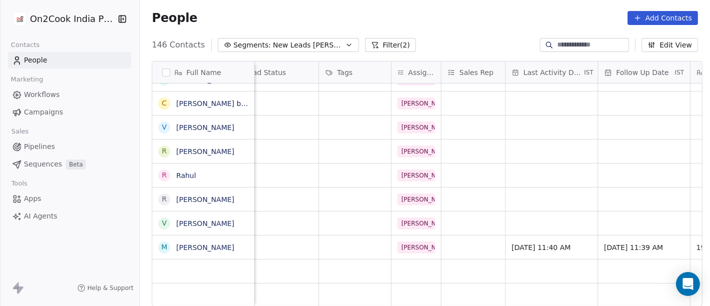
scroll to position [8, 193]
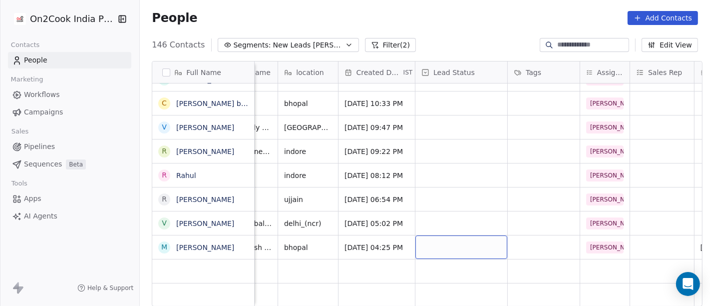
click at [470, 235] on div "grid" at bounding box center [461, 246] width 92 height 23
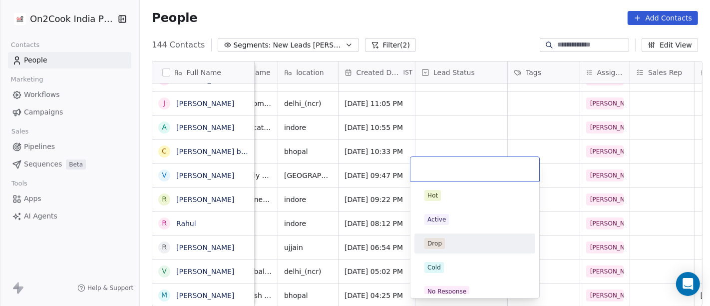
scroll to position [277, 0]
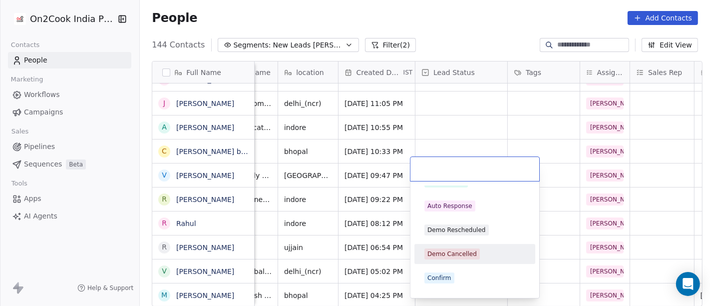
click at [627, 153] on html "On2Cook India Pvt. Ltd. Contacts People Marketing Workflows Campaigns Sales Pip…" at bounding box center [355, 153] width 710 height 306
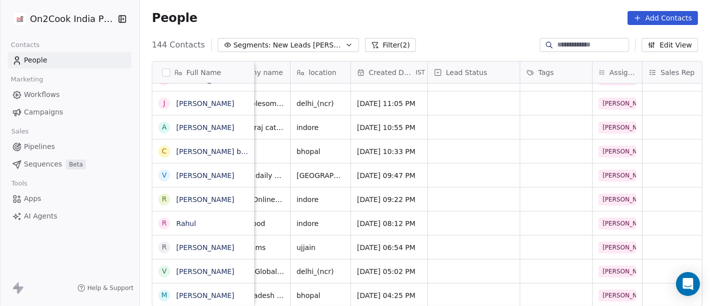
scroll to position [8, 182]
click at [467, 283] on div "grid" at bounding box center [472, 294] width 92 height 23
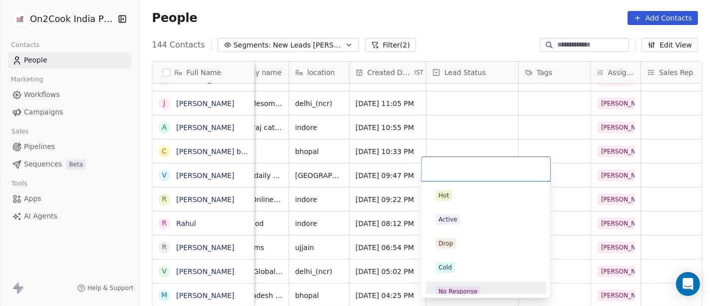
click at [452, 285] on div "No Response" at bounding box center [485, 291] width 113 height 16
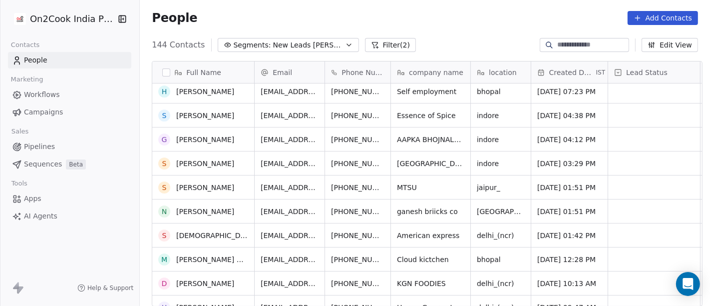
scroll to position [2895, 0]
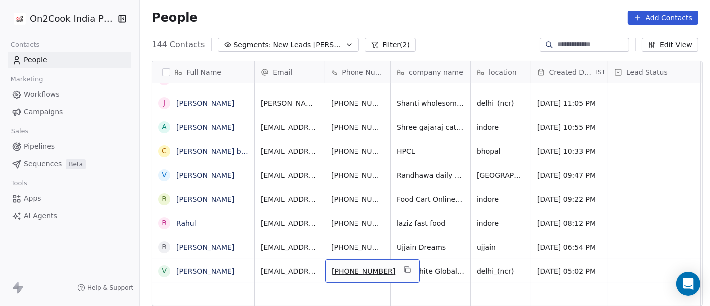
click at [397, 259] on div "+919650894902" at bounding box center [372, 270] width 95 height 23
click at [403, 266] on icon "grid" at bounding box center [407, 270] width 8 height 8
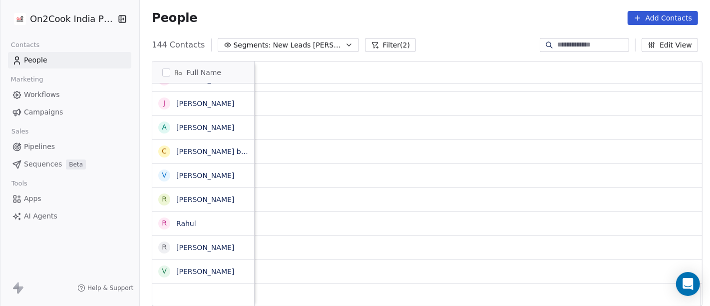
scroll to position [8, 695]
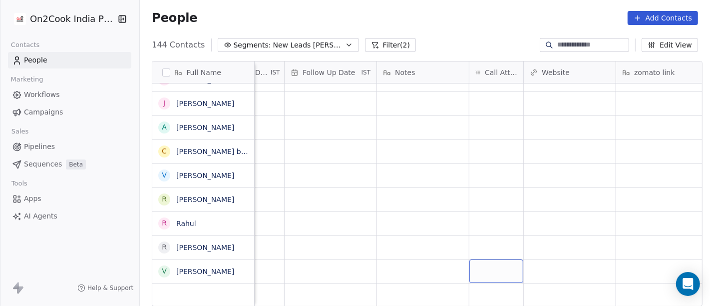
click at [482, 264] on div "grid" at bounding box center [496, 270] width 54 height 23
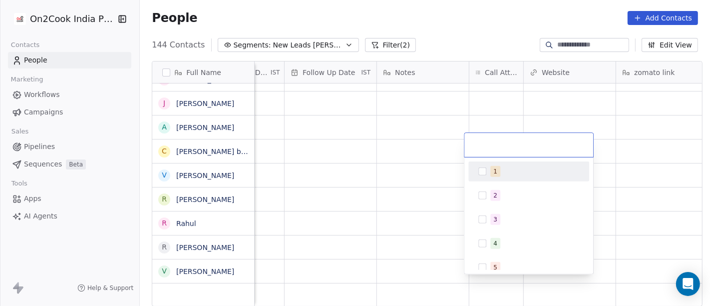
click at [502, 175] on div "1" at bounding box center [534, 171] width 89 height 11
click at [419, 142] on html "On2Cook India Pvt. Ltd. Contacts People Marketing Workflows Campaigns Sales Pip…" at bounding box center [355, 153] width 710 height 306
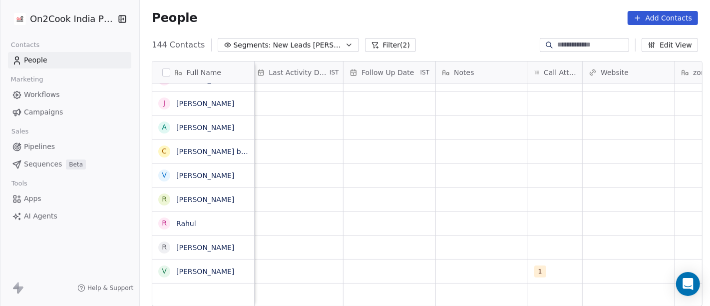
scroll to position [8, 631]
click at [480, 260] on div "grid" at bounding box center [487, 270] width 92 height 23
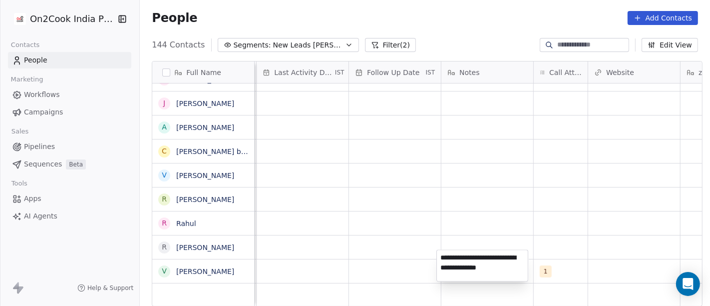
type textarea "**********"
click at [500, 212] on html "On2Cook India Pvt. Ltd. Contacts People Marketing Workflows Campaigns Sales Pip…" at bounding box center [355, 153] width 710 height 306
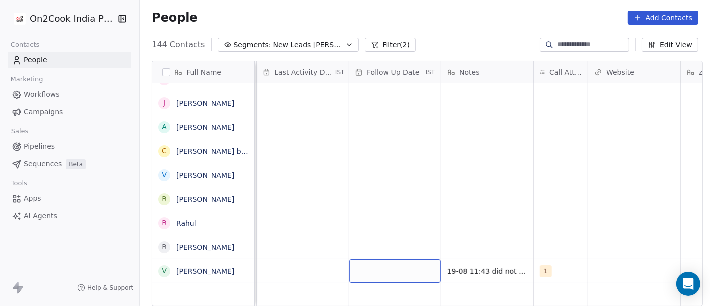
click at [392, 261] on div "grid" at bounding box center [395, 270] width 92 height 23
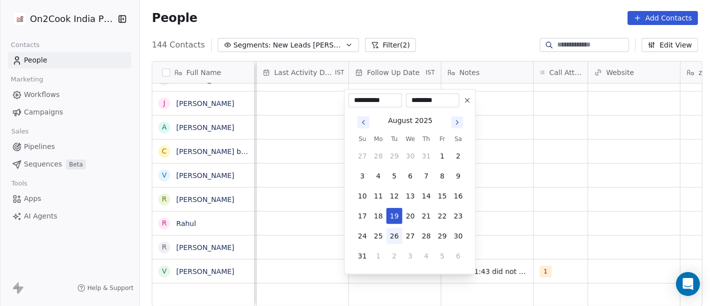
click at [390, 235] on button "26" at bounding box center [394, 236] width 16 height 16
type input "**********"
click at [528, 211] on html "On2Cook India Pvt. Ltd. Contacts People Marketing Workflows Campaigns Sales Pip…" at bounding box center [355, 153] width 710 height 306
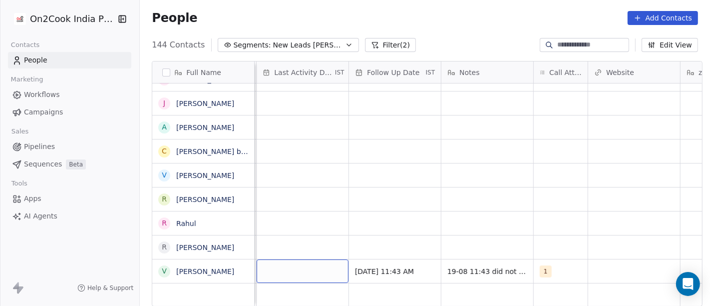
click at [281, 259] on div "grid" at bounding box center [303, 270] width 92 height 23
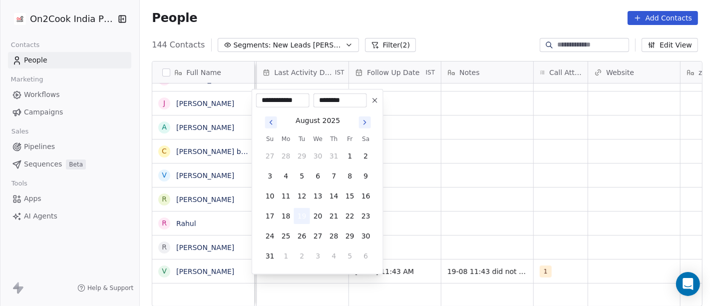
click at [302, 212] on button "19" at bounding box center [302, 216] width 16 height 16
click at [466, 200] on html "On2Cook India Pvt. Ltd. Contacts People Marketing Workflows Campaigns Sales Pip…" at bounding box center [355, 153] width 710 height 306
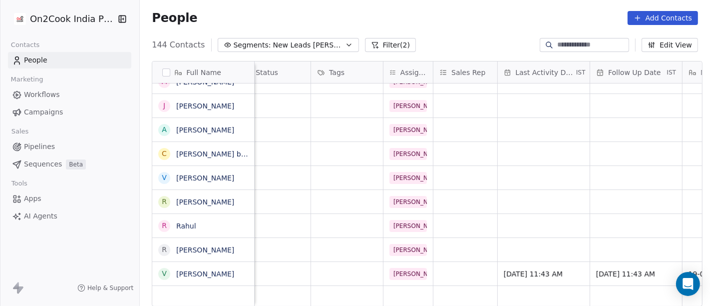
scroll to position [8, 318]
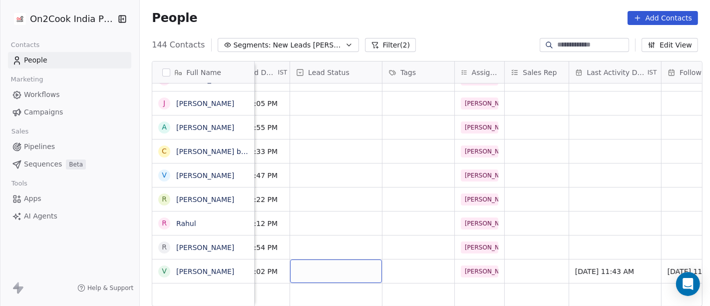
click at [308, 259] on div "grid" at bounding box center [336, 270] width 92 height 23
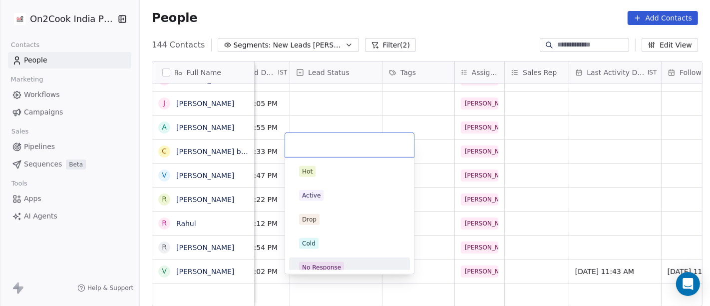
click at [333, 266] on div "No Response" at bounding box center [321, 267] width 39 height 9
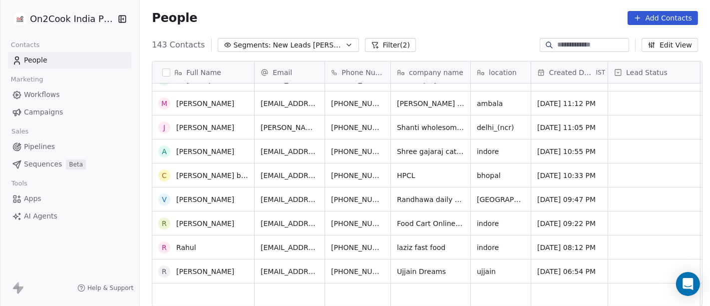
scroll to position [3204, 0]
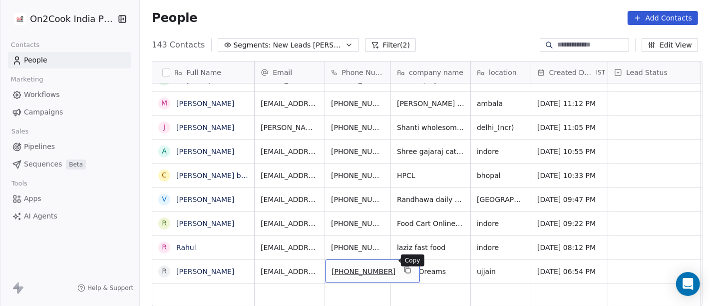
click at [403, 266] on icon "grid" at bounding box center [407, 270] width 8 height 8
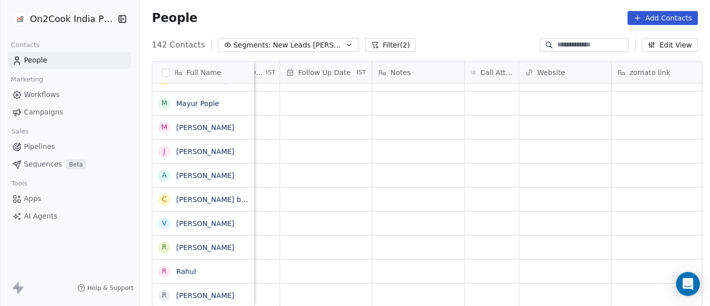
scroll to position [8, 699]
click at [472, 283] on div "grid" at bounding box center [492, 294] width 54 height 23
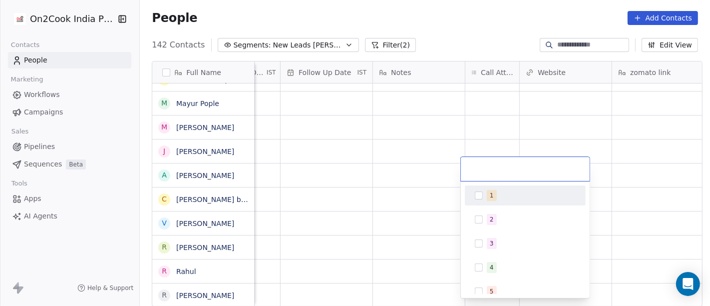
click at [483, 183] on div "1 2 3 4 5 6 7 8 9 10" at bounding box center [525, 239] width 129 height 116
click at [481, 187] on div "1" at bounding box center [525, 195] width 113 height 16
click at [433, 203] on html "On2Cook India Pvt. Ltd. Contacts People Marketing Workflows Campaigns Sales Pip…" at bounding box center [355, 153] width 710 height 306
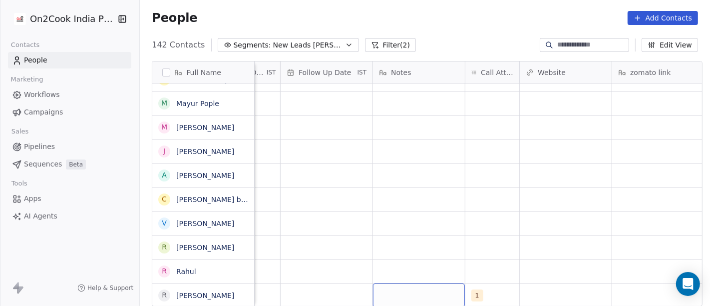
click at [411, 290] on div "grid" at bounding box center [419, 294] width 92 height 23
type textarea "**********"
click at [452, 220] on html "On2Cook India Pvt. Ltd. Contacts People Marketing Workflows Campaigns Sales Pip…" at bounding box center [355, 153] width 710 height 306
click at [334, 288] on div "grid" at bounding box center [327, 294] width 92 height 23
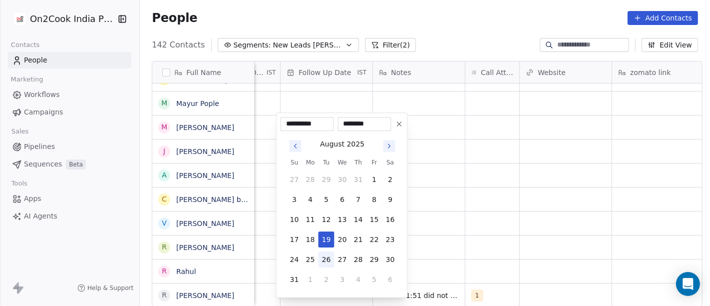
click at [329, 254] on button "26" at bounding box center [327, 259] width 16 height 16
click at [288, 262] on button "24" at bounding box center [295, 259] width 16 height 16
type input "**********"
click at [468, 229] on html "On2Cook India Pvt. Ltd. Contacts People Marketing Workflows Campaigns Sales Pip…" at bounding box center [355, 153] width 710 height 306
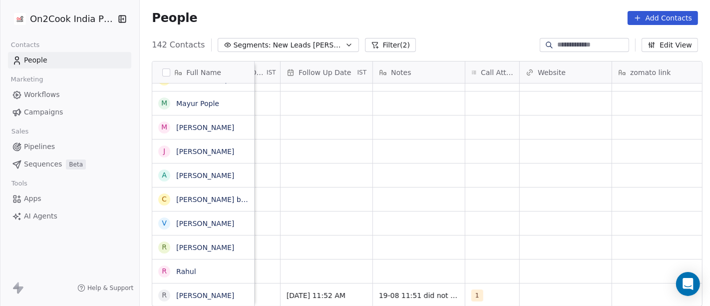
scroll to position [8, 557]
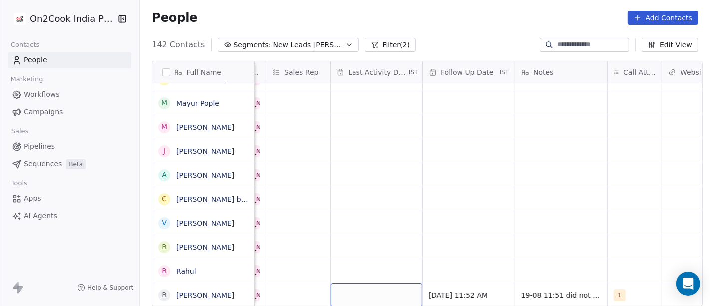
click at [385, 290] on div "grid" at bounding box center [377, 294] width 92 height 23
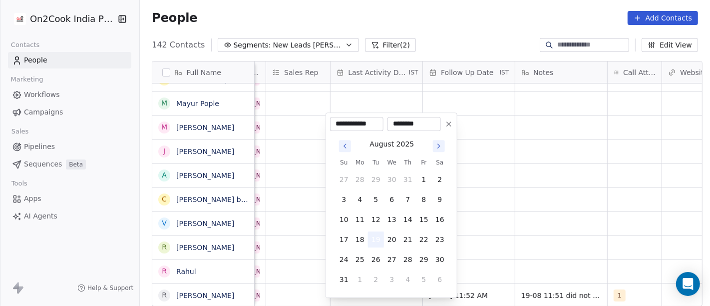
click at [374, 240] on button "19" at bounding box center [376, 239] width 16 height 16
click at [537, 229] on html "On2Cook India Pvt. Ltd. Contacts People Marketing Workflows Campaigns Sales Pip…" at bounding box center [355, 153] width 710 height 306
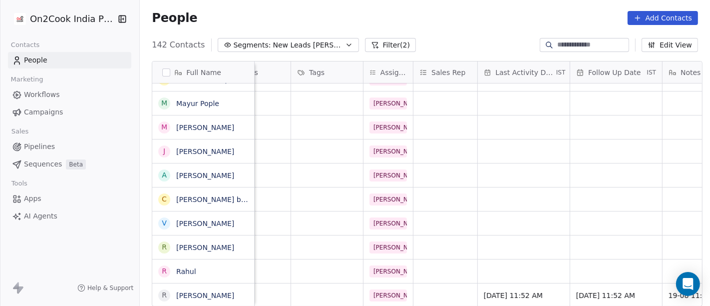
scroll to position [8, 210]
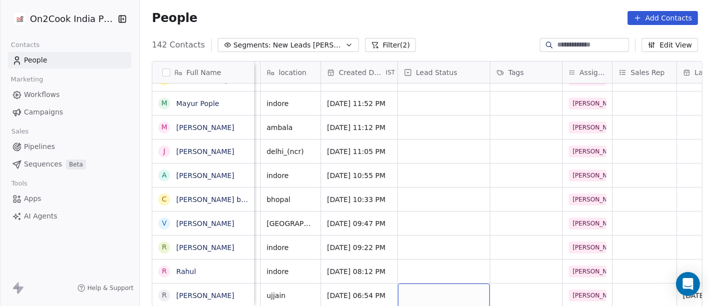
click at [423, 283] on div "grid" at bounding box center [444, 294] width 92 height 23
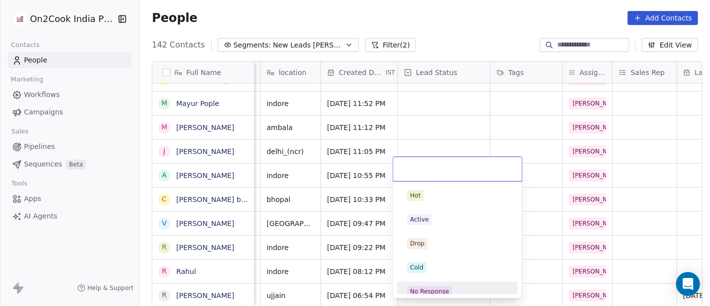
click at [448, 286] on span "No Response" at bounding box center [429, 291] width 45 height 11
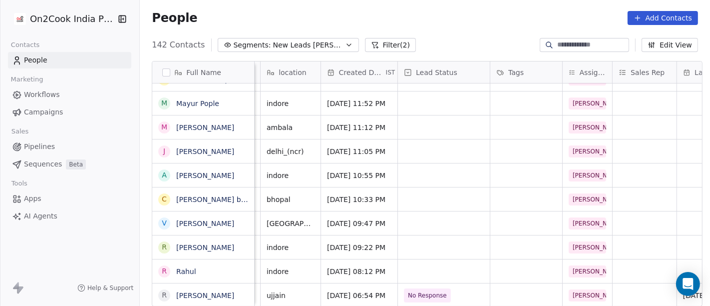
click at [437, 37] on div "142 Contacts Segments: New Leads Salim Filter (2) Edit View" at bounding box center [425, 45] width 570 height 16
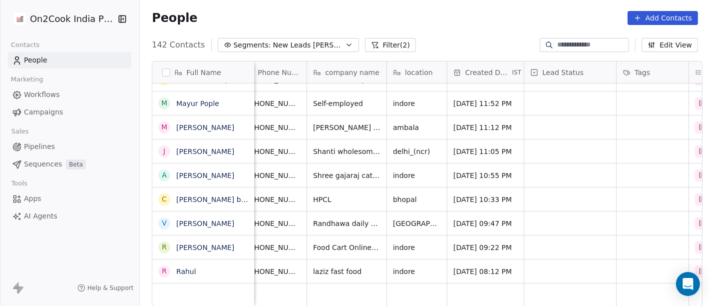
scroll to position [8, 0]
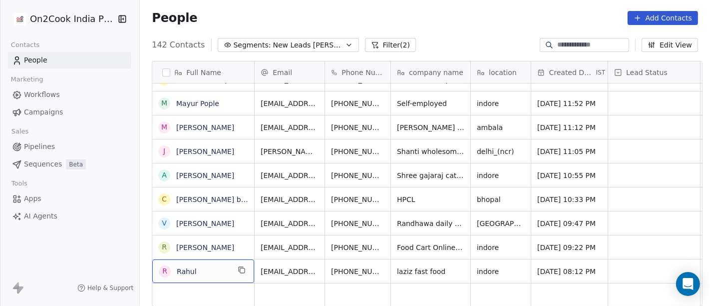
click at [212, 266] on span "Rahul" at bounding box center [203, 271] width 53 height 10
type textarea "**********"
click at [419, 261] on html "On2Cook India Pvt. Ltd. Contacts People Marketing Workflows Campaigns Sales Pip…" at bounding box center [355, 153] width 710 height 306
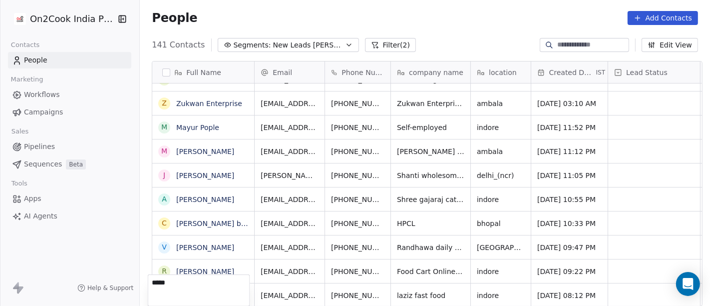
scroll to position [3156, 0]
type textarea "**********"
click at [421, 25] on html "On2Cook India Pvt. Ltd. Contacts People Marketing Workflows Campaigns Sales Pip…" at bounding box center [355, 153] width 710 height 306
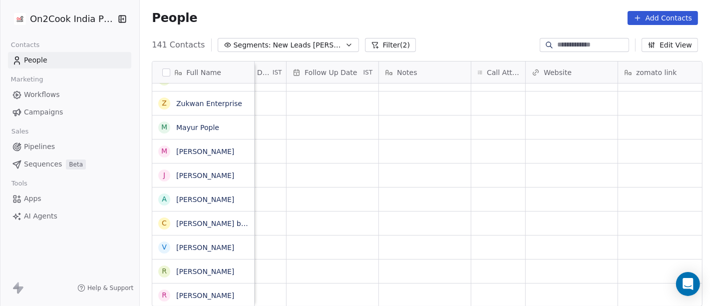
scroll to position [8, 683]
click at [513, 290] on div "grid" at bounding box center [508, 294] width 54 height 23
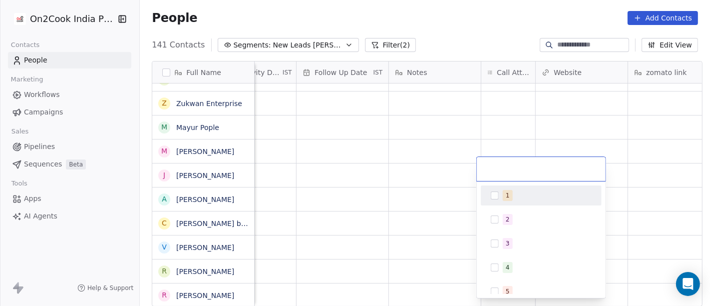
click at [509, 199] on span "1" at bounding box center [508, 195] width 10 height 11
click at [448, 11] on html "On2Cook India Pvt. Ltd. Contacts People Marketing Workflows Campaigns Sales Pip…" at bounding box center [355, 153] width 710 height 306
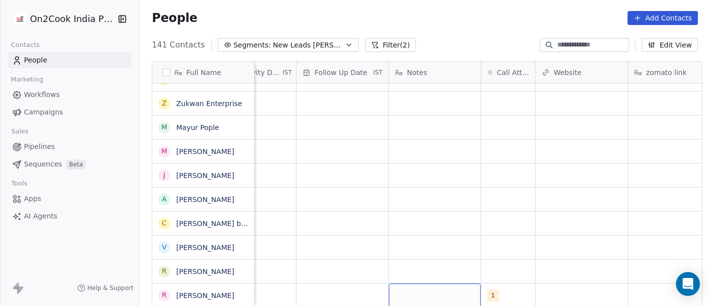
click at [435, 285] on div "grid" at bounding box center [435, 294] width 92 height 23
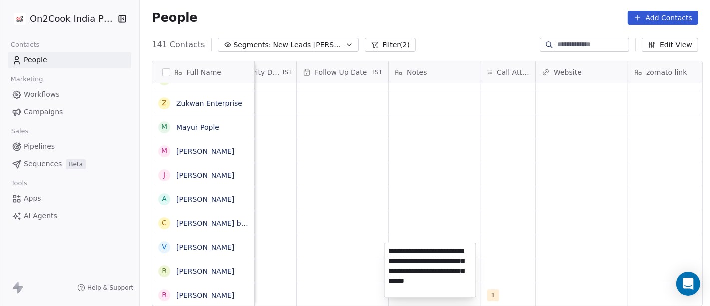
click at [419, 280] on textarea "**********" at bounding box center [430, 270] width 91 height 54
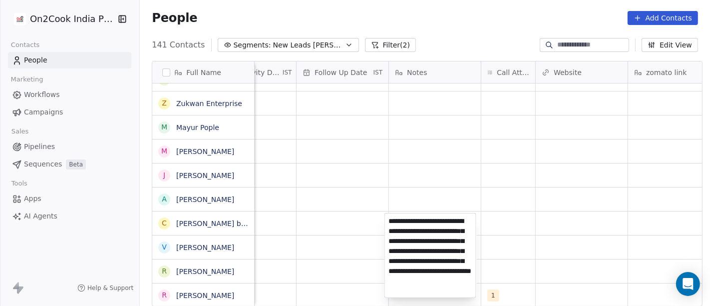
type textarea "**********"
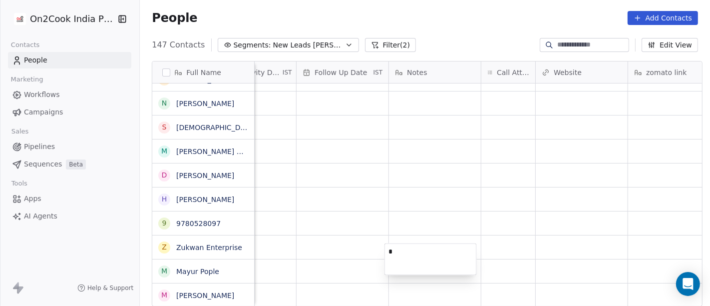
scroll to position [3186, 0]
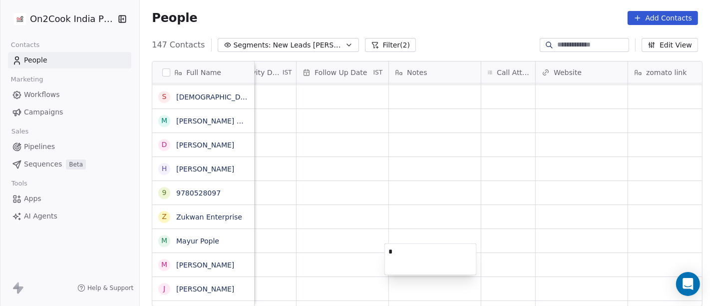
type textarea "*"
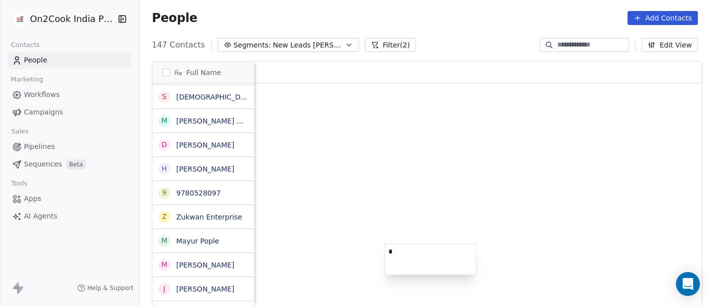
scroll to position [261, 566]
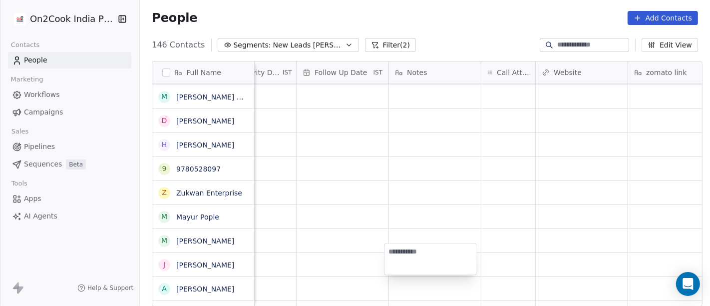
click at [385, 201] on html "On2Cook India Pvt. Ltd. Contacts People Marketing Workflows Campaigns Sales Pip…" at bounding box center [355, 153] width 710 height 306
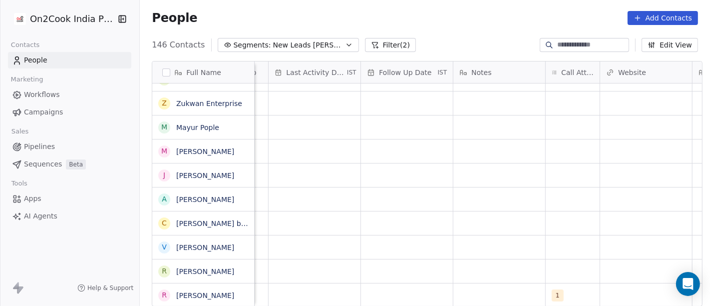
scroll to position [8, 618]
click at [480, 286] on div "grid" at bounding box center [500, 294] width 92 height 23
type textarea "*"
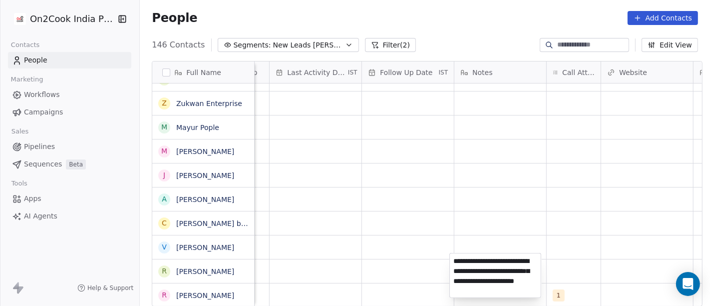
click at [512, 290] on textarea "**********" at bounding box center [495, 275] width 91 height 44
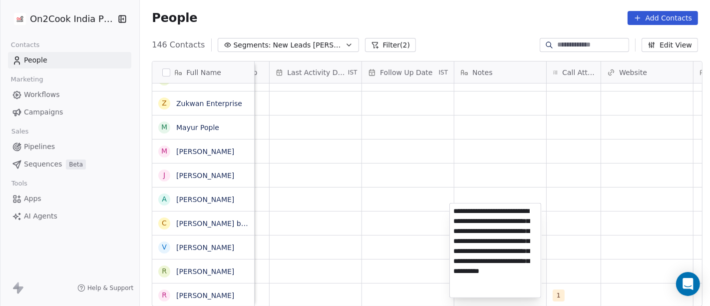
type textarea "**********"
click at [334, 266] on html "On2Cook India Pvt. Ltd. Contacts People Marketing Workflows Campaigns Sales Pip…" at bounding box center [355, 153] width 710 height 306
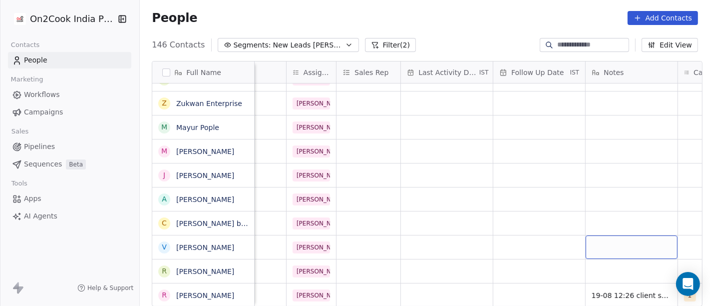
scroll to position [8, 487]
click at [511, 287] on div "grid" at bounding box center [539, 294] width 92 height 23
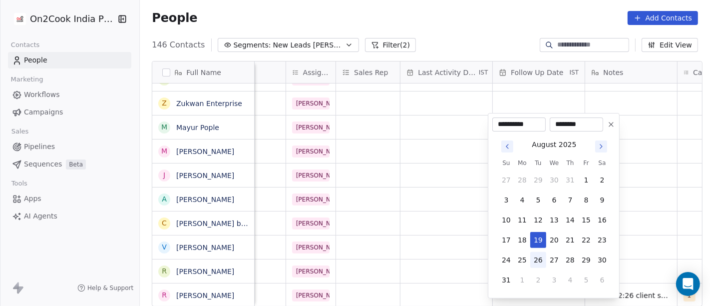
click at [535, 262] on button "26" at bounding box center [538, 260] width 16 height 16
click at [611, 126] on icon at bounding box center [611, 124] width 8 height 8
type input "**********"
type input "********"
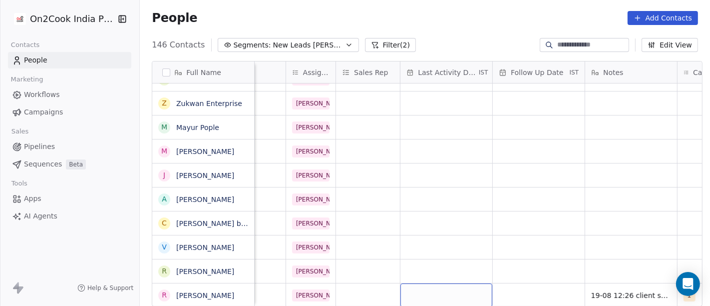
click at [417, 285] on div "grid" at bounding box center [446, 294] width 92 height 23
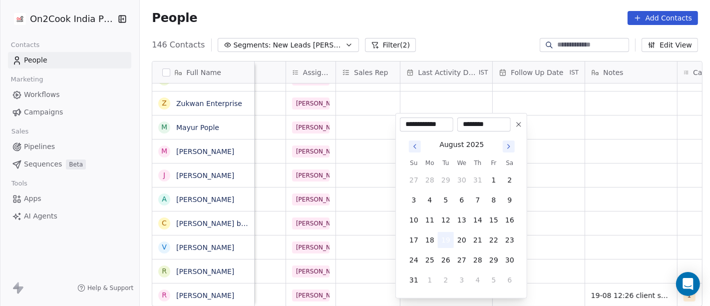
click at [452, 237] on button "19" at bounding box center [446, 240] width 16 height 16
click at [686, 206] on html "On2Cook India Pvt. Ltd. Contacts People Marketing Workflows Campaigns Sales Pip…" at bounding box center [355, 153] width 710 height 306
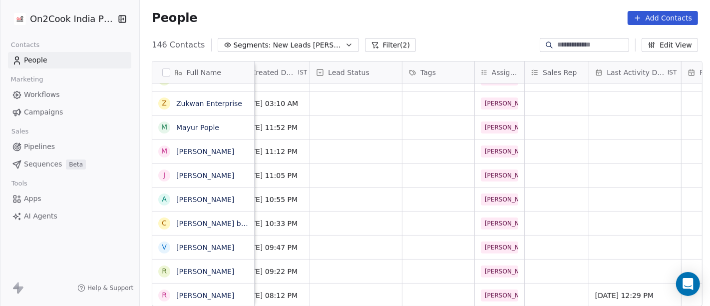
scroll to position [8, 271]
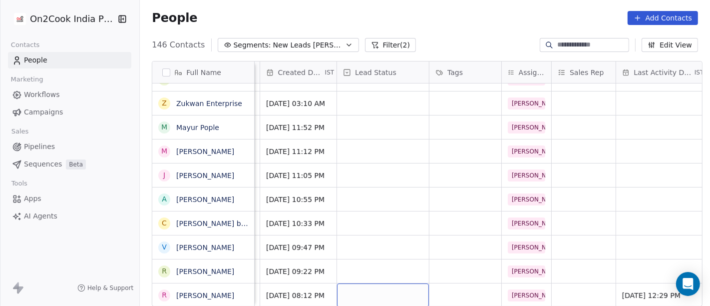
click at [349, 283] on div "grid" at bounding box center [383, 294] width 92 height 23
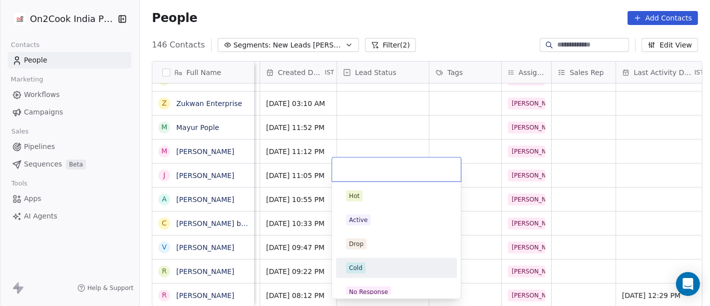
click at [353, 264] on div "Cold" at bounding box center [355, 267] width 13 height 9
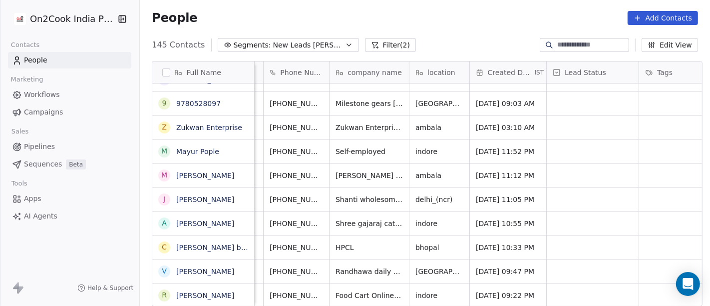
scroll to position [8, 0]
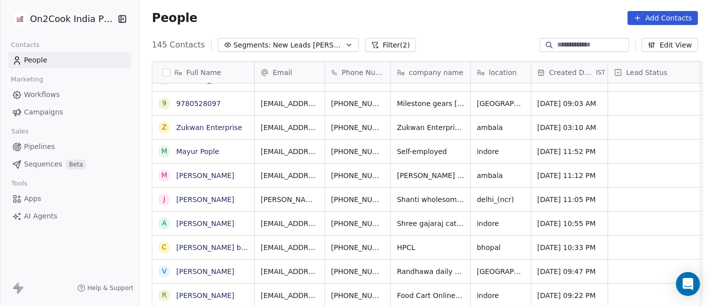
click at [443, 11] on div "People Add Contacts" at bounding box center [425, 18] width 546 height 14
click at [403, 290] on icon "grid" at bounding box center [407, 294] width 8 height 8
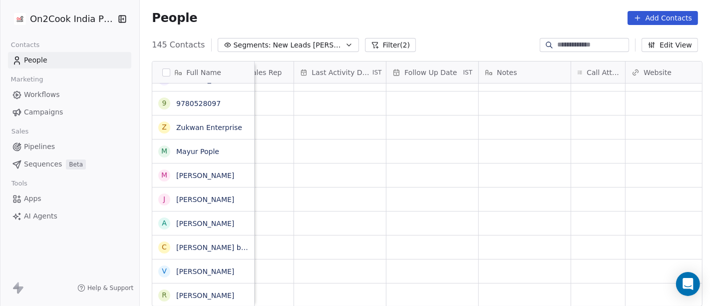
scroll to position [8, 593]
click at [585, 284] on div "grid" at bounding box center [598, 294] width 54 height 23
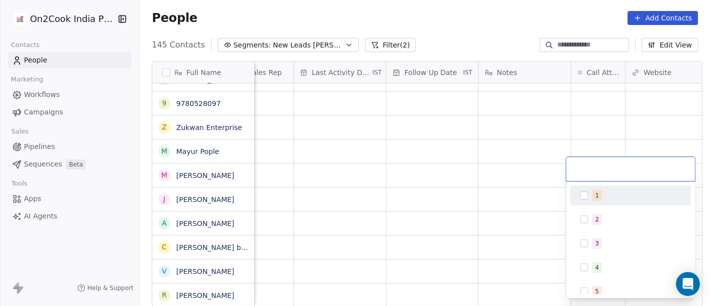
click at [583, 196] on button "Suggestions" at bounding box center [584, 195] width 8 height 8
click at [503, 198] on html "On2Cook India Pvt. Ltd. Contacts People Marketing Workflows Campaigns Sales Pip…" at bounding box center [355, 153] width 710 height 306
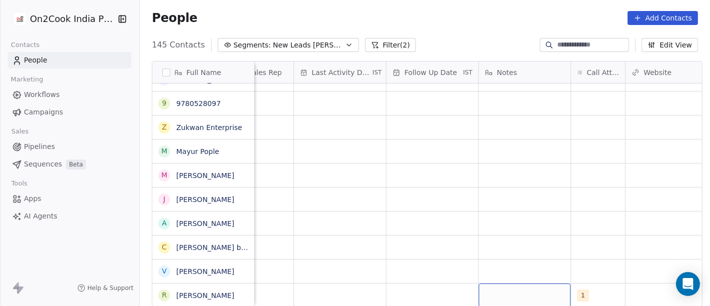
click at [491, 283] on div "grid" at bounding box center [525, 294] width 92 height 23
type textarea "**********"
click at [470, 191] on html "On2Cook India Pvt. Ltd. Contacts People Marketing Workflows Campaigns Sales Pip…" at bounding box center [355, 153] width 710 height 306
click at [426, 287] on div "grid" at bounding box center [432, 294] width 92 height 23
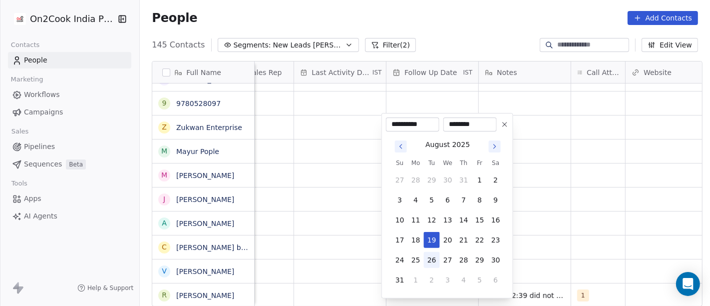
click at [428, 259] on button "26" at bounding box center [432, 260] width 16 height 16
type input "**********"
click at [508, 236] on div "[DATE] Su Mo Tu We Th Fr Sa 27 28 29 30 31 1 2 3 4 5 6 7 8 9 10 11 12 13 14 15 …" at bounding box center [447, 212] width 123 height 162
click at [338, 281] on html "On2Cook India Pvt. Ltd. Contacts People Marketing Workflows Campaigns Sales Pip…" at bounding box center [355, 153] width 710 height 306
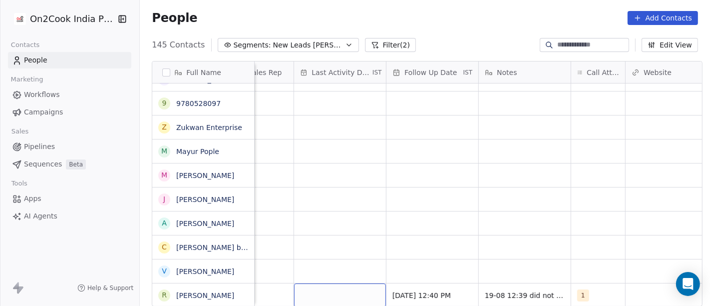
click at [338, 283] on div "grid" at bounding box center [340, 294] width 92 height 23
click at [348, 284] on div "grid" at bounding box center [340, 294] width 92 height 23
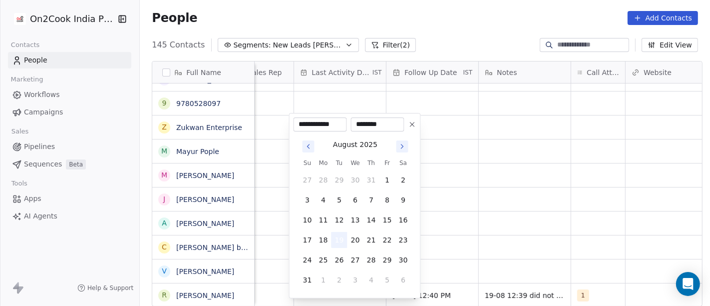
click at [336, 232] on button "19" at bounding box center [340, 240] width 16 height 16
click at [450, 236] on html "On2Cook India Pvt. Ltd. Contacts People Marketing Workflows Campaigns Sales Pip…" at bounding box center [355, 153] width 710 height 306
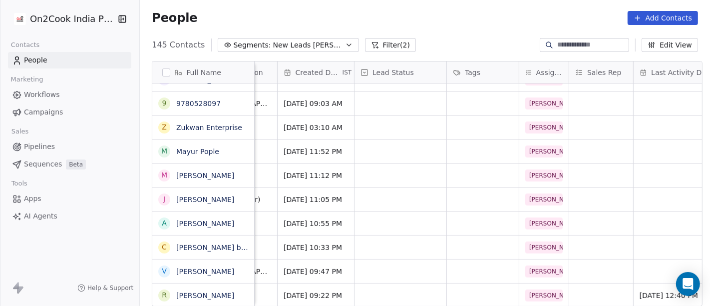
scroll to position [8, 224]
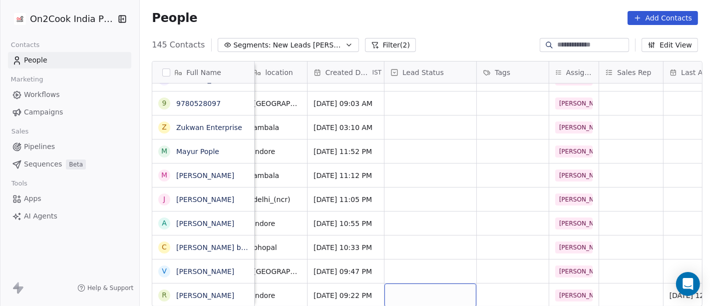
click at [393, 285] on div "grid" at bounding box center [430, 294] width 92 height 23
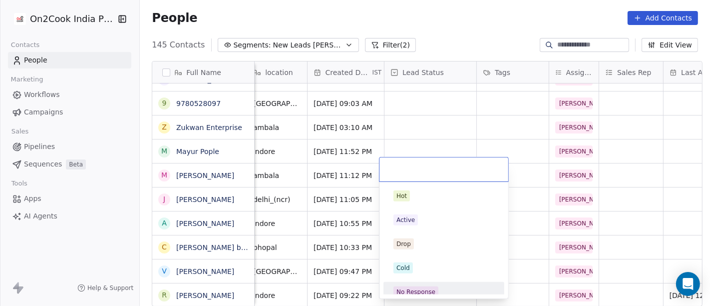
click at [436, 282] on div "No Response" at bounding box center [443, 292] width 121 height 20
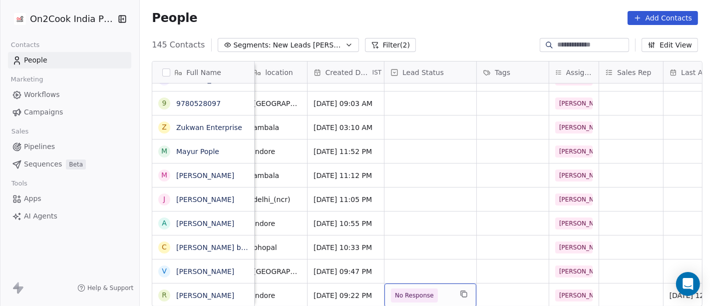
click at [415, 294] on div "No Response" at bounding box center [430, 294] width 92 height 23
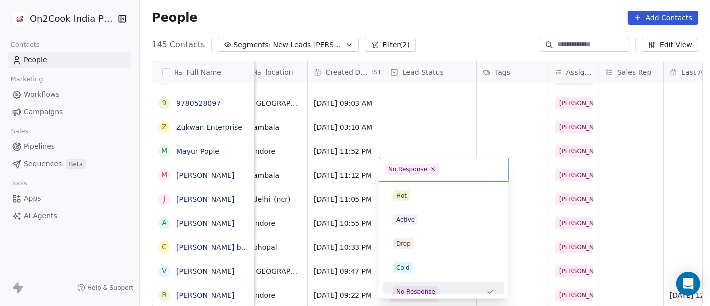
scroll to position [7, 0]
click at [232, 291] on html "On2Cook India Pvt. Ltd. Contacts People Marketing Workflows Campaigns Sales Pip…" at bounding box center [355, 153] width 710 height 306
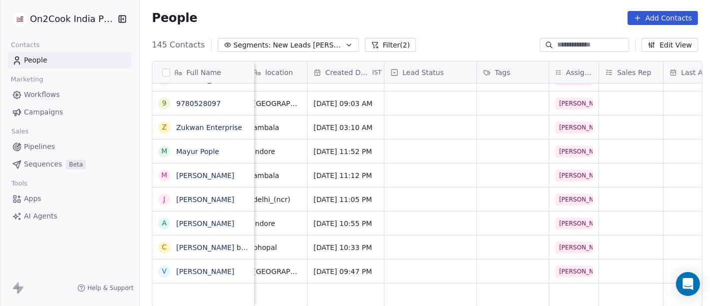
click at [239, 289] on div "grid" at bounding box center [203, 294] width 94 height 15
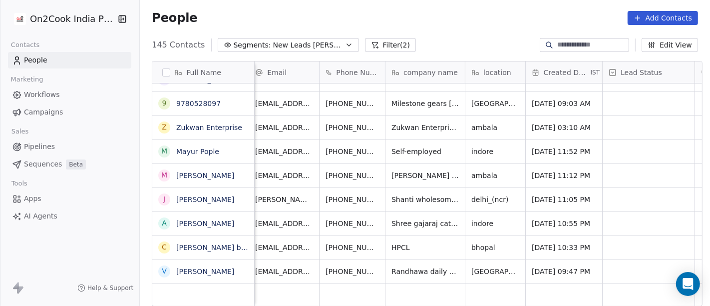
scroll to position [8, 5]
click at [422, 266] on span "Randhawa daily need" at bounding box center [429, 271] width 75 height 10
type textarea "*****"
click at [499, 262] on html "On2Cook India Pvt. Ltd. Contacts People Marketing Workflows Campaigns Sales Pip…" at bounding box center [355, 153] width 710 height 306
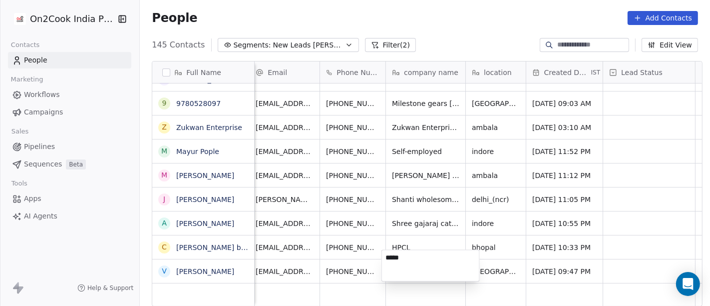
click at [545, 255] on html "On2Cook India Pvt. Ltd. Contacts People Marketing Workflows Campaigns Sales Pip…" at bounding box center [355, 153] width 710 height 306
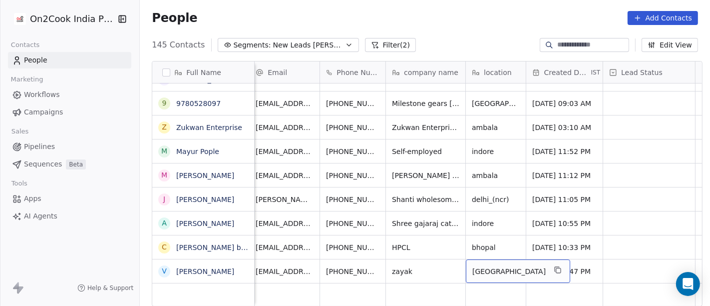
click at [491, 266] on span "[GEOGRAPHIC_DATA]" at bounding box center [508, 271] width 73 height 10
click at [442, 256] on html "On2Cook India Pvt. Ltd. Contacts People Marketing Workflows Campaigns Sales Pip…" at bounding box center [355, 153] width 710 height 306
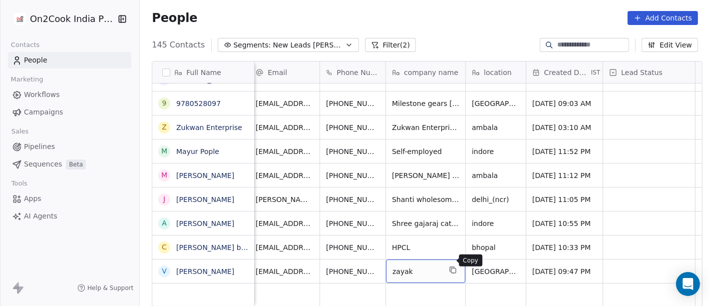
click at [449, 266] on icon "grid" at bounding box center [453, 270] width 8 height 8
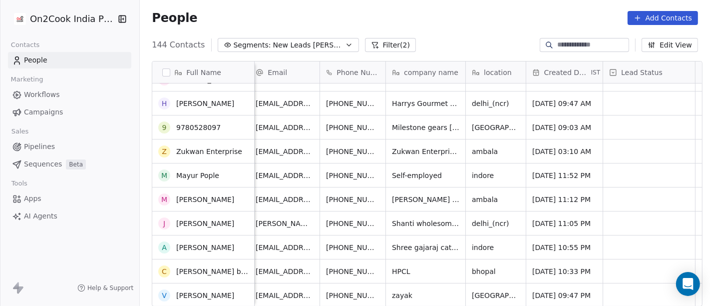
scroll to position [3228, 0]
click at [438, 287] on div "zayak" at bounding box center [425, 294] width 79 height 23
type textarea "******"
click at [495, 284] on html "On2Cook India Pvt. Ltd. Contacts People Marketing Workflows Campaigns Sales Pip…" at bounding box center [355, 153] width 710 height 306
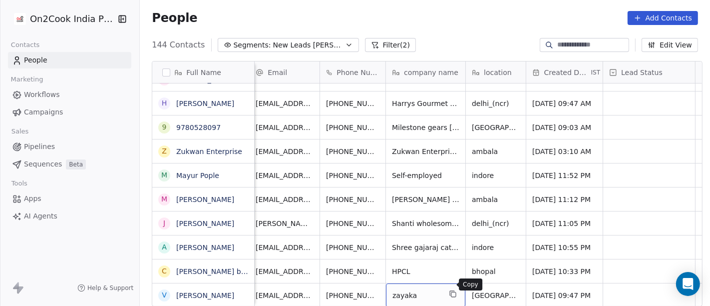
click at [449, 290] on icon "grid" at bounding box center [453, 294] width 8 height 8
click at [399, 291] on icon "grid" at bounding box center [401, 293] width 4 height 4
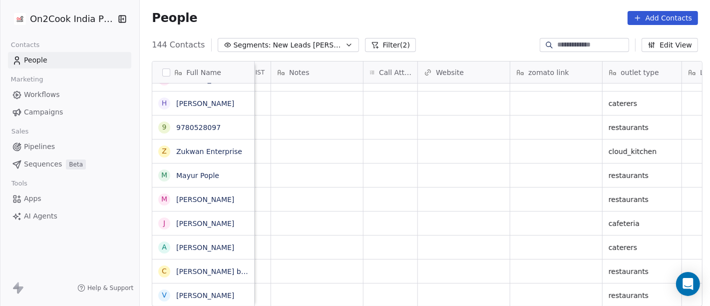
scroll to position [8, 801]
click at [390, 283] on div "grid" at bounding box center [390, 294] width 54 height 23
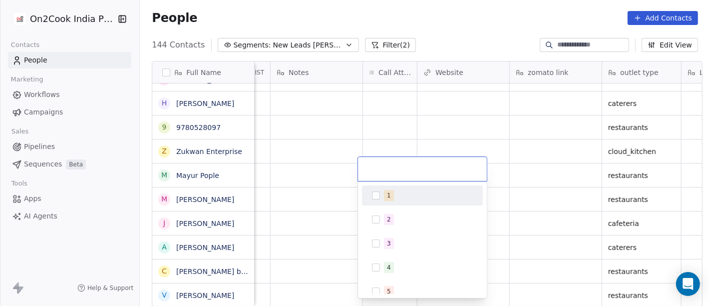
click at [407, 190] on div "1" at bounding box center [428, 195] width 89 height 11
click at [486, 154] on html "On2Cook India Pvt. Ltd. Contacts People Marketing Workflows Campaigns Sales Pip…" at bounding box center [355, 153] width 710 height 306
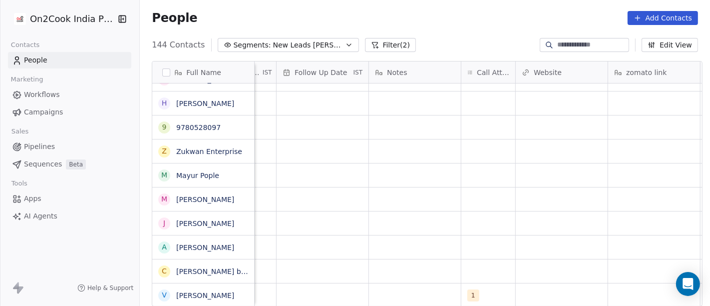
scroll to position [8, 702]
click at [421, 284] on div "grid" at bounding box center [416, 294] width 92 height 23
type textarea "**********"
click at [509, 250] on html "On2Cook India Pvt. Ltd. Contacts People Marketing Workflows Campaigns Sales Pip…" at bounding box center [355, 153] width 710 height 306
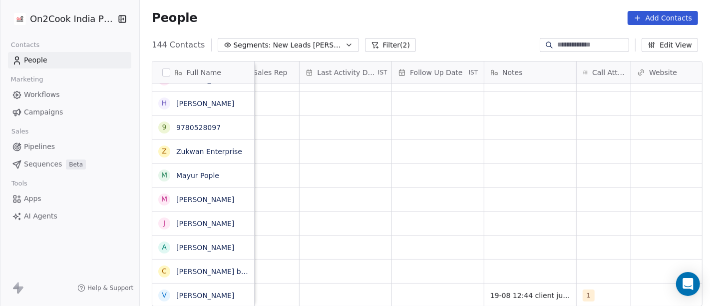
scroll to position [8, 586]
click at [426, 283] on div "grid" at bounding box center [440, 294] width 92 height 23
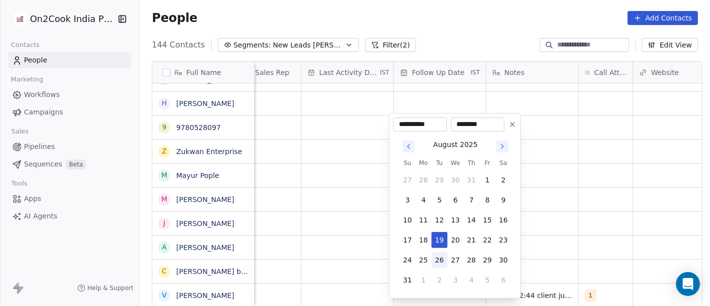
click at [440, 258] on button "26" at bounding box center [439, 260] width 16 height 16
type input "**********"
click at [664, 213] on html "On2Cook India Pvt. Ltd. Contacts People Marketing Workflows Campaigns Sales Pip…" at bounding box center [355, 153] width 710 height 306
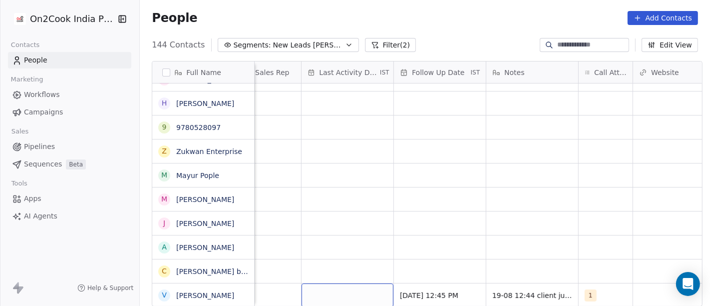
click at [361, 290] on div "grid" at bounding box center [348, 294] width 92 height 23
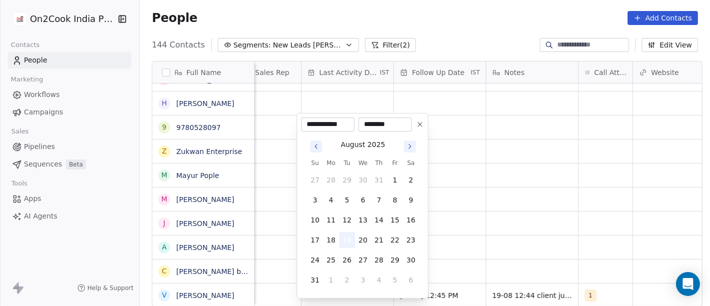
click at [342, 240] on button "19" at bounding box center [347, 240] width 16 height 16
click at [506, 222] on html "On2Cook India Pvt. Ltd. Contacts People Marketing Workflows Campaigns Sales Pip…" at bounding box center [355, 153] width 710 height 306
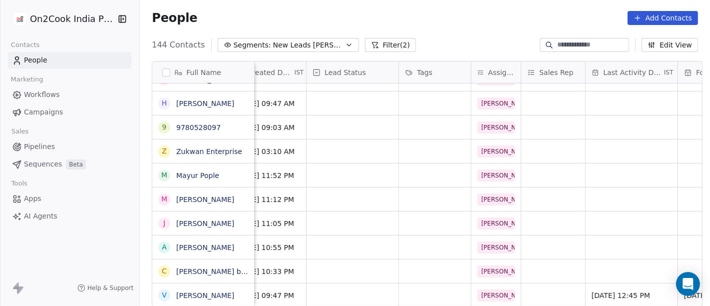
scroll to position [8, 301]
click at [352, 286] on div "grid" at bounding box center [353, 294] width 92 height 23
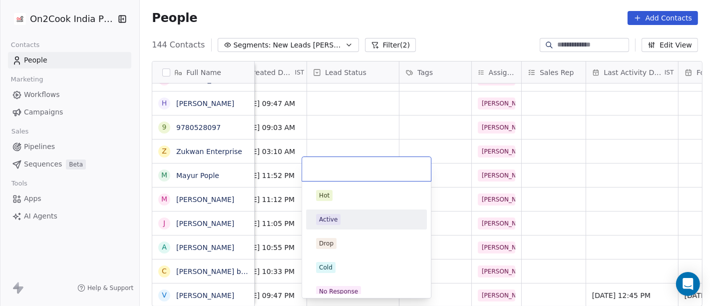
click at [337, 227] on div "Active" at bounding box center [366, 219] width 113 height 16
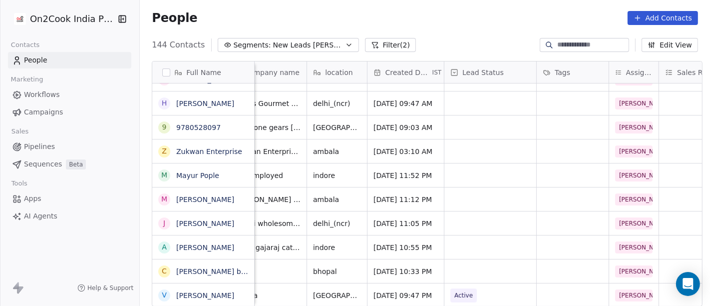
scroll to position [8, 160]
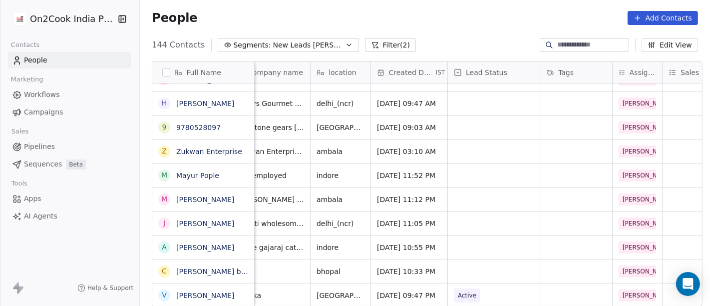
click at [365, 44] on button "Filter (2)" at bounding box center [390, 45] width 51 height 14
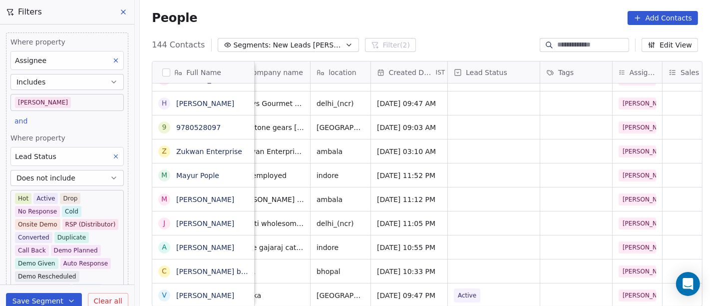
click at [69, 105] on body "On2Cook India Pvt. Ltd. Contacts People Marketing Workflows Campaigns Sales Pip…" at bounding box center [355, 153] width 710 height 306
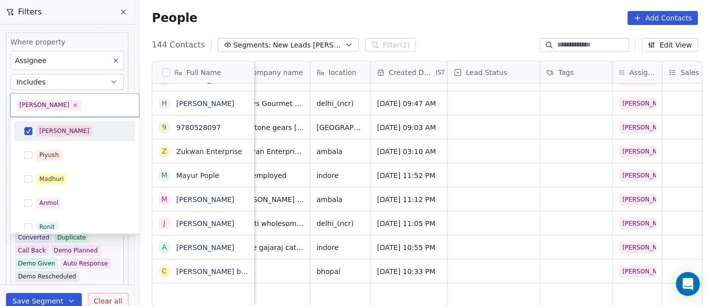
click at [67, 133] on div "[PERSON_NAME]" at bounding box center [80, 130] width 89 height 11
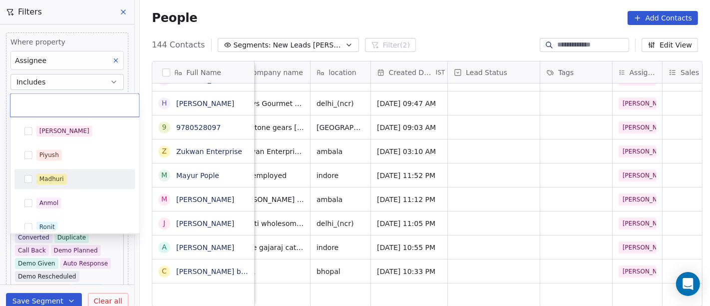
click at [53, 175] on div "Madhuri" at bounding box center [51, 178] width 24 height 9
click at [48, 179] on div "Madhuri" at bounding box center [51, 178] width 24 height 9
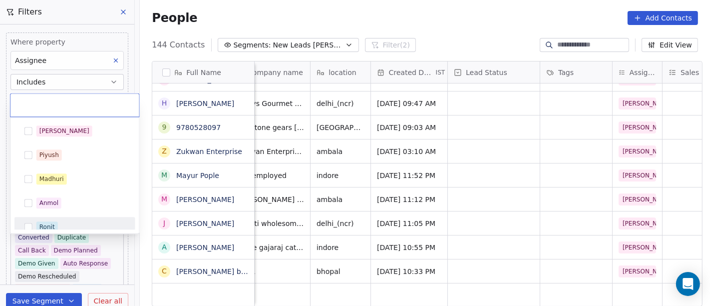
click at [48, 224] on div "Ronit" at bounding box center [46, 226] width 15 height 9
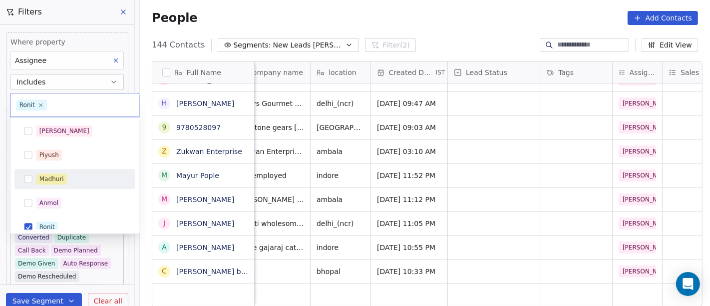
click at [393, 16] on html "On2Cook India Pvt. Ltd. Contacts People Marketing Workflows Campaigns Sales Pip…" at bounding box center [355, 153] width 710 height 306
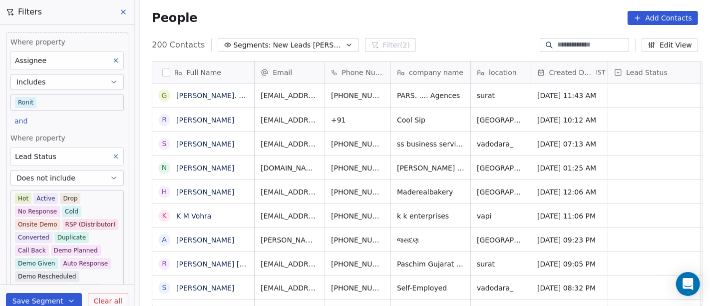
scroll to position [261, 566]
click at [67, 106] on body "On2Cook India Pvt. Ltd. Contacts People Marketing Workflows Campaigns Sales Pip…" at bounding box center [355, 153] width 710 height 306
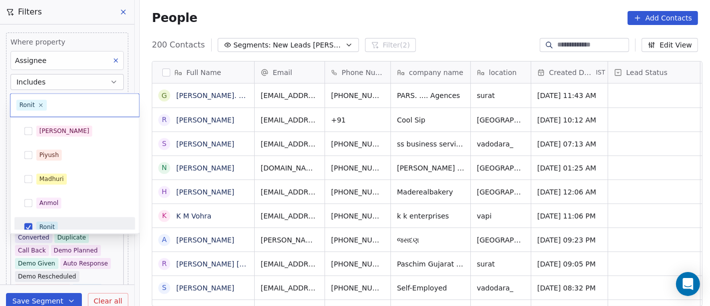
scroll to position [7, 0]
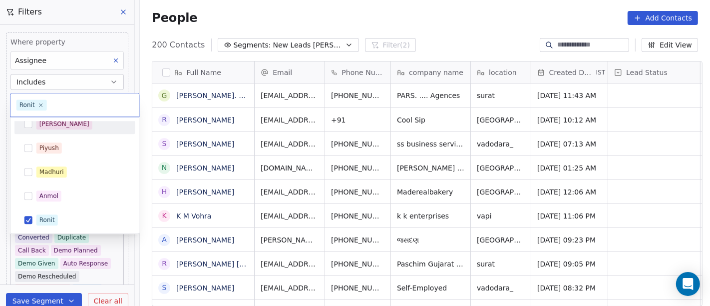
click at [60, 122] on div "[PERSON_NAME]" at bounding box center [80, 123] width 89 height 11
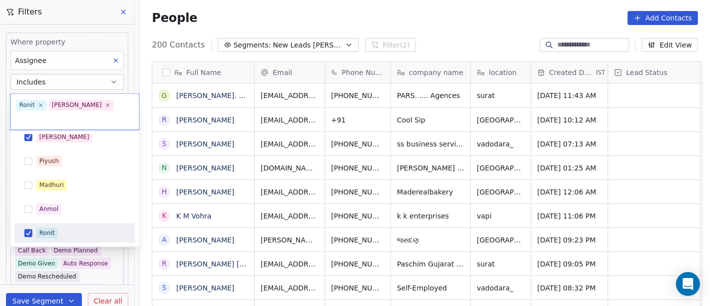
click at [45, 225] on div "Ronit" at bounding box center [74, 233] width 113 height 16
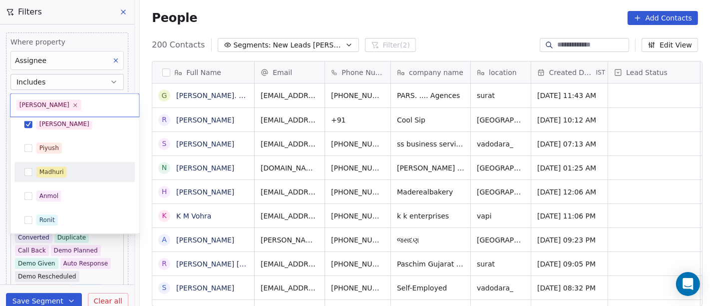
click at [380, 18] on html "On2Cook India Pvt. Ltd. Contacts People Marketing Workflows Campaigns Sales Pip…" at bounding box center [355, 153] width 710 height 306
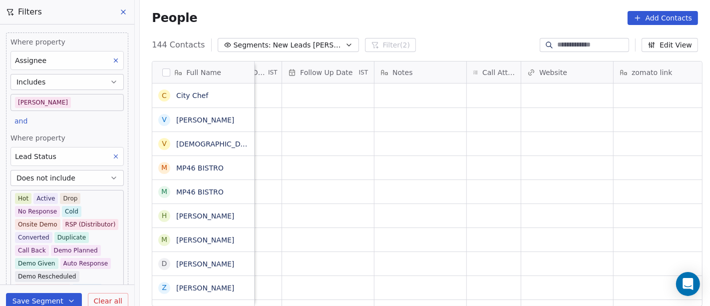
scroll to position [0, 698]
click at [238, 91] on icon "grid" at bounding box center [242, 94] width 8 height 8
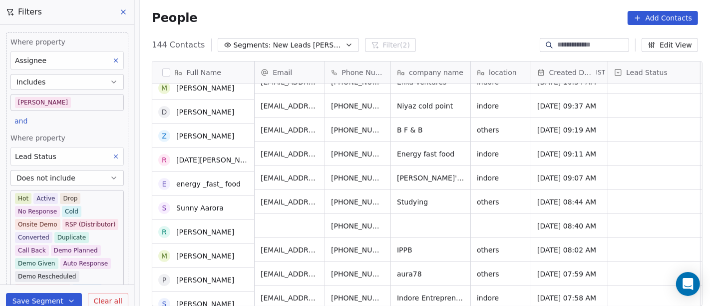
scroll to position [182, 0]
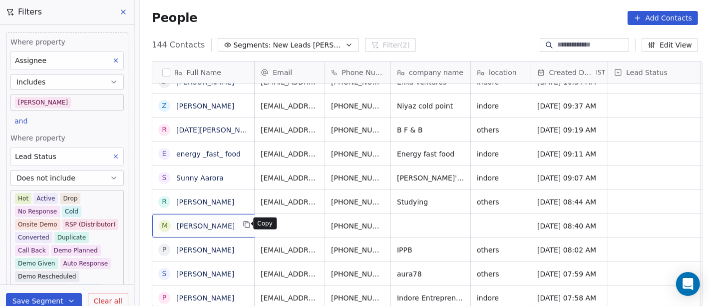
click at [243, 225] on icon "grid" at bounding box center [247, 224] width 8 height 8
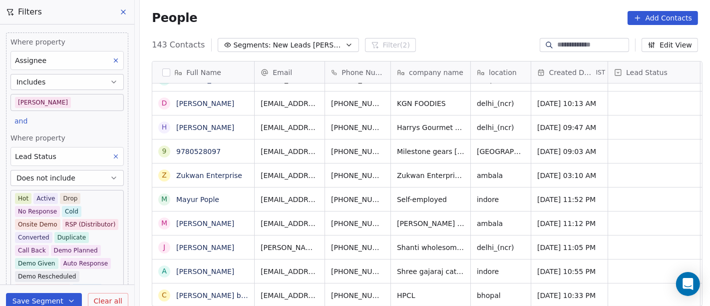
scroll to position [8, 0]
click at [401, 289] on button "grid" at bounding box center [407, 294] width 12 height 12
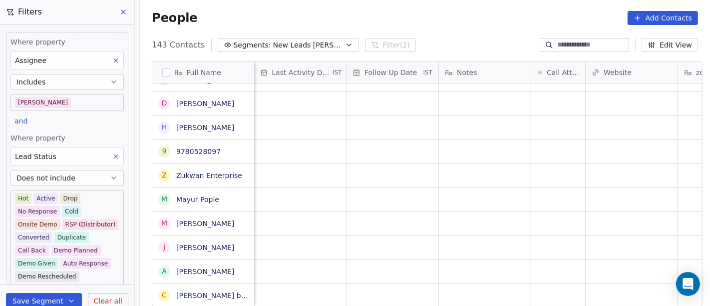
scroll to position [8, 635]
click at [535, 283] on div "grid" at bounding box center [557, 294] width 54 height 23
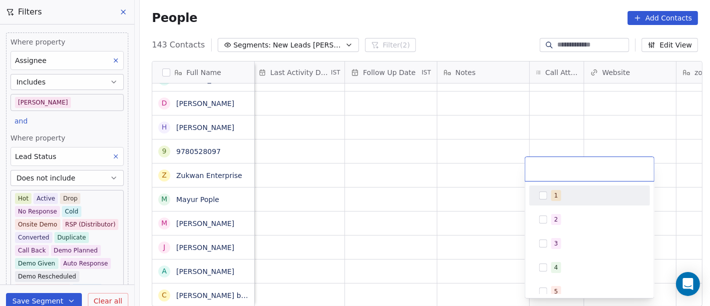
click at [559, 195] on div "1" at bounding box center [595, 195] width 89 height 11
click at [481, 185] on html "On2Cook India Pvt. Ltd. Contacts People Marketing Workflows Campaigns Sales Pip…" at bounding box center [355, 153] width 710 height 306
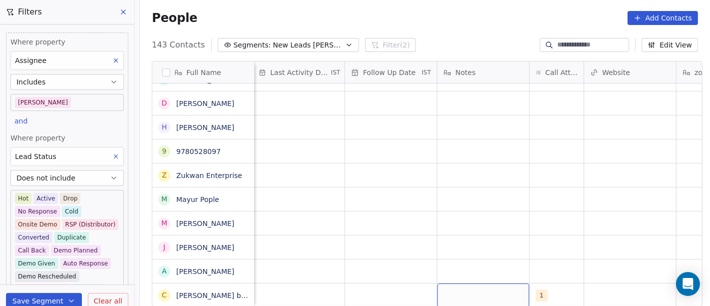
click at [463, 292] on div "grid" at bounding box center [483, 294] width 92 height 23
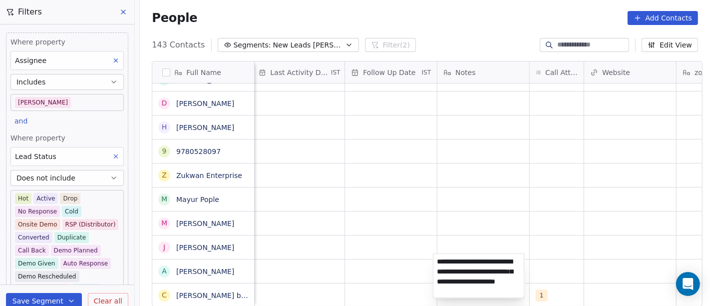
click at [489, 290] on textarea "**********" at bounding box center [478, 276] width 91 height 44
type textarea "**********"
click at [425, 203] on html "On2Cook India Pvt. Ltd. Contacts People Marketing Workflows Campaigns Sales Pip…" at bounding box center [355, 153] width 710 height 306
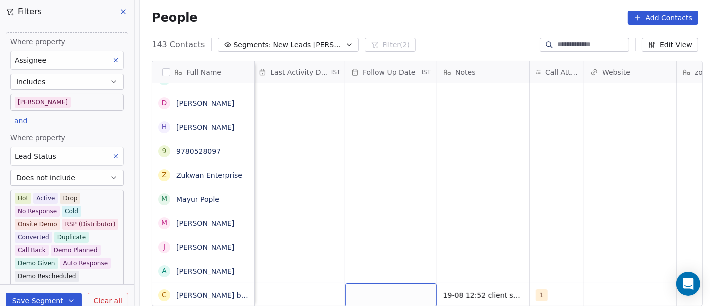
click at [368, 285] on div "grid" at bounding box center [391, 294] width 92 height 23
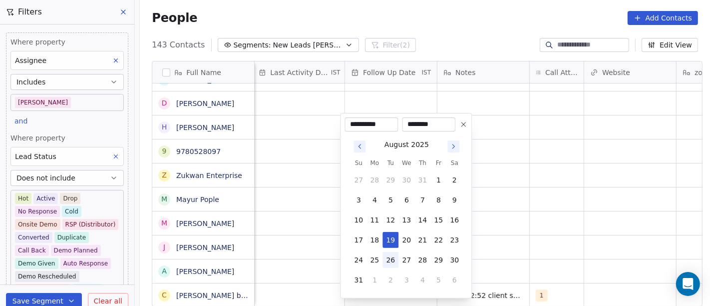
click at [390, 262] on button "26" at bounding box center [390, 260] width 16 height 16
type input "**********"
click at [508, 242] on html "On2Cook India Pvt. Ltd. Contacts People Marketing Workflows Campaigns Sales Pip…" at bounding box center [355, 153] width 710 height 306
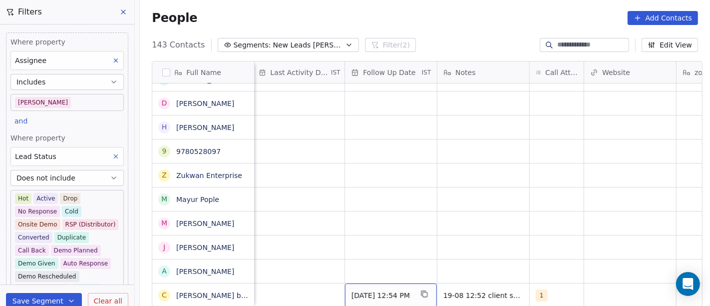
click at [378, 290] on span "[DATE] 12:54 PM" at bounding box center [381, 295] width 61 height 10
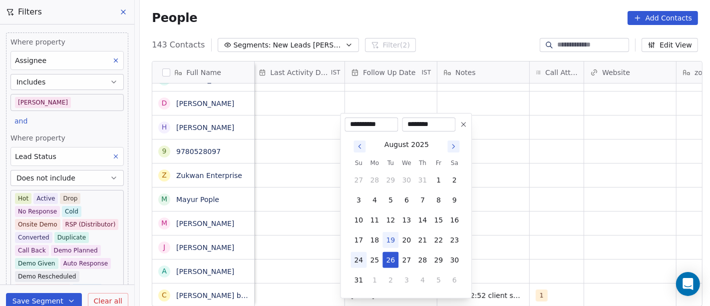
click at [358, 257] on button "24" at bounding box center [358, 260] width 16 height 16
type input "**********"
click at [506, 240] on html "On2Cook India Pvt. Ltd. Contacts People Marketing Workflows Campaigns Sales Pip…" at bounding box center [355, 153] width 710 height 306
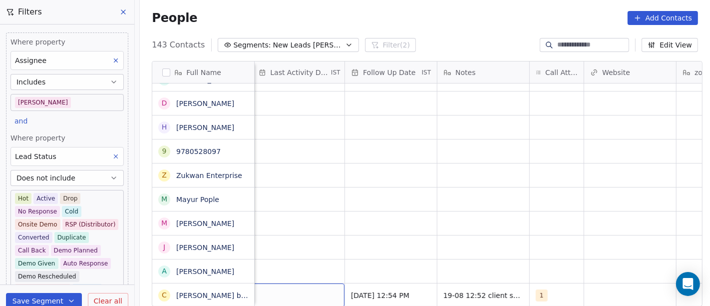
scroll to position [8, 632]
click at [278, 295] on div "grid" at bounding box center [301, 294] width 92 height 23
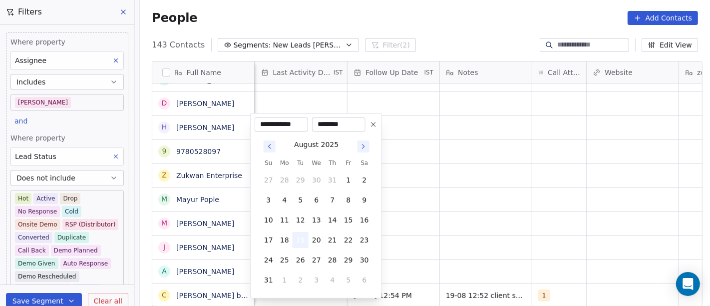
click at [299, 243] on button "19" at bounding box center [301, 240] width 16 height 16
click at [503, 217] on html "On2Cook India Pvt. Ltd. Contacts People Marketing Workflows Campaigns Sales Pip…" at bounding box center [355, 153] width 710 height 306
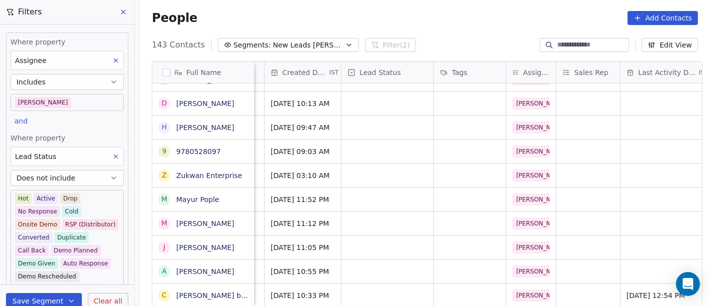
scroll to position [8, 268]
click at [385, 289] on div "grid" at bounding box center [386, 294] width 92 height 23
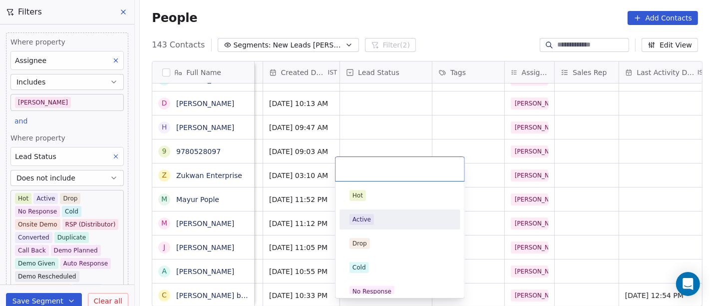
click at [361, 223] on div "Active" at bounding box center [361, 219] width 18 height 9
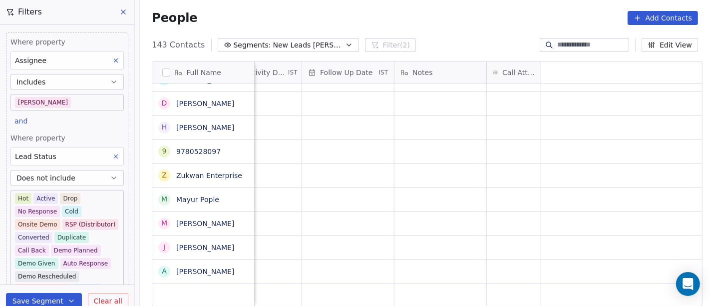
scroll to position [8, 0]
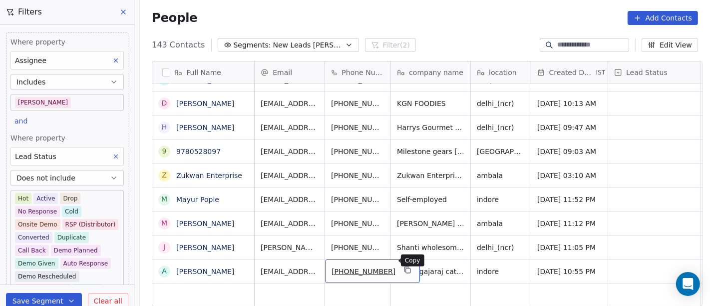
click at [403, 266] on icon "grid" at bounding box center [407, 270] width 8 height 8
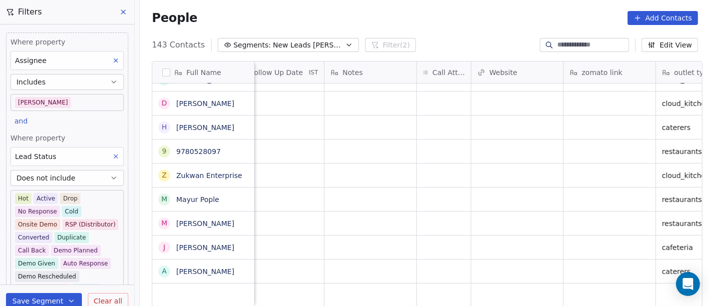
scroll to position [8, 756]
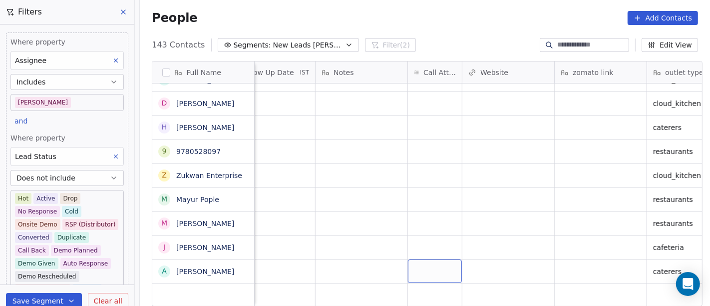
click at [433, 268] on div "grid" at bounding box center [435, 270] width 54 height 23
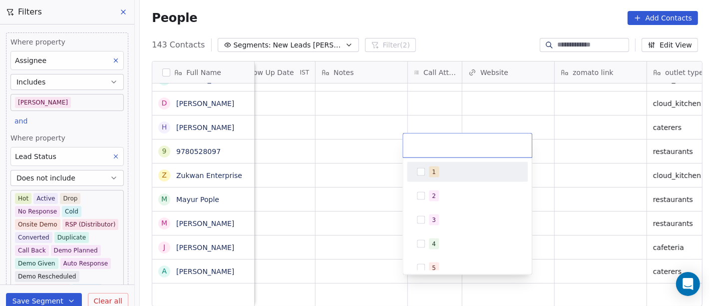
click at [432, 170] on div "1" at bounding box center [434, 171] width 4 height 9
click at [350, 150] on html "On2Cook India Pvt. Ltd. Contacts People Marketing Workflows Campaigns Sales Pip…" at bounding box center [355, 153] width 710 height 306
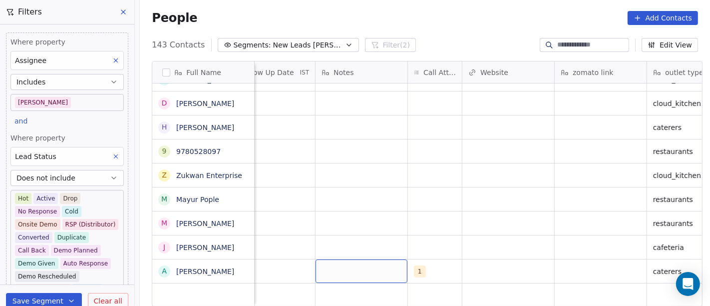
click at [355, 259] on div "grid" at bounding box center [362, 270] width 92 height 23
type textarea "**********"
click at [432, 236] on html "On2Cook India Pvt. Ltd. Contacts People Marketing Workflows Campaigns Sales Pip…" at bounding box center [355, 153] width 710 height 306
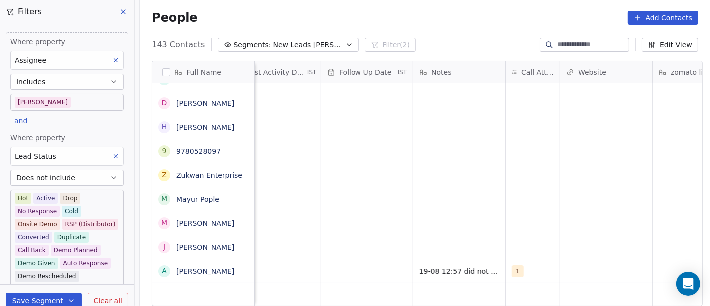
scroll to position [8, 658]
click at [381, 260] on div "grid" at bounding box center [368, 270] width 92 height 23
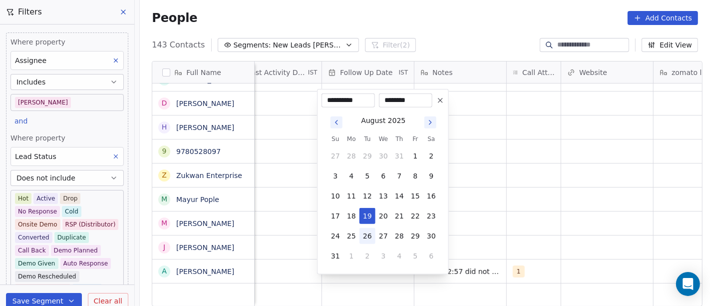
click at [371, 235] on button "26" at bounding box center [367, 236] width 16 height 16
type input "**********"
click at [483, 232] on html "On2Cook India Pvt. Ltd. Contacts People Marketing Workflows Campaigns Sales Pip…" at bounding box center [355, 153] width 710 height 306
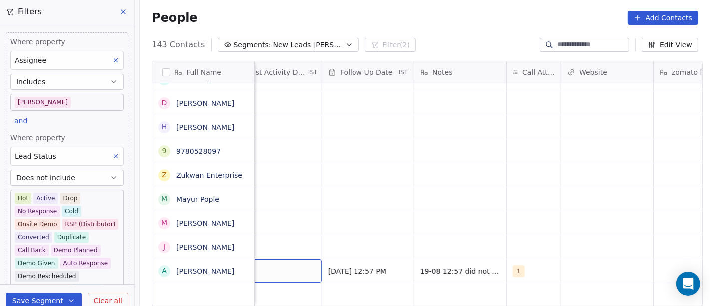
scroll to position [8, 632]
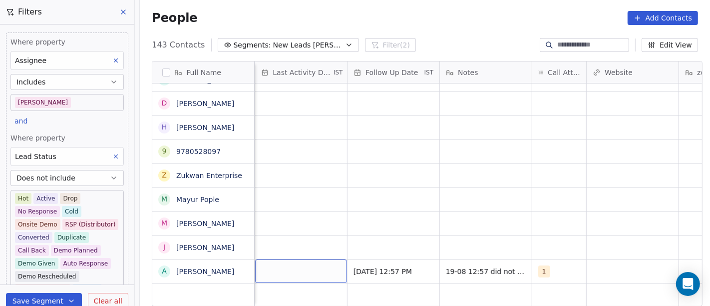
click at [280, 259] on div "grid" at bounding box center [301, 270] width 92 height 23
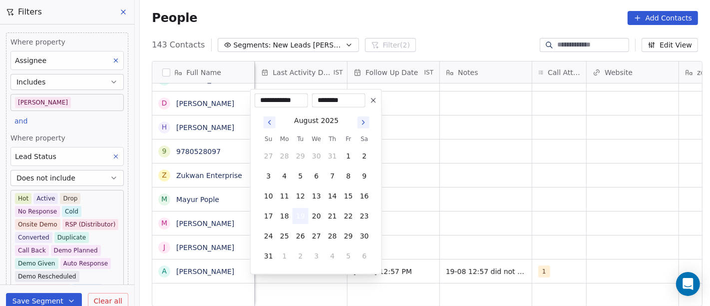
click at [298, 210] on button "19" at bounding box center [301, 216] width 16 height 16
click at [497, 185] on html "On2Cook India Pvt. Ltd. Contacts People Marketing Workflows Campaigns Sales Pip…" at bounding box center [355, 153] width 710 height 306
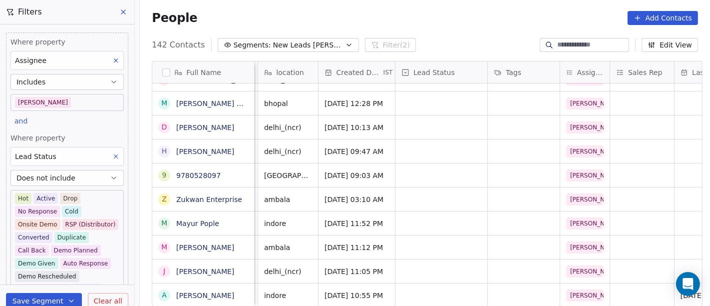
scroll to position [8, 212]
click at [423, 283] on div "grid" at bounding box center [442, 294] width 92 height 23
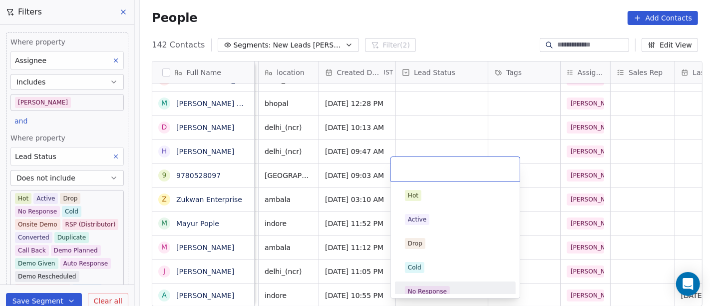
click at [447, 287] on span "No Response" at bounding box center [427, 291] width 45 height 11
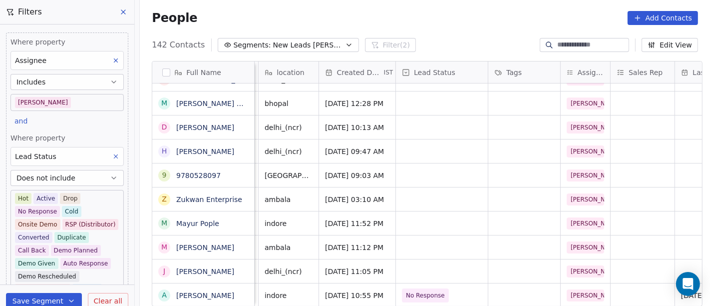
scroll to position [8, 0]
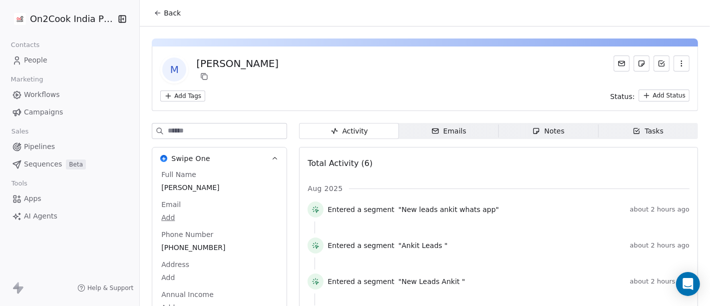
click at [165, 5] on button "Back" at bounding box center [167, 13] width 39 height 18
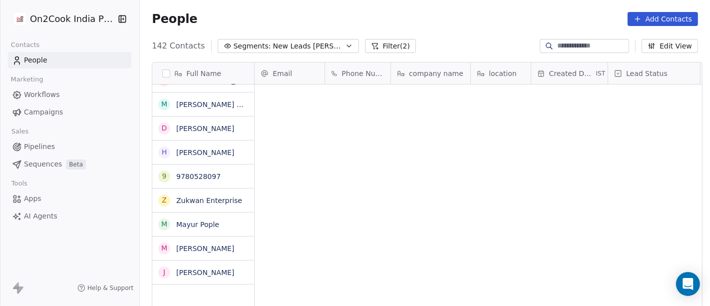
scroll to position [261, 566]
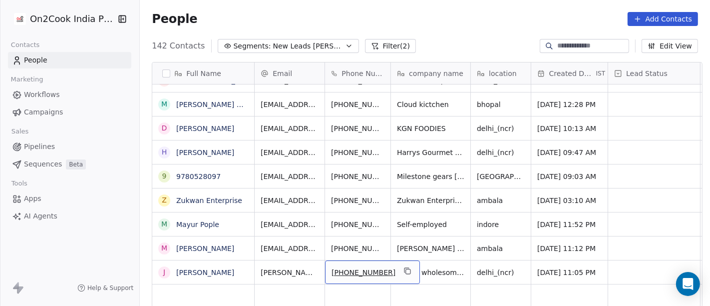
click at [398, 273] on div "+919968376193" at bounding box center [372, 271] width 95 height 23
drag, startPoint x: 391, startPoint y: 266, endPoint x: 360, endPoint y: 156, distance: 114.3
click at [403, 267] on icon "grid" at bounding box center [407, 271] width 8 height 8
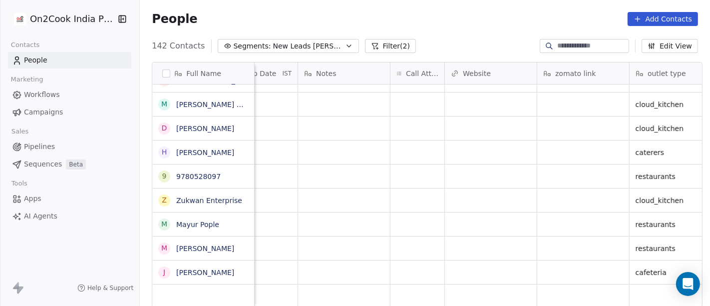
scroll to position [0, 682]
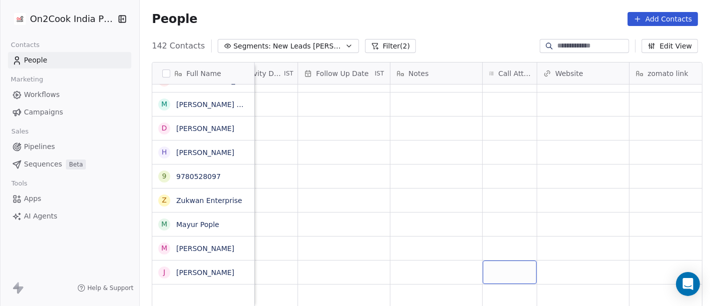
click at [484, 271] on div "grid" at bounding box center [510, 271] width 54 height 23
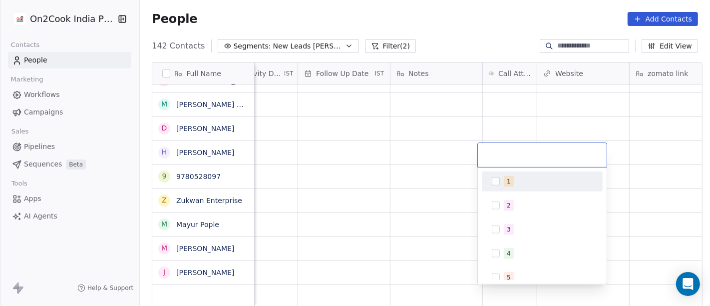
click at [515, 177] on div "1" at bounding box center [548, 181] width 89 height 11
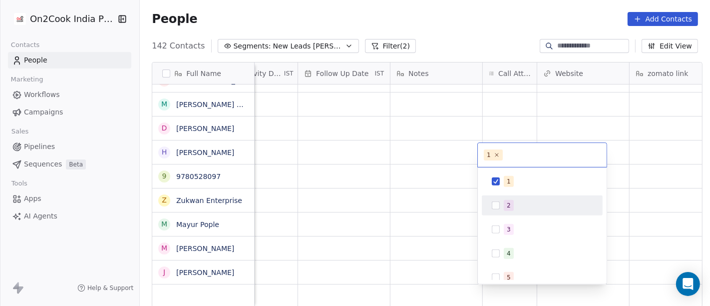
click at [405, 270] on html "On2Cook India Pvt. Ltd. Contacts People Marketing Workflows Campaigns Sales Pip…" at bounding box center [355, 153] width 710 height 306
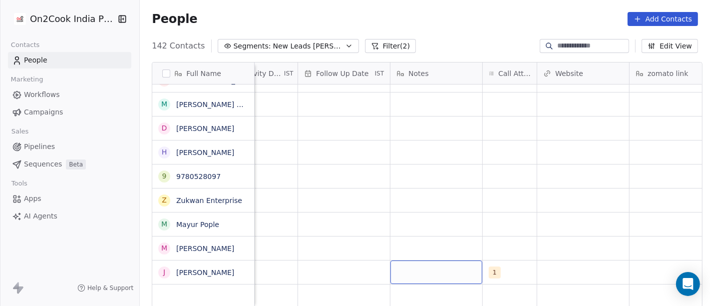
click at [405, 270] on div "grid" at bounding box center [436, 271] width 92 height 23
type textarea "**********"
click at [509, 217] on html "On2Cook India Pvt. Ltd. Contacts People Marketing Workflows Campaigns Sales Pip…" at bounding box center [355, 153] width 710 height 306
click at [400, 236] on html "On2Cook India Pvt. Ltd. Contacts People Marketing Workflows Campaigns Sales Pip…" at bounding box center [355, 153] width 710 height 306
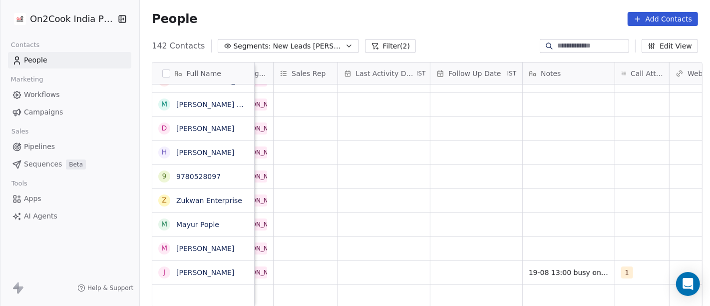
scroll to position [0, 549]
click at [445, 264] on div "grid" at bounding box center [477, 271] width 92 height 23
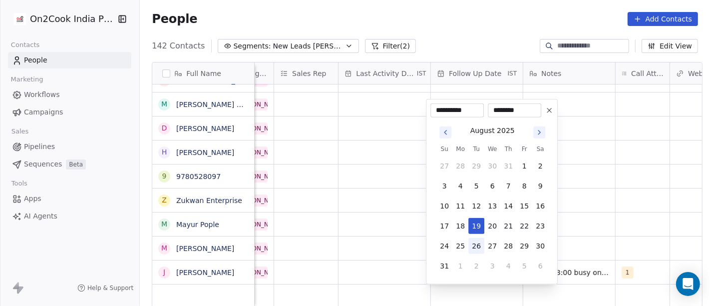
click at [478, 251] on button "26" at bounding box center [476, 246] width 16 height 16
type input "**********"
click at [587, 226] on html "On2Cook India Pvt. Ltd. Contacts People Marketing Workflows Campaigns Sales Pip…" at bounding box center [355, 153] width 710 height 306
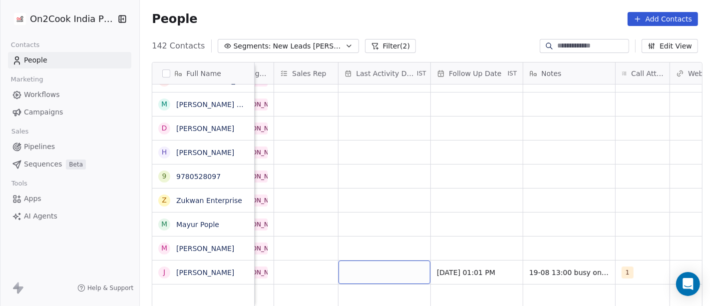
click at [385, 269] on div "grid" at bounding box center [385, 271] width 92 height 23
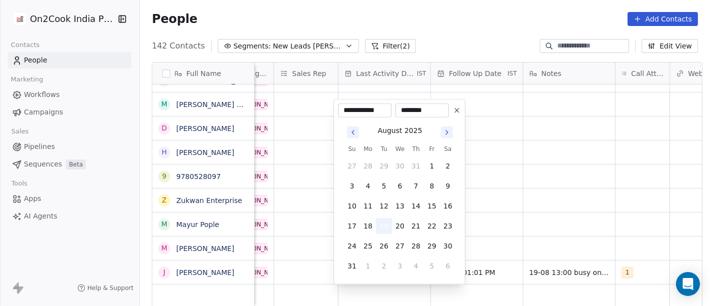
click at [386, 227] on button "19" at bounding box center [384, 226] width 16 height 16
click at [522, 201] on html "On2Cook India Pvt. Ltd. Contacts People Marketing Workflows Campaigns Sales Pip…" at bounding box center [355, 153] width 710 height 306
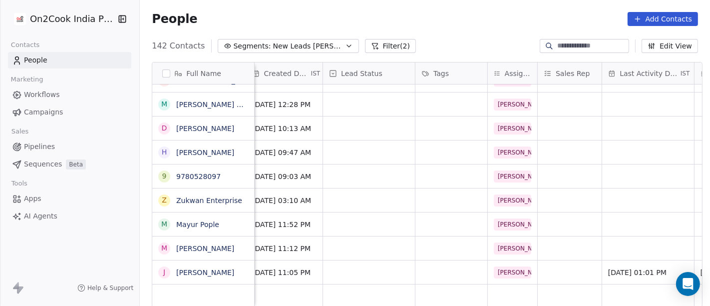
scroll to position [0, 269]
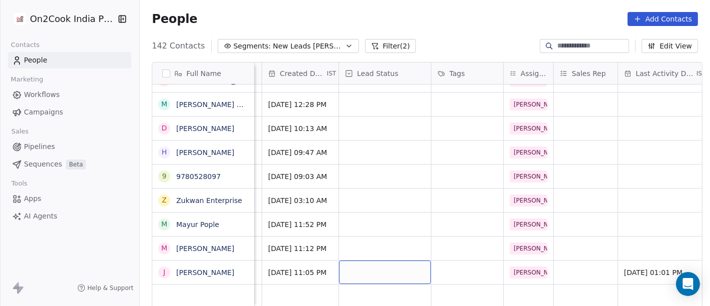
click at [346, 271] on div "grid" at bounding box center [385, 271] width 92 height 23
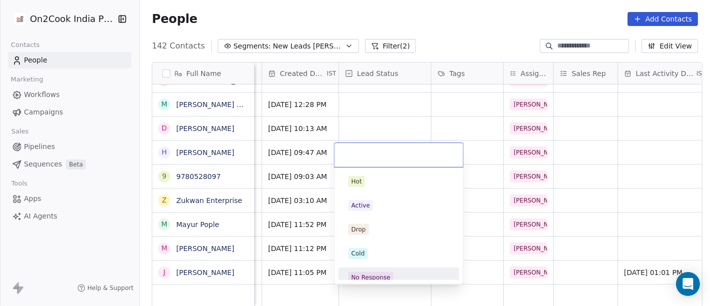
click at [393, 279] on div "No Response" at bounding box center [399, 277] width 101 height 11
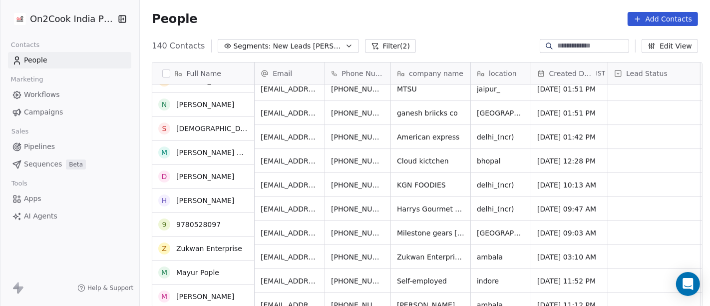
scroll to position [3132, 0]
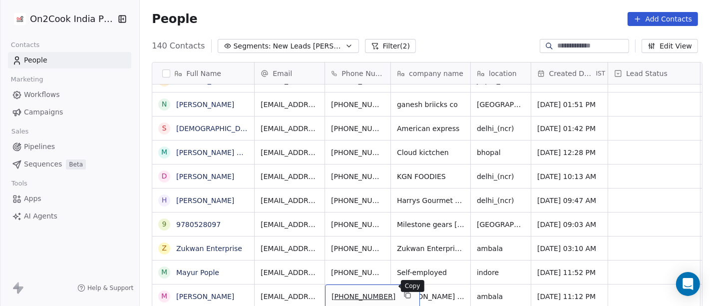
click at [401, 289] on button "grid" at bounding box center [407, 295] width 12 height 12
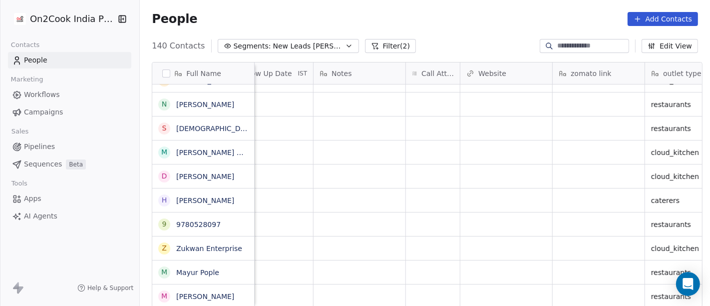
scroll to position [8, 759]
click at [419, 291] on div "grid" at bounding box center [432, 295] width 54 height 23
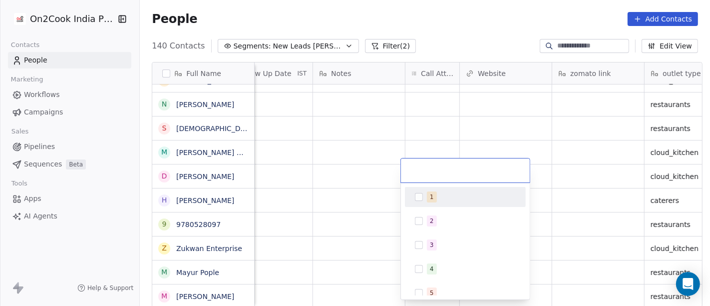
click at [428, 199] on span "1" at bounding box center [432, 196] width 10 height 11
click at [346, 212] on html "On2Cook India Pvt. Ltd. Contacts People Marketing Workflows Campaigns Sales Pip…" at bounding box center [355, 153] width 710 height 306
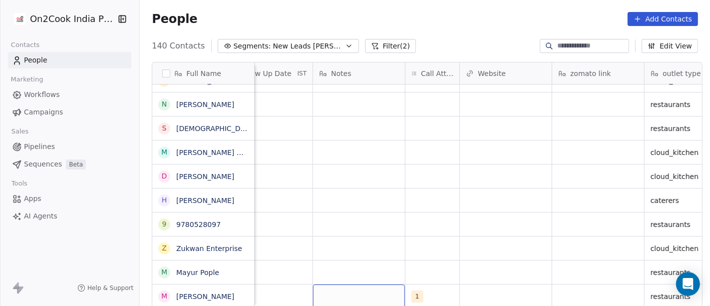
click at [358, 284] on div "grid" at bounding box center [359, 295] width 92 height 23
type textarea "*****"
click at [348, 246] on html "On2Cook India Pvt. Ltd. Contacts People Marketing Workflows Campaigns Sales Pip…" at bounding box center [355, 153] width 710 height 306
click at [358, 291] on span "19-08" at bounding box center [350, 296] width 61 height 10
type textarea "**********"
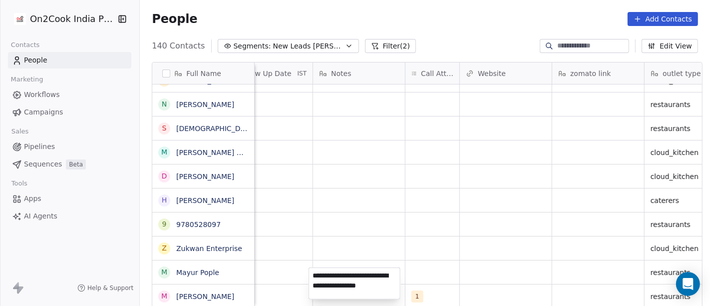
click at [482, 92] on html "On2Cook India Pvt. Ltd. Contacts People Marketing Workflows Campaigns Sales Pip…" at bounding box center [355, 153] width 710 height 306
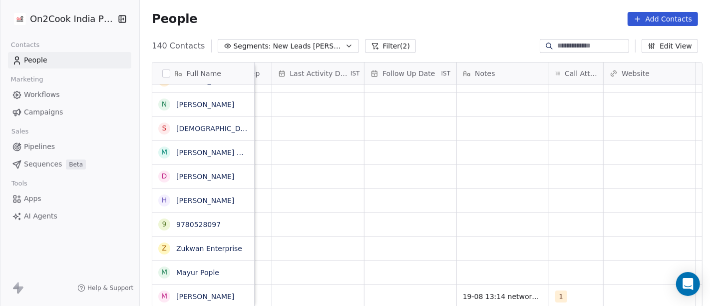
scroll to position [8, 606]
click at [400, 291] on div "grid" at bounding box center [419, 295] width 92 height 23
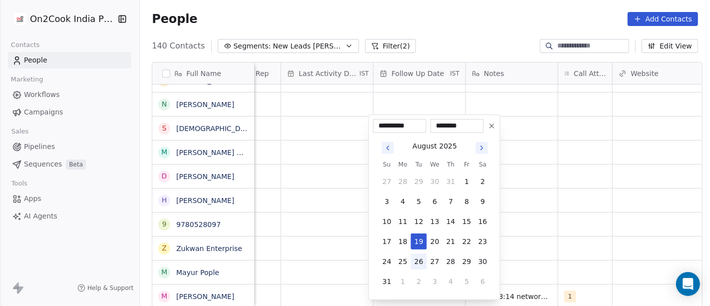
click at [418, 265] on button "26" at bounding box center [419, 261] width 16 height 16
type input "**********"
click at [606, 210] on html "On2Cook India Pvt. Ltd. Contacts People Marketing Workflows Campaigns Sales Pip…" at bounding box center [355, 153] width 710 height 306
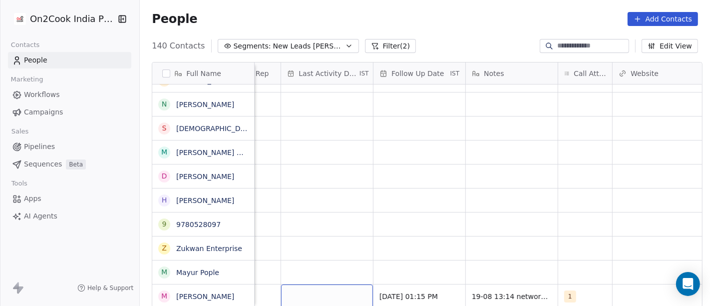
click at [318, 286] on div "grid" at bounding box center [327, 295] width 92 height 23
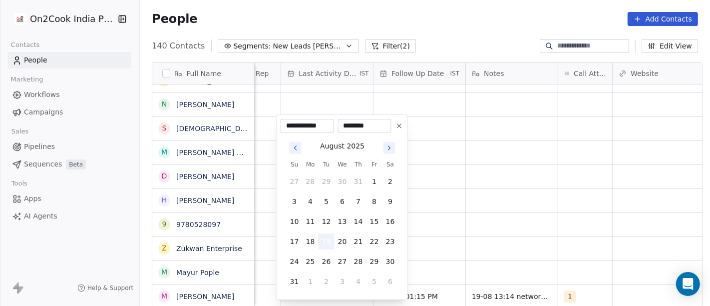
click at [327, 239] on button "19" at bounding box center [327, 241] width 16 height 16
click at [500, 239] on html "On2Cook India Pvt. Ltd. Contacts People Marketing Workflows Campaigns Sales Pip…" at bounding box center [355, 153] width 710 height 306
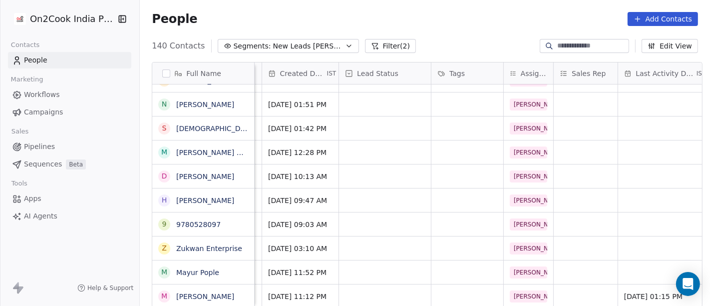
scroll to position [8, 267]
click at [358, 284] on div "grid" at bounding box center [387, 295] width 92 height 23
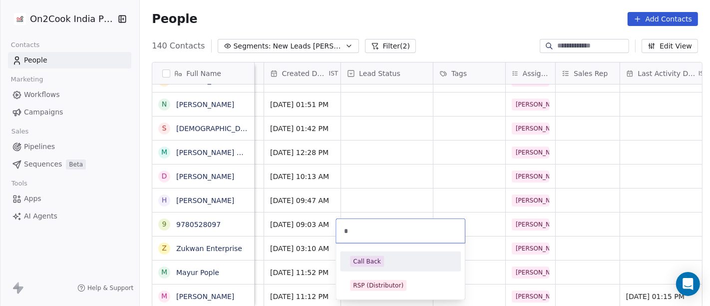
type input "*"
click at [370, 258] on div "Call Back" at bounding box center [367, 261] width 28 height 9
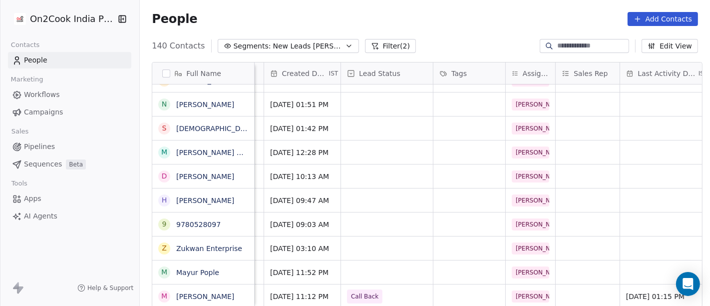
scroll to position [8, 0]
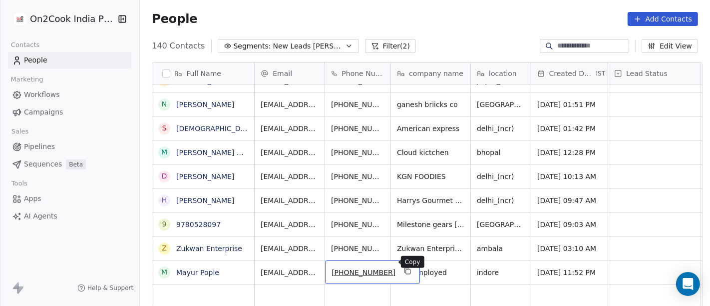
click at [401, 265] on button "grid" at bounding box center [407, 271] width 12 height 12
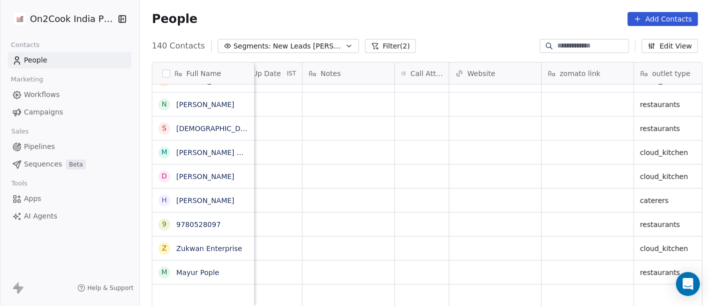
scroll to position [8, 776]
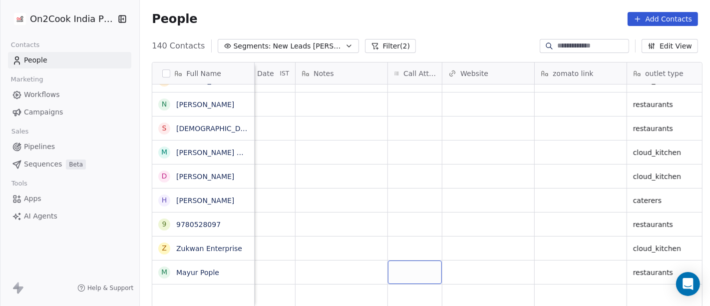
click at [412, 261] on div "grid" at bounding box center [415, 271] width 54 height 23
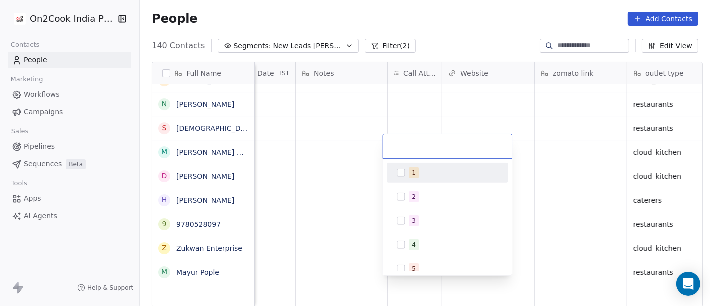
click at [402, 153] on div at bounding box center [447, 146] width 129 height 24
click at [405, 169] on div "1" at bounding box center [447, 173] width 113 height 16
click at [322, 183] on html "On2Cook India Pvt. Ltd. Contacts People Marketing Workflows Campaigns Sales Pip…" at bounding box center [355, 153] width 710 height 306
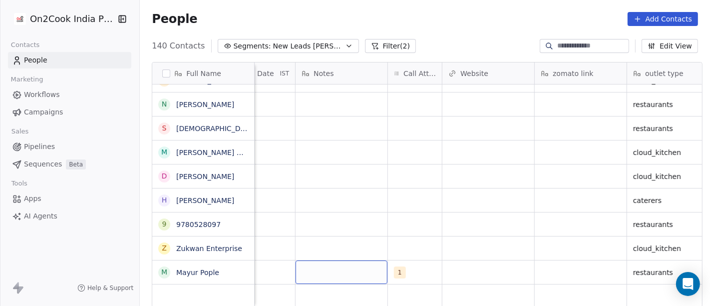
click at [339, 260] on div "grid" at bounding box center [342, 271] width 92 height 23
type textarea "**********"
click at [439, 246] on html "On2Cook India Pvt. Ltd. Contacts People Marketing Workflows Campaigns Sales Pip…" at bounding box center [355, 153] width 710 height 306
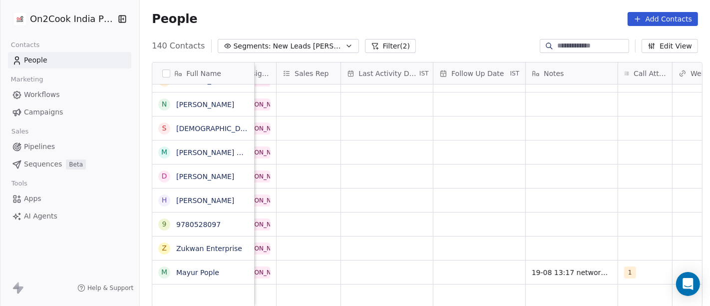
scroll to position [8, 546]
click at [497, 260] on div "grid" at bounding box center [480, 271] width 92 height 23
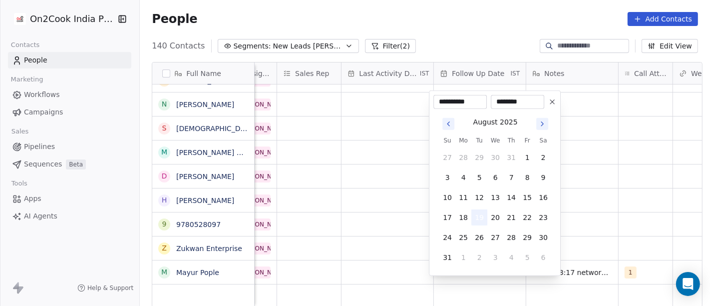
click at [475, 217] on button "19" at bounding box center [479, 217] width 16 height 16
click at [442, 237] on button "24" at bounding box center [447, 237] width 16 height 16
type input "**********"
click at [359, 242] on html "On2Cook India Pvt. Ltd. Contacts People Marketing Workflows Campaigns Sales Pip…" at bounding box center [355, 153] width 710 height 306
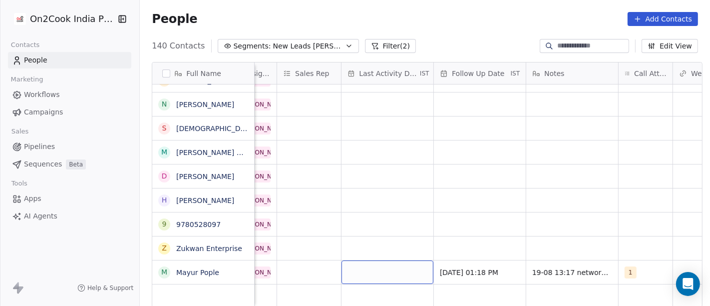
click at [348, 272] on div "grid" at bounding box center [388, 271] width 92 height 23
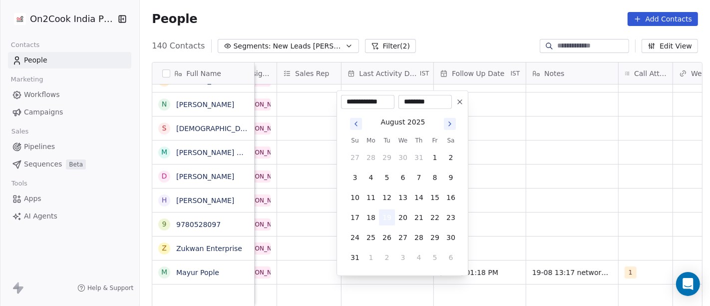
click at [383, 216] on button "19" at bounding box center [387, 217] width 16 height 16
click at [511, 203] on html "On2Cook India Pvt. Ltd. Contacts People Marketing Workflows Campaigns Sales Pip…" at bounding box center [355, 153] width 710 height 306
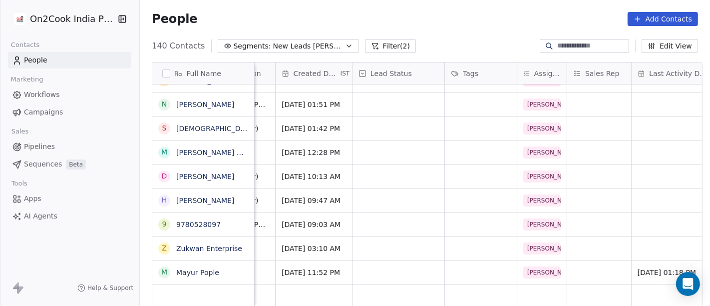
scroll to position [8, 246]
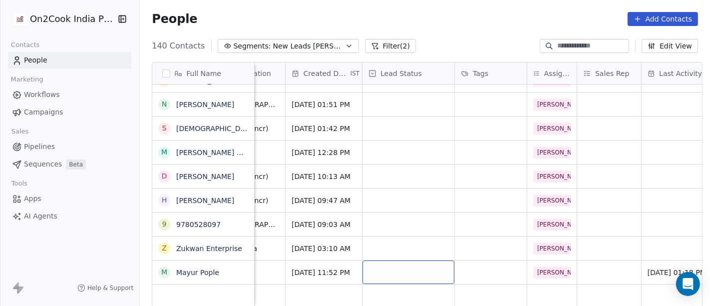
click at [388, 261] on div "grid" at bounding box center [408, 271] width 92 height 23
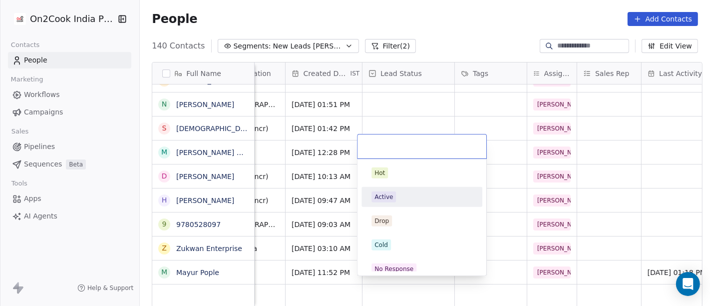
click at [397, 199] on div "Active" at bounding box center [421, 196] width 101 height 11
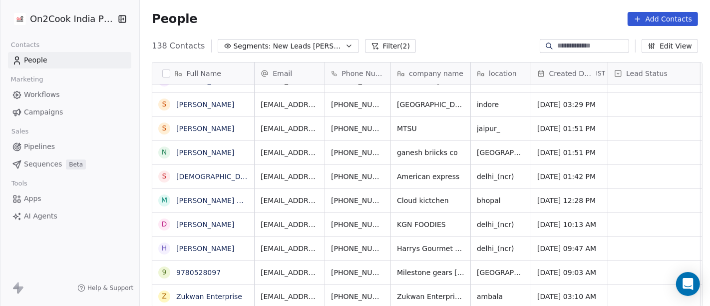
scroll to position [1, 0]
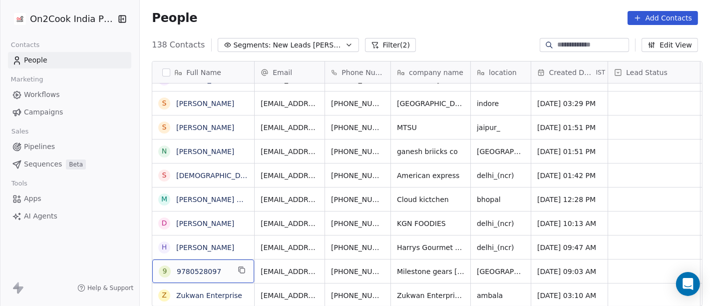
click at [221, 266] on span "9780528097" at bounding box center [203, 271] width 53 height 10
click at [221, 266] on textarea "**********" at bounding box center [198, 274] width 101 height 31
type textarea "**********"
click at [370, 231] on html "On2Cook India Pvt. Ltd. Contacts People Marketing Workflows Campaigns Sales Pip…" at bounding box center [355, 153] width 710 height 306
click at [349, 258] on html "On2Cook India Pvt. Ltd. Contacts People Marketing Workflows Campaigns Sales Pip…" at bounding box center [355, 153] width 710 height 306
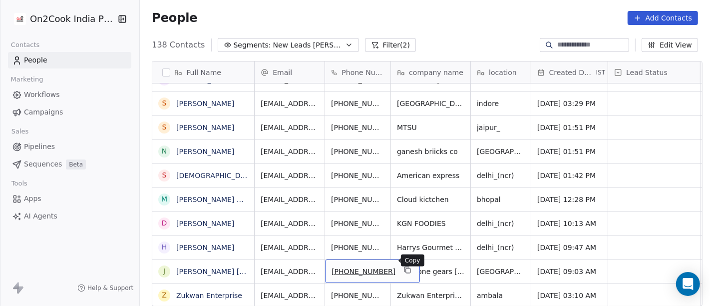
click at [403, 266] on icon "grid" at bounding box center [407, 270] width 8 height 8
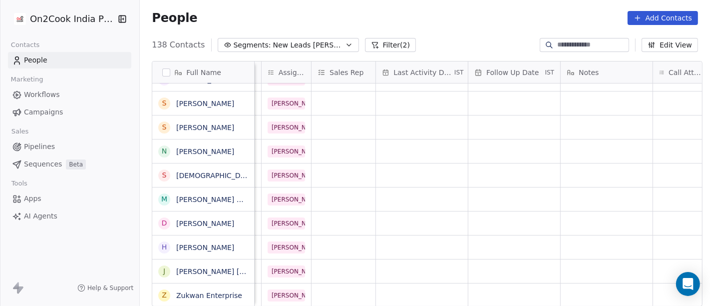
scroll to position [7, 565]
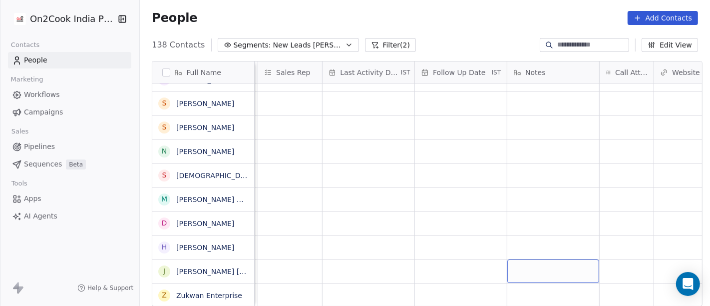
click at [537, 265] on div "grid" at bounding box center [553, 270] width 92 height 23
click at [622, 260] on html "On2Cook India Pvt. Ltd. Contacts People Marketing Workflows Campaigns Sales Pip…" at bounding box center [355, 153] width 710 height 306
click at [622, 260] on div "grid" at bounding box center [627, 270] width 54 height 23
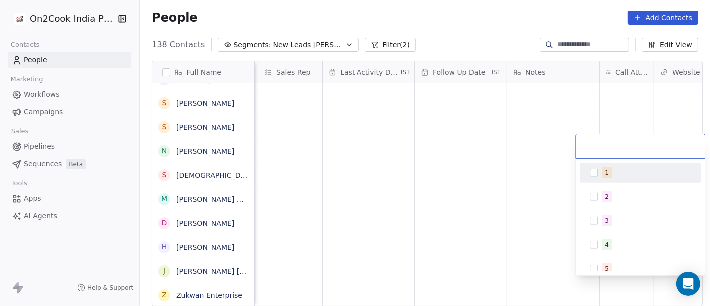
click at [606, 175] on div "1" at bounding box center [607, 172] width 4 height 9
click at [523, 180] on html "On2Cook India Pvt. Ltd. Contacts People Marketing Workflows Campaigns Sales Pip…" at bounding box center [355, 153] width 710 height 306
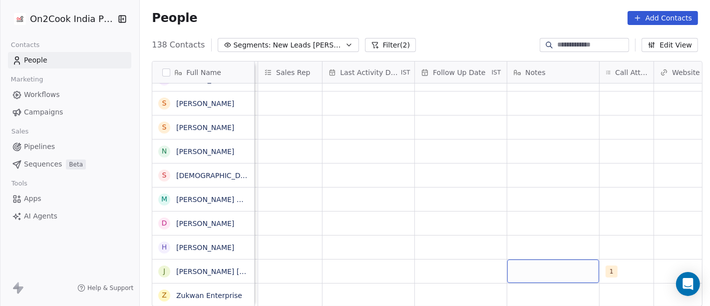
click at [541, 269] on div "grid" at bounding box center [553, 270] width 92 height 23
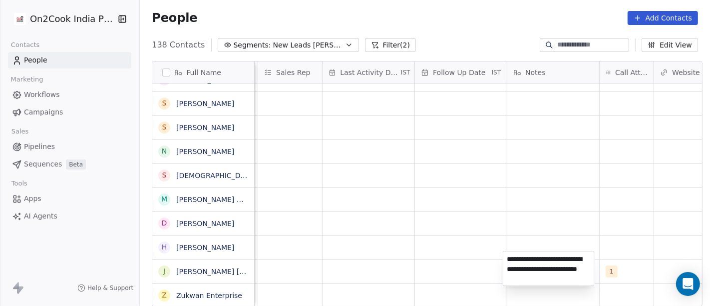
type textarea "**********"
click at [480, 218] on html "On2Cook India Pvt. Ltd. Contacts People Marketing Workflows Campaigns Sales Pip…" at bounding box center [355, 153] width 710 height 306
click at [450, 267] on html "On2Cook India Pvt. Ltd. Contacts People Marketing Workflows Campaigns Sales Pip…" at bounding box center [355, 153] width 710 height 306
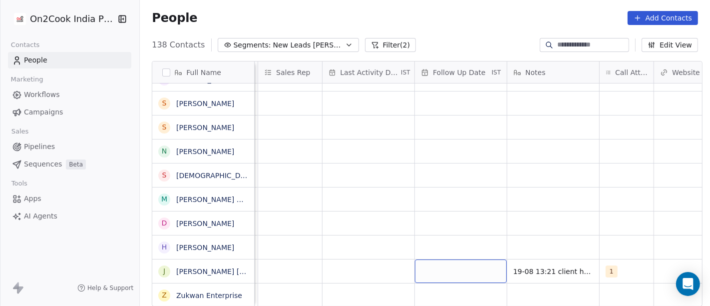
click at [446, 259] on div "grid" at bounding box center [461, 270] width 92 height 23
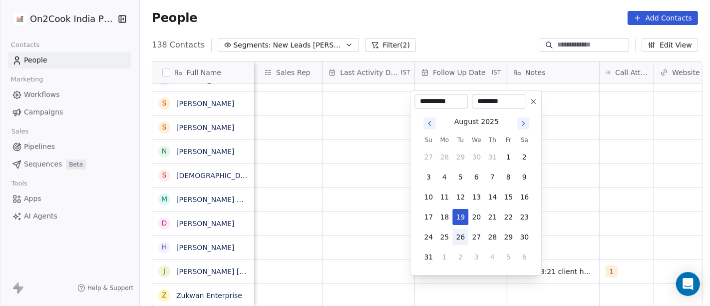
click at [459, 240] on button "26" at bounding box center [460, 237] width 16 height 16
type input "**********"
click at [646, 223] on html "On2Cook India Pvt. Ltd. Contacts People Marketing Workflows Campaigns Sales Pip…" at bounding box center [355, 153] width 710 height 306
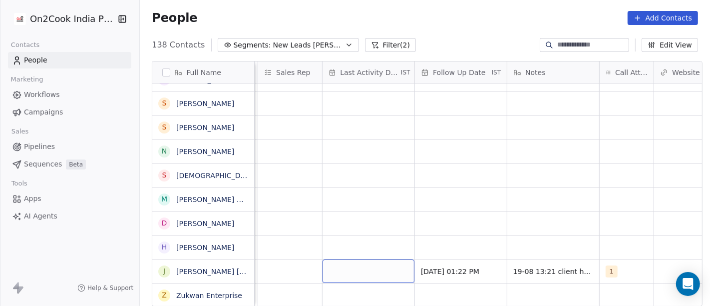
click at [323, 259] on div "grid" at bounding box center [369, 270] width 92 height 23
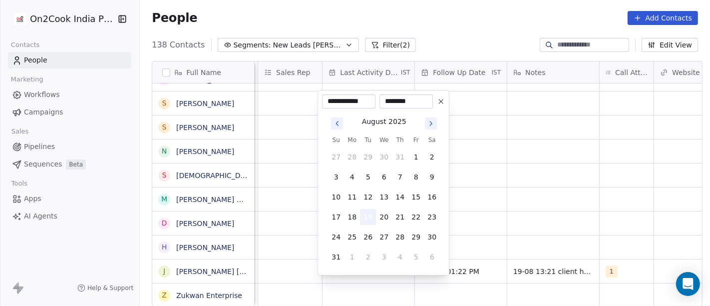
click at [373, 216] on button "19" at bounding box center [368, 217] width 16 height 16
click at [486, 217] on html "On2Cook India Pvt. Ltd. Contacts People Marketing Workflows Campaigns Sales Pip…" at bounding box center [355, 153] width 710 height 306
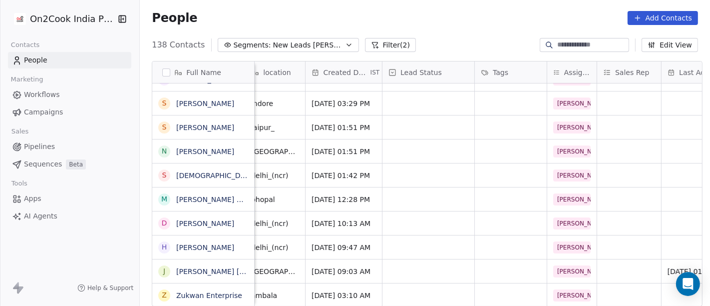
scroll to position [7, 213]
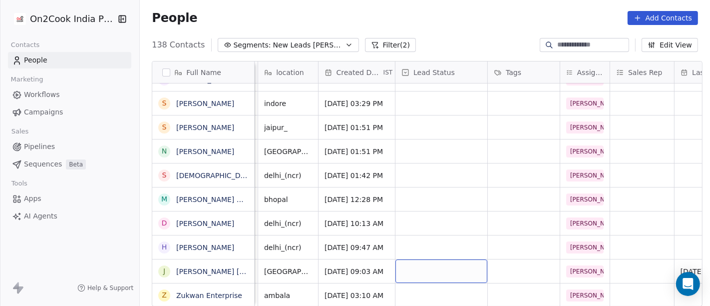
click at [409, 267] on div "grid" at bounding box center [441, 270] width 92 height 23
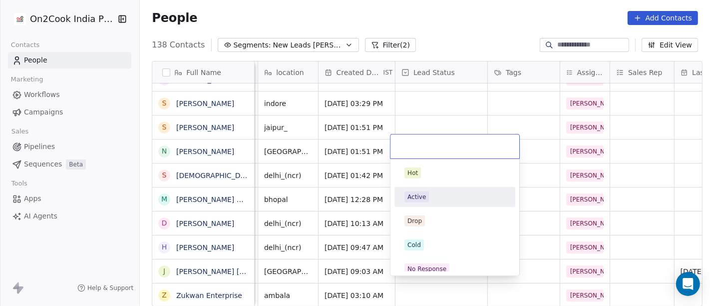
click at [416, 200] on div "Active" at bounding box center [416, 196] width 18 height 9
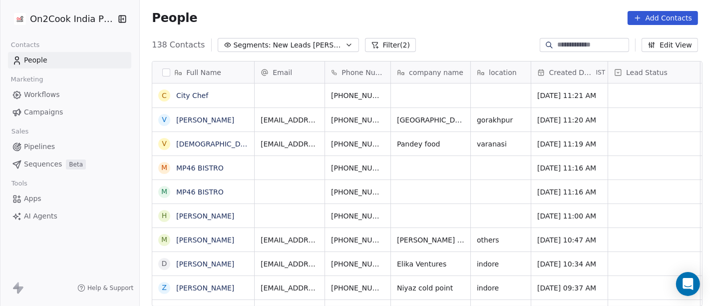
scroll to position [0, 0]
click at [238, 95] on icon "grid" at bounding box center [242, 94] width 8 height 8
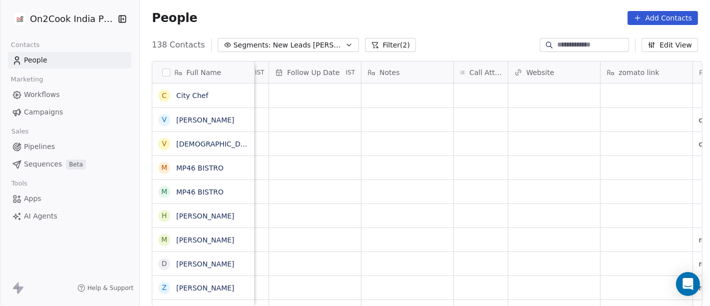
scroll to position [0, 711]
click at [485, 91] on div "grid" at bounding box center [480, 95] width 54 height 24
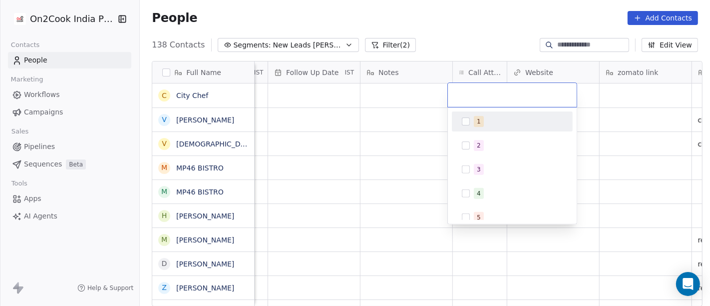
click at [490, 130] on div "1" at bounding box center [512, 121] width 121 height 20
click at [445, 28] on html "On2Cook India Pvt. Ltd. Contacts People Marketing Workflows Campaigns Sales Pip…" at bounding box center [355, 153] width 710 height 306
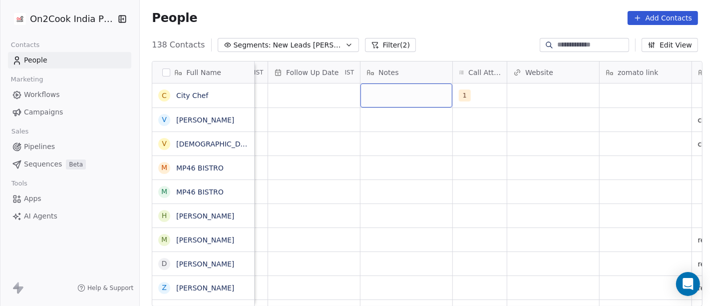
click at [412, 95] on div "grid" at bounding box center [406, 95] width 92 height 24
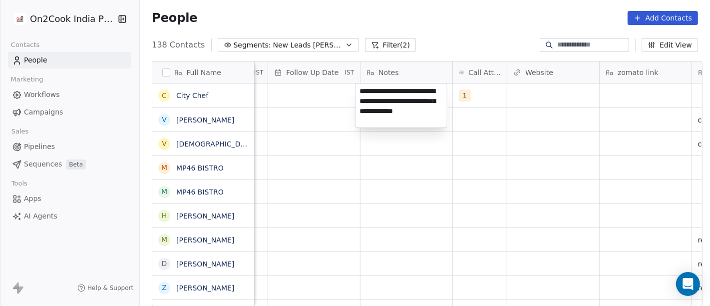
type textarea "**********"
click at [373, 180] on html "On2Cook India Pvt. Ltd. Contacts People Marketing Workflows Campaigns Sales Pip…" at bounding box center [355, 153] width 710 height 306
click at [325, 95] on html "On2Cook India Pvt. Ltd. Contacts People Marketing Workflows Campaigns Sales Pip…" at bounding box center [355, 153] width 710 height 306
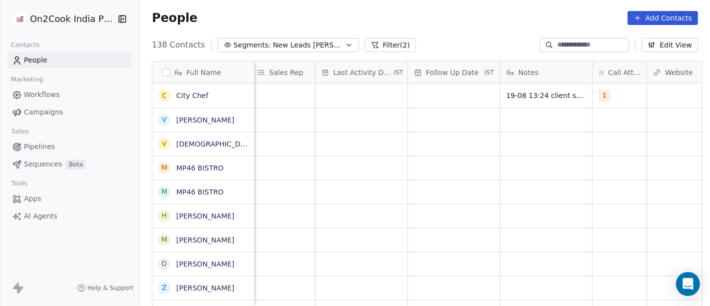
scroll to position [0, 576]
click at [424, 100] on div "grid" at bounding box center [450, 95] width 92 height 24
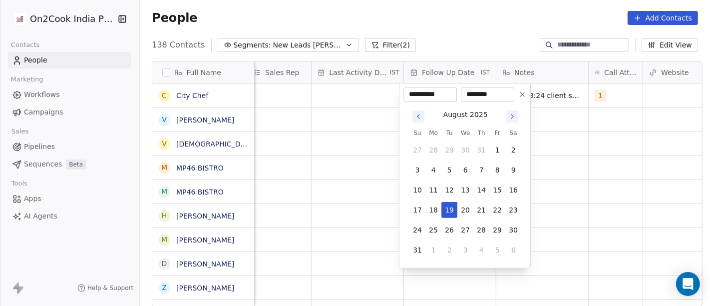
click at [518, 96] on icon at bounding box center [522, 94] width 8 height 8
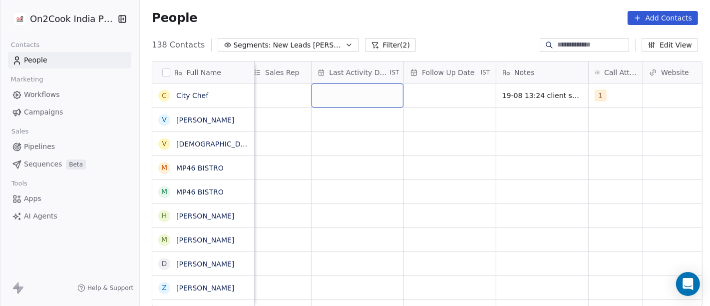
click at [358, 95] on div "grid" at bounding box center [358, 95] width 92 height 24
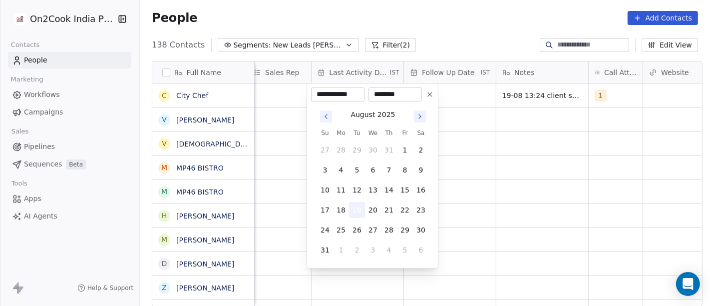
click at [354, 211] on button "19" at bounding box center [357, 210] width 16 height 16
click at [486, 192] on html "On2Cook India Pvt. Ltd. Contacts People Marketing Workflows Campaigns Sales Pip…" at bounding box center [355, 153] width 710 height 306
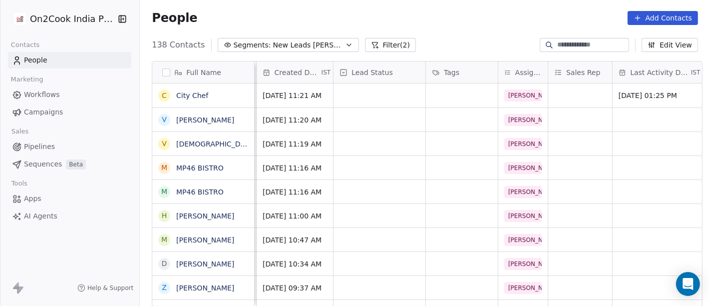
scroll to position [0, 272]
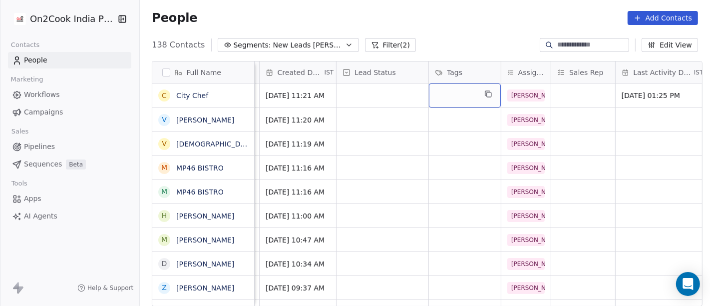
click at [440, 94] on div "grid" at bounding box center [465, 95] width 72 height 24
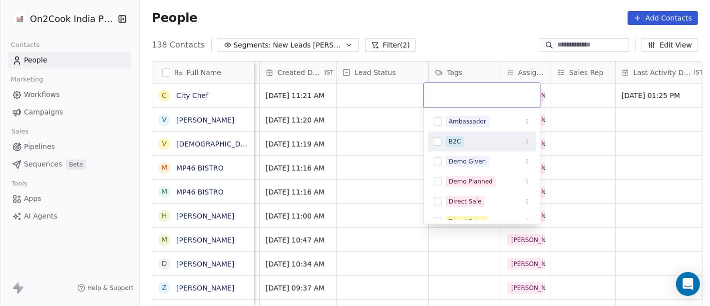
click at [447, 136] on span "B2C" at bounding box center [455, 141] width 18 height 11
click at [366, 102] on html "On2Cook India Pvt. Ltd. Contacts People Marketing Workflows Campaigns Sales Pip…" at bounding box center [355, 153] width 710 height 306
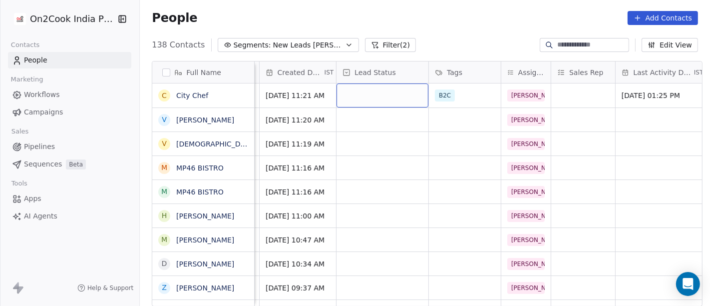
click at [363, 98] on div "grid" at bounding box center [383, 95] width 92 height 24
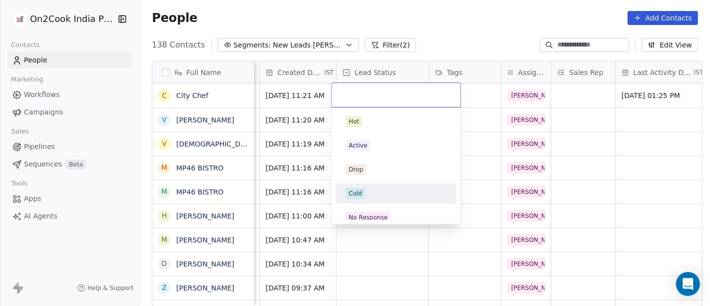
click at [379, 196] on div "Cold" at bounding box center [396, 193] width 101 height 11
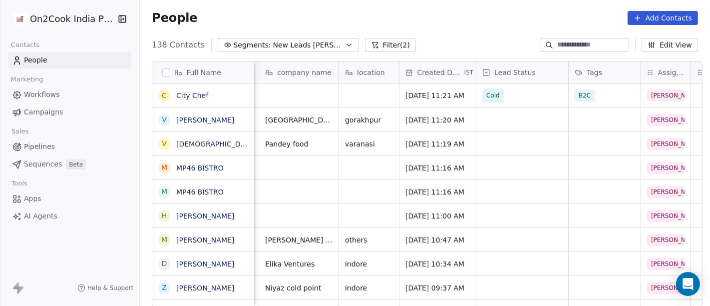
scroll to position [0, 0]
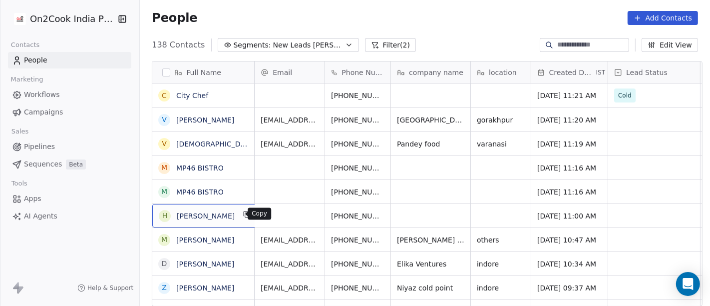
click at [244, 213] on icon "grid" at bounding box center [246, 213] width 4 height 4
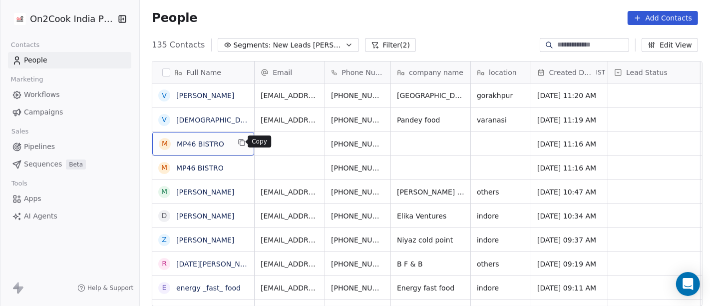
click at [239, 146] on button "grid" at bounding box center [242, 142] width 12 height 12
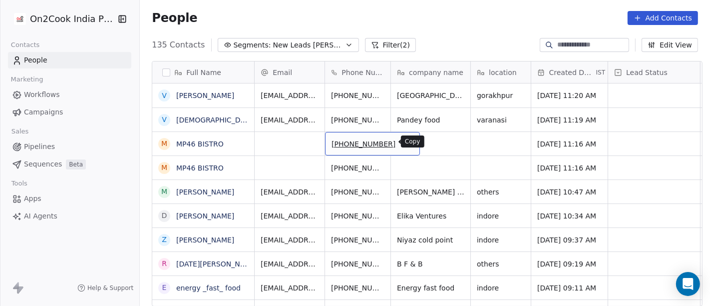
click at [406, 144] on icon "grid" at bounding box center [408, 143] width 4 height 4
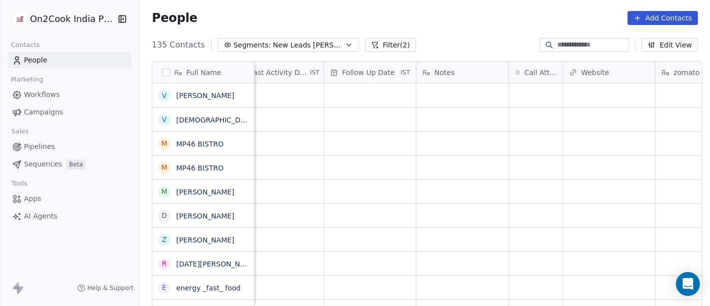
scroll to position [0, 656]
click at [515, 136] on div "grid" at bounding box center [536, 143] width 54 height 23
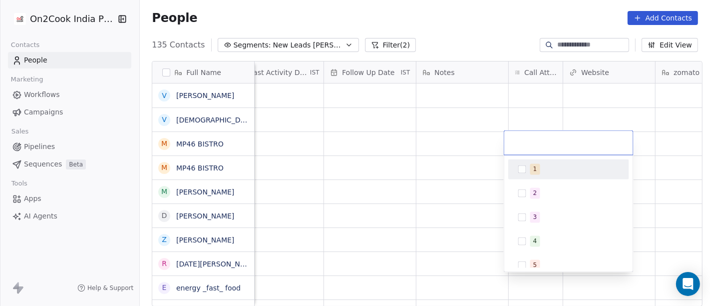
click at [538, 169] on span "1" at bounding box center [535, 168] width 10 height 11
click at [468, 155] on html "On2Cook India Pvt. Ltd. Contacts People Marketing Workflows Campaigns Sales Pip…" at bounding box center [355, 153] width 710 height 306
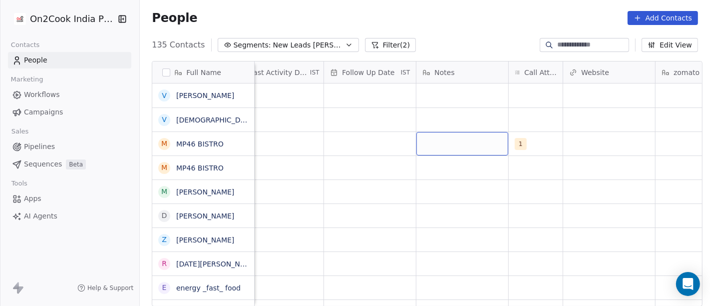
click at [462, 146] on div "grid" at bounding box center [462, 143] width 92 height 23
type textarea "**********"
click at [344, 142] on html "On2Cook India Pvt. Ltd. Contacts People Marketing Workflows Campaigns Sales Pip…" at bounding box center [355, 153] width 710 height 306
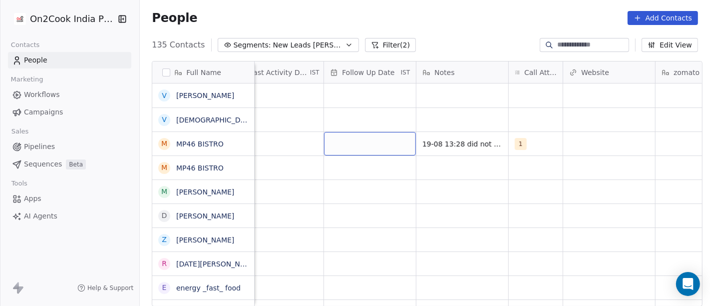
click at [344, 142] on div "grid" at bounding box center [370, 143] width 92 height 23
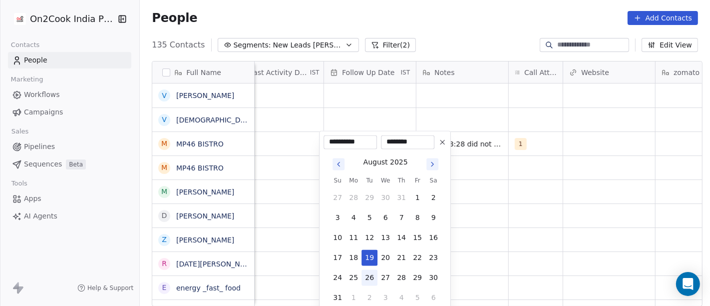
click at [368, 281] on button "26" at bounding box center [369, 277] width 16 height 16
type input "**********"
click at [630, 223] on html "On2Cook India Pvt. Ltd. Contacts People Marketing Workflows Campaigns Sales Pip…" at bounding box center [355, 153] width 710 height 306
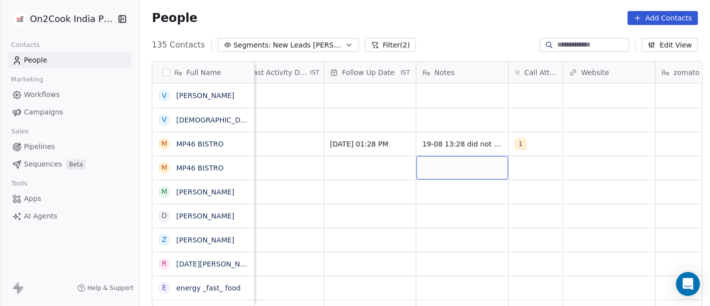
click at [456, 166] on div "grid" at bounding box center [462, 167] width 92 height 23
type textarea "**********"
click at [466, 171] on textarea "**********" at bounding box center [457, 170] width 91 height 31
click at [368, 175] on html "On2Cook India Pvt. Ltd. Contacts People Marketing Workflows Campaigns Sales Pip…" at bounding box center [355, 153] width 710 height 306
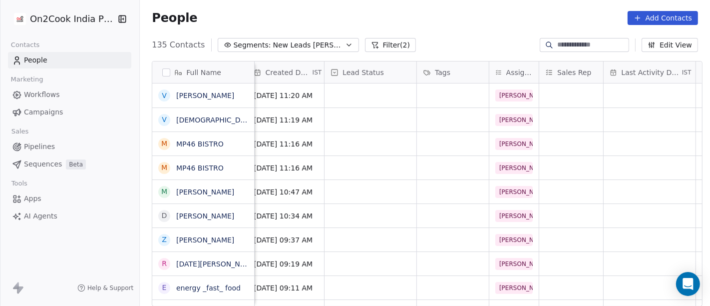
scroll to position [0, 283]
click at [362, 140] on div "grid" at bounding box center [372, 143] width 92 height 23
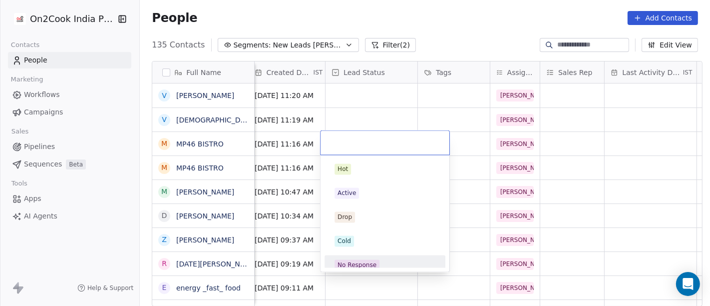
click at [354, 265] on div "No Response" at bounding box center [357, 264] width 39 height 9
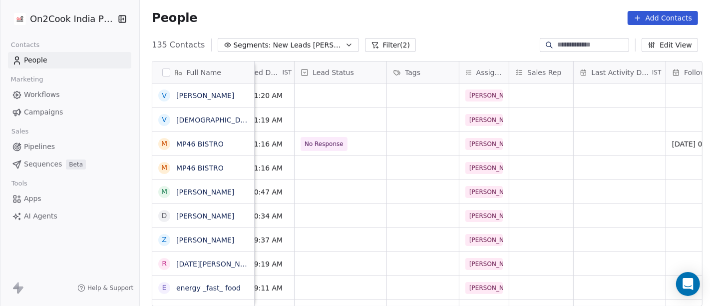
scroll to position [0, 315]
click at [239, 144] on icon "grid" at bounding box center [242, 142] width 8 height 8
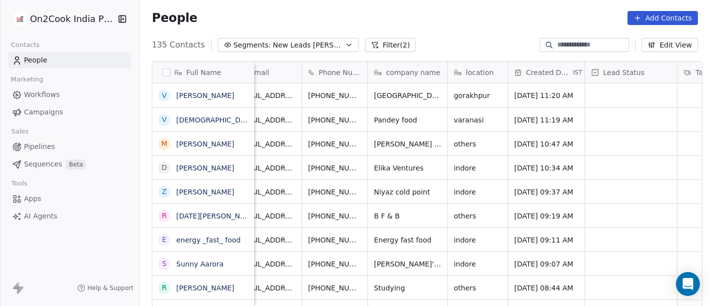
scroll to position [0, 0]
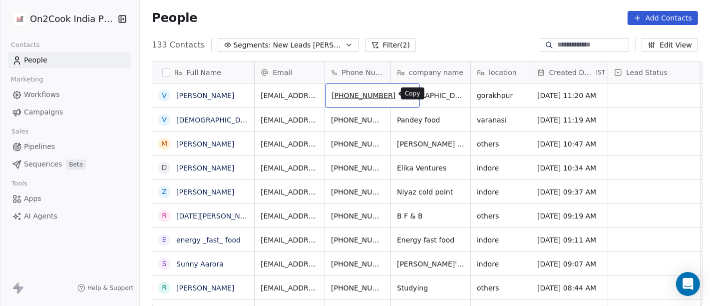
click at [401, 91] on button "grid" at bounding box center [407, 94] width 12 height 12
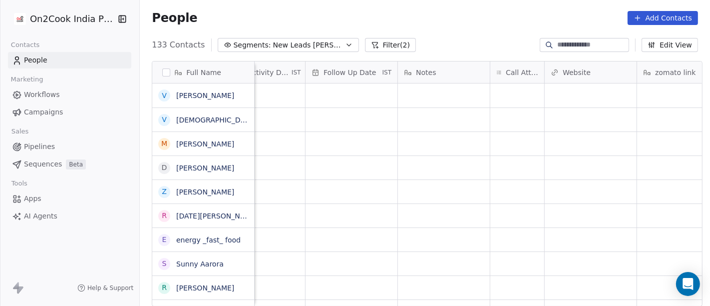
scroll to position [0, 675]
click at [509, 98] on div "grid" at bounding box center [517, 95] width 54 height 24
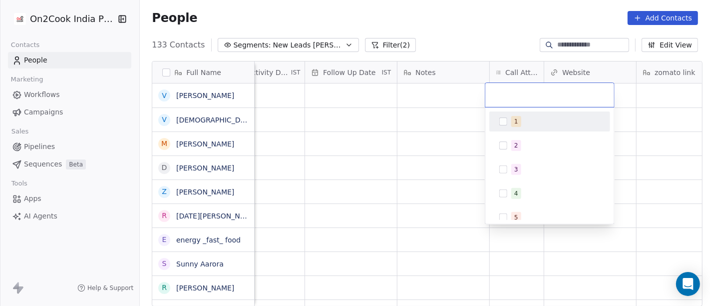
click at [512, 124] on span "1" at bounding box center [516, 121] width 10 height 11
click at [438, 115] on html "On2Cook India Pvt. Ltd. Contacts People Marketing Workflows Campaigns Sales Pip…" at bounding box center [355, 153] width 710 height 306
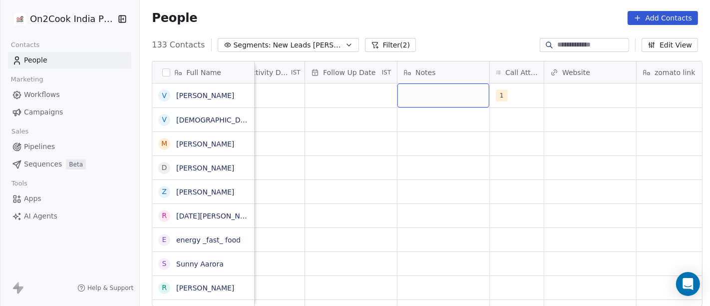
click at [441, 94] on div "grid" at bounding box center [443, 95] width 92 height 24
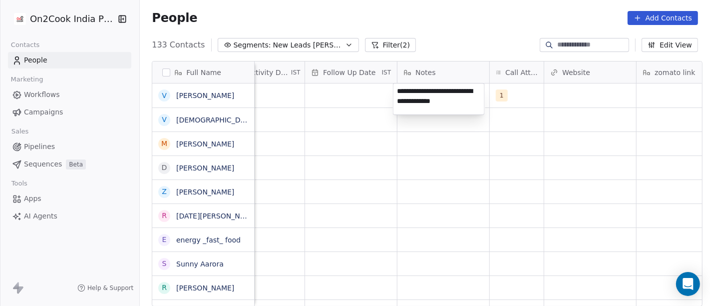
type textarea "**********"
click at [471, 137] on html "On2Cook India Pvt. Ltd. Contacts People Marketing Workflows Campaigns Sales Pip…" at bounding box center [355, 153] width 710 height 306
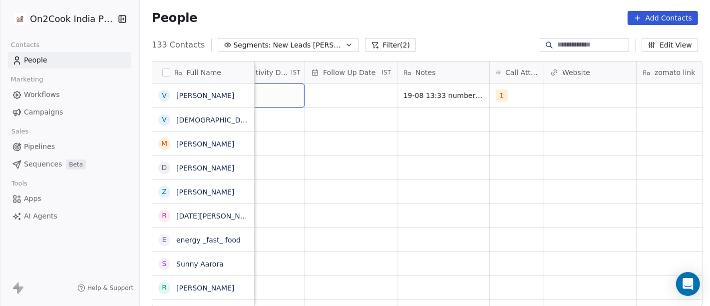
scroll to position [0, 632]
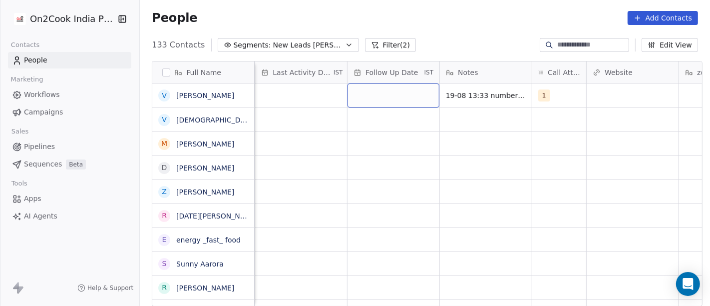
click at [424, 103] on div "grid" at bounding box center [394, 95] width 92 height 24
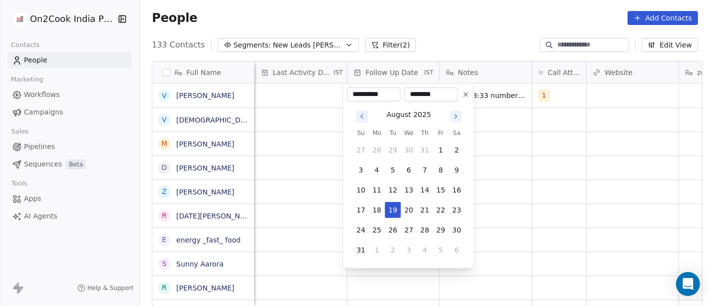
click at [463, 93] on icon at bounding box center [466, 94] width 8 height 8
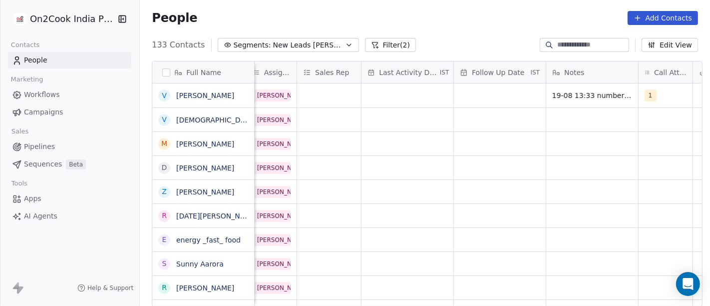
scroll to position [0, 516]
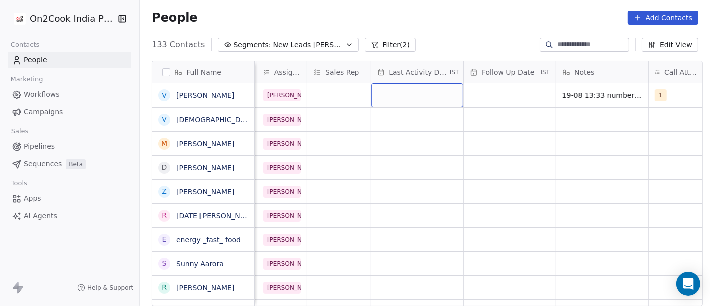
click at [396, 95] on div "grid" at bounding box center [417, 95] width 92 height 24
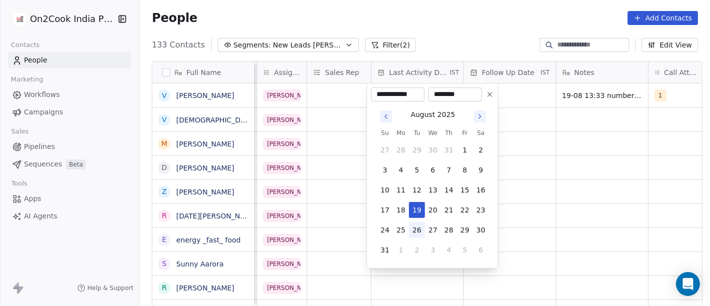
click at [420, 226] on button "26" at bounding box center [417, 230] width 16 height 16
click at [420, 208] on button "19" at bounding box center [417, 210] width 16 height 16
type input "**********"
click at [585, 202] on html "On2Cook India Pvt. Ltd. Contacts People Marketing Workflows Campaigns Sales Pip…" at bounding box center [355, 153] width 710 height 306
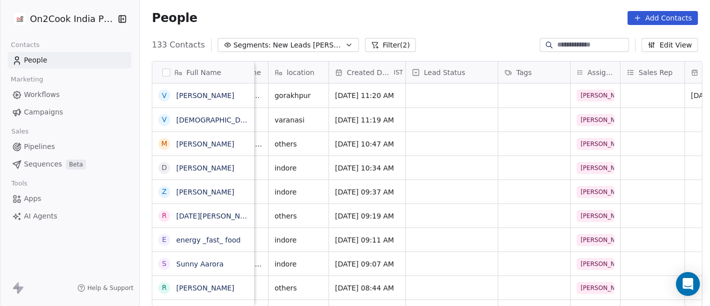
scroll to position [0, 201]
click at [421, 99] on div "grid" at bounding box center [453, 95] width 92 height 24
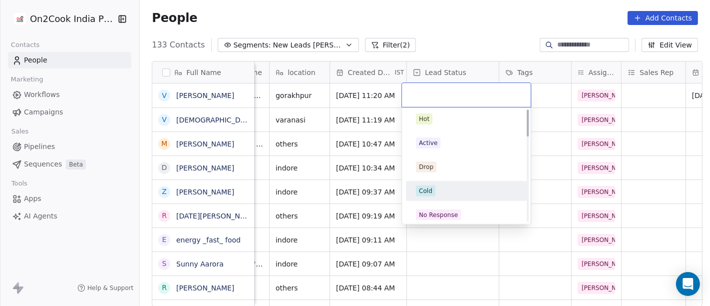
scroll to position [0, 0]
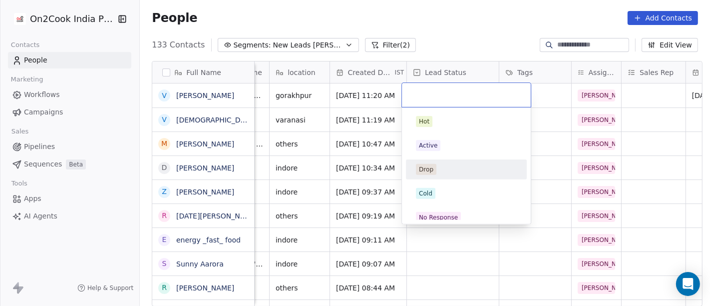
click at [431, 169] on div "Drop" at bounding box center [426, 169] width 14 height 9
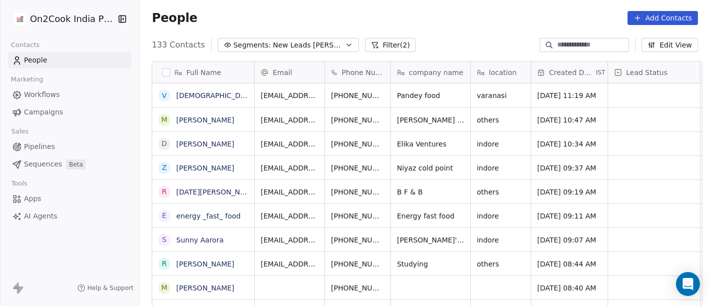
click at [415, 29] on div "People Add Contacts" at bounding box center [425, 18] width 570 height 38
click at [197, 99] on link "Vishnu Shankara Pandey" at bounding box center [244, 95] width 137 height 8
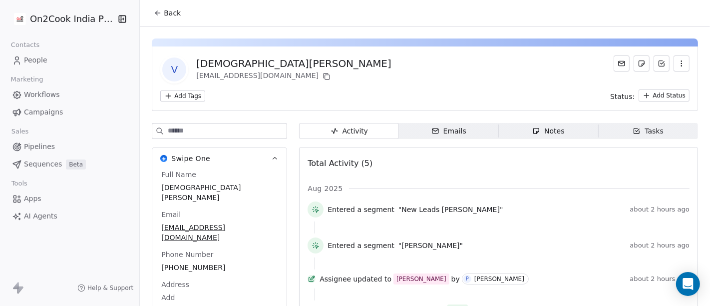
click at [563, 132] on span "Notes Notes" at bounding box center [549, 131] width 100 height 16
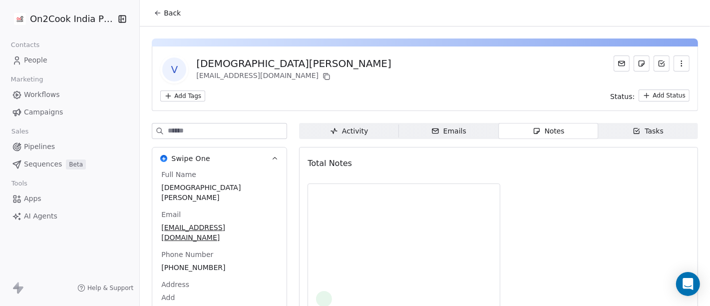
click at [161, 7] on button "Back" at bounding box center [167, 13] width 39 height 18
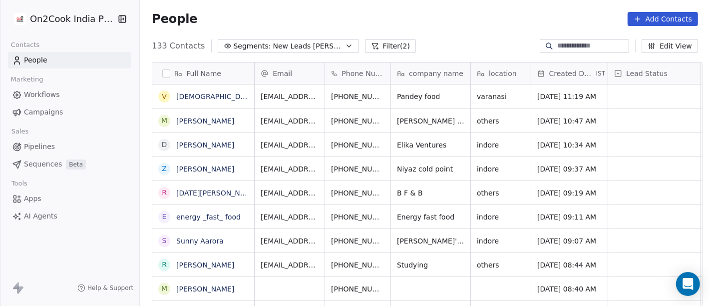
scroll to position [261, 566]
click at [461, 42] on div "133 Contacts Segments: New Leads Salim Filter (2) Edit View" at bounding box center [425, 46] width 570 height 16
click at [454, 92] on icon "grid" at bounding box center [458, 95] width 8 height 8
click at [403, 95] on icon "grid" at bounding box center [407, 95] width 8 height 8
click at [401, 99] on button "grid" at bounding box center [407, 95] width 12 height 12
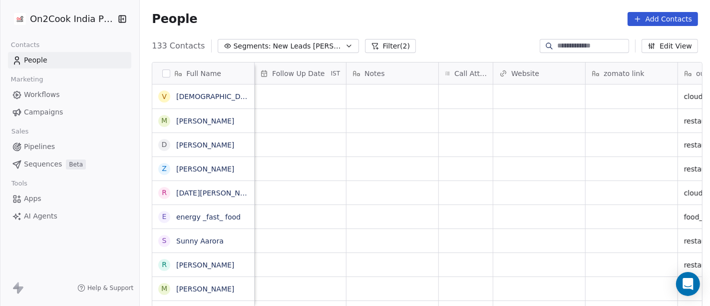
scroll to position [0, 752]
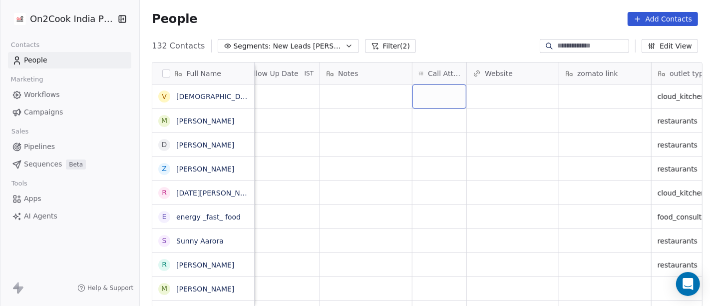
click at [423, 92] on div "grid" at bounding box center [439, 96] width 54 height 24
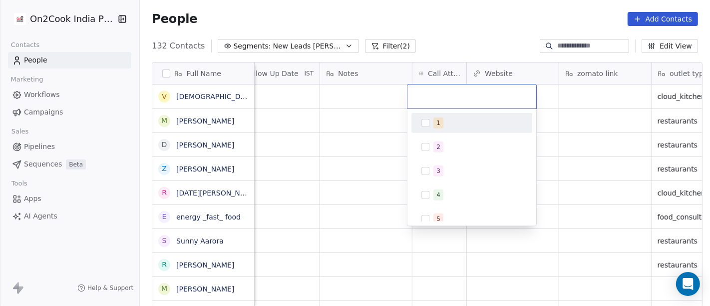
click at [436, 123] on div "1" at bounding box center [438, 122] width 4 height 9
click at [451, 49] on html "On2Cook India Pvt. Ltd. Contacts People Marketing Workflows Campaigns Sales Pip…" at bounding box center [355, 153] width 710 height 306
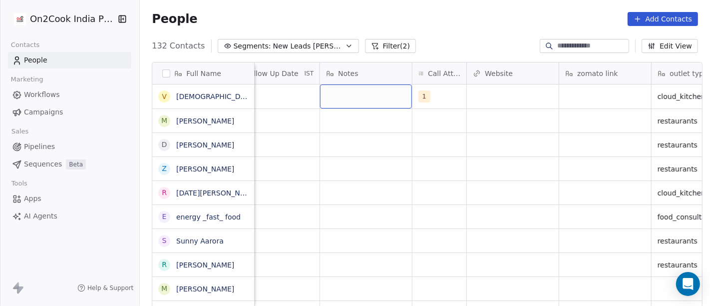
click at [350, 94] on div "grid" at bounding box center [366, 96] width 92 height 24
type textarea "**********"
click at [374, 241] on html "On2Cook India Pvt. Ltd. Contacts People Marketing Workflows Campaigns Sales Pip…" at bounding box center [355, 153] width 710 height 306
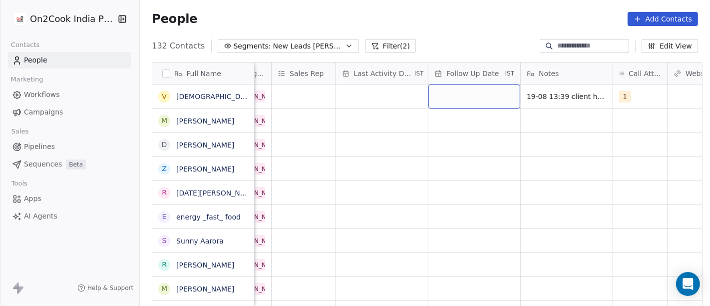
click at [468, 90] on div "grid" at bounding box center [474, 96] width 92 height 24
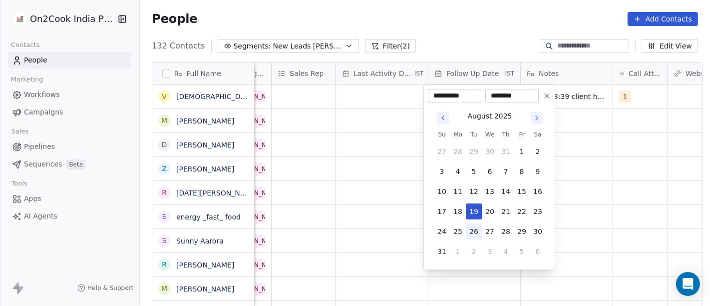
click at [468, 223] on button "26" at bounding box center [474, 231] width 16 height 16
type input "**********"
click at [550, 202] on div "August 2025 Su Mo Tu We Th Fr Sa 27 28 29 30 31 1 2 3 4 5 6 7 8 9 10 11 12 13 1…" at bounding box center [489, 184] width 123 height 162
click at [380, 94] on html "On2Cook India Pvt. Ltd. Contacts People Marketing Workflows Campaigns Sales Pip…" at bounding box center [355, 153] width 710 height 306
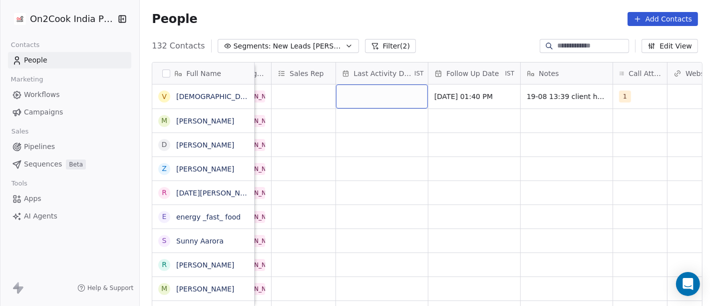
click at [380, 94] on div "grid" at bounding box center [382, 96] width 92 height 24
click at [360, 92] on div "grid" at bounding box center [382, 96] width 92 height 24
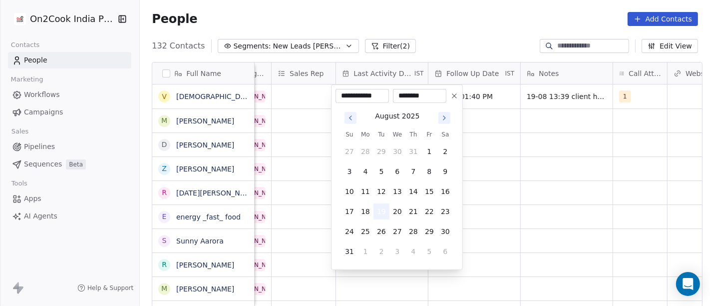
click at [382, 208] on button "19" at bounding box center [381, 211] width 16 height 16
click at [613, 201] on html "On2Cook India Pvt. Ltd. Contacts People Marketing Workflows Campaigns Sales Pip…" at bounding box center [355, 153] width 710 height 306
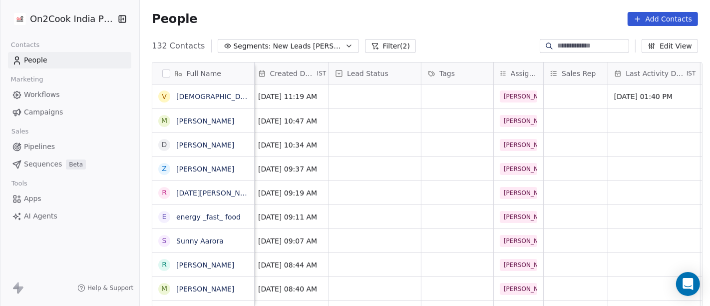
scroll to position [0, 270]
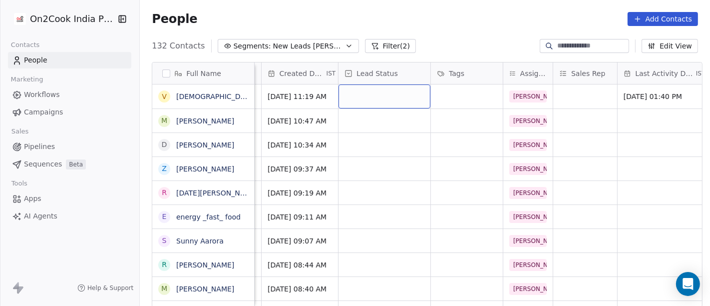
click at [368, 97] on div "grid" at bounding box center [385, 96] width 92 height 24
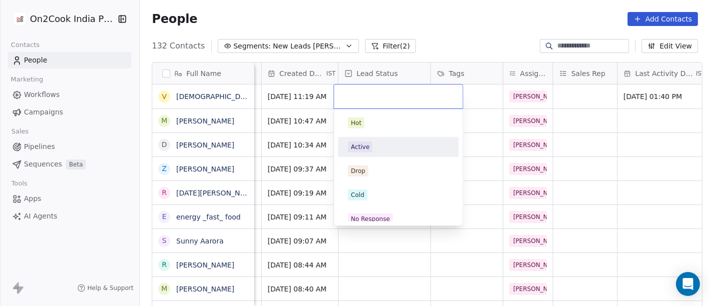
click at [359, 139] on div "Active" at bounding box center [398, 147] width 113 height 16
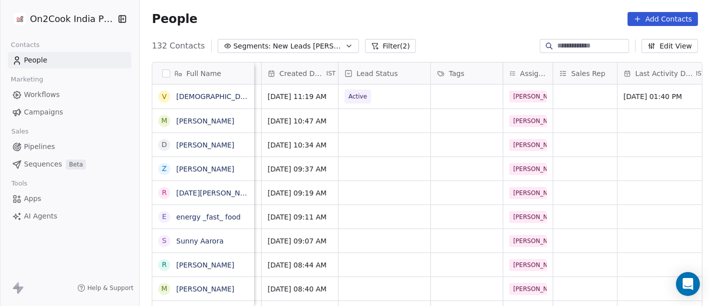
click at [466, 32] on div "People Add Contacts" at bounding box center [425, 19] width 570 height 38
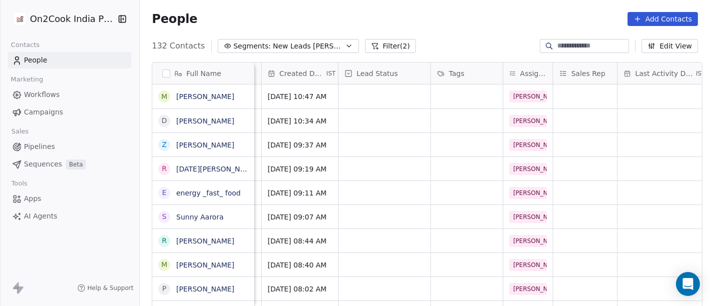
scroll to position [0, 0]
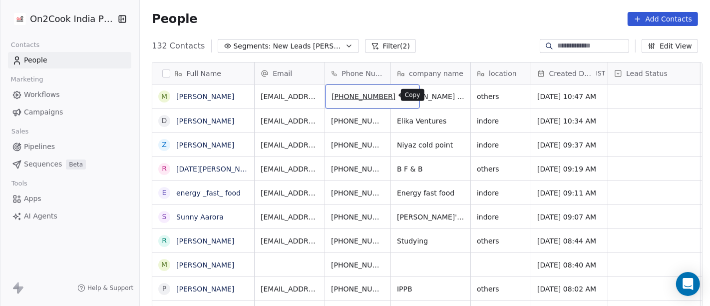
click at [401, 93] on button "grid" at bounding box center [407, 95] width 12 height 12
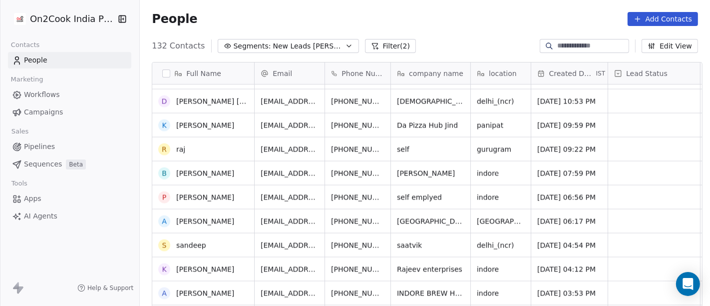
scroll to position [1462, 0]
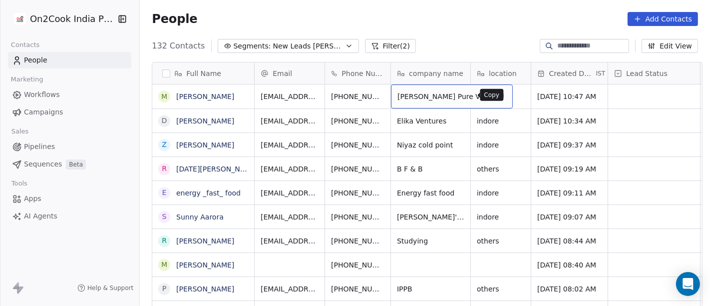
click at [497, 96] on icon "grid" at bounding box center [501, 95] width 8 height 8
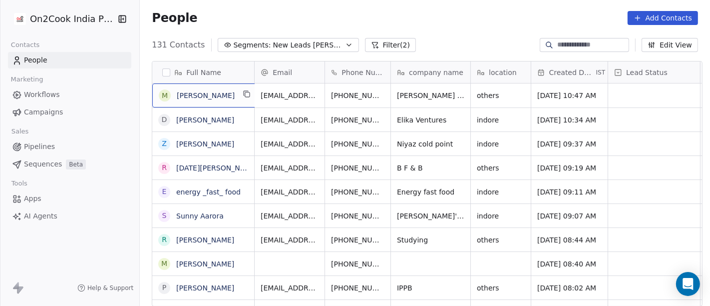
click at [246, 96] on div "M Mayank Mishra" at bounding box center [205, 95] width 107 height 24
click at [241, 90] on button "grid" at bounding box center [247, 94] width 12 height 12
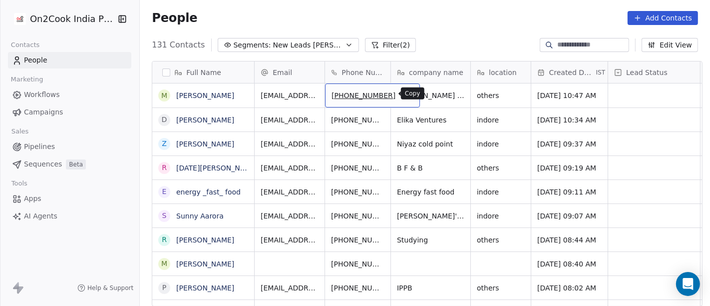
click at [406, 96] on icon "grid" at bounding box center [408, 94] width 4 height 4
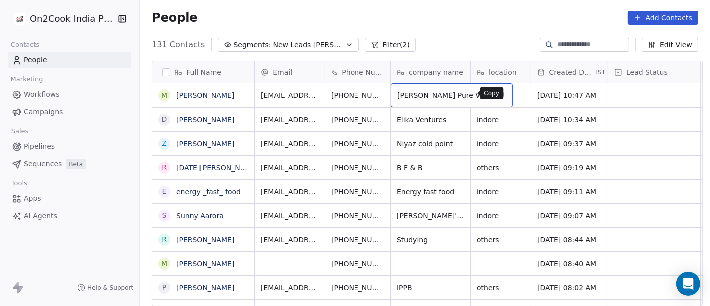
click at [497, 94] on icon "grid" at bounding box center [501, 94] width 8 height 8
click at [478, 99] on span "others" at bounding box center [491, 95] width 29 height 10
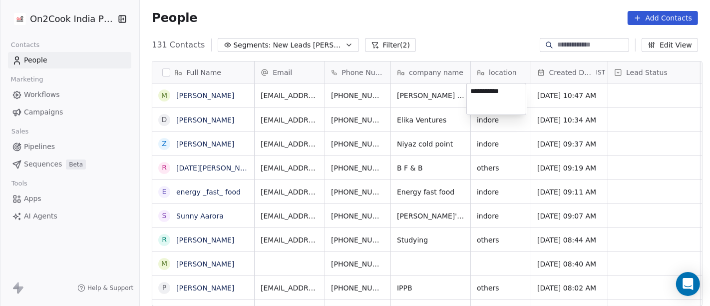
type textarea "**********"
click at [458, 41] on html "On2Cook India Pvt. Ltd. Contacts People Marketing Workflows Campaigns Sales Pip…" at bounding box center [355, 153] width 710 height 306
click at [490, 95] on textarea "**********" at bounding box center [496, 98] width 59 height 31
click at [437, 94] on html "On2Cook India Pvt. Ltd. Contacts People Marketing Workflows Campaigns Sales Pip…" at bounding box center [355, 153] width 710 height 306
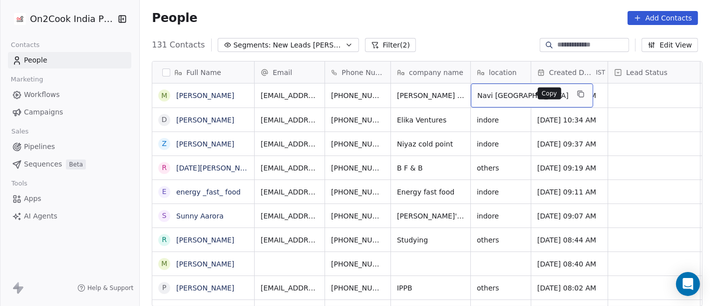
click at [577, 94] on icon "grid" at bounding box center [581, 94] width 8 height 8
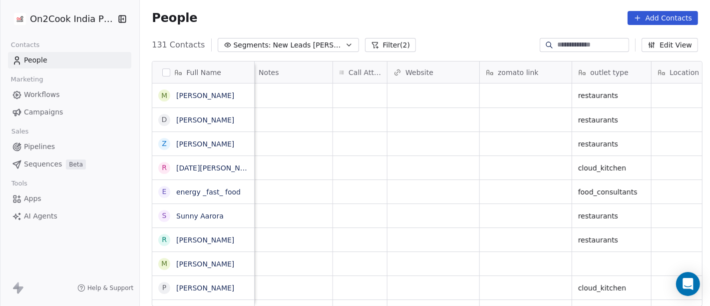
scroll to position [0, 831]
click at [352, 92] on div "grid" at bounding box center [361, 95] width 54 height 24
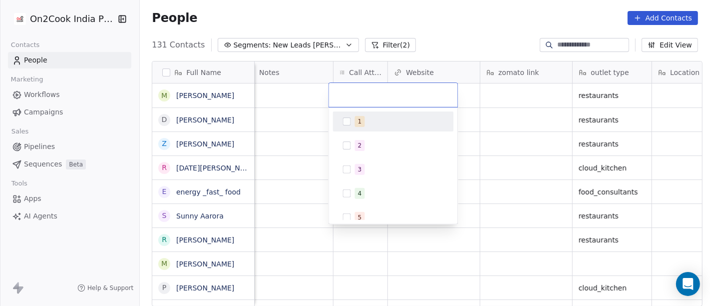
click at [362, 120] on span "1" at bounding box center [360, 121] width 10 height 11
click at [509, 94] on html "On2Cook India Pvt. Ltd. Contacts People Marketing Workflows Campaigns Sales Pip…" at bounding box center [355, 153] width 710 height 306
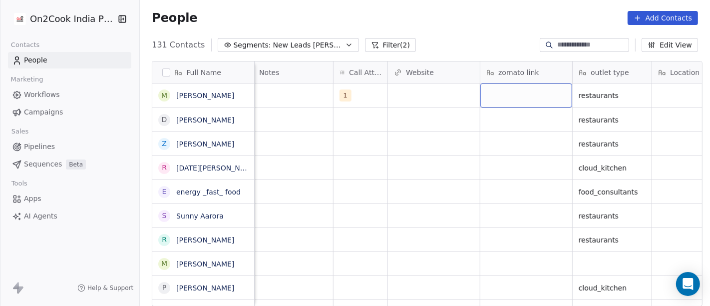
click at [509, 94] on div "grid" at bounding box center [526, 95] width 92 height 24
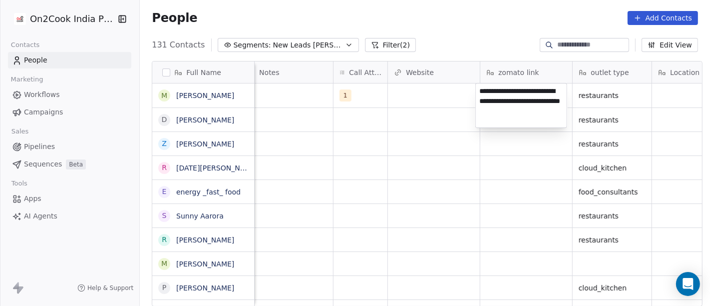
type textarea "**********"
click at [416, 89] on html "On2Cook India Pvt. Ltd. Contacts People Marketing Workflows Campaigns Sales Pip…" at bounding box center [355, 153] width 710 height 306
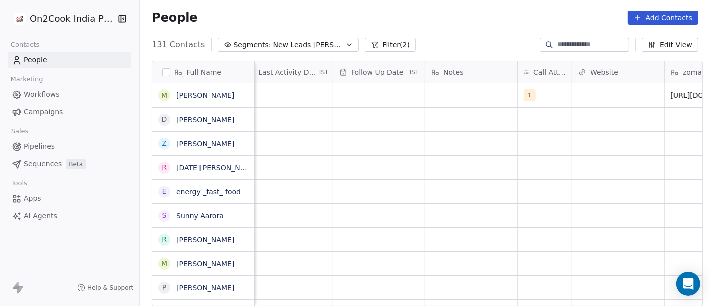
scroll to position [0, 645]
click at [458, 100] on div "grid" at bounding box center [473, 95] width 92 height 24
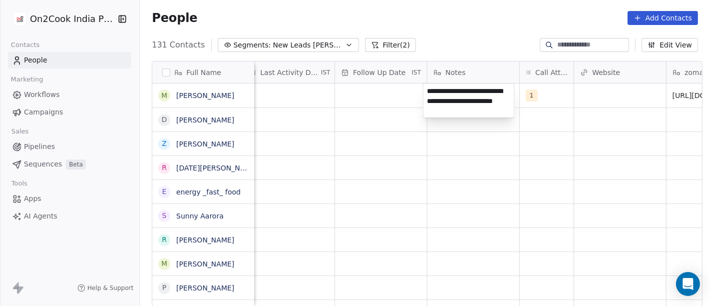
type textarea "**********"
click at [392, 194] on html "On2Cook India Pvt. Ltd. Contacts People Marketing Workflows Campaigns Sales Pip…" at bounding box center [355, 153] width 710 height 306
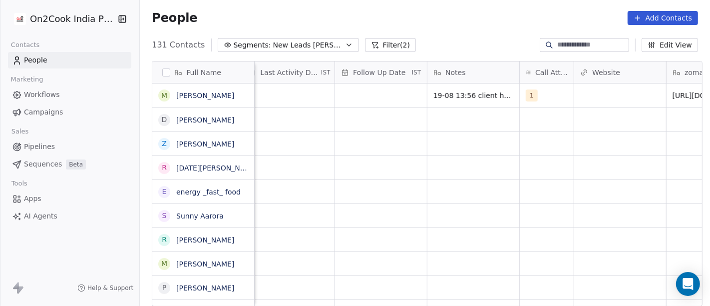
scroll to position [0, 552]
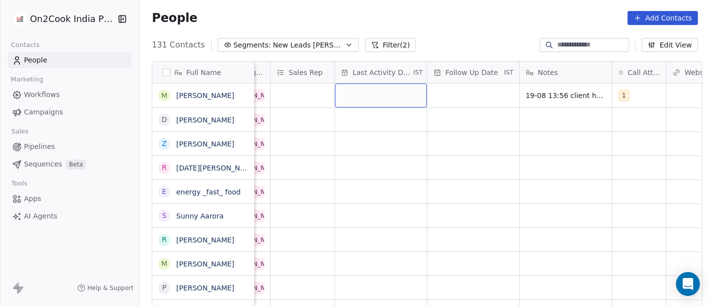
click at [388, 95] on div "grid" at bounding box center [381, 95] width 92 height 24
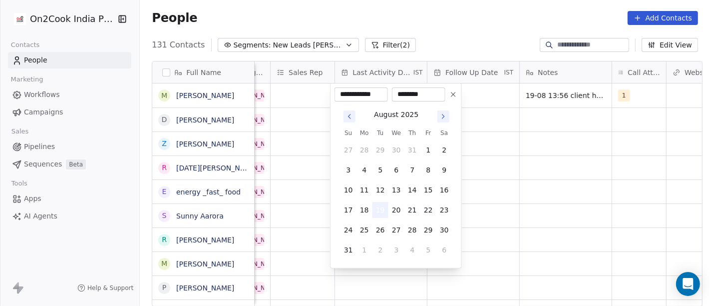
click at [383, 208] on button "19" at bounding box center [380, 210] width 16 height 16
click at [530, 180] on html "On2Cook India Pvt. Ltd. Contacts People Marketing Workflows Campaigns Sales Pip…" at bounding box center [355, 153] width 710 height 306
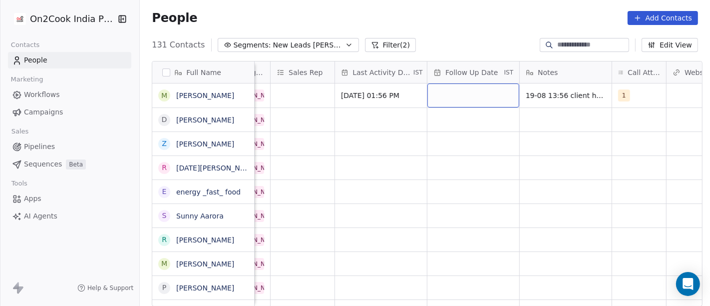
click at [465, 86] on div "grid" at bounding box center [473, 95] width 92 height 24
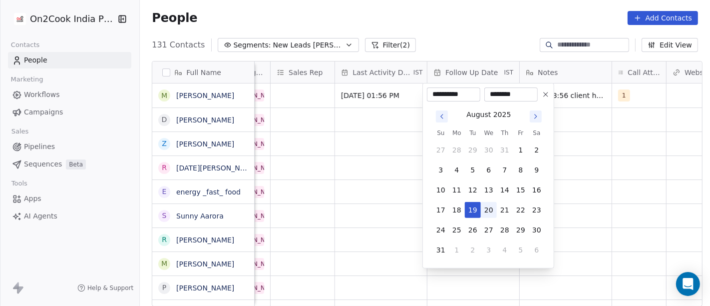
click at [490, 204] on button "20" at bounding box center [489, 210] width 16 height 16
type input "**********"
click at [601, 193] on html "On2Cook India Pvt. Ltd. Contacts People Marketing Workflows Campaigns Sales Pip…" at bounding box center [355, 153] width 710 height 306
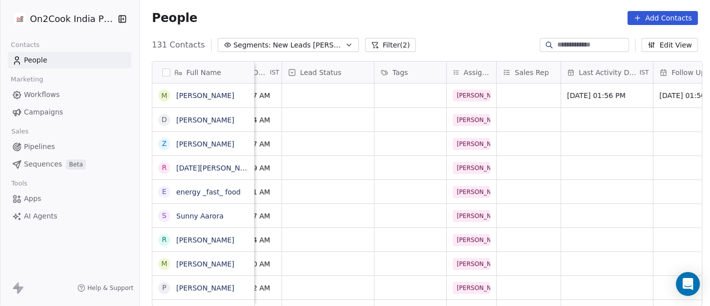
scroll to position [0, 275]
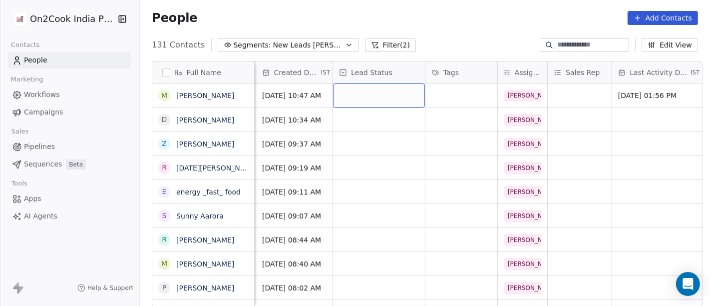
click at [336, 98] on div "grid" at bounding box center [379, 95] width 92 height 24
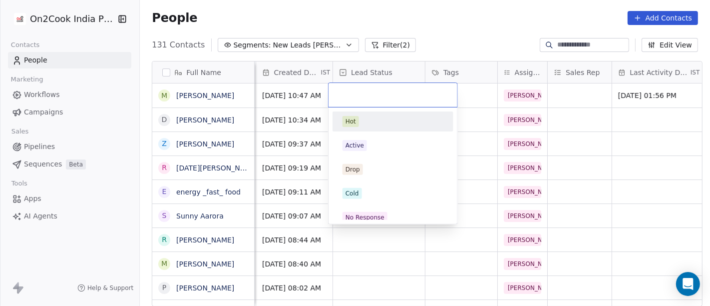
click at [563, 120] on html "On2Cook India Pvt. Ltd. Contacts People Marketing Workflows Campaigns Sales Pip…" at bounding box center [355, 153] width 710 height 306
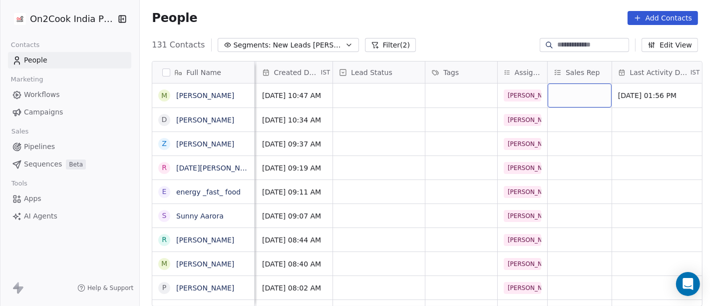
click at [574, 90] on div "grid" at bounding box center [580, 95] width 64 height 24
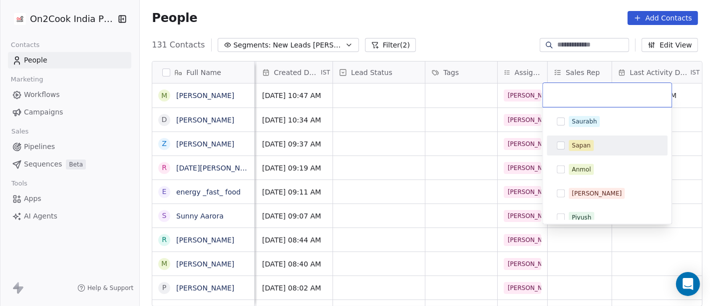
click at [576, 138] on div "Sapan" at bounding box center [607, 145] width 113 height 16
click at [415, 146] on html "On2Cook India Pvt. Ltd. Contacts People Marketing Workflows Campaigns Sales Pip…" at bounding box center [355, 153] width 710 height 306
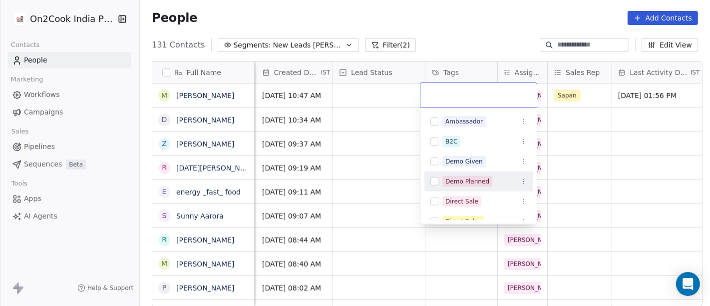
click at [463, 177] on div "Demo Planned" at bounding box center [467, 181] width 44 height 9
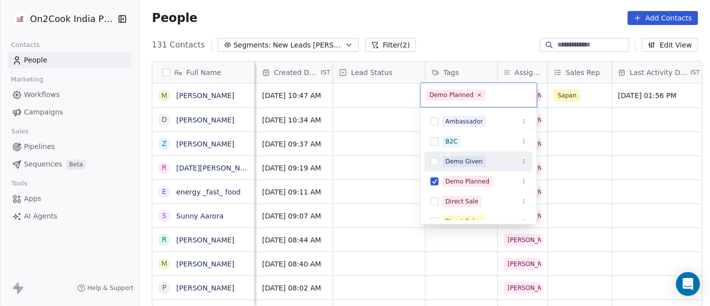
click at [364, 137] on html "On2Cook India Pvt. Ltd. Contacts People Marketing Workflows Campaigns Sales Pip…" at bounding box center [355, 153] width 710 height 306
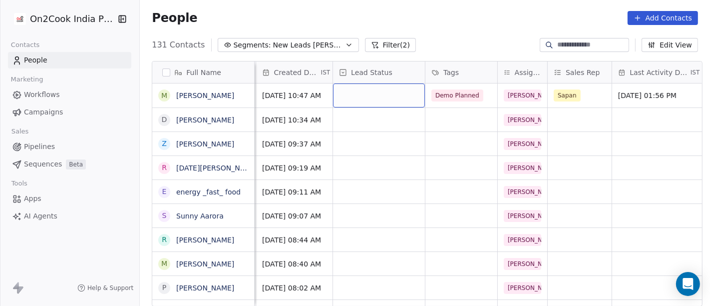
click at [336, 90] on div "grid" at bounding box center [379, 95] width 92 height 24
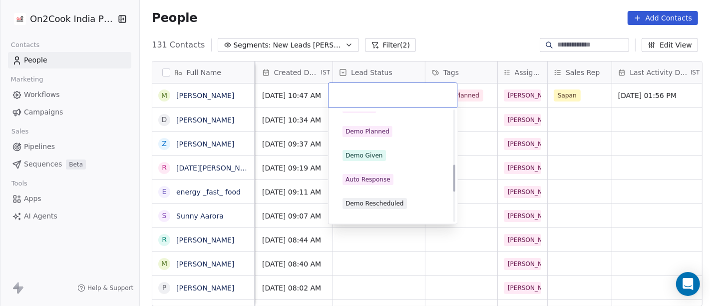
scroll to position [222, 0]
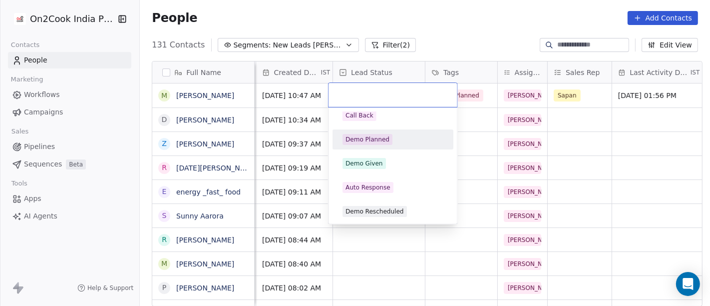
click at [373, 135] on div "Demo Planned" at bounding box center [368, 139] width 44 height 9
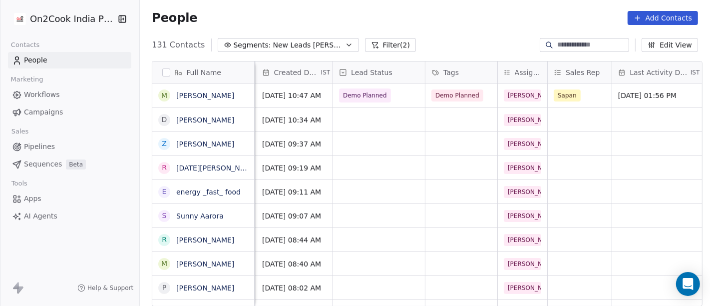
click at [465, 14] on div "People Add Contacts" at bounding box center [425, 18] width 546 height 14
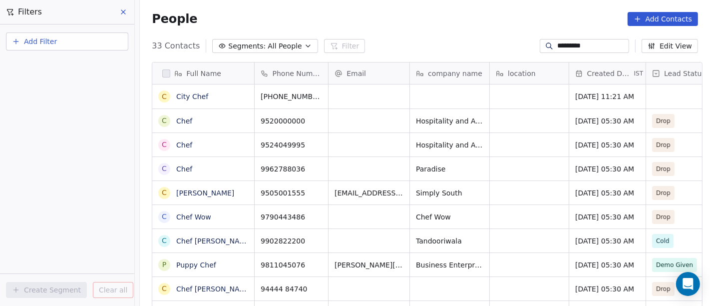
click at [564, 41] on input "*********" at bounding box center [592, 46] width 70 height 10
paste input "*****"
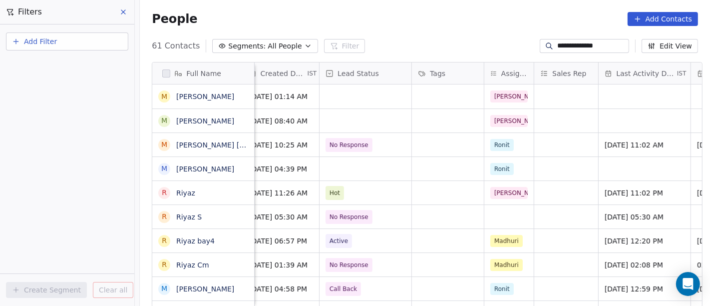
scroll to position [0, 36]
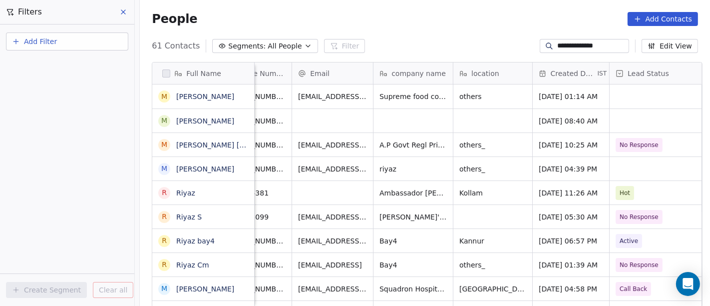
type input "**********"
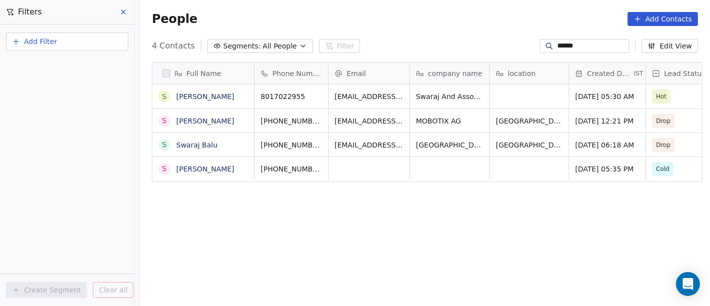
scroll to position [261, 566]
click at [557, 44] on input "******" at bounding box center [592, 46] width 70 height 10
paste input "***"
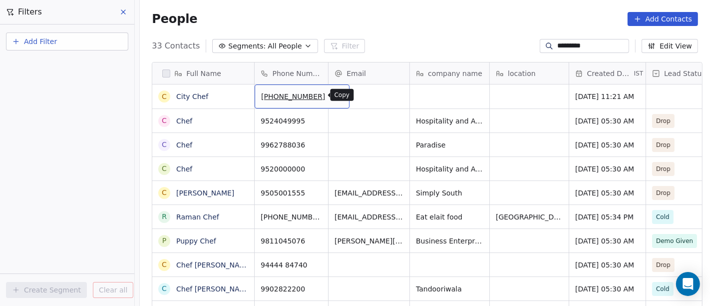
scroll to position [0, 0]
click at [332, 97] on button "grid" at bounding box center [338, 95] width 12 height 12
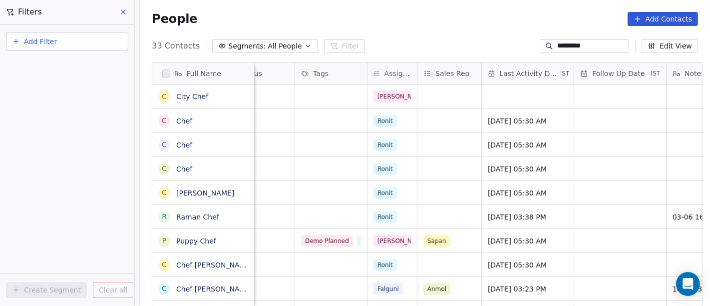
scroll to position [0, 461]
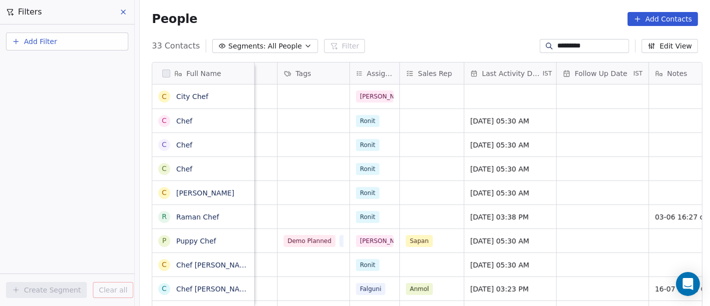
click at [557, 47] on input "*********" at bounding box center [592, 46] width 70 height 10
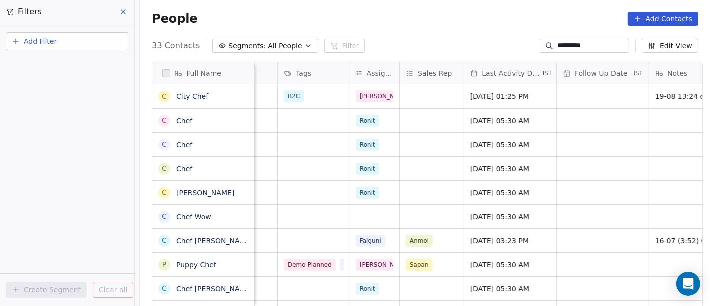
paste input "*****"
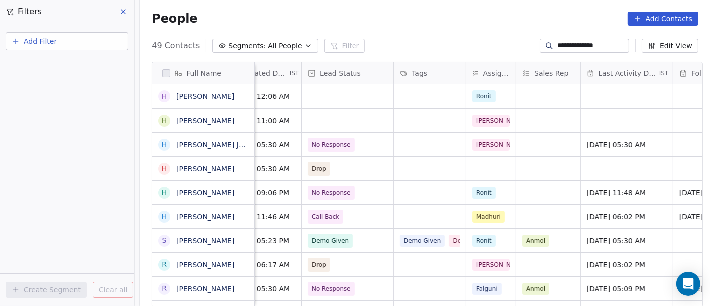
scroll to position [0, 339]
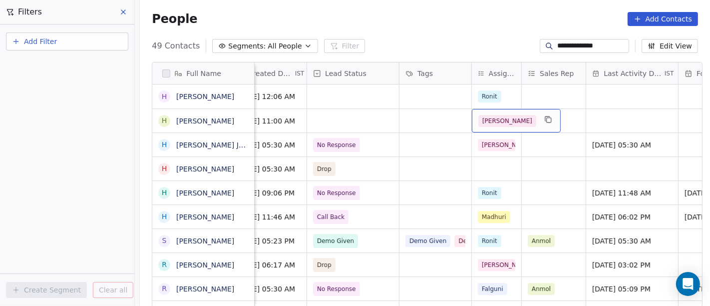
click at [496, 116] on span "[PERSON_NAME]" at bounding box center [507, 121] width 58 height 12
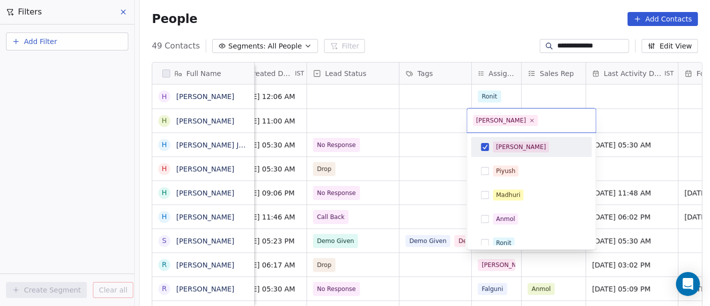
click at [489, 146] on div "[PERSON_NAME]" at bounding box center [531, 147] width 113 height 16
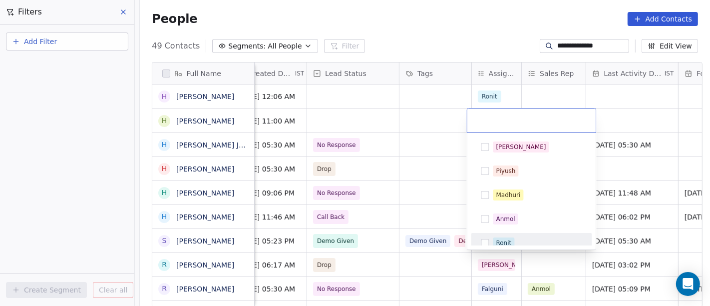
click at [500, 237] on span "Ronit" at bounding box center [503, 242] width 21 height 11
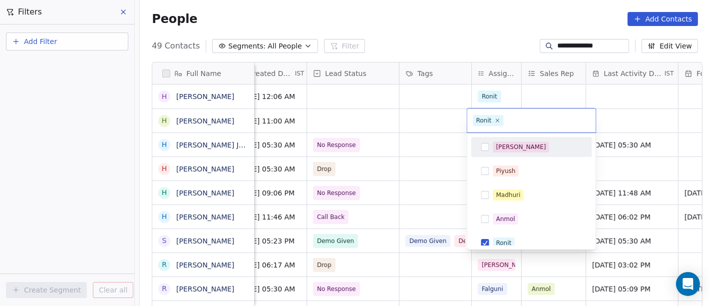
click at [456, 40] on html "**********" at bounding box center [355, 153] width 710 height 306
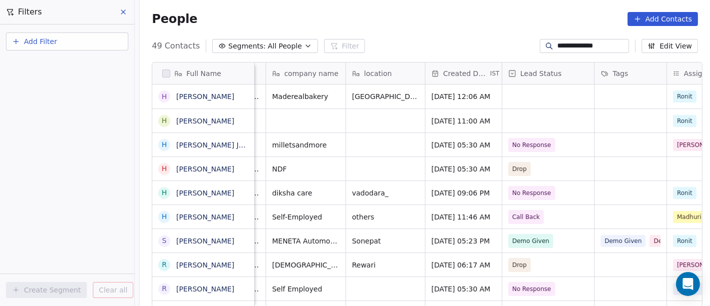
scroll to position [0, 144]
click at [579, 45] on input "**********" at bounding box center [592, 46] width 70 height 10
paste input
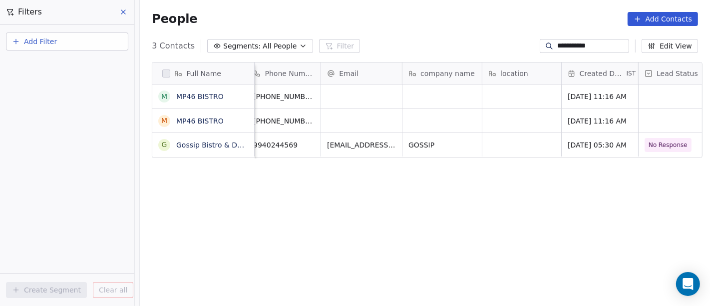
scroll to position [0, 0]
type input "**********"
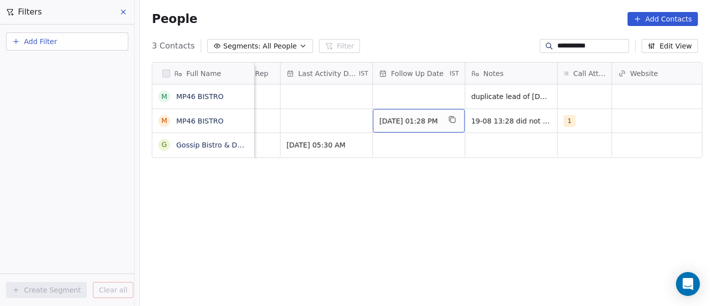
scroll to position [0, 644]
click at [334, 116] on div "grid" at bounding box center [327, 120] width 92 height 23
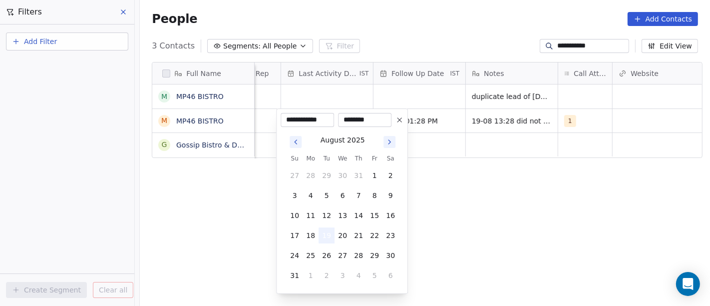
click at [326, 237] on button "19" at bounding box center [327, 235] width 16 height 16
click at [492, 204] on html "**********" at bounding box center [355, 153] width 710 height 306
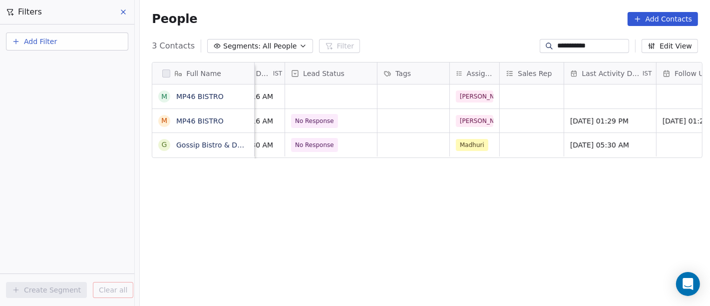
scroll to position [0, 361]
click at [320, 100] on div "grid" at bounding box center [331, 96] width 92 height 24
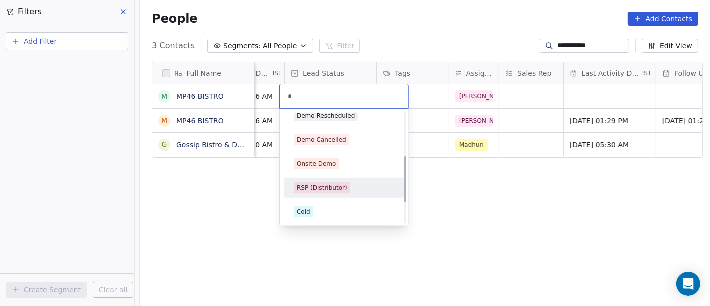
scroll to position [0, 0]
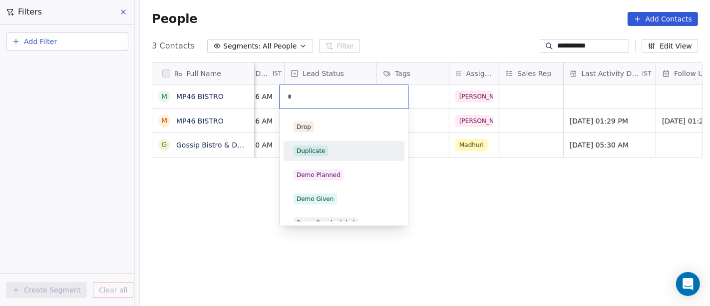
type input "*"
click at [322, 155] on div "Duplicate" at bounding box center [311, 150] width 28 height 9
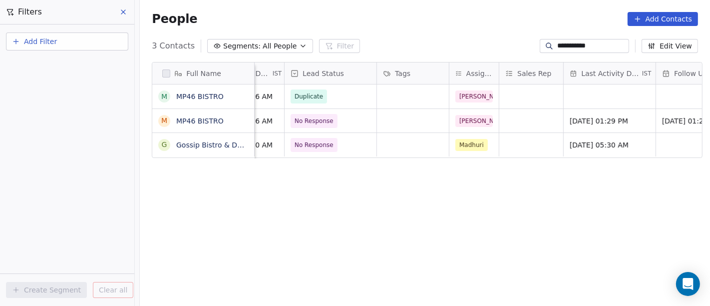
click at [496, 199] on div "Full Name M MP46 BISTRO M MP46 BISTRO G Gossip Bistro & Dessert Bar Email compa…" at bounding box center [425, 188] width 570 height 269
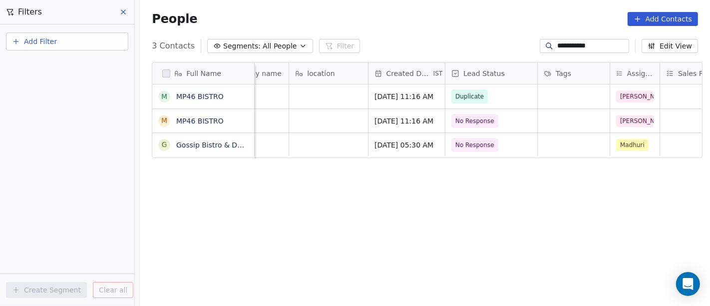
scroll to position [5, 178]
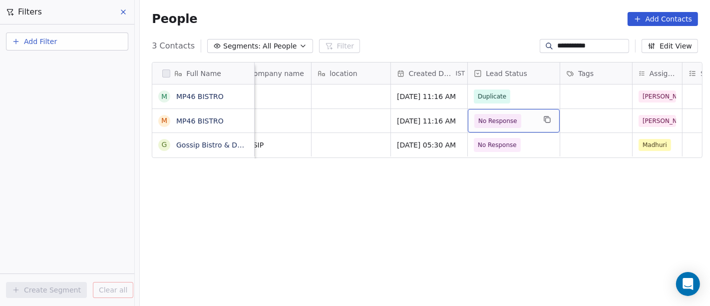
click at [510, 114] on span "No Response" at bounding box center [497, 121] width 47 height 14
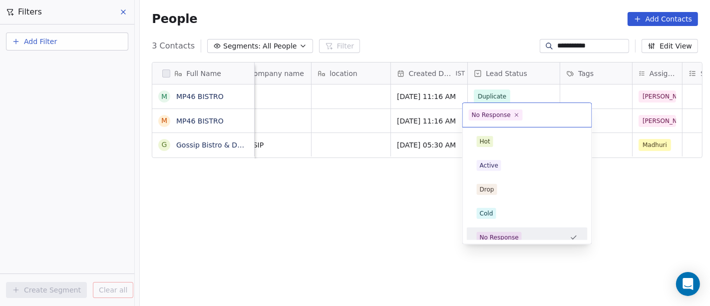
click at [510, 114] on span "No Response" at bounding box center [496, 114] width 54 height 11
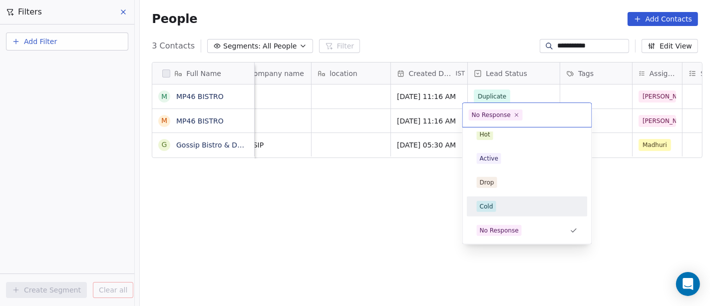
click at [498, 206] on div "Cold" at bounding box center [527, 206] width 101 height 11
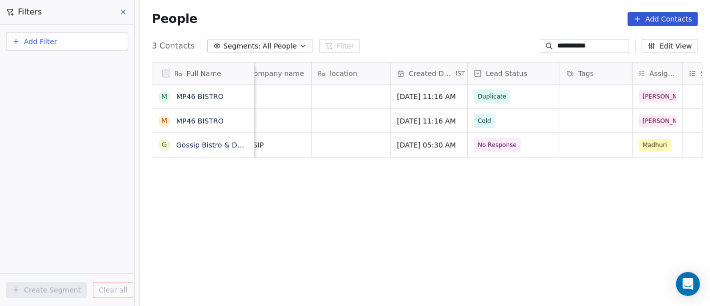
click at [372, 206] on div "Full Name M MP46 BISTRO M MP46 BISTRO G Gossip Bistro & Dessert Bar Phone Numbe…" at bounding box center [425, 188] width 570 height 269
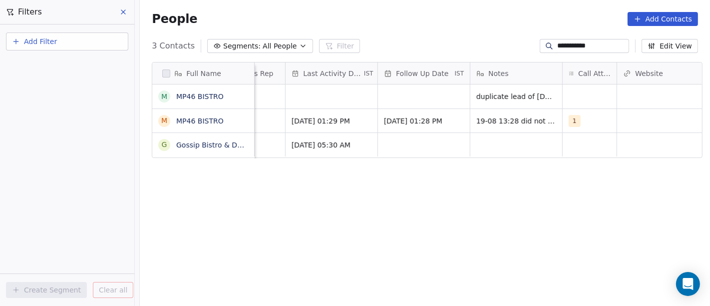
scroll to position [5, 639]
click at [589, 116] on div "1" at bounding box center [590, 120] width 54 height 23
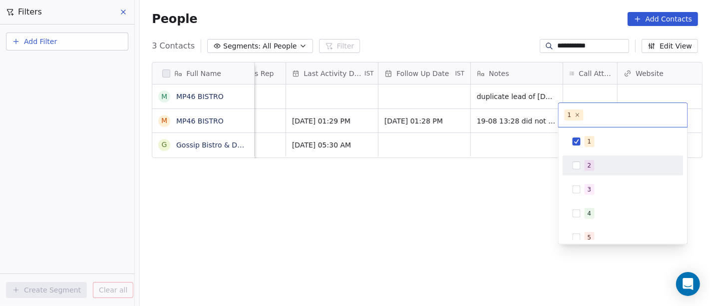
click at [585, 165] on span "2" at bounding box center [590, 165] width 10 height 11
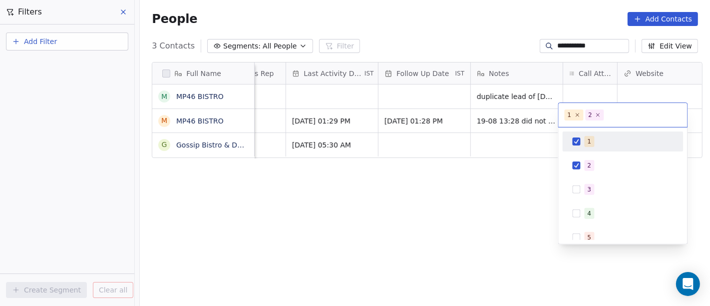
click at [583, 144] on div "1" at bounding box center [623, 141] width 113 height 16
click at [452, 216] on html "**********" at bounding box center [355, 153] width 710 height 306
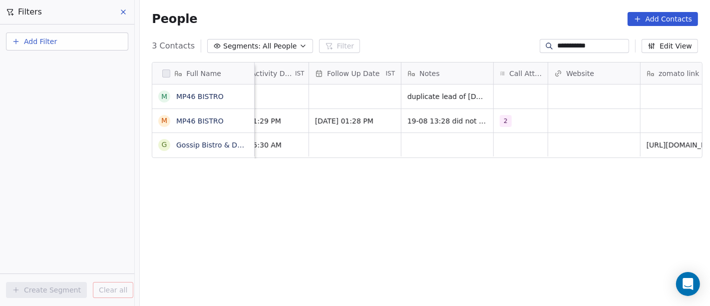
scroll to position [5, 716]
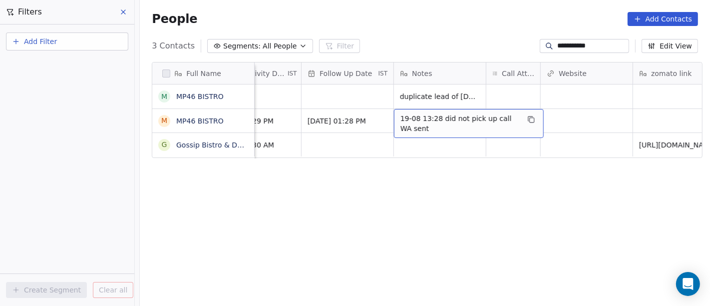
click at [466, 116] on span "19-08 13:28 did not pick up call WA sent" at bounding box center [459, 123] width 119 height 20
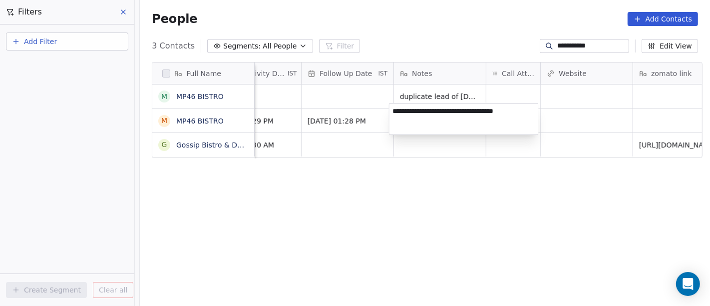
click at [466, 116] on textarea "**********" at bounding box center [463, 118] width 149 height 31
type textarea "**********"
click at [475, 207] on html "**********" at bounding box center [355, 153] width 710 height 306
click at [383, 234] on html "**********" at bounding box center [355, 153] width 710 height 306
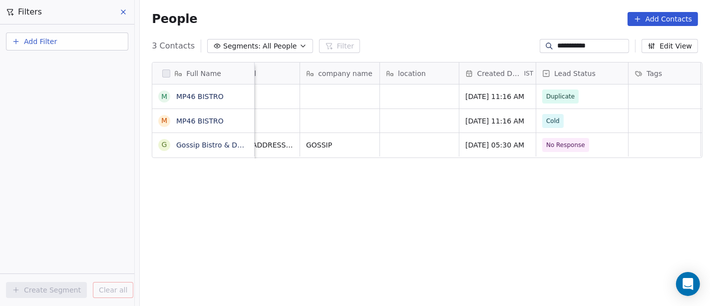
scroll to position [5, 0]
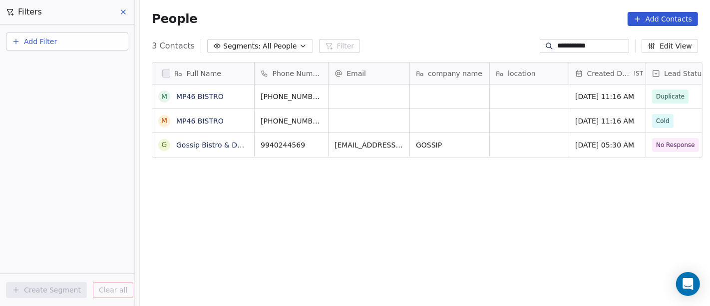
click at [564, 46] on input "**********" at bounding box center [592, 46] width 70 height 10
